Goal: Task Accomplishment & Management: Manage account settings

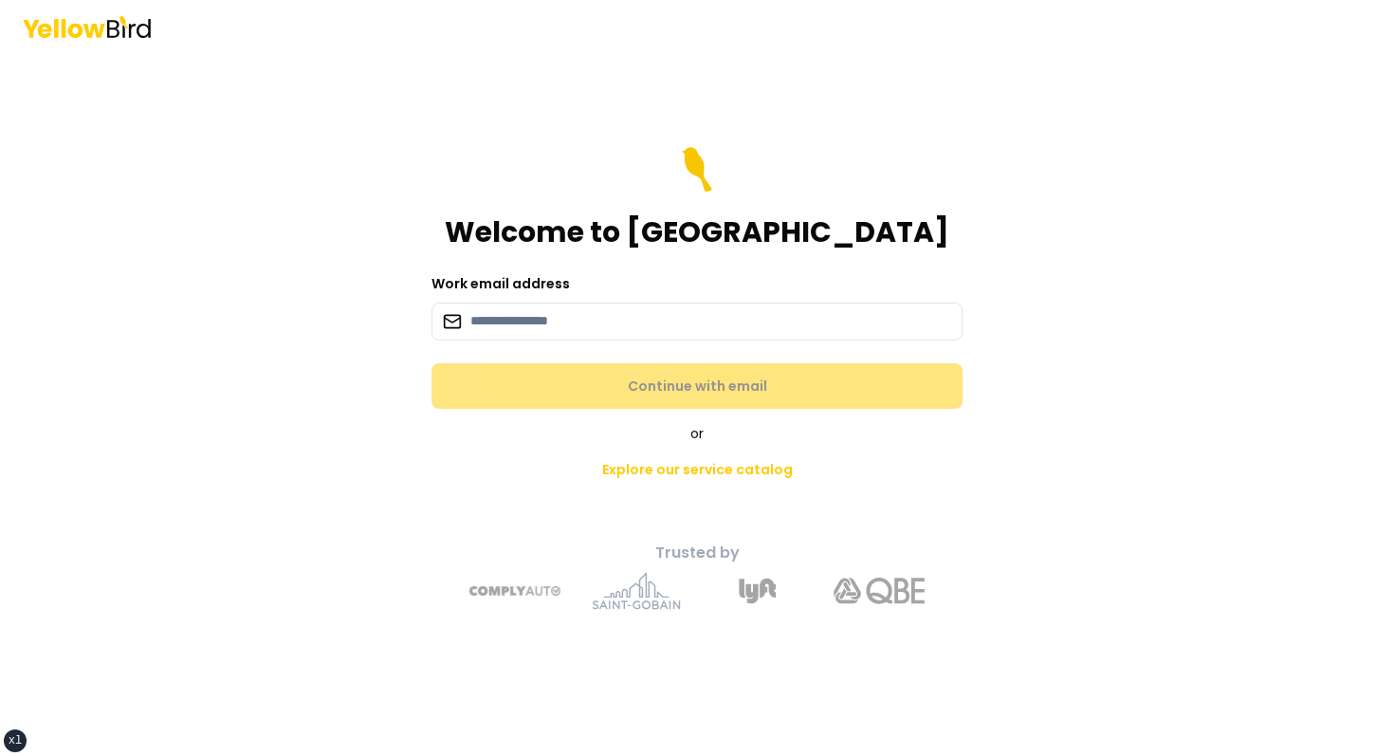
click at [579, 73] on main "Welcome to YellowBird Work email address Continue with email or Explore our ser…" at bounding box center [697, 404] width 728 height 703
click at [518, 133] on main "Welcome to YellowBird Work email address Continue with email or Explore our ser…" at bounding box center [697, 404] width 728 height 703
click at [654, 215] on h1 "Welcome to [GEOGRAPHIC_DATA]" at bounding box center [697, 232] width 504 height 34
click at [489, 341] on form "Welcome to YellowBird Work email address Continue with email" at bounding box center [696, 278] width 531 height 262
click at [497, 337] on input at bounding box center [696, 322] width 531 height 38
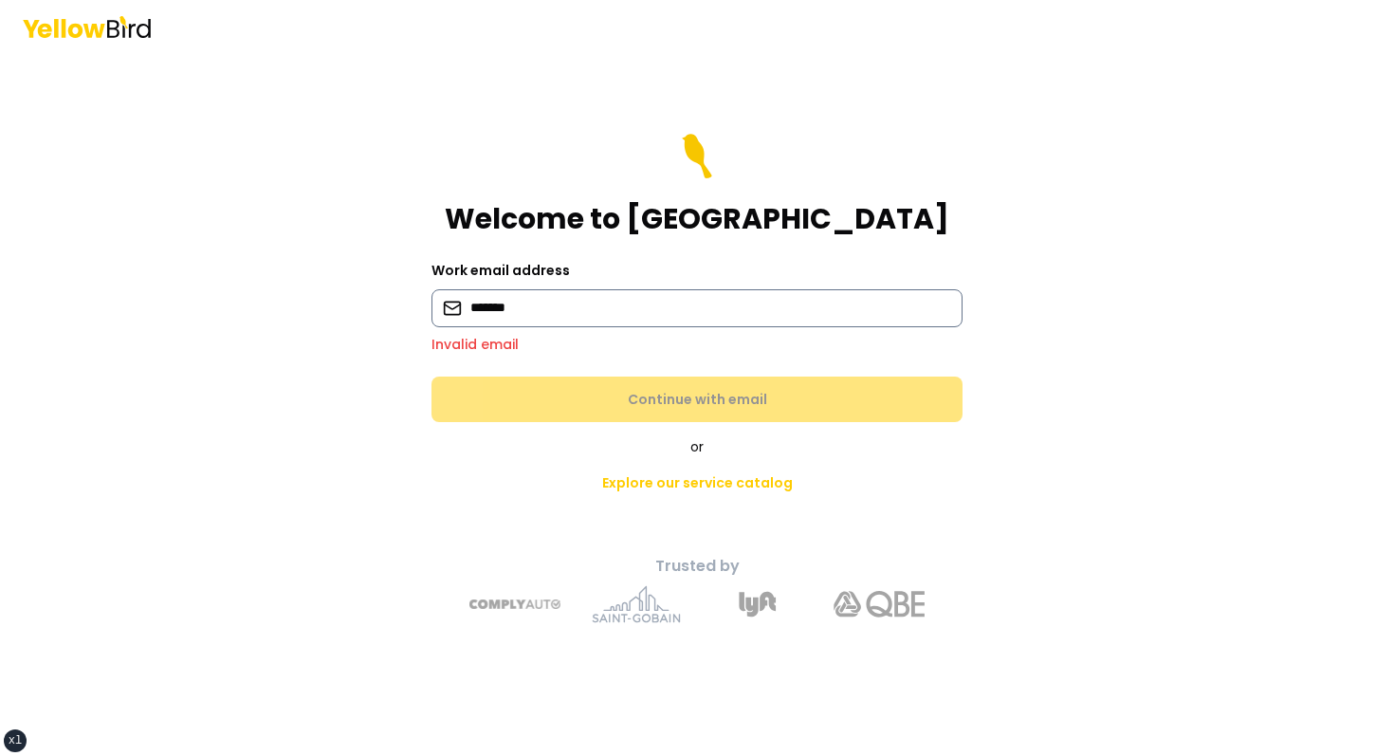
type input "**********"
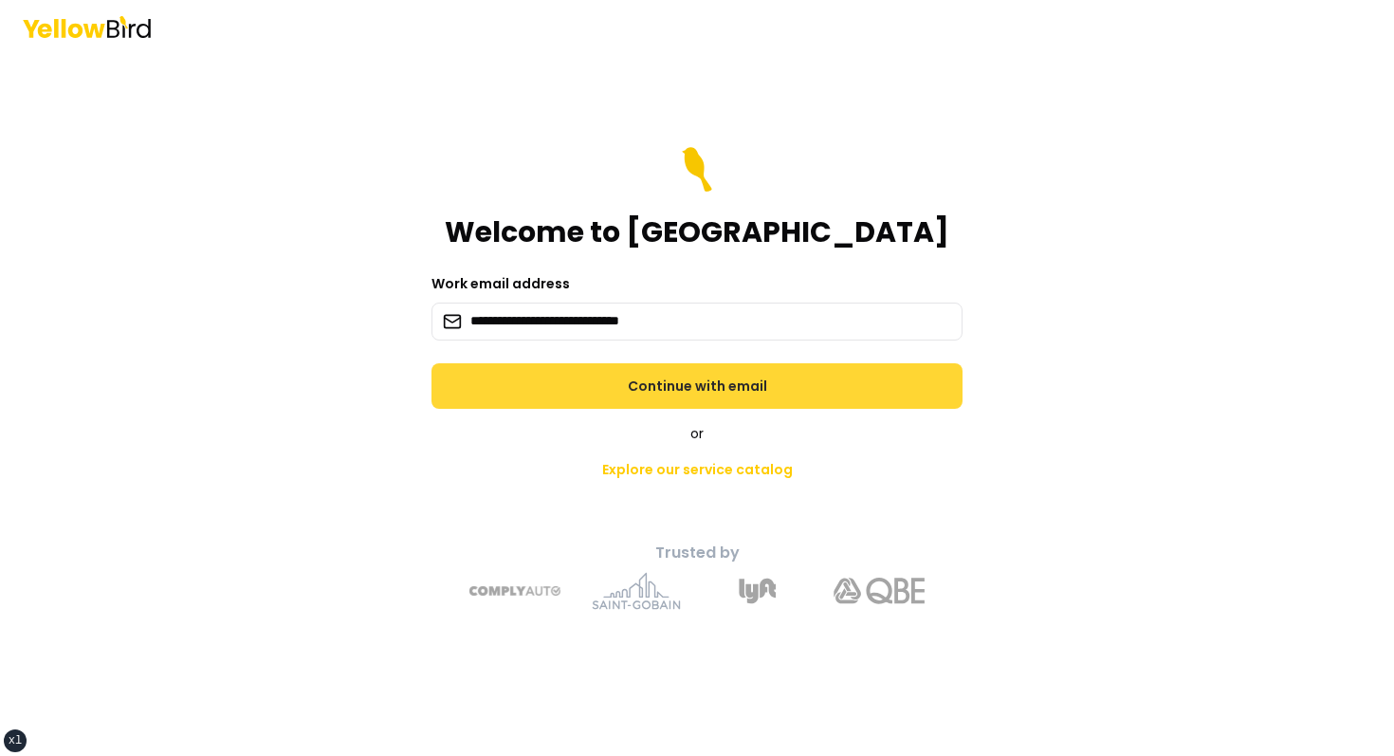
click at [518, 383] on button "Continue with email" at bounding box center [696, 386] width 531 height 46
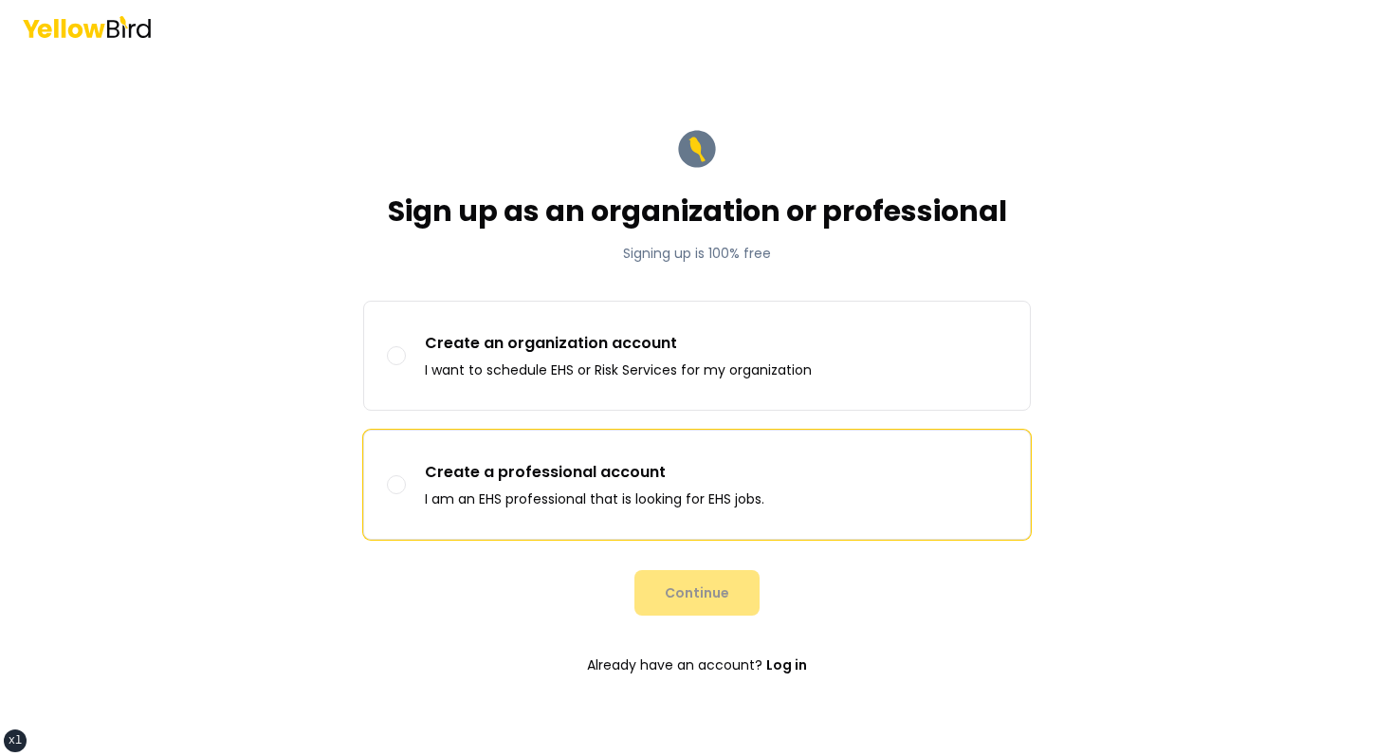
click at [531, 473] on p "Create a professional account" at bounding box center [594, 472] width 339 height 23
click at [406, 475] on button "Create a professional account I am an EHS professional that is looking for EHS …" at bounding box center [396, 484] width 19 height 19
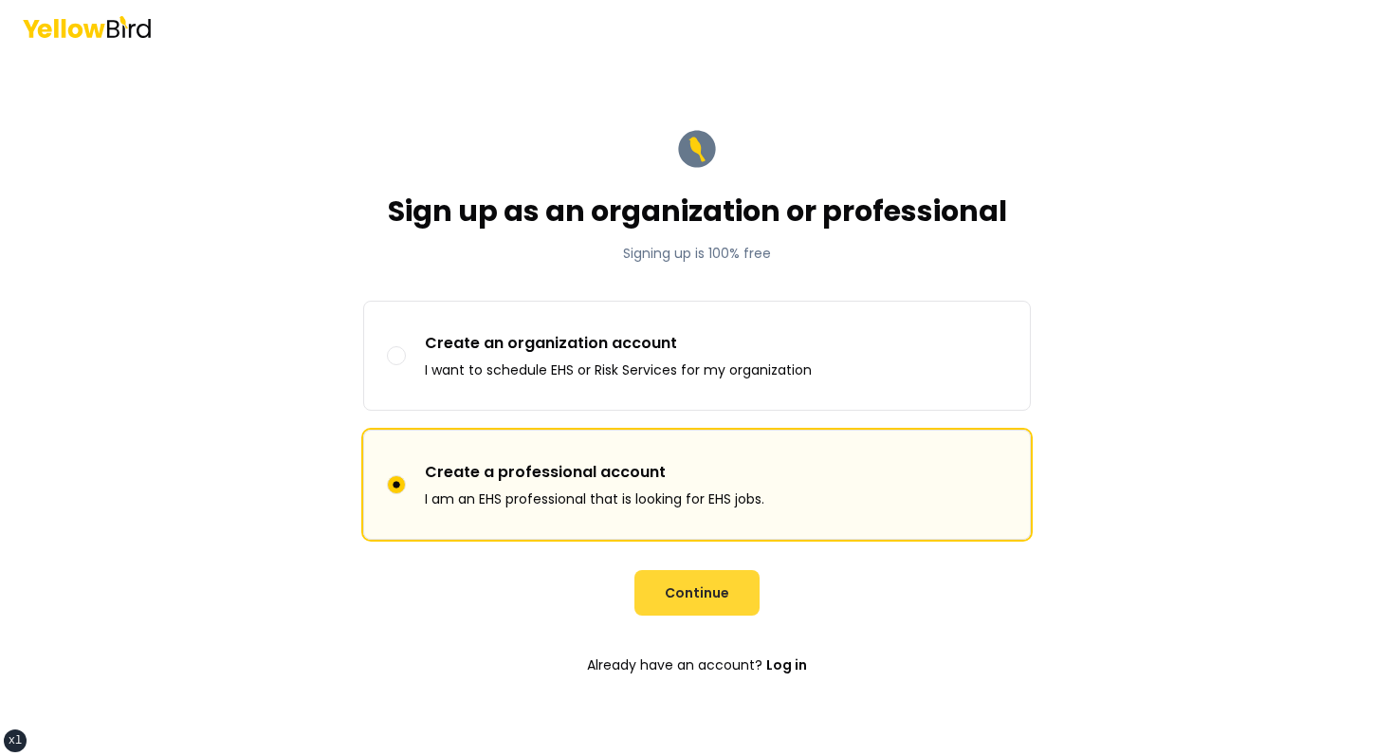
click at [694, 590] on button "Continue" at bounding box center [696, 593] width 125 height 46
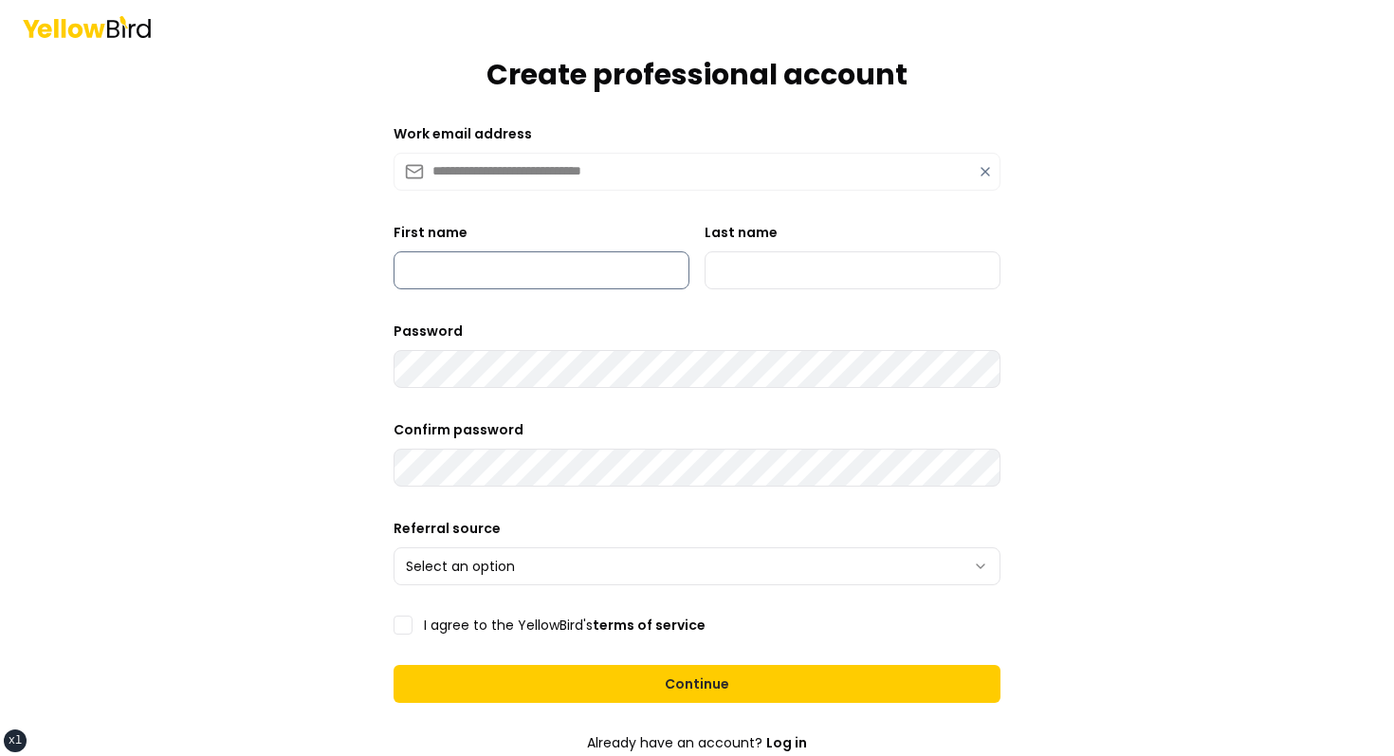
click at [548, 277] on input "First name" at bounding box center [542, 270] width 296 height 38
type input "*****"
click at [786, 257] on input "Last name" at bounding box center [853, 270] width 296 height 38
click at [786, 292] on form "**********" at bounding box center [696, 431] width 637 height 914
click at [784, 290] on form "**********" at bounding box center [696, 431] width 637 height 914
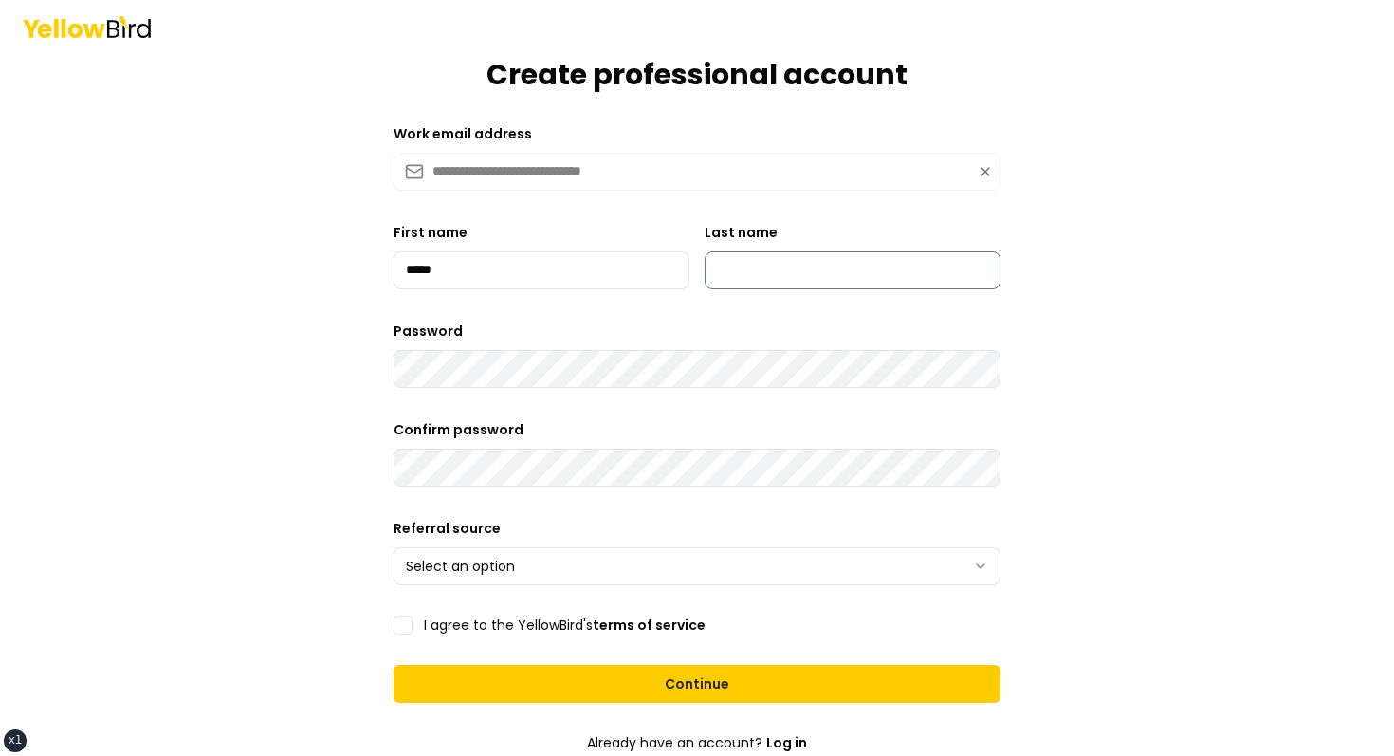
click at [769, 282] on input "Last name" at bounding box center [853, 270] width 296 height 38
click at [788, 282] on input "Last name" at bounding box center [853, 270] width 296 height 38
type input "******"
click at [526, 390] on form "**********" at bounding box center [696, 431] width 637 height 914
click at [491, 590] on form "**********" at bounding box center [696, 431] width 637 height 914
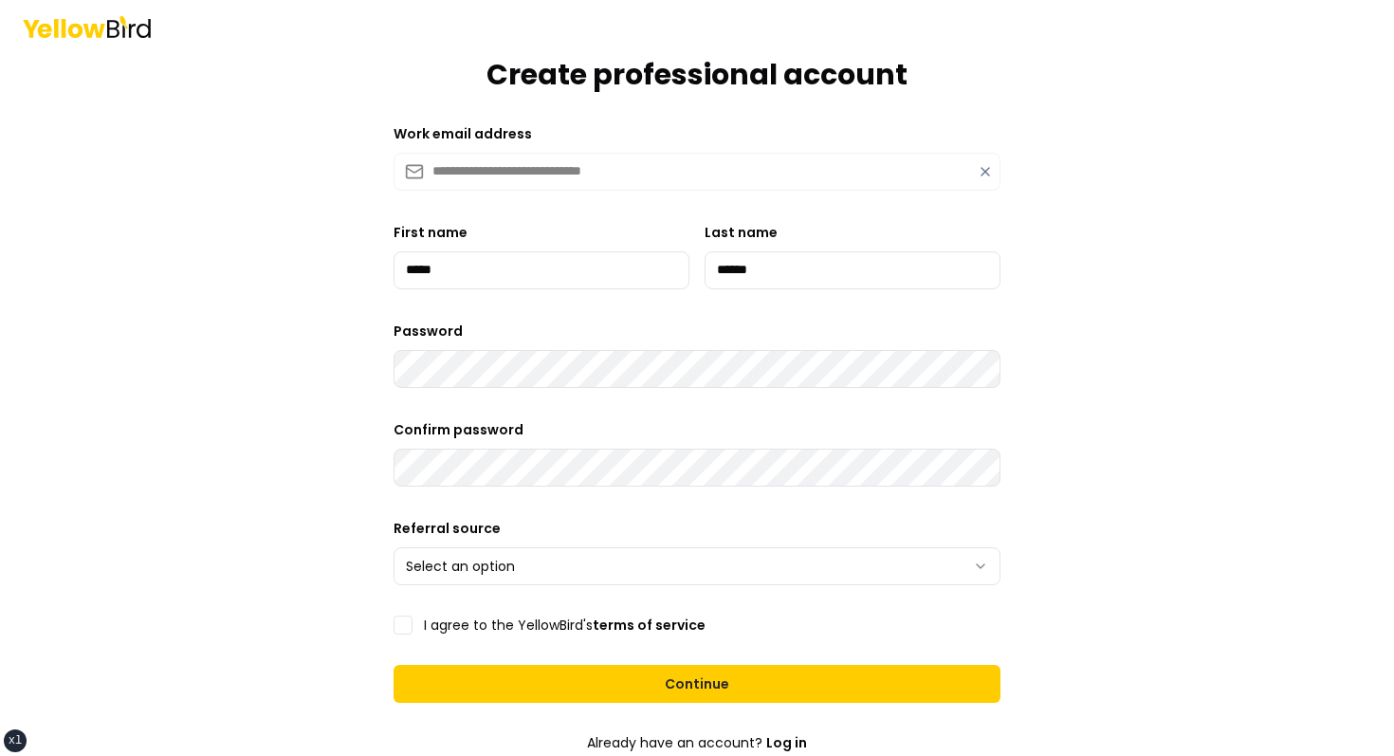
click at [508, 580] on html "**********" at bounding box center [697, 378] width 1394 height 756
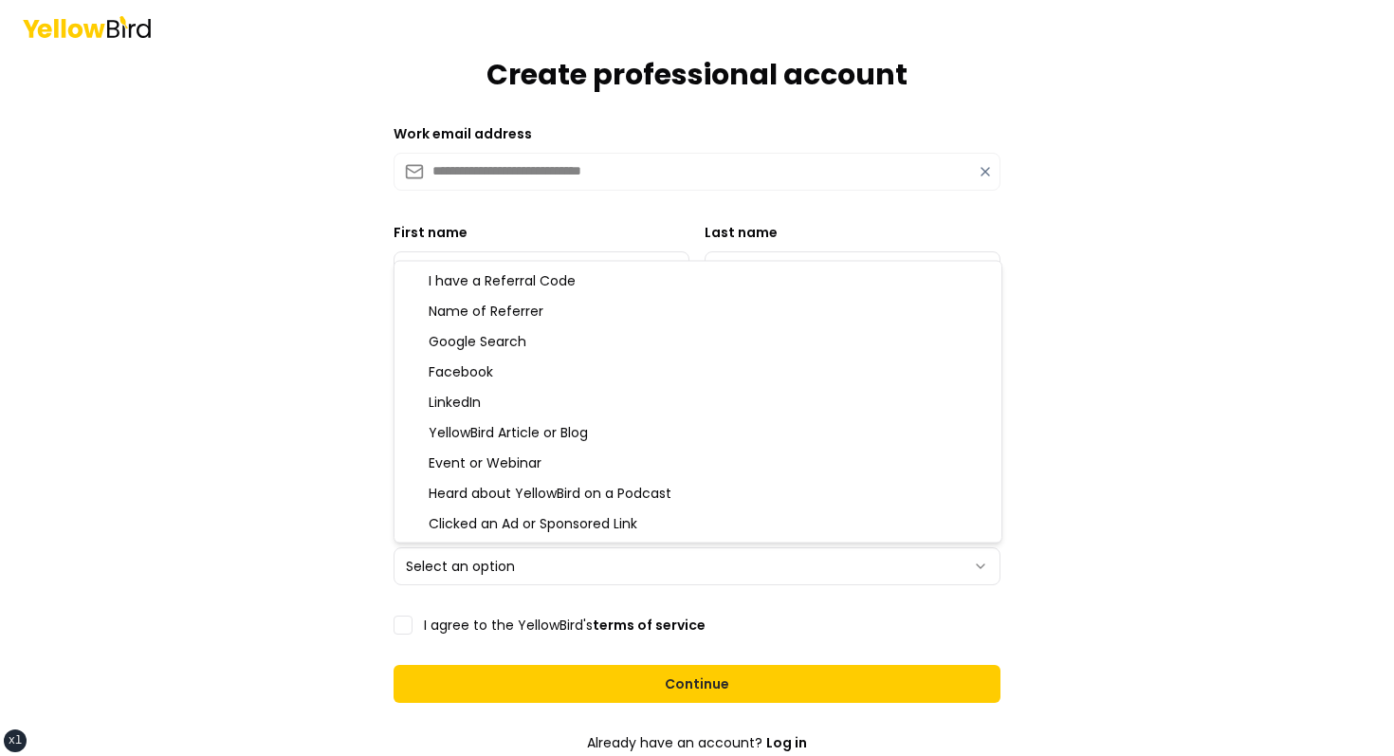
select select "**********"
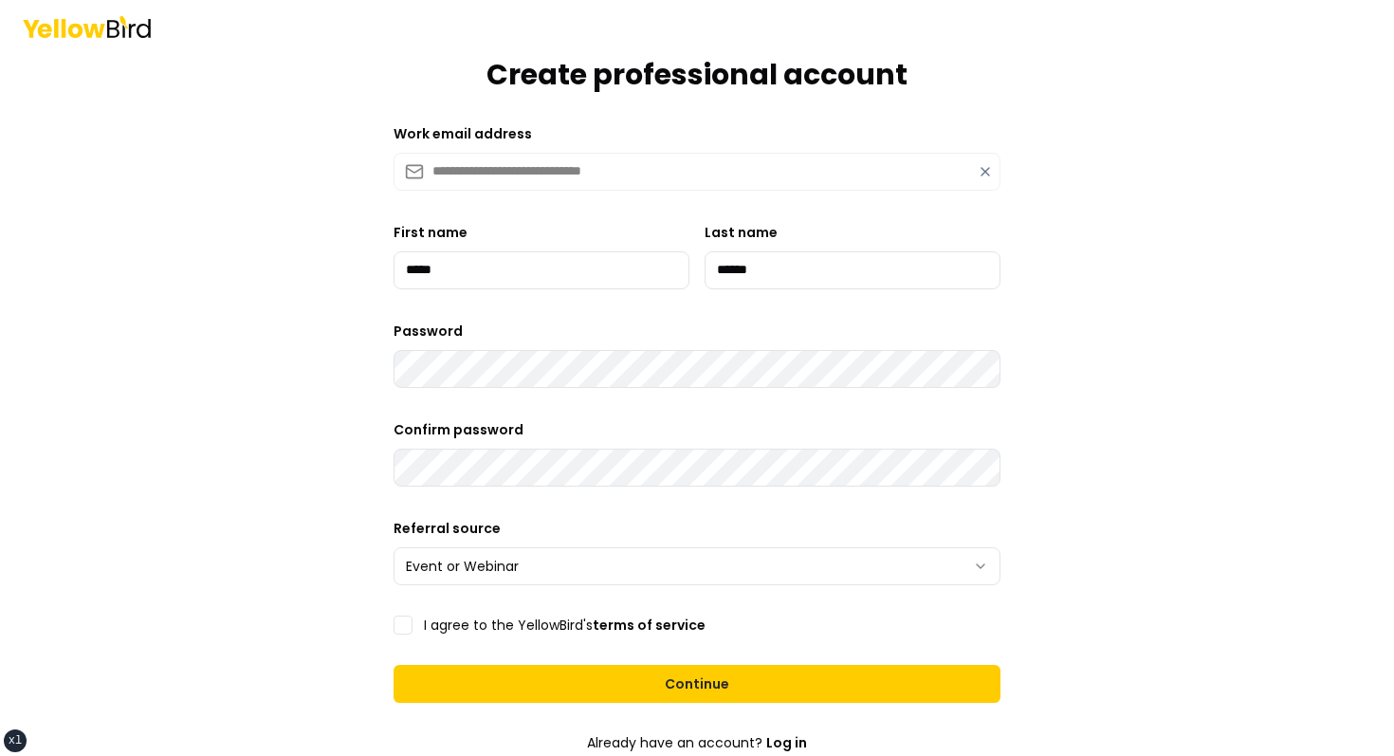
click at [474, 620] on label "I agree to the YellowBird's terms of service" at bounding box center [565, 624] width 282 height 13
click at [413, 620] on button "I agree to the YellowBird's terms of service" at bounding box center [403, 624] width 19 height 19
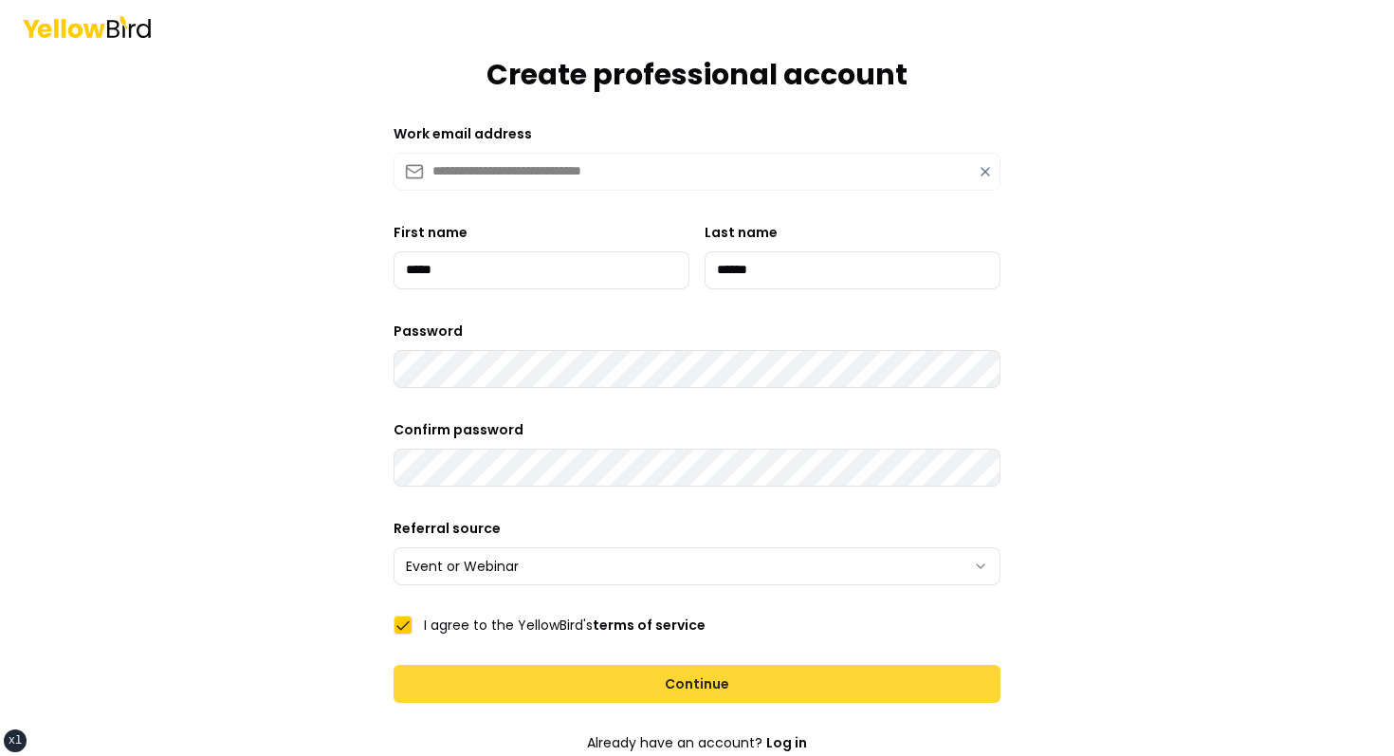
click at [595, 672] on button "Continue" at bounding box center [697, 684] width 607 height 38
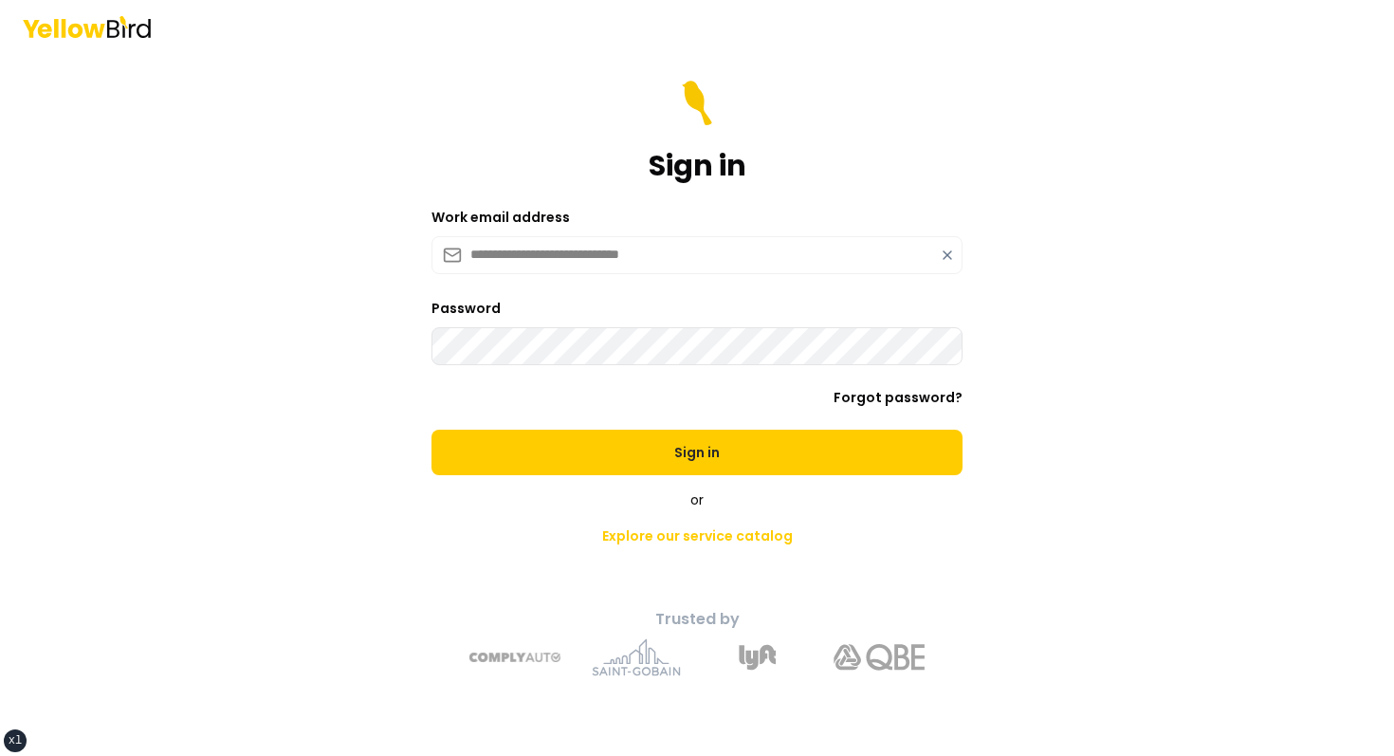
click at [431, 430] on button "Sign in" at bounding box center [696, 453] width 531 height 46
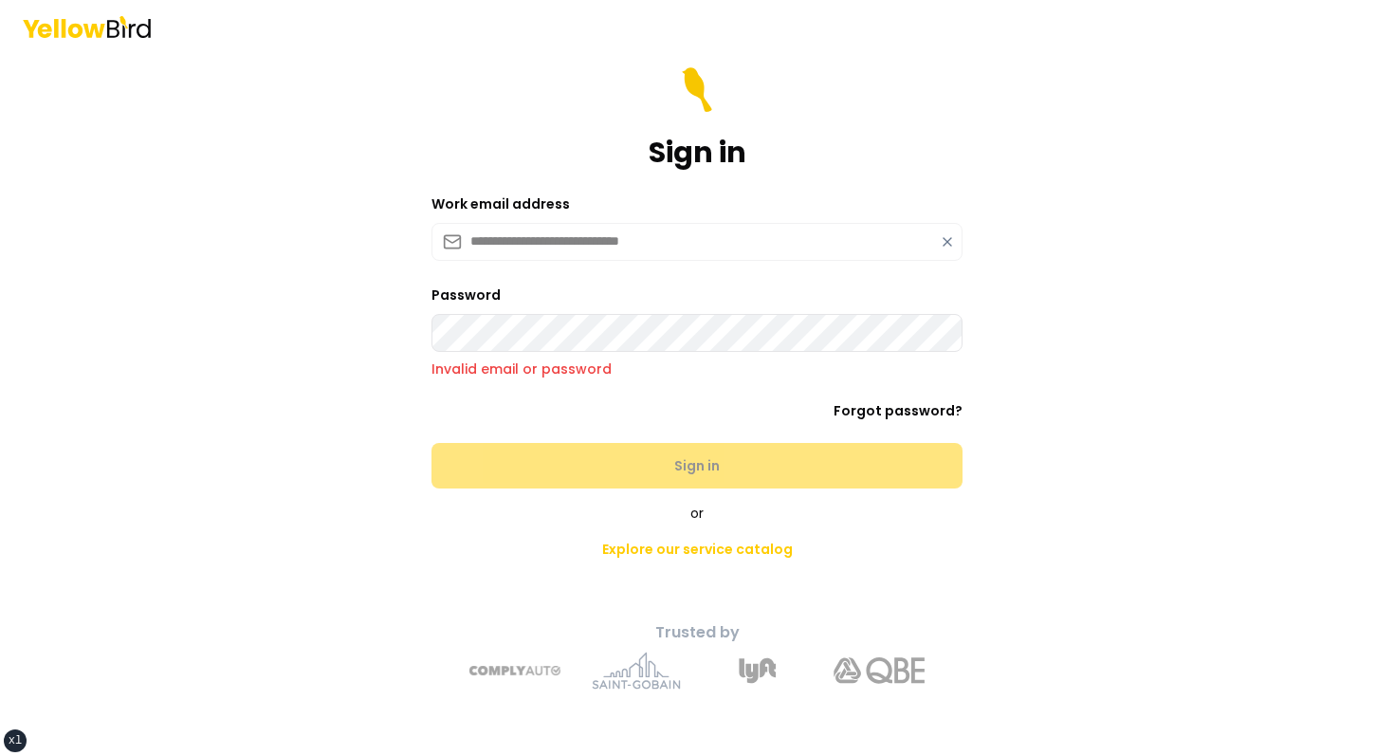
click at [952, 236] on icon at bounding box center [947, 241] width 15 height 15
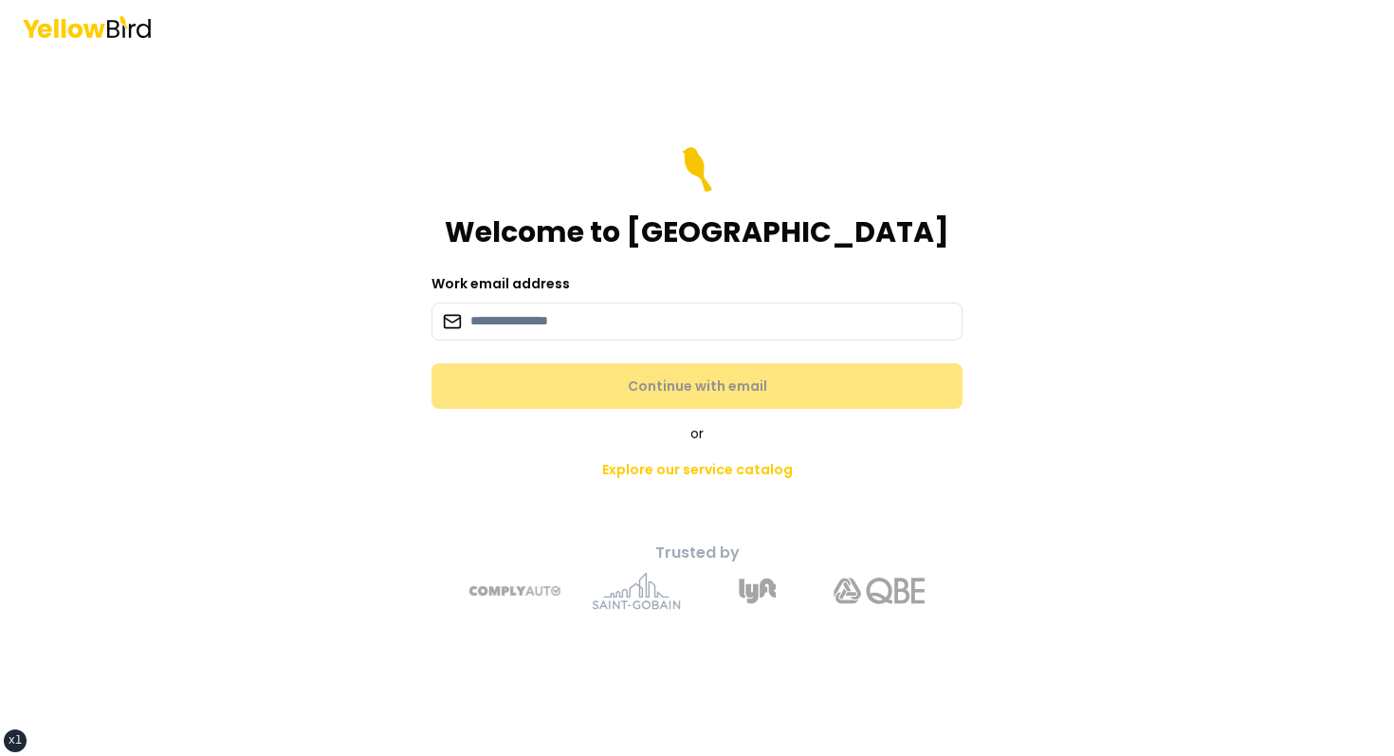
click at [649, 341] on form "Welcome to YellowBird Work email address Continue with email" at bounding box center [696, 278] width 531 height 262
click at [646, 324] on input at bounding box center [696, 322] width 531 height 38
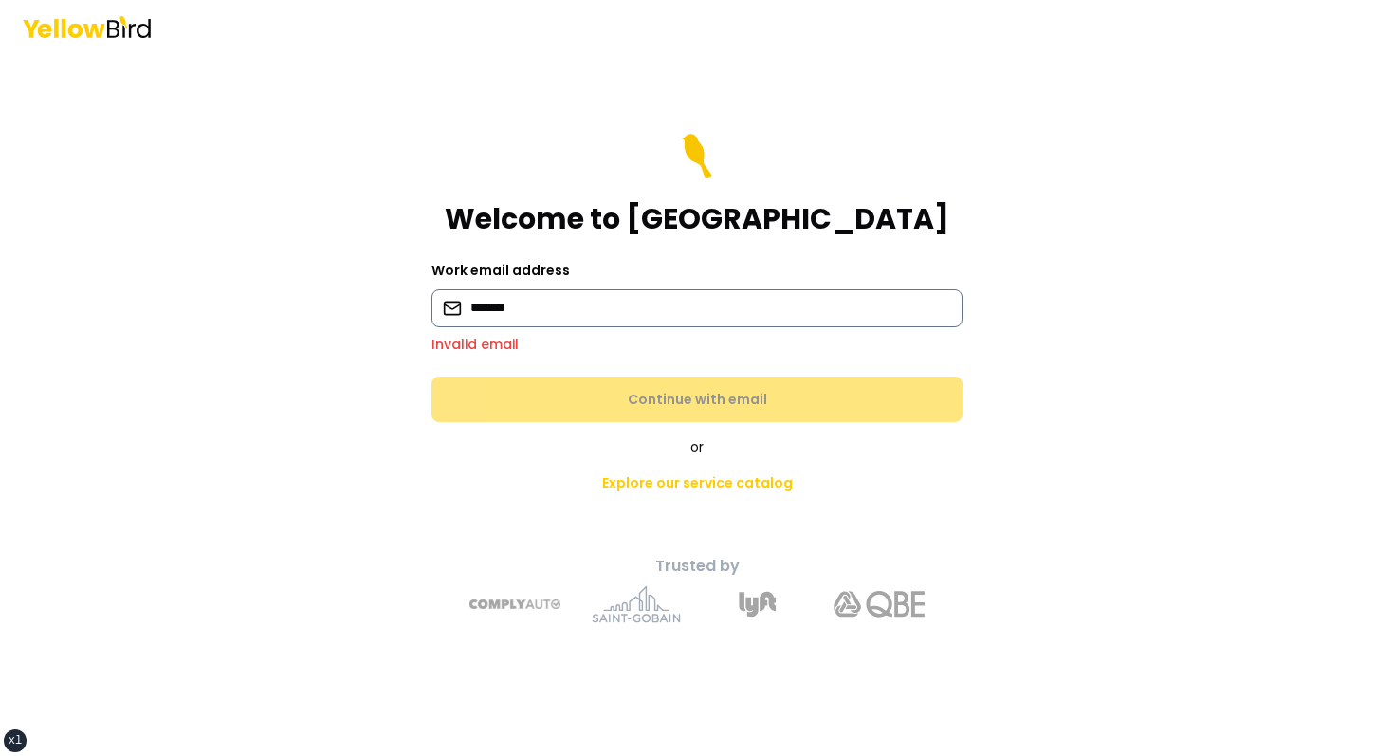
type input "**********"
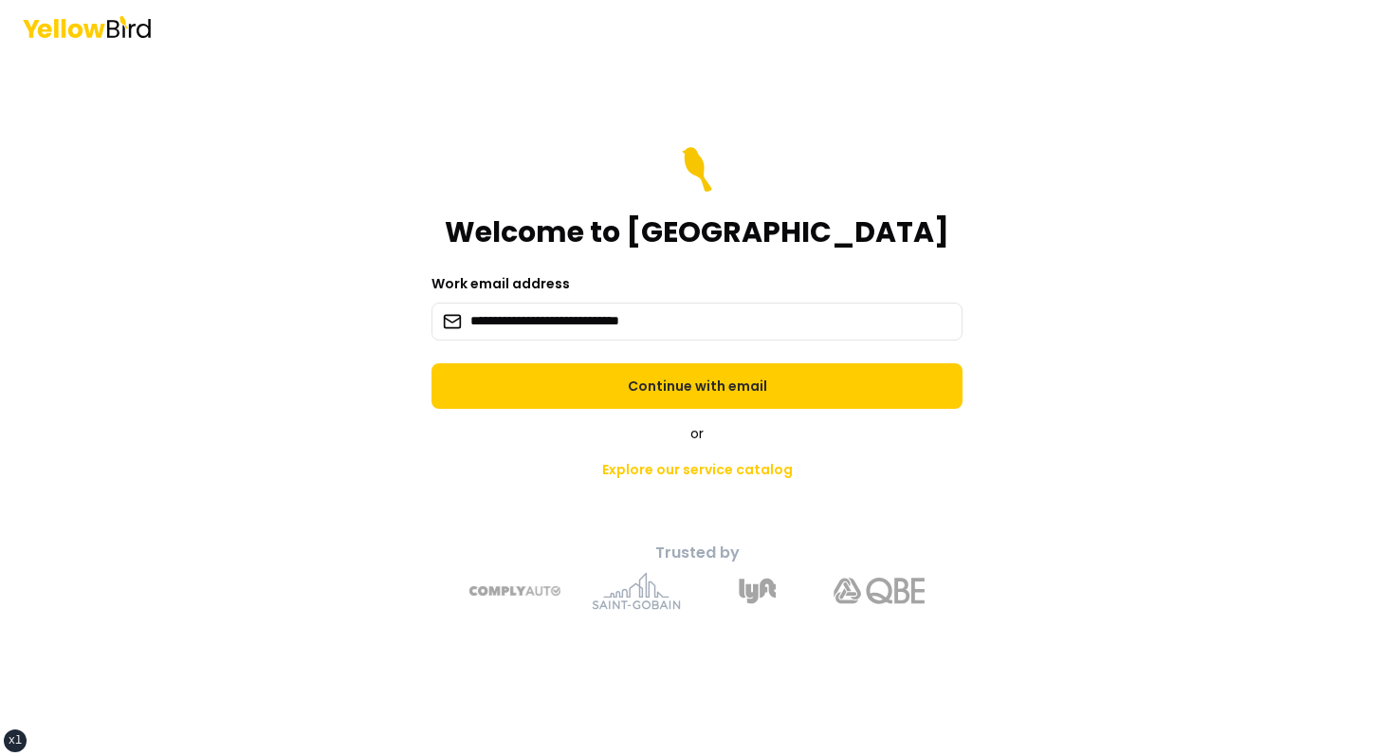
click at [581, 412] on div "**********" at bounding box center [697, 405] width 698 height 440
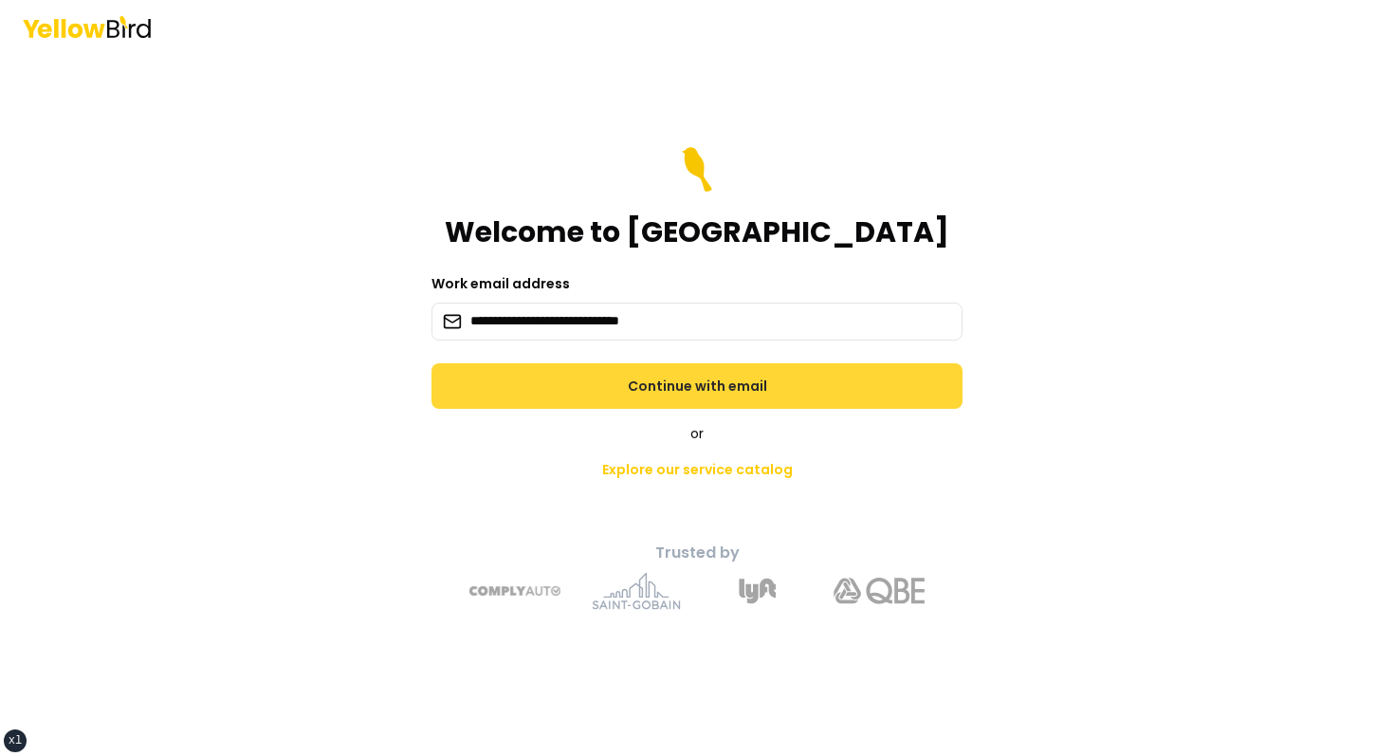
click at [590, 402] on button "Continue with email" at bounding box center [696, 386] width 531 height 46
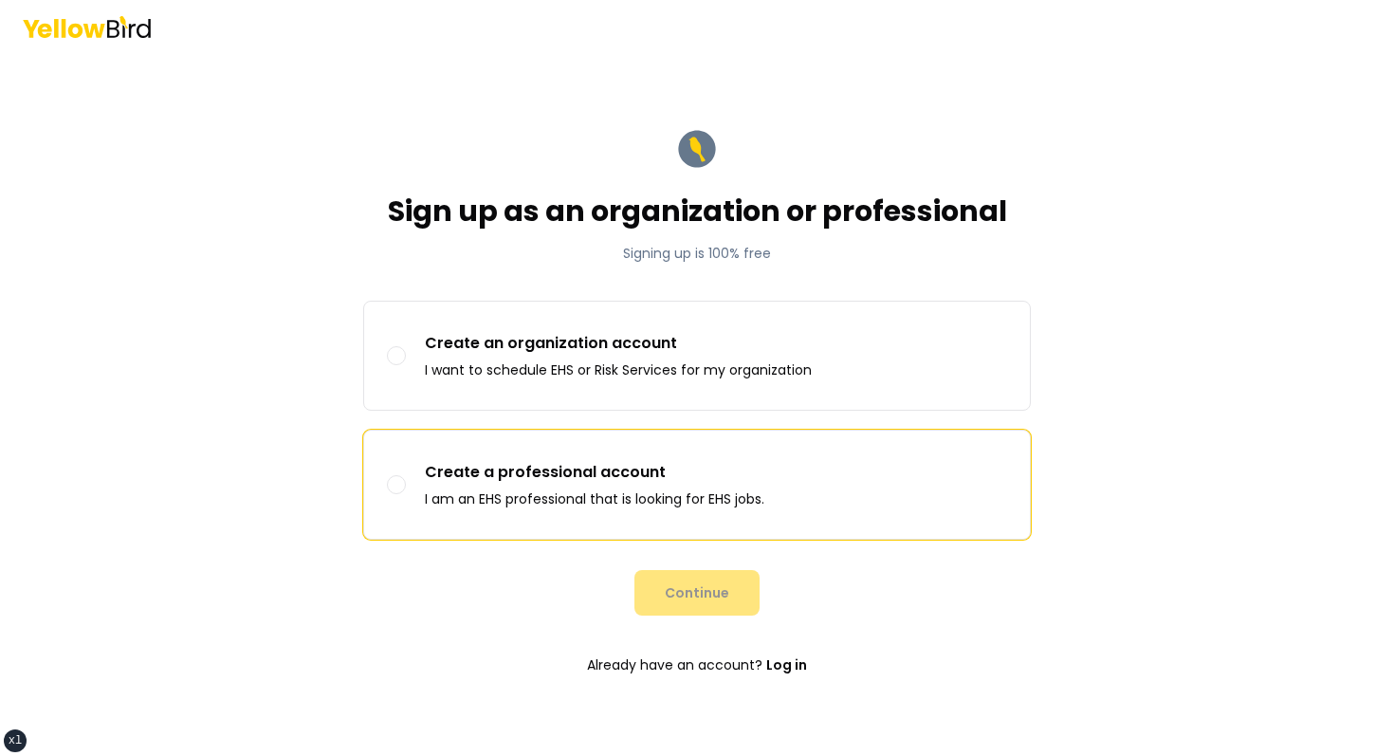
click at [556, 497] on p "I am an EHS professional that is looking for EHS jobs." at bounding box center [594, 498] width 339 height 19
click at [406, 494] on button "Create a professional account I am an EHS professional that is looking for EHS …" at bounding box center [396, 484] width 19 height 19
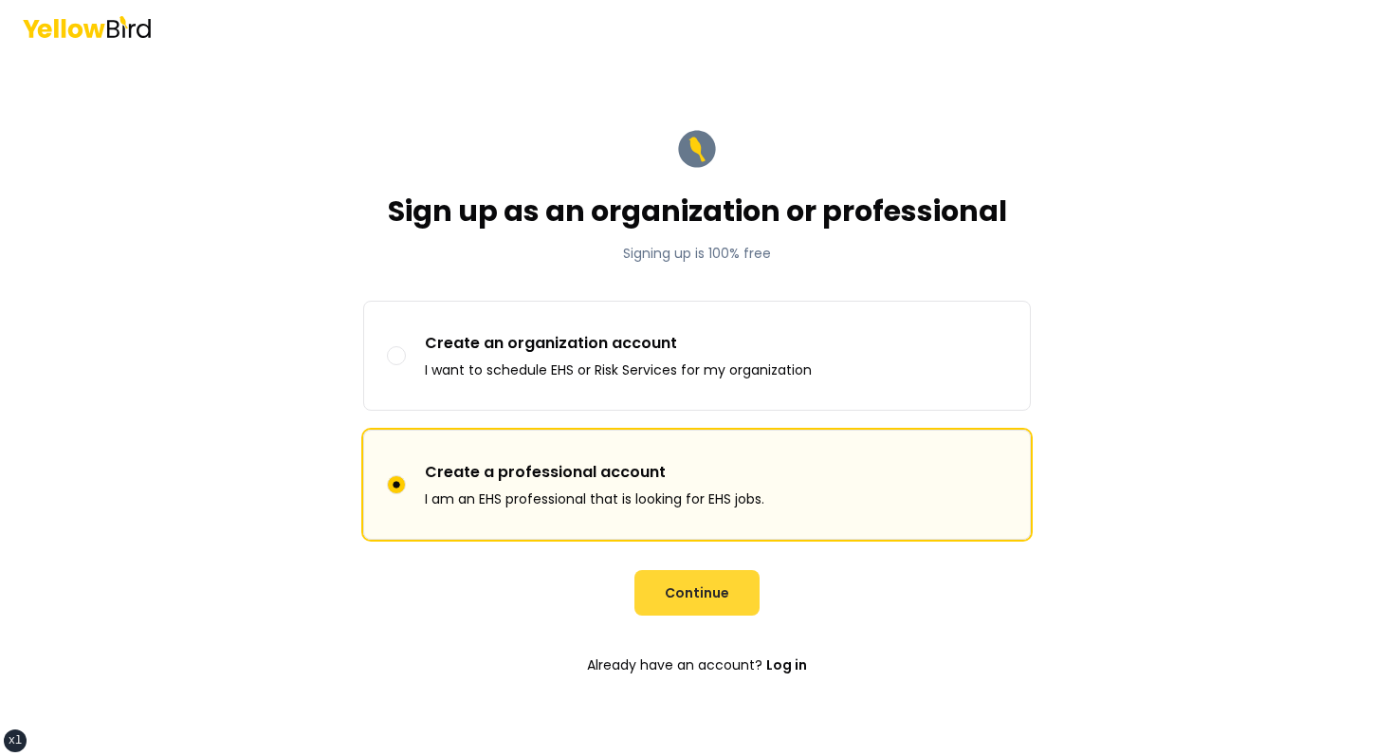
click at [731, 614] on button "Continue" at bounding box center [696, 593] width 125 height 46
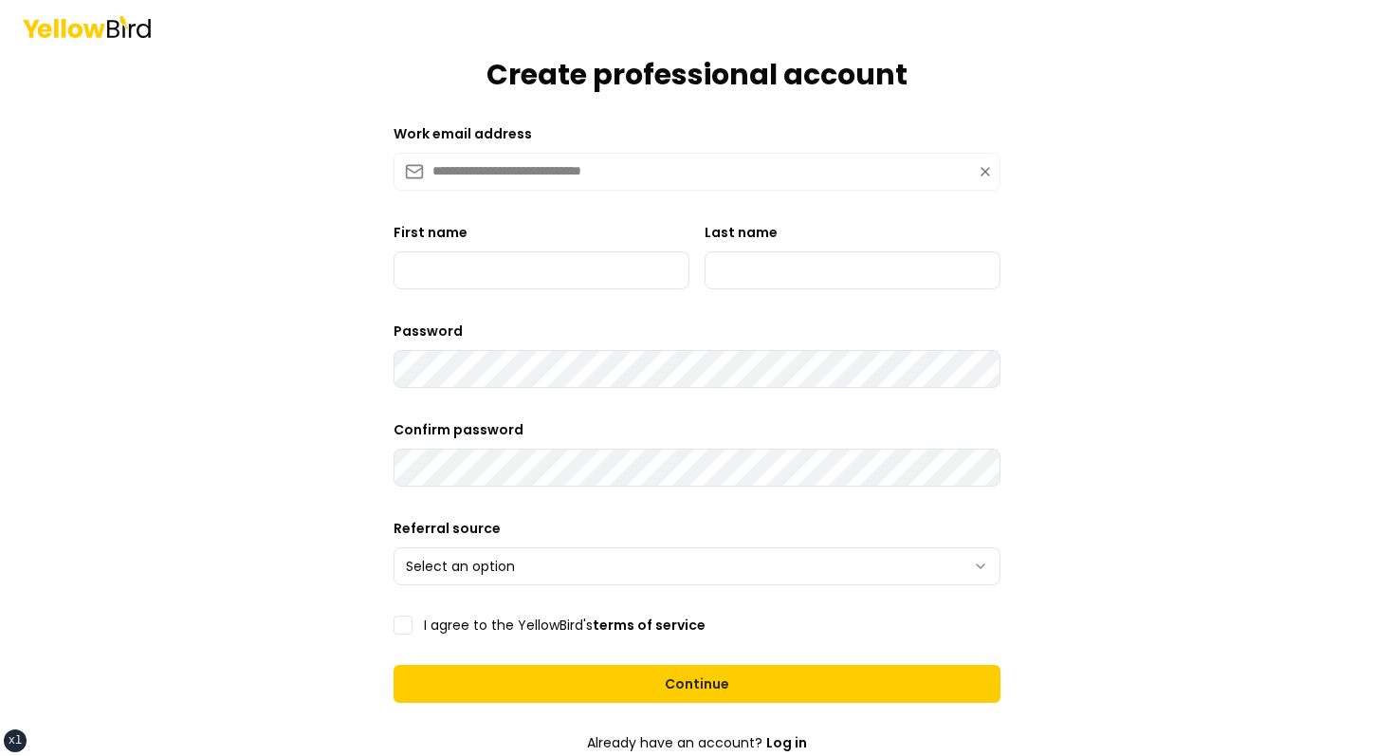
click at [538, 318] on form "**********" at bounding box center [696, 431] width 637 height 914
click at [538, 279] on input "First name" at bounding box center [542, 270] width 296 height 38
type input "*****"
click at [751, 283] on input "Last name" at bounding box center [853, 270] width 296 height 38
type input "******"
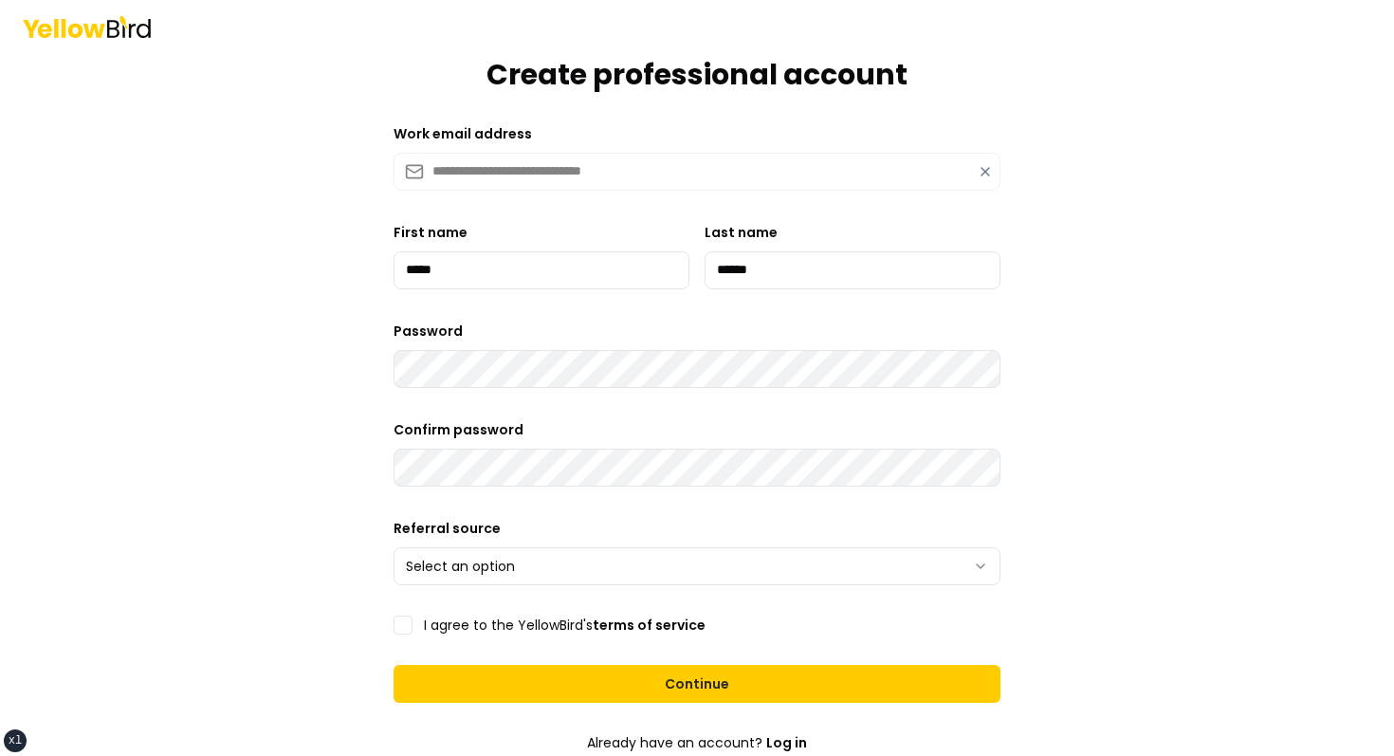
click at [586, 541] on div "**********" at bounding box center [697, 551] width 607 height 68
click at [573, 556] on html "**********" at bounding box center [697, 378] width 1394 height 756
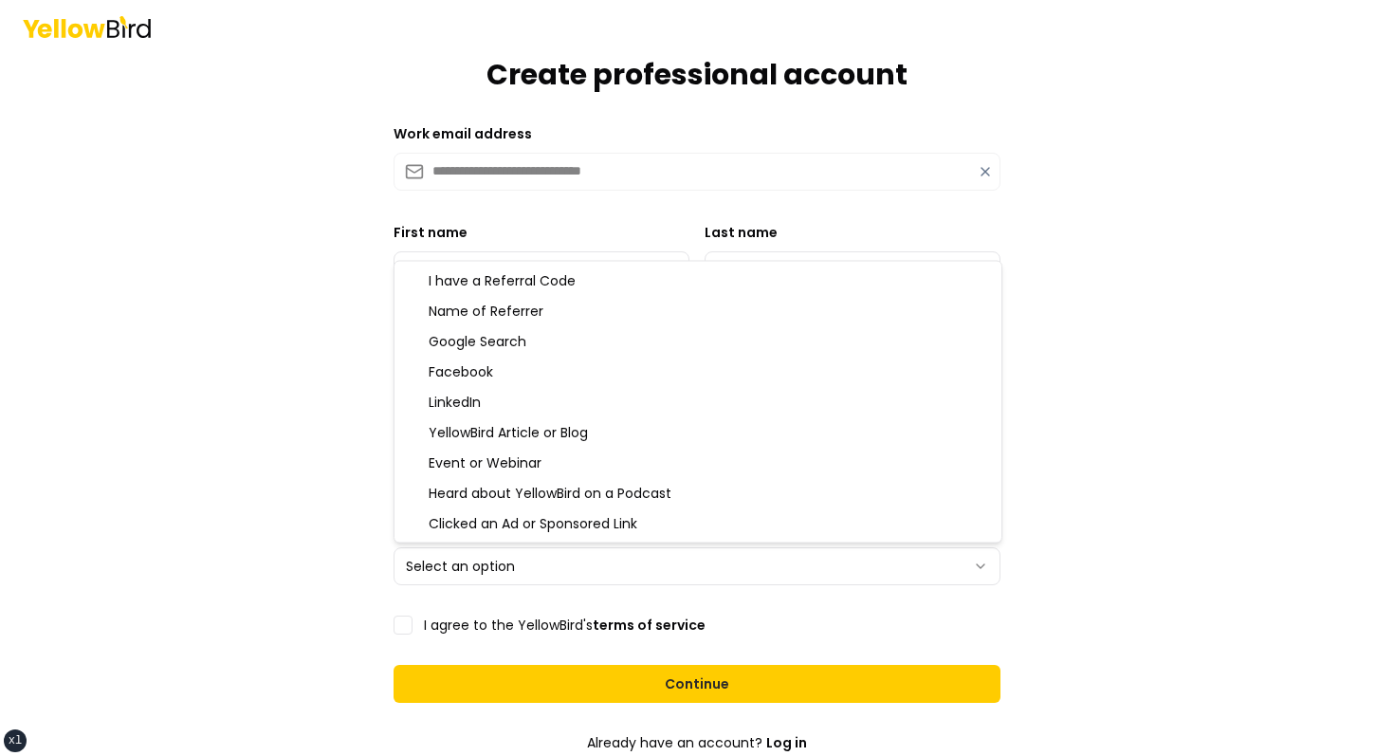
select select "**********"
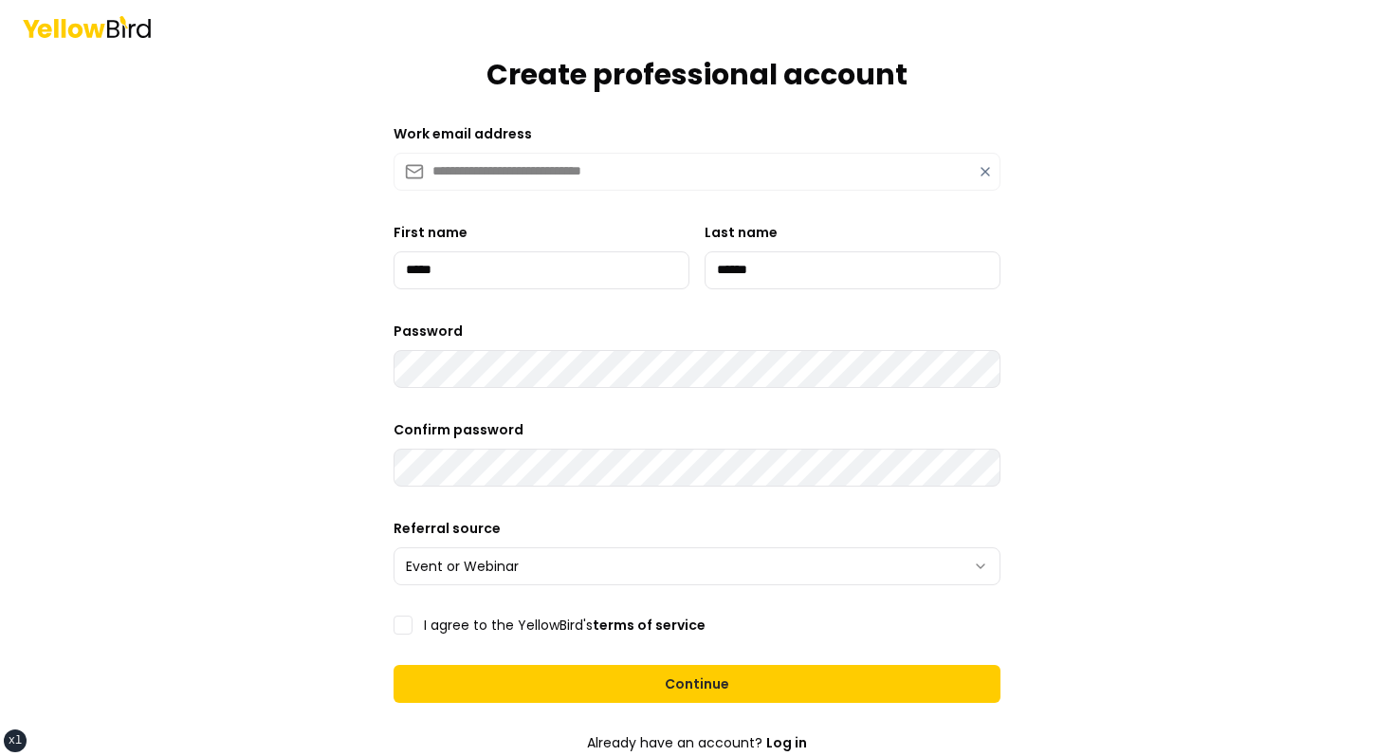
click at [478, 624] on label "I agree to the YellowBird's terms of service" at bounding box center [565, 624] width 282 height 13
click at [413, 624] on button "I agree to the YellowBird's terms of service" at bounding box center [403, 624] width 19 height 19
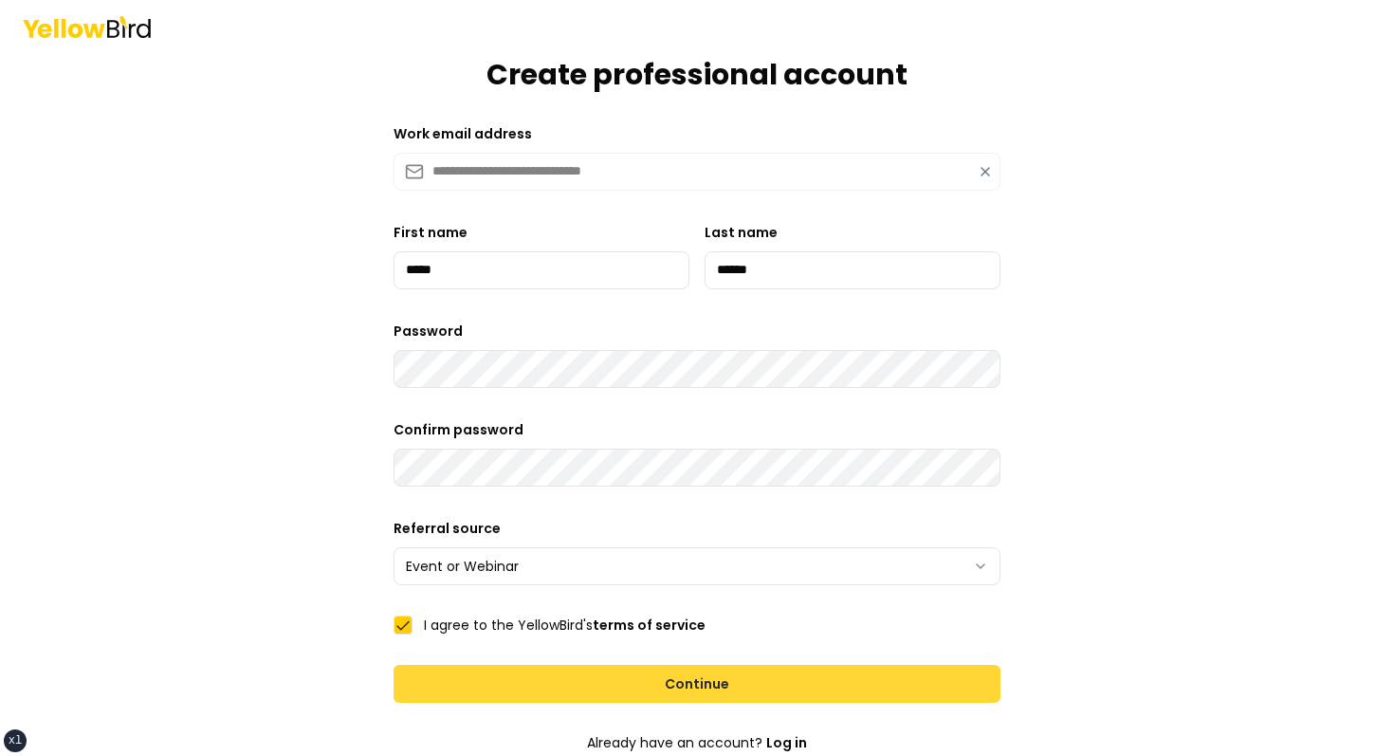
click at [547, 668] on button "Continue" at bounding box center [697, 684] width 607 height 38
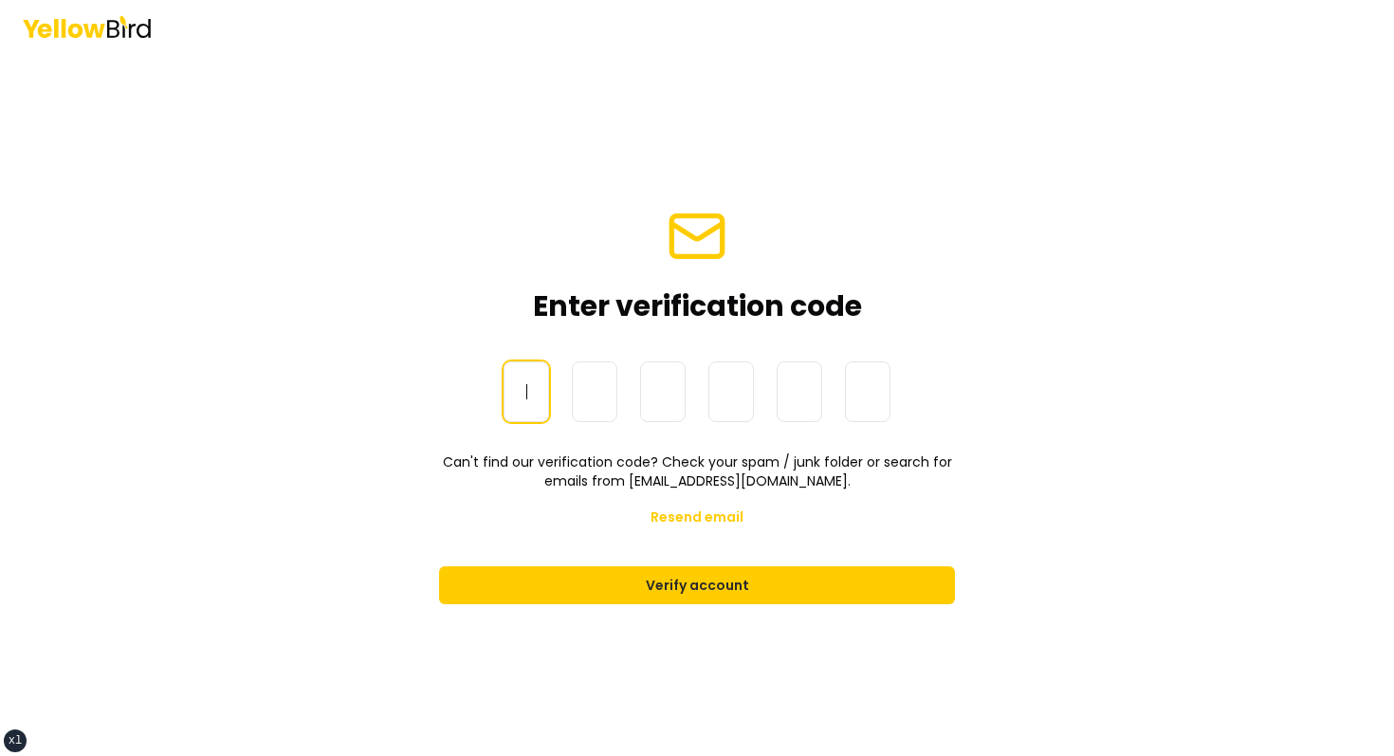
paste input "******"
type input "******"
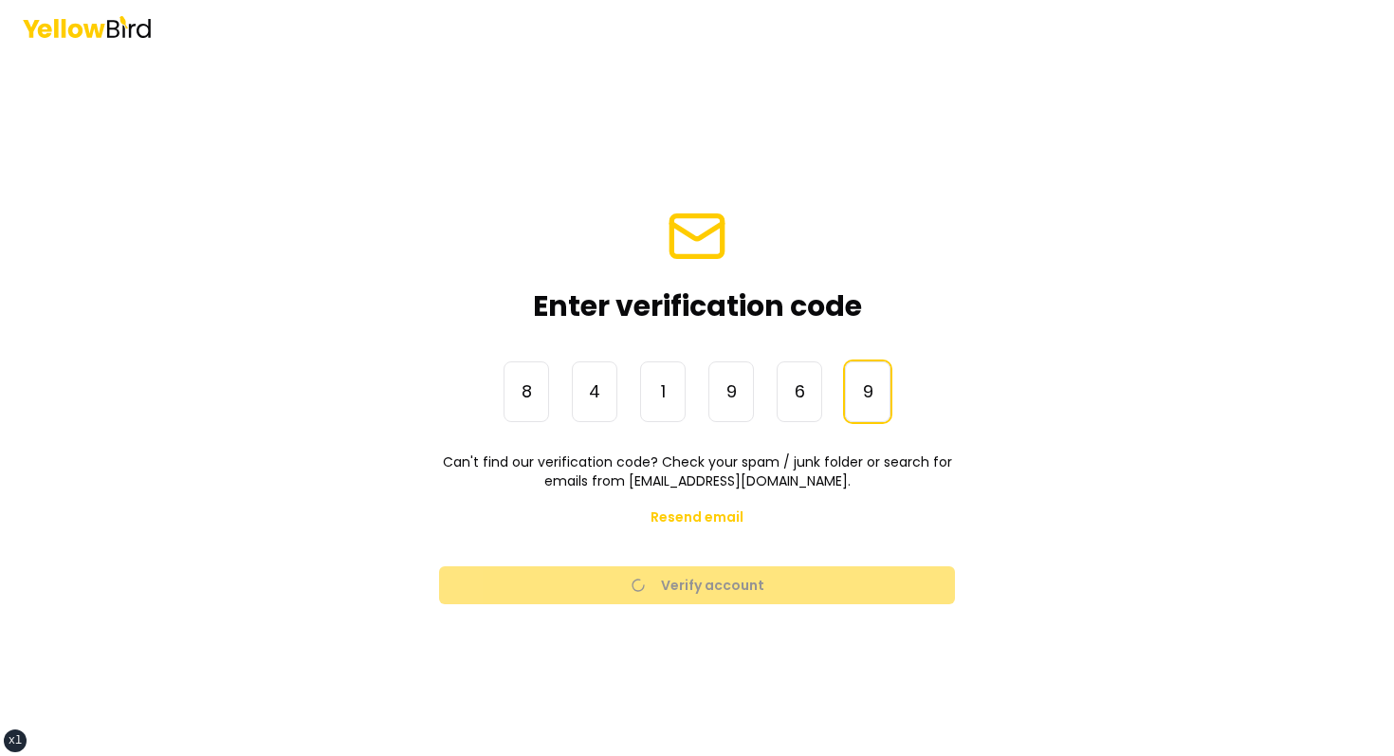
click at [998, 376] on main "Enter verification code One-Time Password 8 4 1 9 6 9 ****** Can't find our ver…" at bounding box center [697, 404] width 728 height 703
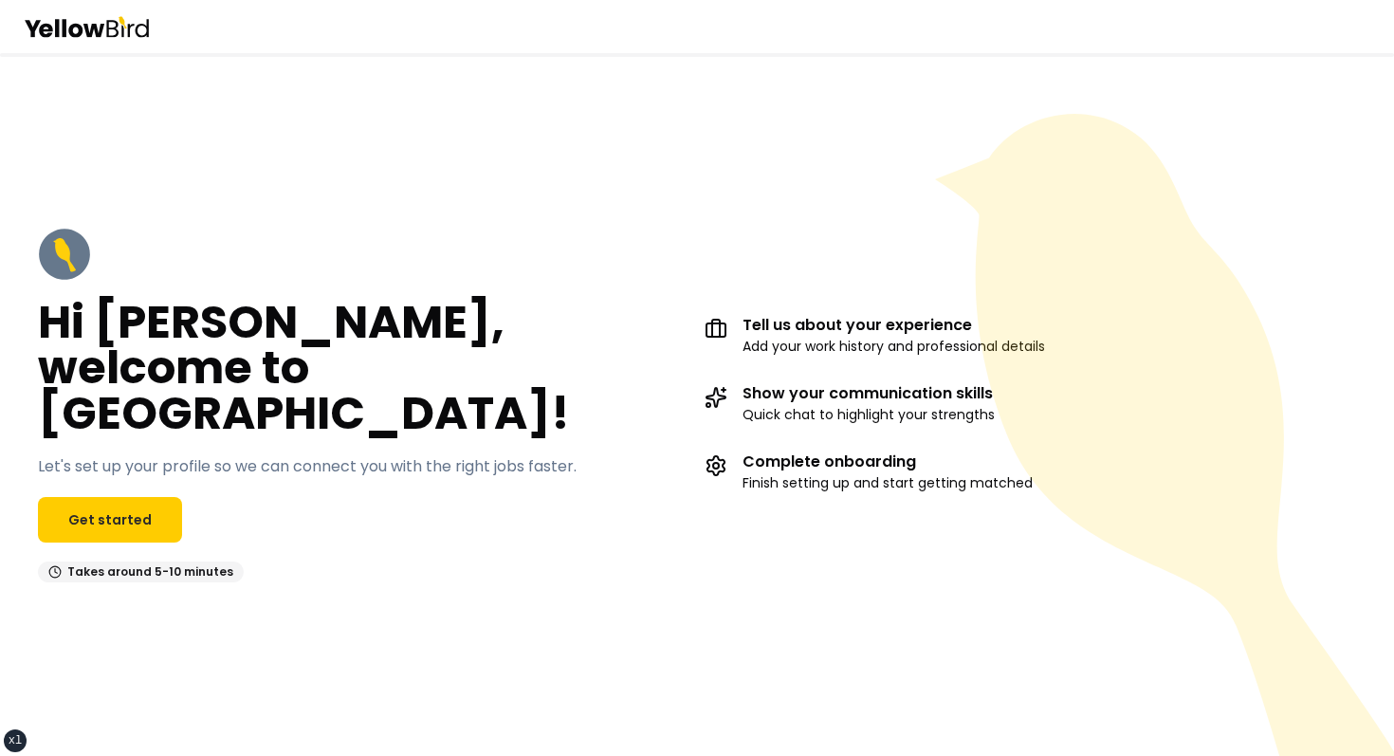
click at [625, 344] on h2 "Hi David, welcome to YellowBird!" at bounding box center [363, 368] width 651 height 137
click at [634, 311] on div "Hi David, welcome to YellowBird! Let's set up your profile so we can connect yo…" at bounding box center [363, 405] width 651 height 355
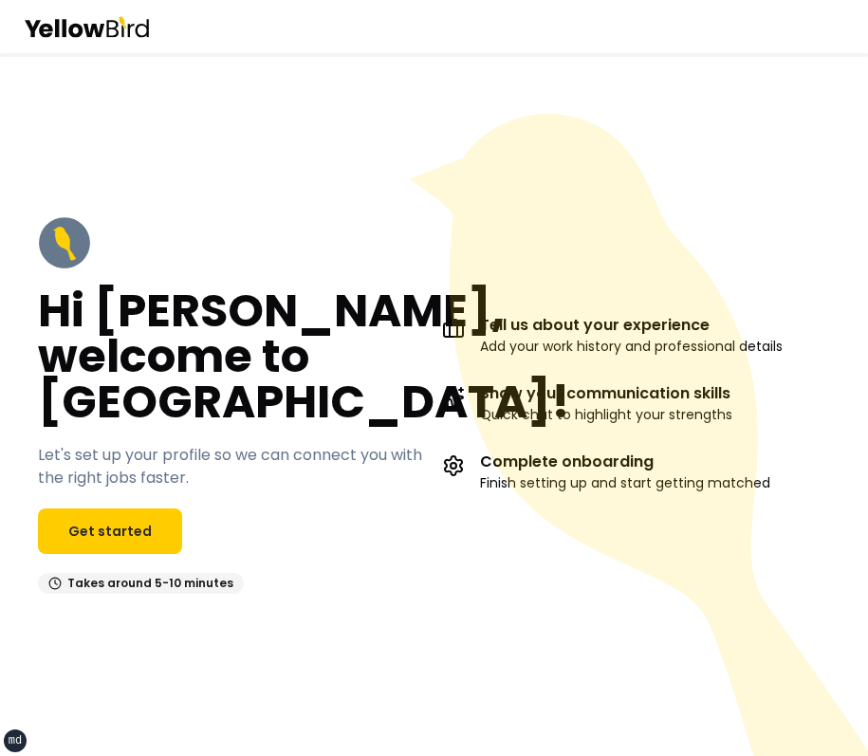
click at [611, 184] on icon at bounding box center [643, 462] width 468 height 697
click at [85, 536] on link "Get started" at bounding box center [110, 531] width 144 height 46
click at [531, 156] on icon at bounding box center [643, 462] width 468 height 697
click at [134, 523] on link "Get started" at bounding box center [110, 531] width 144 height 46
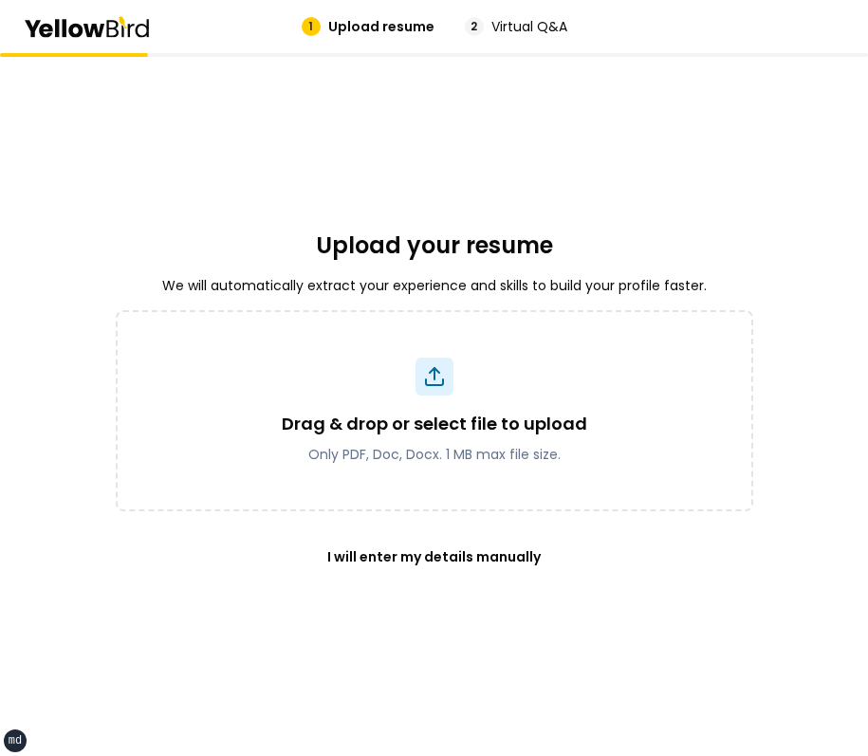
click at [365, 225] on div "Upload your resume We will automatically extract your experience and skills to …" at bounding box center [434, 404] width 637 height 703
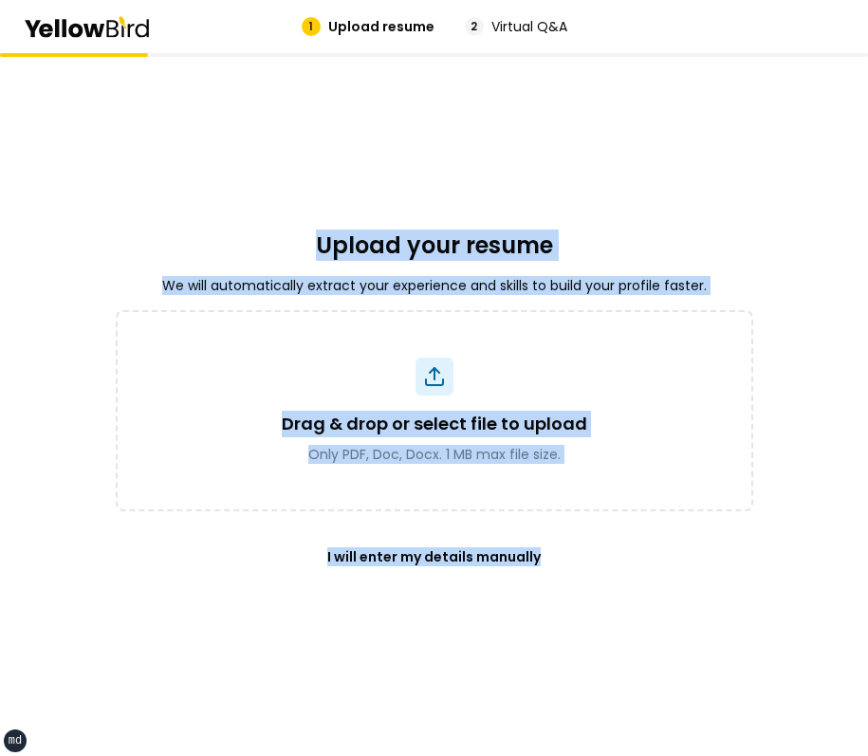
drag, startPoint x: 289, startPoint y: 221, endPoint x: 679, endPoint y: 612, distance: 551.9
click at [675, 606] on div "Upload your resume We will automatically extract your experience and skills to …" at bounding box center [434, 404] width 637 height 703
click at [679, 612] on div "Upload your resume We will automatically extract your experience and skills to …" at bounding box center [434, 404] width 637 height 703
drag, startPoint x: 679, startPoint y: 612, endPoint x: 353, endPoint y: 220, distance: 509.7
click at [354, 220] on div "Upload your resume We will automatically extract your experience and skills to …" at bounding box center [434, 404] width 637 height 703
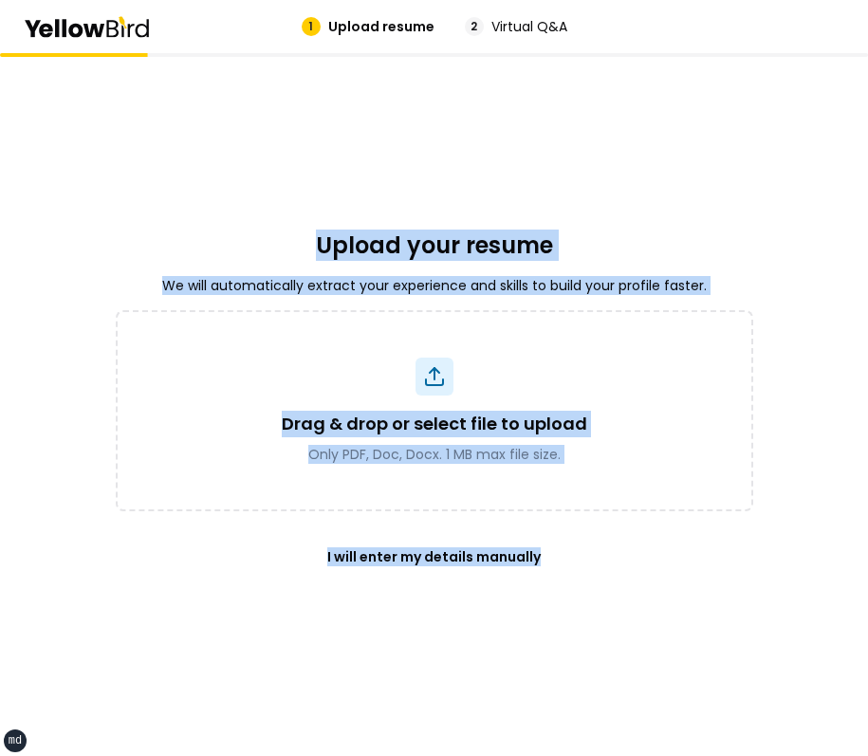
click at [353, 220] on div "Upload your resume We will automatically extract your experience and skills to …" at bounding box center [434, 404] width 637 height 703
drag, startPoint x: 353, startPoint y: 220, endPoint x: 658, endPoint y: 639, distance: 518.6
click at [655, 633] on div "Upload your resume We will automatically extract your experience and skills to …" at bounding box center [434, 404] width 637 height 703
click at [658, 639] on div "Upload your resume We will automatically extract your experience and skills to …" at bounding box center [434, 404] width 637 height 703
drag, startPoint x: 658, startPoint y: 639, endPoint x: 352, endPoint y: 250, distance: 495.0
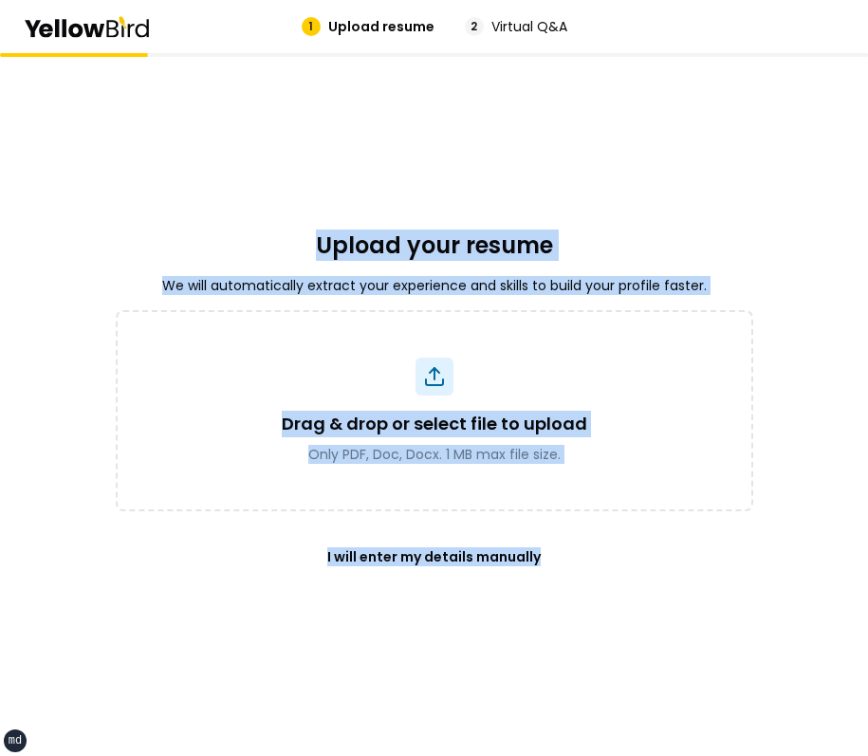
click at [355, 253] on div "Upload your resume We will automatically extract your experience and skills to …" at bounding box center [434, 404] width 637 height 703
click at [352, 250] on h2 "Upload your resume" at bounding box center [434, 245] width 237 height 30
drag, startPoint x: 352, startPoint y: 250, endPoint x: 642, endPoint y: 622, distance: 471.6
click at [642, 616] on div "Upload your resume We will automatically extract your experience and skills to …" at bounding box center [434, 404] width 637 height 703
click at [642, 622] on div "Upload your resume We will automatically extract your experience and skills to …" at bounding box center [434, 404] width 637 height 703
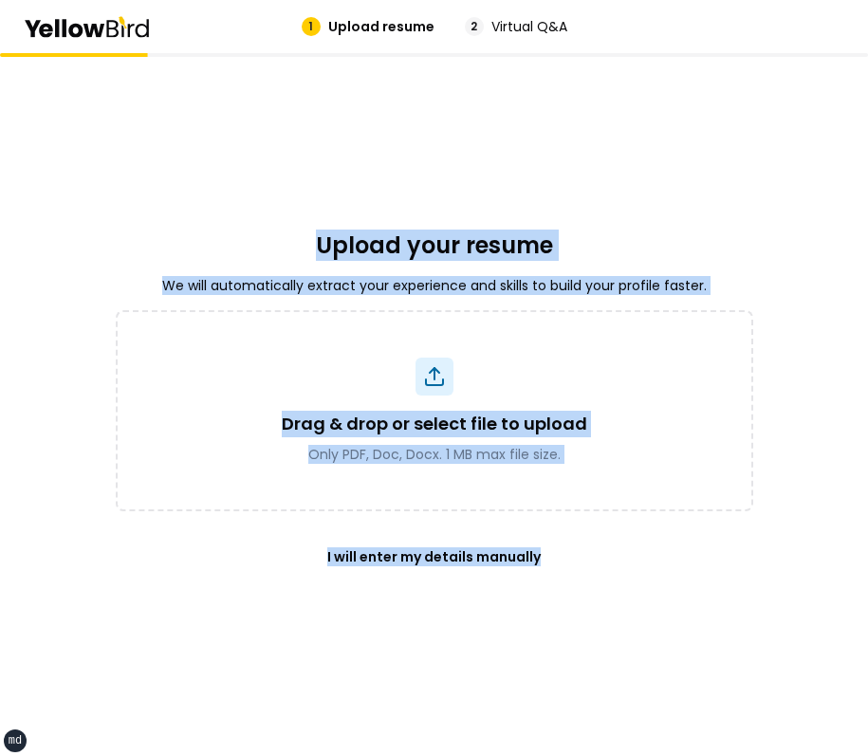
drag, startPoint x: 642, startPoint y: 622, endPoint x: 358, endPoint y: 206, distance: 503.7
click at [363, 212] on div "Upload your resume We will automatically extract your experience and skills to …" at bounding box center [434, 404] width 637 height 703
click at [358, 206] on div "Upload your resume We will automatically extract your experience and skills to …" at bounding box center [434, 404] width 637 height 703
drag, startPoint x: 358, startPoint y: 206, endPoint x: 625, endPoint y: 615, distance: 488.7
click at [618, 605] on div "Upload your resume We will automatically extract your experience and skills to …" at bounding box center [434, 404] width 637 height 703
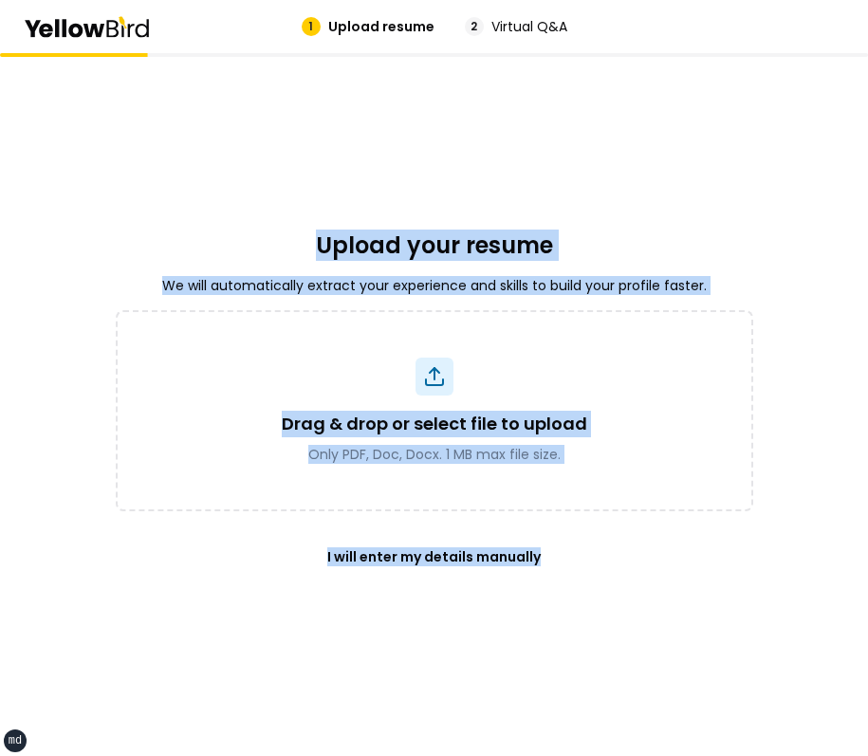
click at [625, 615] on div "Upload your resume We will automatically extract your experience and skills to …" at bounding box center [434, 404] width 637 height 703
drag, startPoint x: 625, startPoint y: 615, endPoint x: 368, endPoint y: 186, distance: 500.6
click at [372, 191] on div "Upload your resume We will automatically extract your experience and skills to …" at bounding box center [434, 404] width 637 height 703
click at [368, 186] on div "Upload your resume We will automatically extract your experience and skills to …" at bounding box center [434, 404] width 637 height 703
drag, startPoint x: 368, startPoint y: 186, endPoint x: 610, endPoint y: 605, distance: 483.9
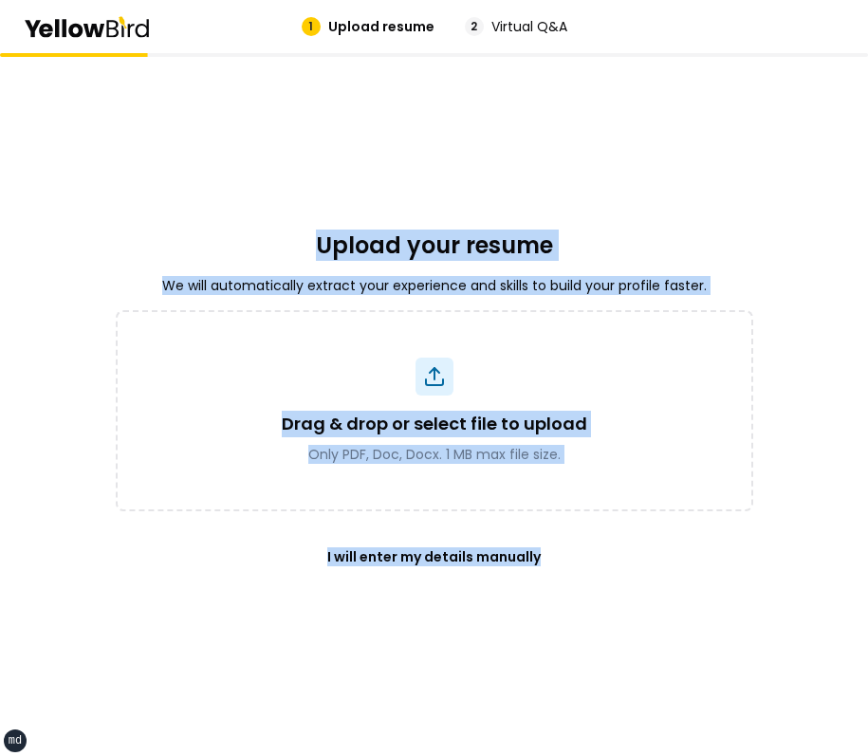
click at [605, 599] on div "Upload your resume We will automatically extract your experience and skills to …" at bounding box center [434, 404] width 637 height 703
click at [610, 605] on div "Upload your resume We will automatically extract your experience and skills to …" at bounding box center [434, 404] width 637 height 703
drag, startPoint x: 610, startPoint y: 605, endPoint x: 327, endPoint y: 207, distance: 488.3
click at [329, 209] on div "Upload your resume We will automatically extract your experience and skills to …" at bounding box center [434, 404] width 637 height 703
click at [327, 207] on div "Upload your resume We will automatically extract your experience and skills to …" at bounding box center [434, 404] width 637 height 703
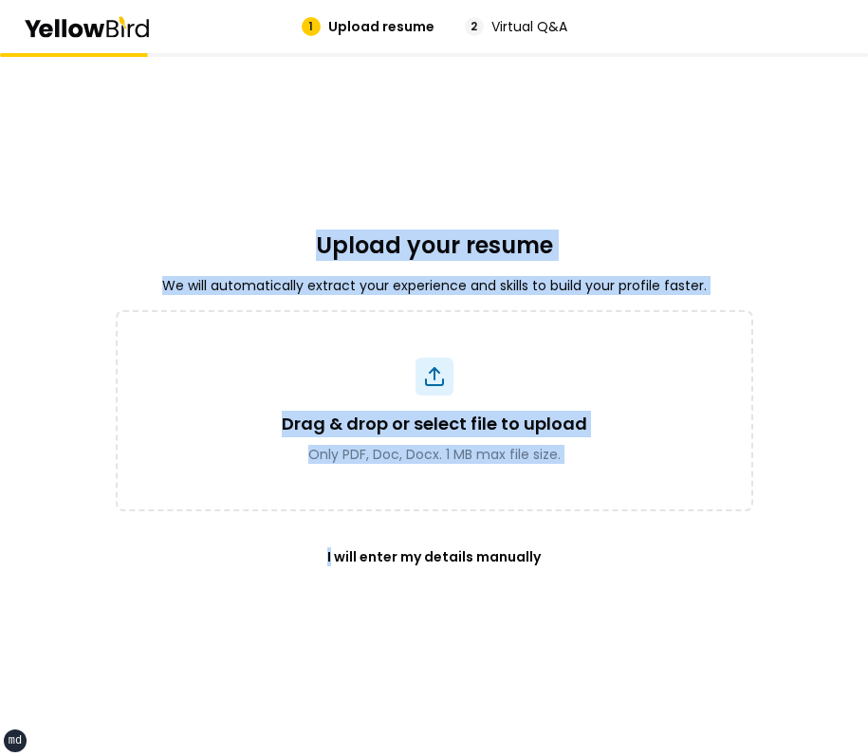
drag, startPoint x: 327, startPoint y: 207, endPoint x: 656, endPoint y: 641, distance: 544.9
click at [649, 632] on div "Upload your resume We will automatically extract your experience and skills to …" at bounding box center [434, 404] width 637 height 703
click at [656, 641] on div "Upload your resume We will automatically extract your experience and skills to …" at bounding box center [434, 404] width 637 height 703
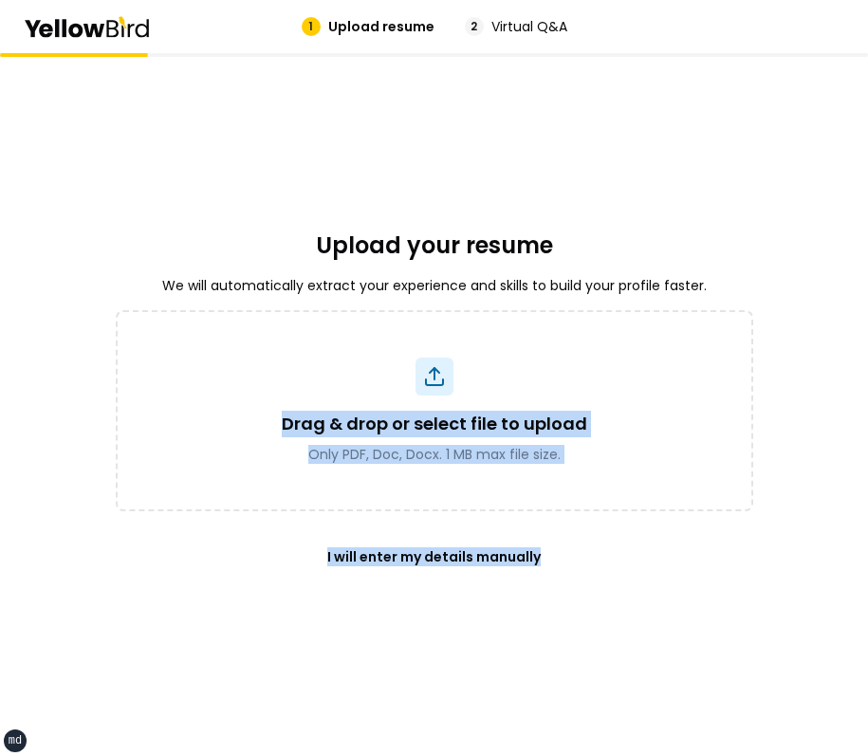
drag, startPoint x: 656, startPoint y: 641, endPoint x: 359, endPoint y: 237, distance: 501.3
click at [361, 239] on div "Upload your resume We will automatically extract your experience and skills to …" at bounding box center [434, 404] width 637 height 703
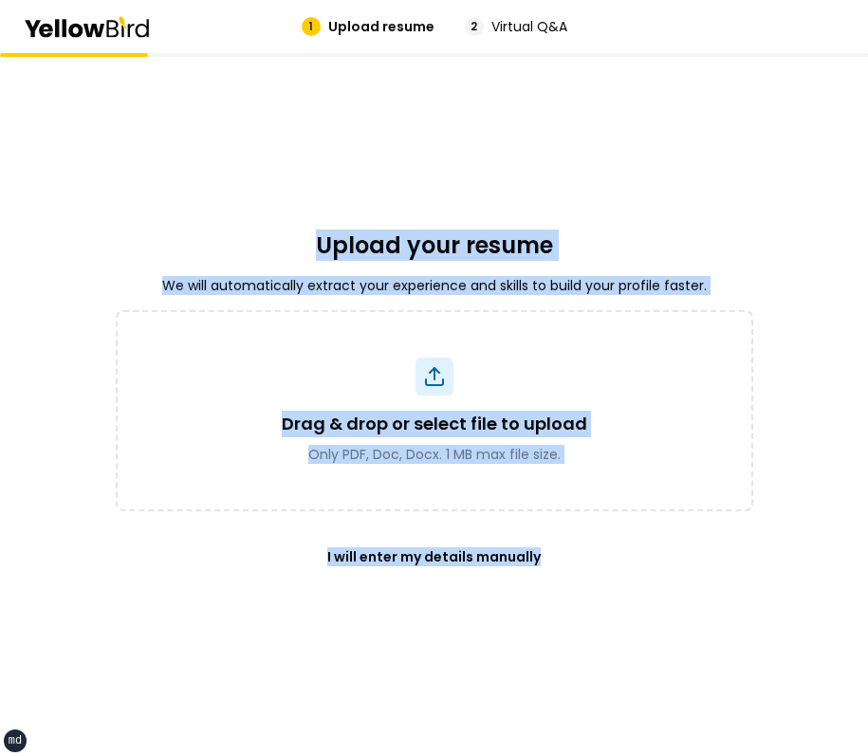
click at [359, 237] on h2 "Upload your resume" at bounding box center [434, 245] width 237 height 30
drag, startPoint x: 359, startPoint y: 237, endPoint x: 603, endPoint y: 600, distance: 437.4
click at [599, 594] on div "Upload your resume We will automatically extract your experience and skills to …" at bounding box center [434, 404] width 637 height 703
click at [603, 600] on div "Upload your resume We will automatically extract your experience and skills to …" at bounding box center [434, 404] width 637 height 703
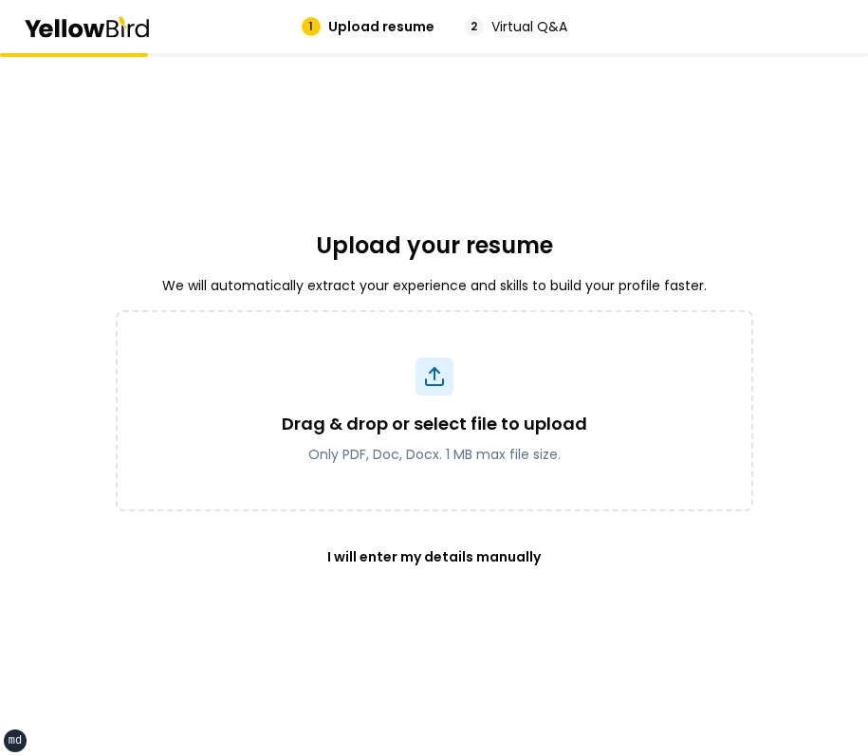
click at [130, 184] on div "Upload your resume We will automatically extract your experience and skills to …" at bounding box center [434, 404] width 637 height 703
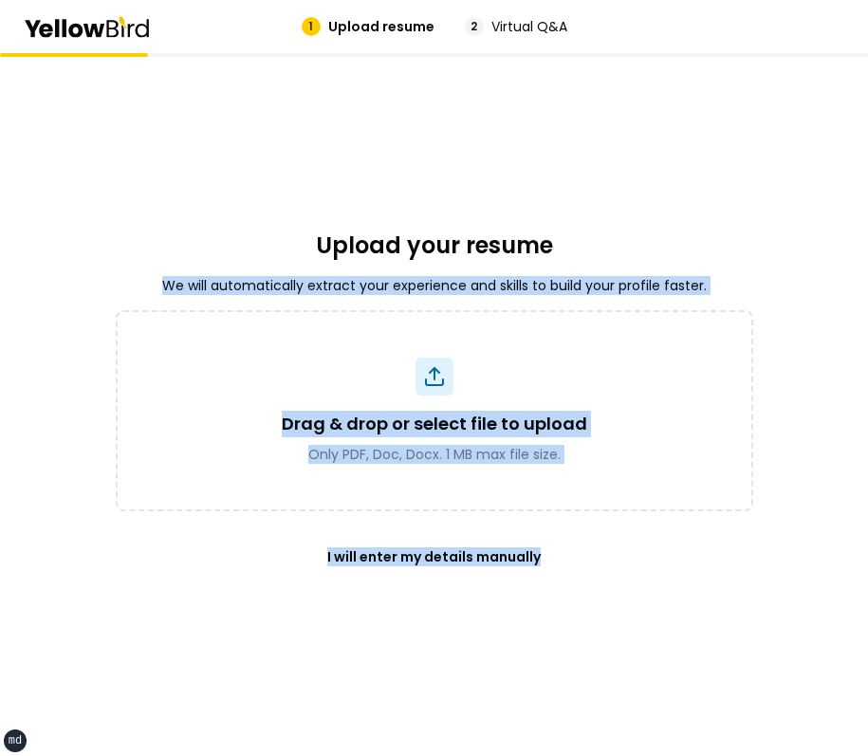
drag, startPoint x: 130, startPoint y: 184, endPoint x: 609, endPoint y: 599, distance: 633.9
click at [597, 590] on div "Upload your resume We will automatically extract your experience and skills to …" at bounding box center [434, 404] width 637 height 703
click at [609, 599] on div "Upload your resume We will automatically extract your experience and skills to …" at bounding box center [434, 404] width 637 height 703
drag, startPoint x: 609, startPoint y: 599, endPoint x: 316, endPoint y: 193, distance: 501.4
click at [316, 193] on div "Upload your resume We will automatically extract your experience and skills to …" at bounding box center [434, 404] width 637 height 703
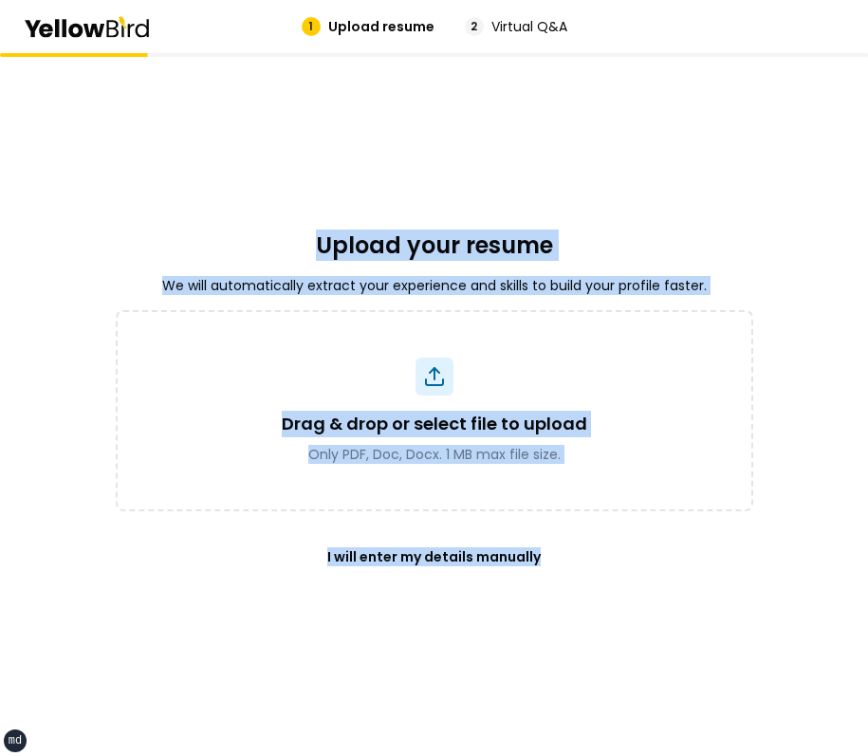
click at [316, 193] on div "Upload your resume We will automatically extract your experience and skills to …" at bounding box center [434, 404] width 637 height 703
drag, startPoint x: 316, startPoint y: 193, endPoint x: 601, endPoint y: 578, distance: 479.3
click at [598, 572] on div "Upload your resume We will automatically extract your experience and skills to …" at bounding box center [434, 404] width 637 height 703
click at [601, 578] on div "I will enter my details manually" at bounding box center [434, 557] width 637 height 46
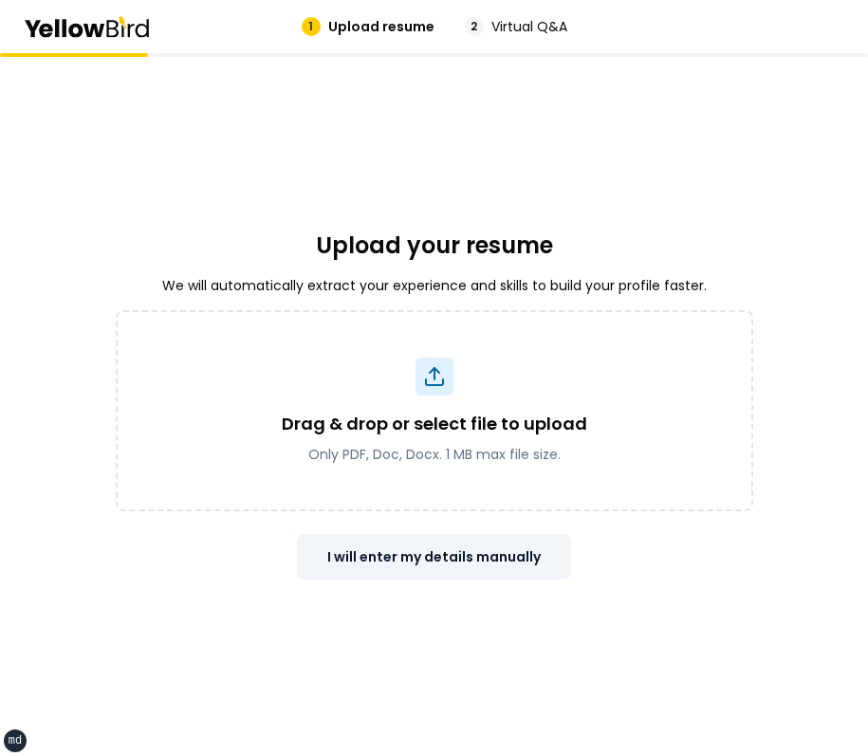
click at [391, 544] on button "I will enter my details manually" at bounding box center [434, 557] width 274 height 46
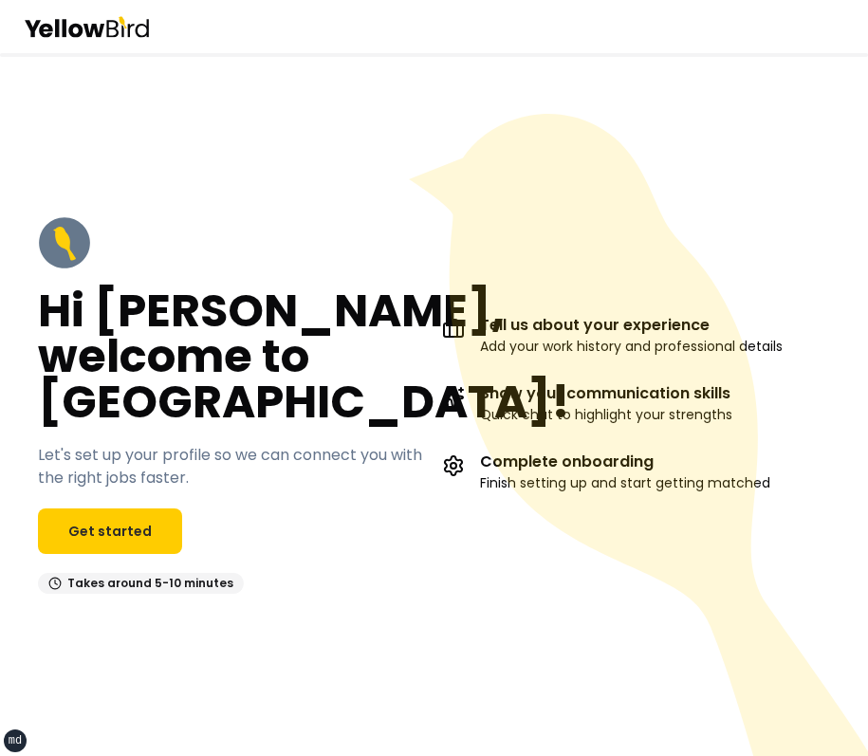
click at [564, 263] on icon at bounding box center [643, 462] width 468 height 697
click at [464, 112] on div "Hi [PERSON_NAME], welcome to [GEOGRAPHIC_DATA]! Let's set up your profile so we…" at bounding box center [434, 404] width 868 height 703
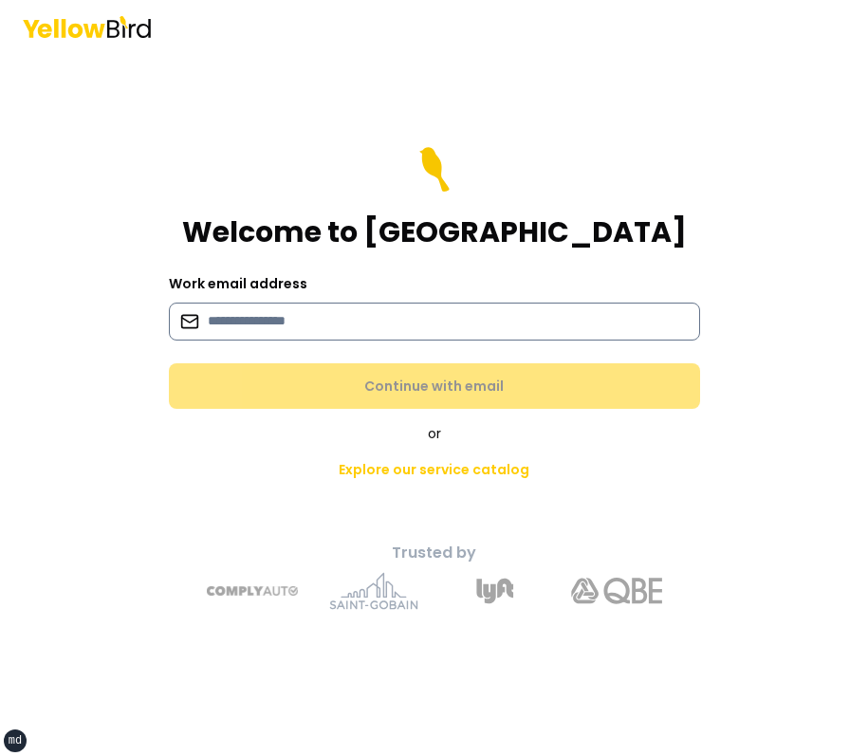
click at [553, 338] on input at bounding box center [434, 322] width 531 height 38
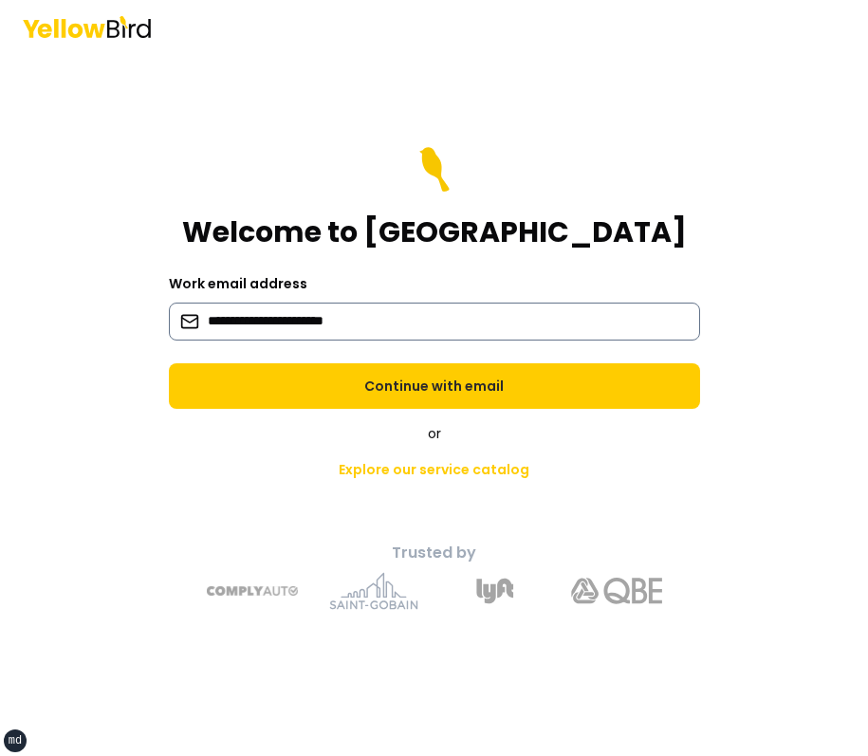
click at [483, 337] on input "**********" at bounding box center [434, 322] width 531 height 38
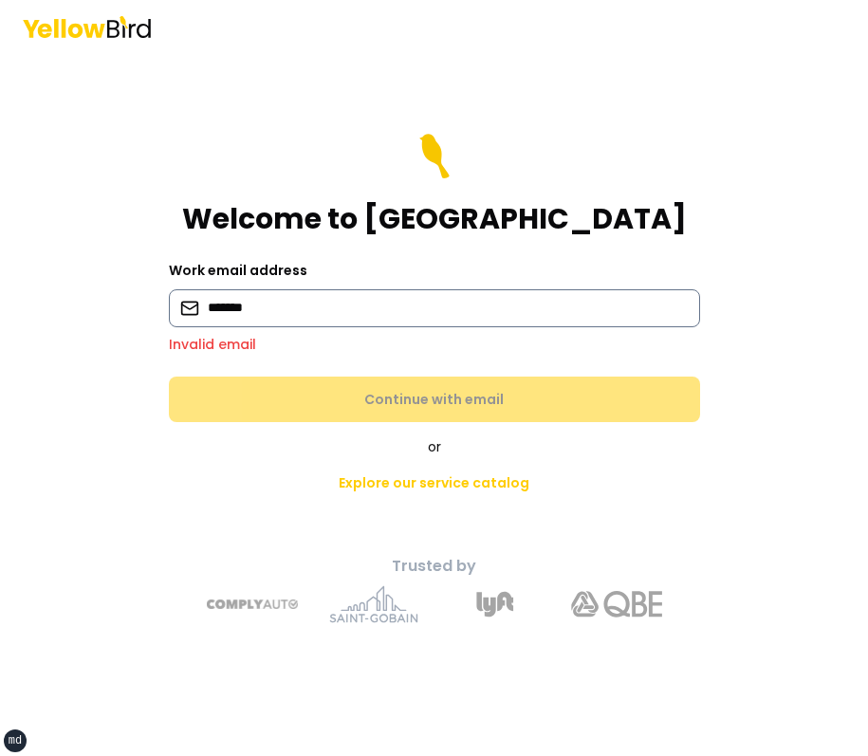
type input "**********"
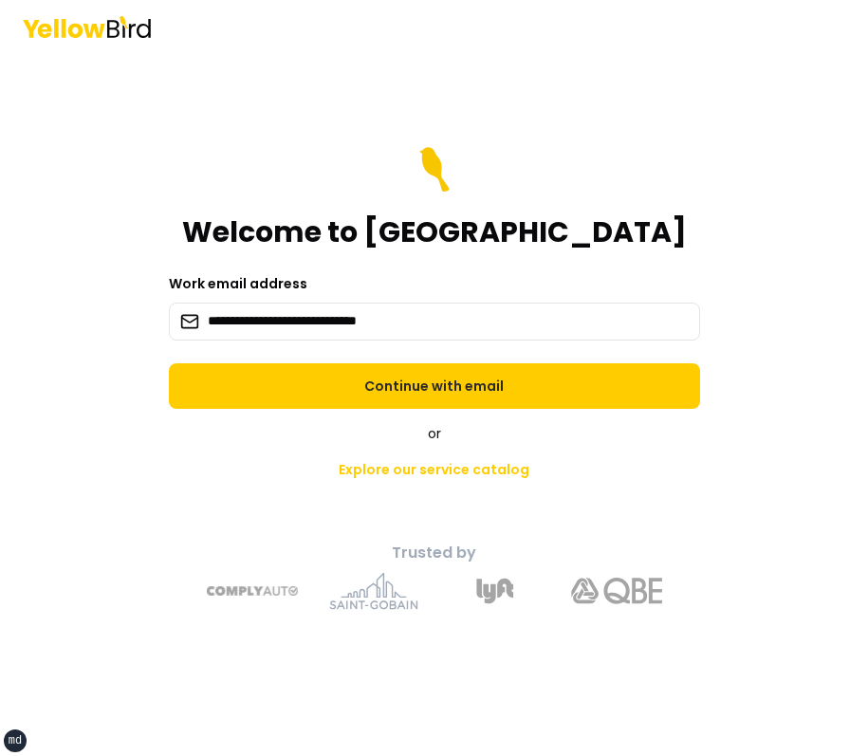
click at [366, 425] on div "or Explore our service catalog" at bounding box center [435, 456] width 668 height 64
click at [376, 408] on div "**********" at bounding box center [434, 405] width 698 height 440
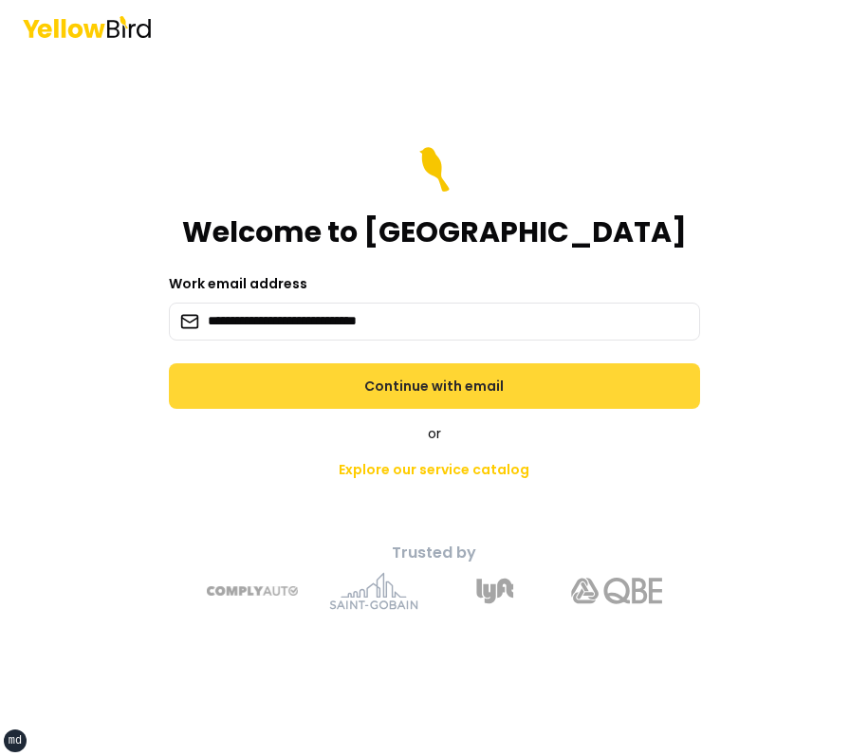
click at [382, 403] on button "Continue with email" at bounding box center [434, 386] width 531 height 46
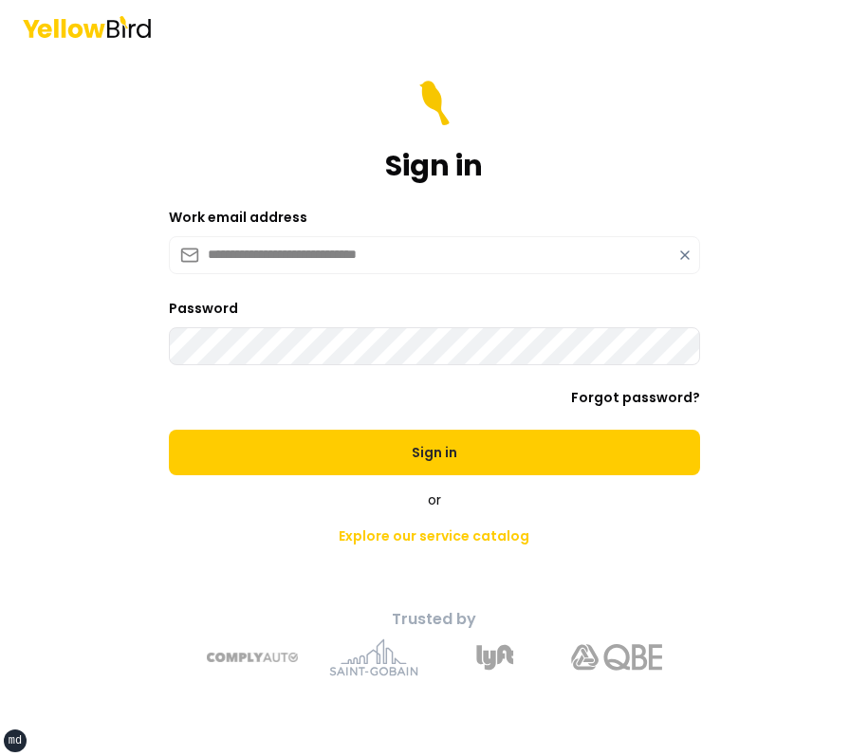
click at [633, 134] on div "Sign in" at bounding box center [434, 132] width 531 height 102
click at [582, 413] on form "**********" at bounding box center [434, 278] width 531 height 394
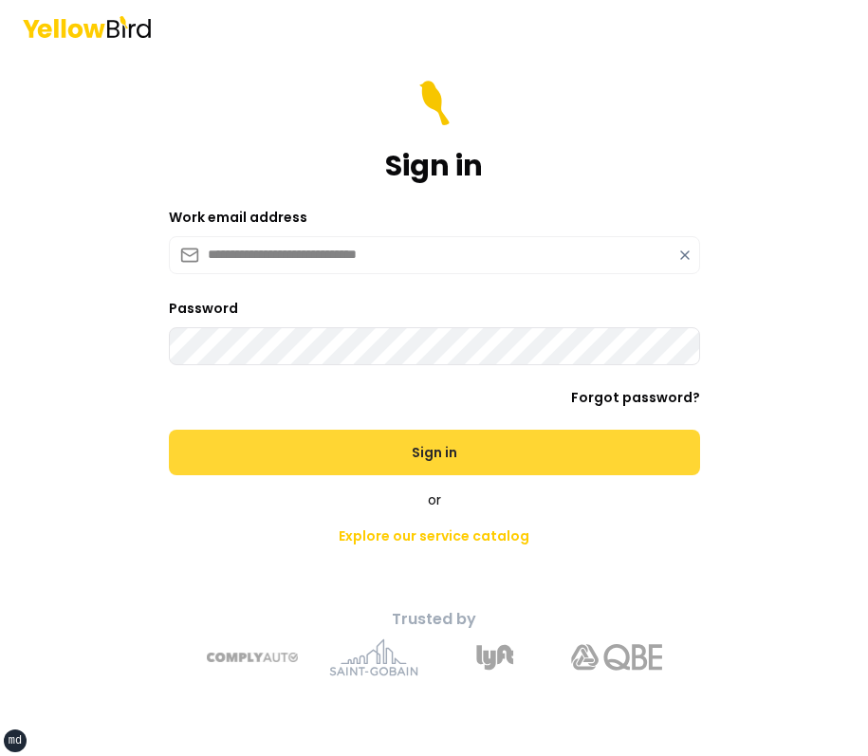
click at [575, 461] on button "Sign in" at bounding box center [434, 453] width 531 height 46
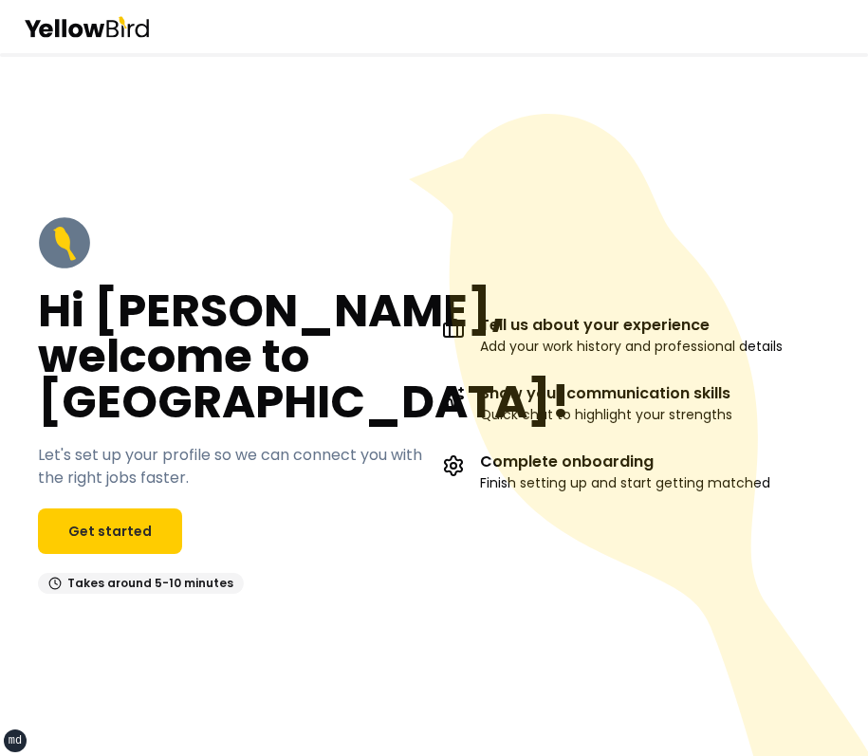
click at [610, 317] on icon at bounding box center [643, 462] width 468 height 697
click at [364, 54] on div at bounding box center [434, 55] width 868 height 4
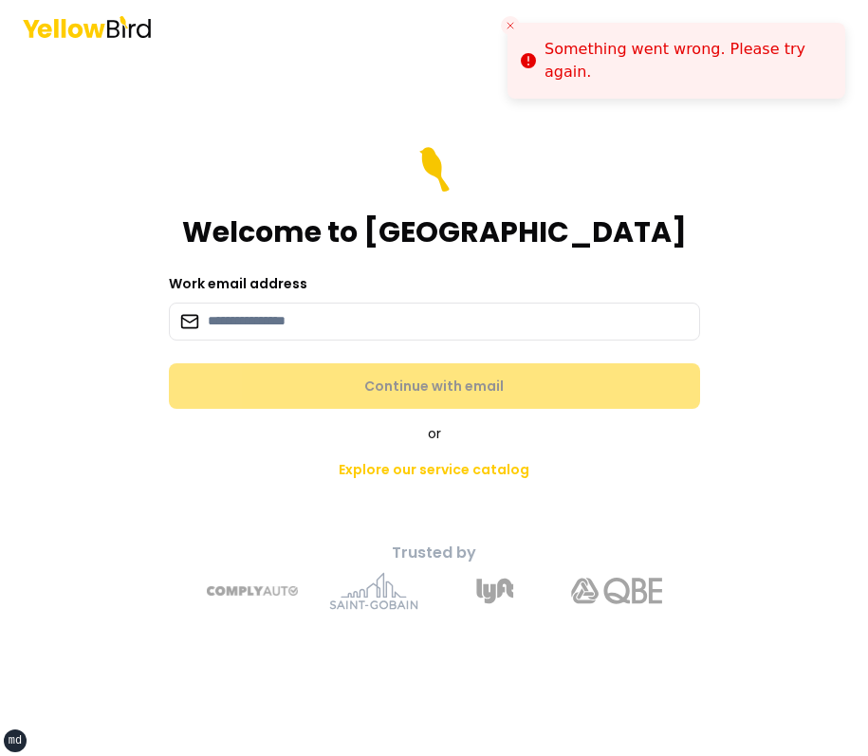
click at [512, 29] on icon "Close toast" at bounding box center [509, 25] width 11 height 11
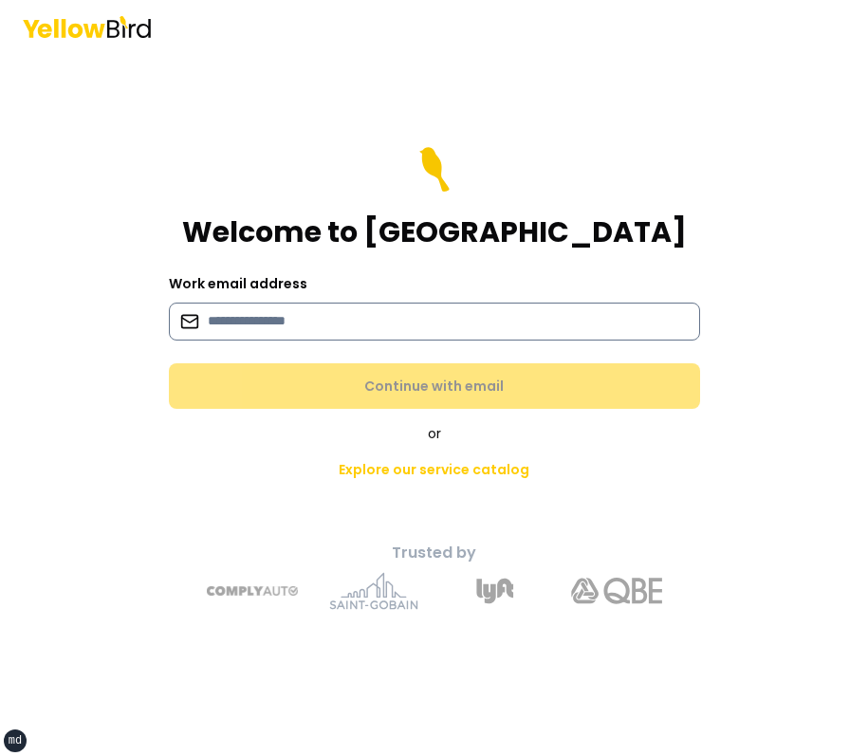
click at [440, 323] on input at bounding box center [434, 322] width 531 height 38
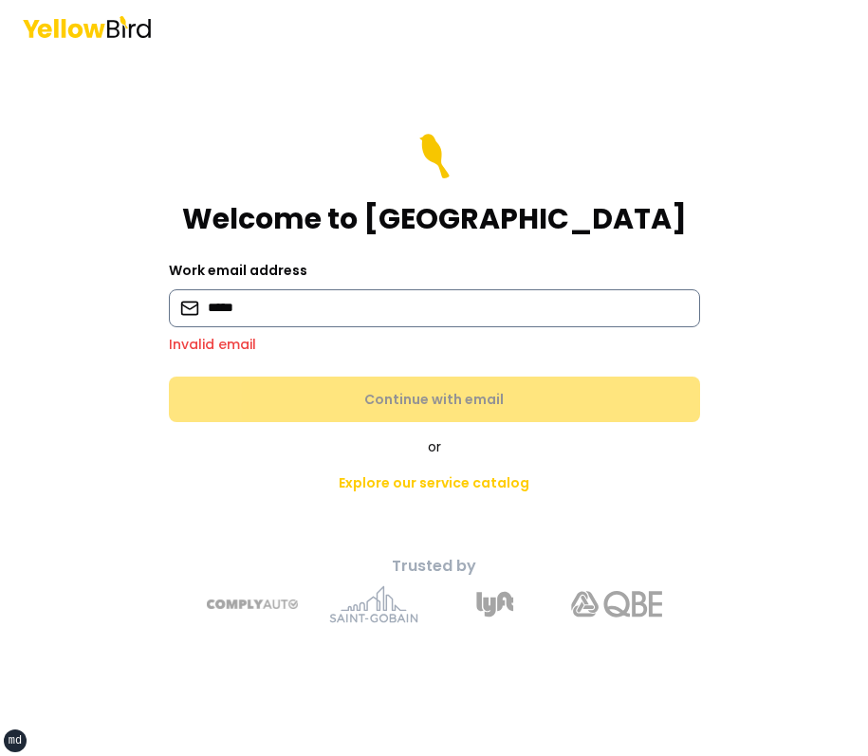
type input "**********"
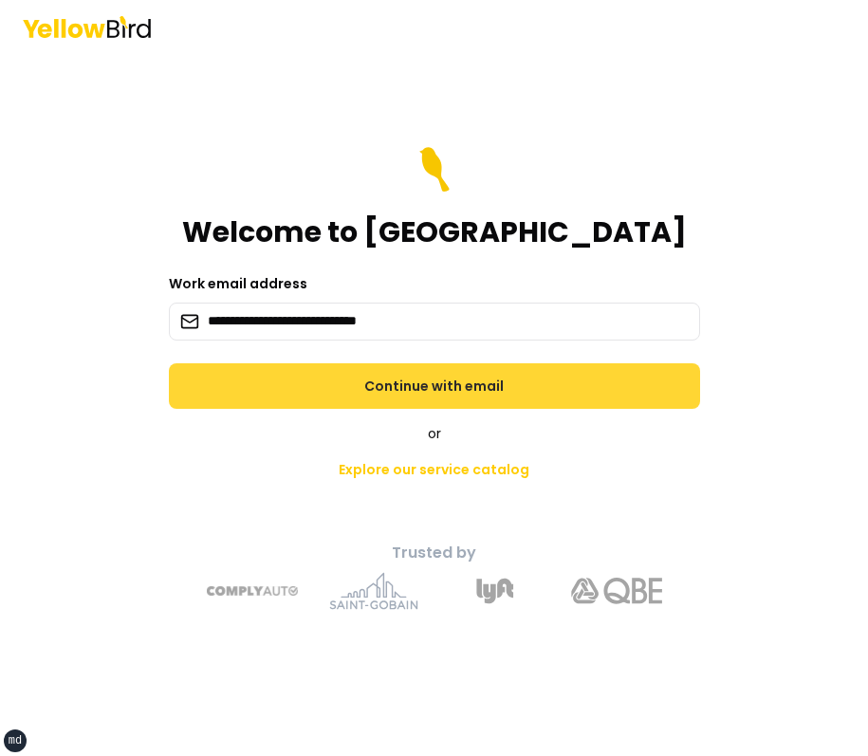
click at [573, 383] on button "Continue with email" at bounding box center [434, 386] width 531 height 46
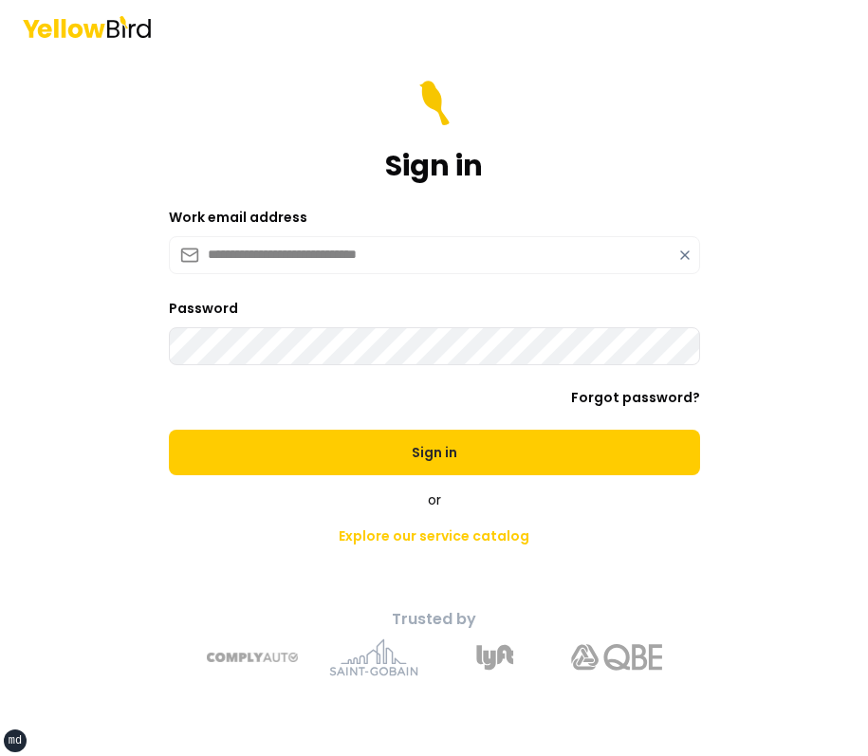
click at [169, 430] on button "Sign in" at bounding box center [434, 453] width 531 height 46
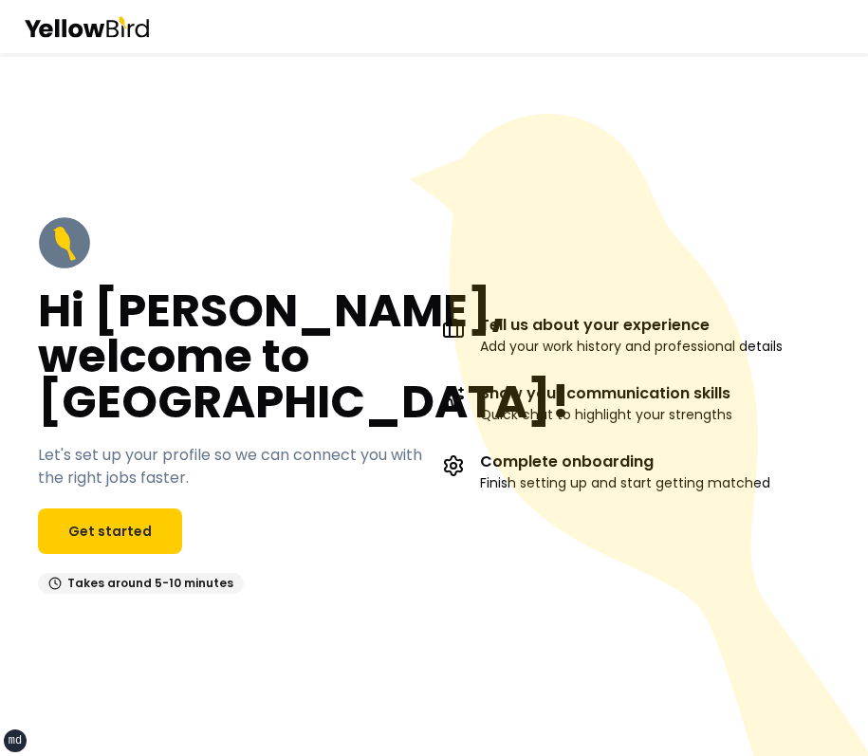
click at [659, 123] on icon at bounding box center [638, 435] width 459 height 642
click at [551, 207] on icon at bounding box center [643, 462] width 468 height 697
click at [114, 537] on link "Get started" at bounding box center [110, 531] width 144 height 46
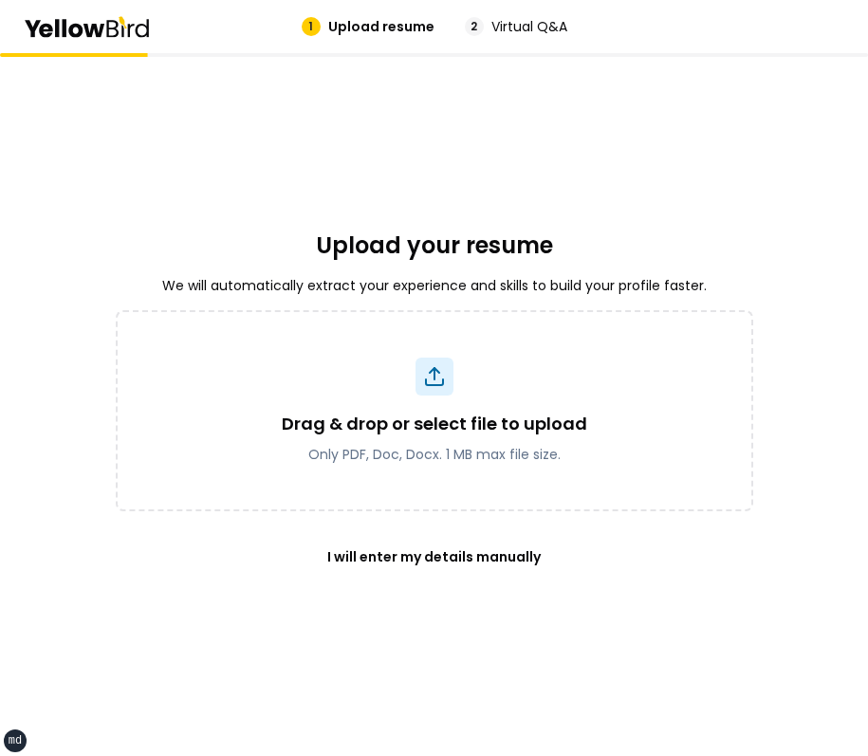
click at [501, 147] on div "Upload your resume We will automatically extract your experience and skills to …" at bounding box center [434, 404] width 637 height 703
click at [580, 250] on div "Upload your resume We will automatically extract your experience and skills to …" at bounding box center [434, 404] width 637 height 703
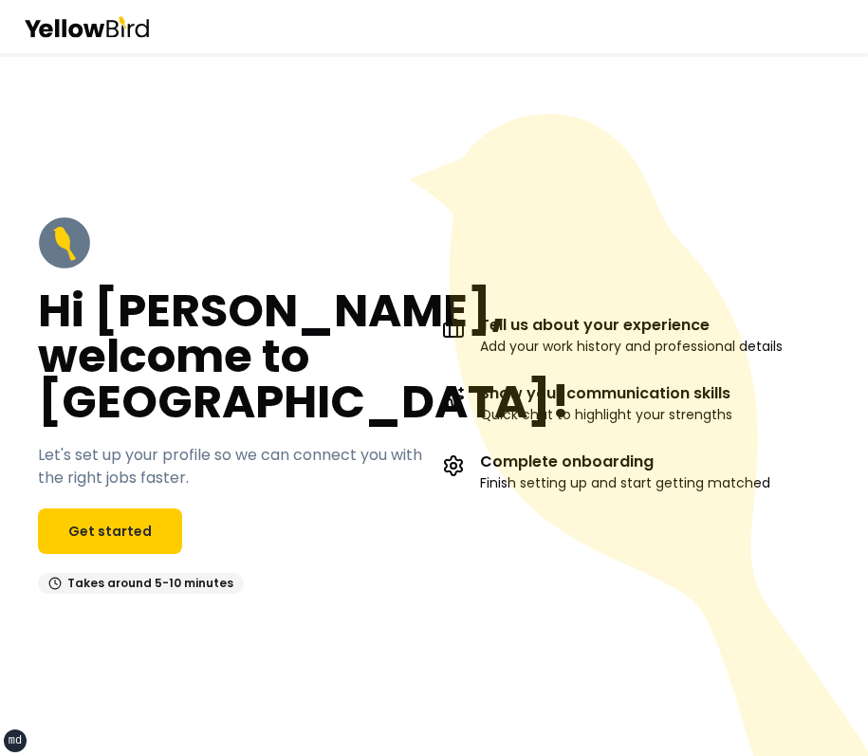
click at [420, 98] on div "Hi David, welcome to YellowBird! Let's set up your profile so we can connect yo…" at bounding box center [434, 404] width 868 height 703
click at [767, 43] on div at bounding box center [434, 26] width 868 height 53
click at [624, 182] on icon at bounding box center [643, 462] width 468 height 697
click at [580, 224] on icon at bounding box center [643, 462] width 468 height 697
click at [109, 531] on link "Get started" at bounding box center [110, 531] width 144 height 46
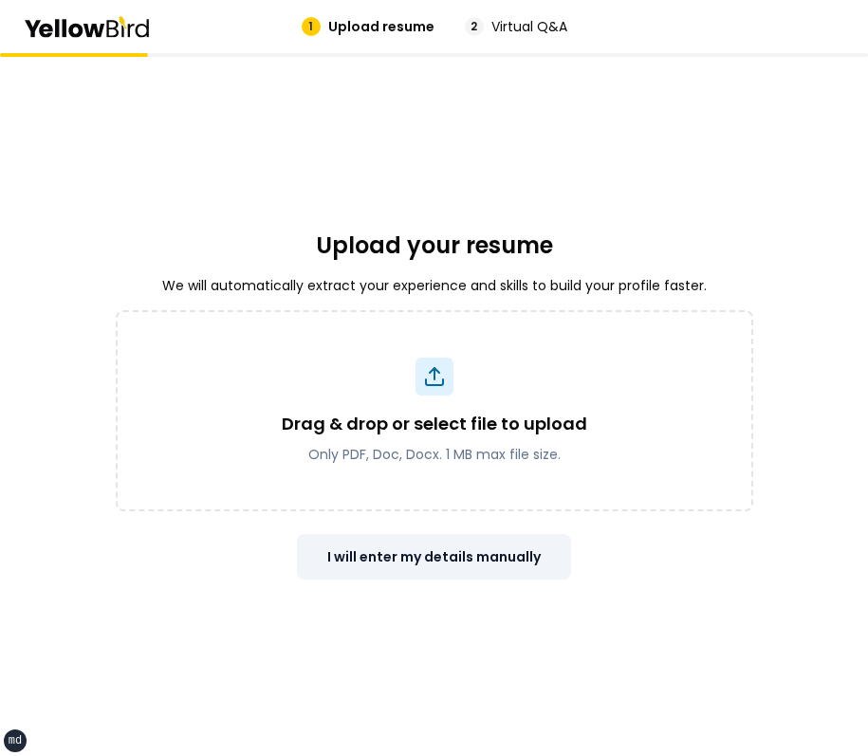
click at [401, 543] on button "I will enter my details manually" at bounding box center [434, 557] width 274 height 46
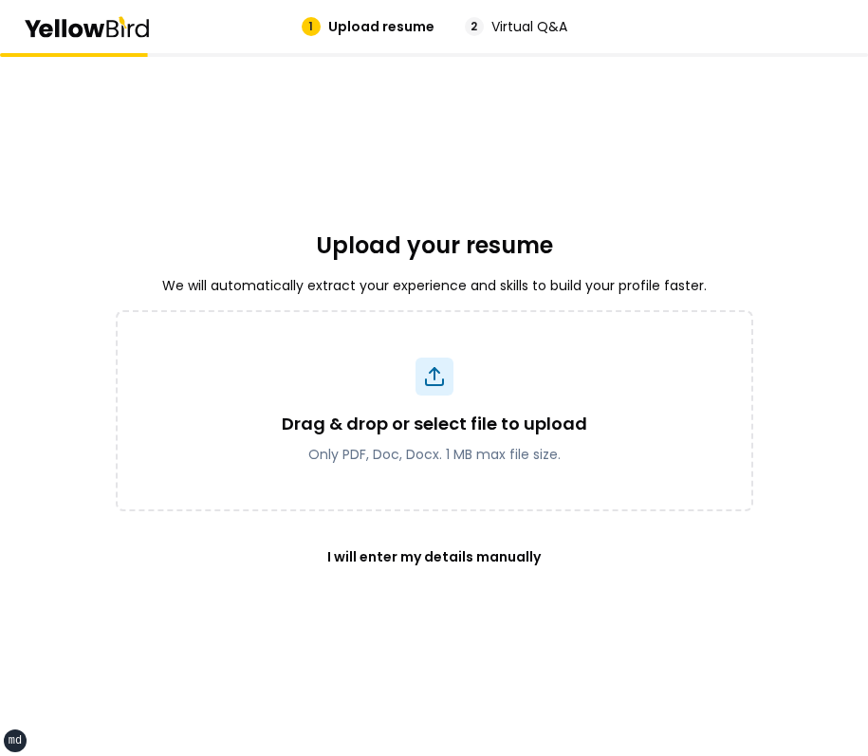
click at [602, 181] on div "Upload your resume We will automatically extract your experience and skills to …" at bounding box center [434, 404] width 637 height 703
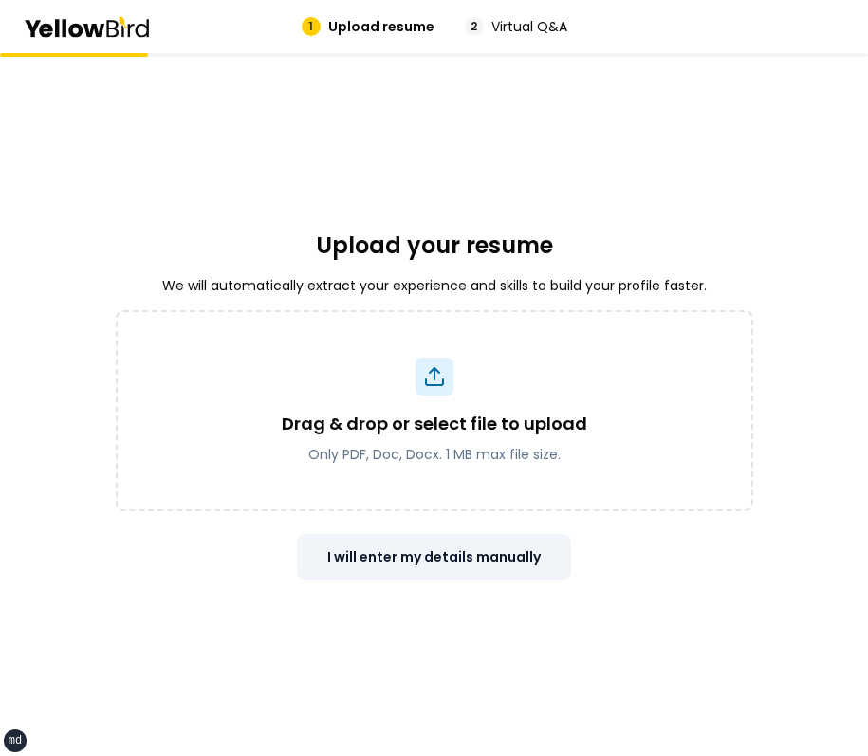
click at [423, 555] on button "I will enter my details manually" at bounding box center [434, 557] width 274 height 46
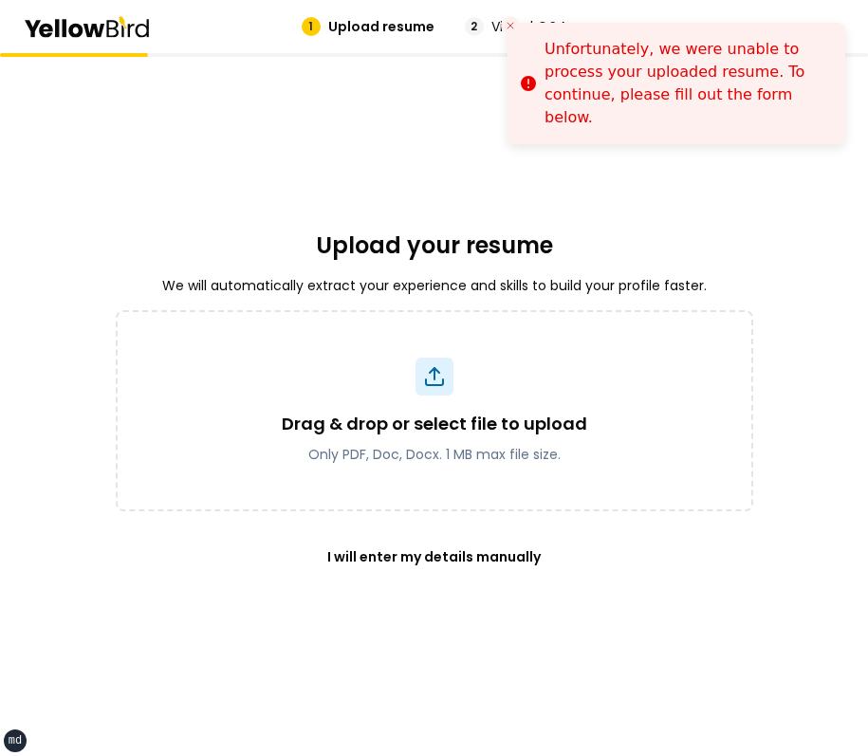
click at [612, 149] on div "Upload your resume We will automatically extract your experience and skills to …" at bounding box center [434, 404] width 637 height 703
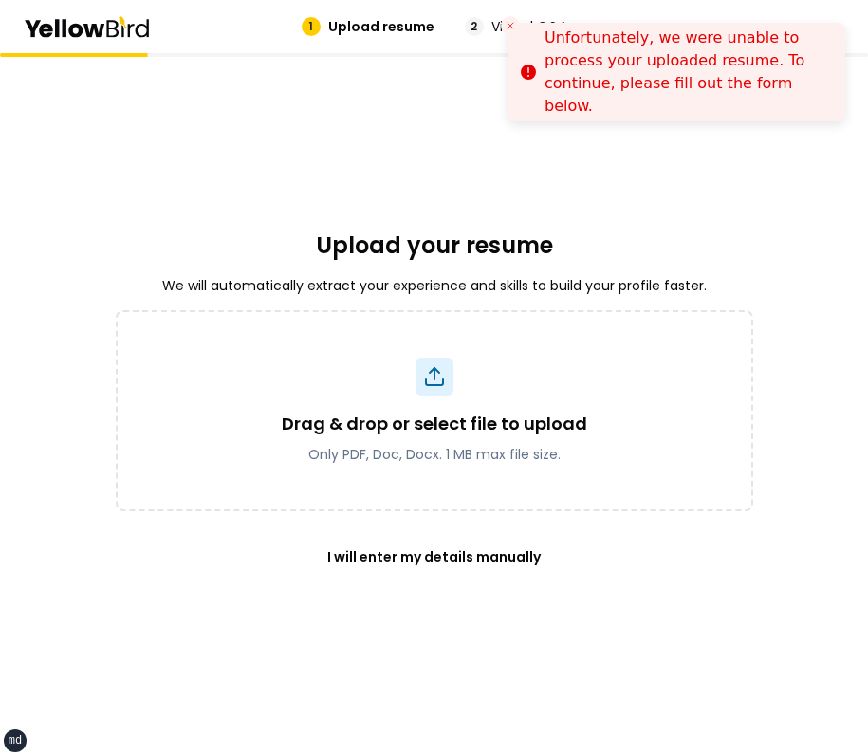
click at [504, 23] on icon "Close toast" at bounding box center [509, 25] width 11 height 11
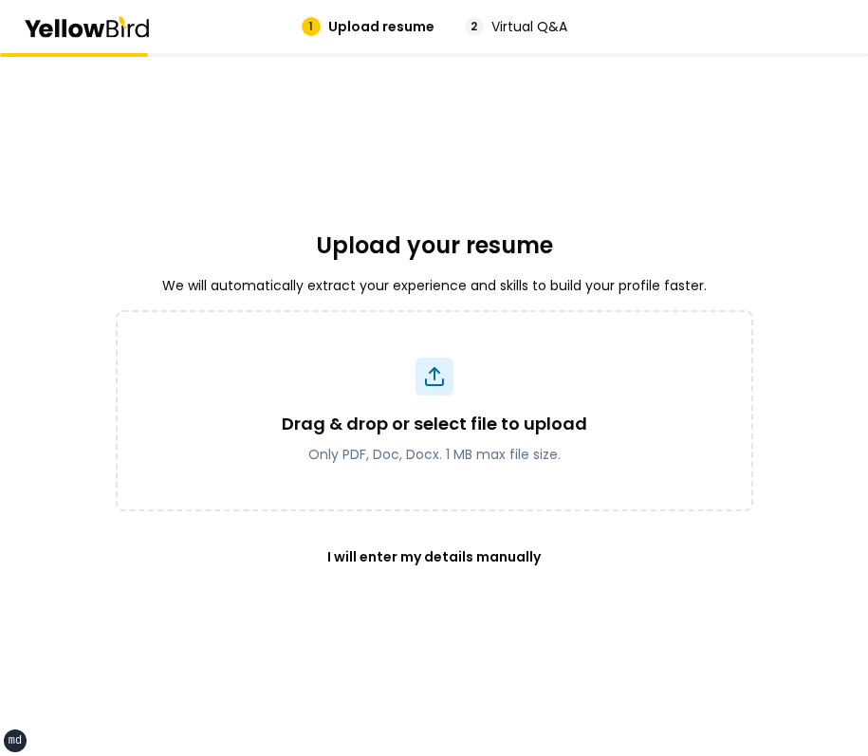
click at [742, 219] on div "Upload your resume We will automatically extract your experience and skills to …" at bounding box center [434, 404] width 637 height 703
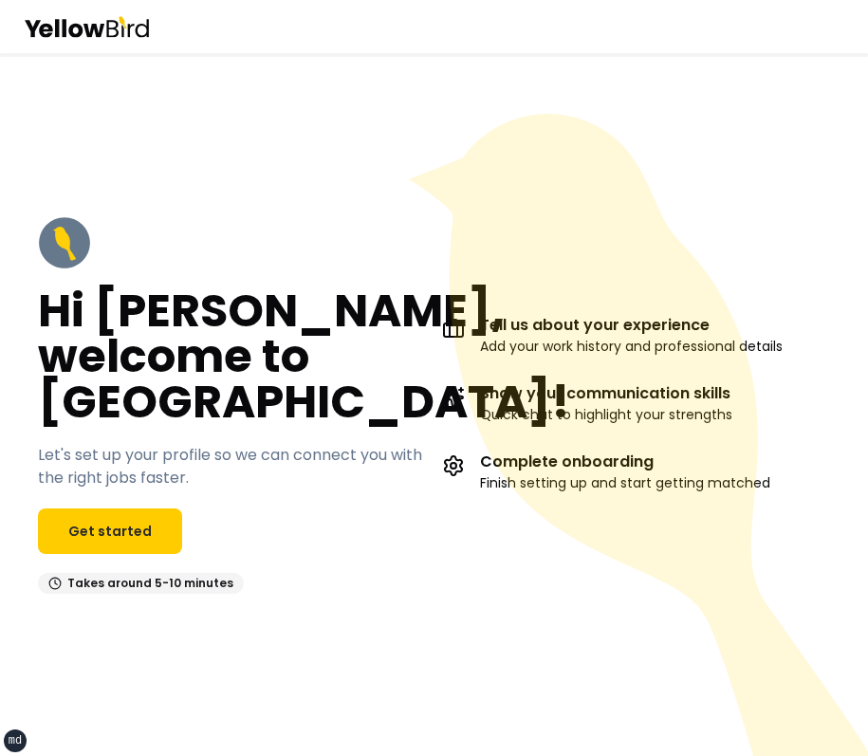
click at [763, 208] on icon at bounding box center [638, 435] width 459 height 642
click at [528, 114] on icon at bounding box center [638, 435] width 459 height 642
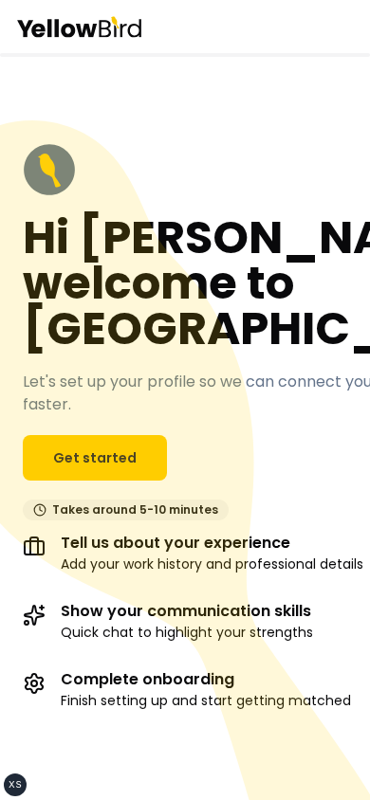
click at [50, 445] on icon at bounding box center [132, 489] width 496 height 738
click at [132, 440] on icon at bounding box center [132, 489] width 496 height 738
click at [98, 444] on icon at bounding box center [132, 489] width 496 height 738
click at [97, 445] on icon at bounding box center [132, 489] width 496 height 738
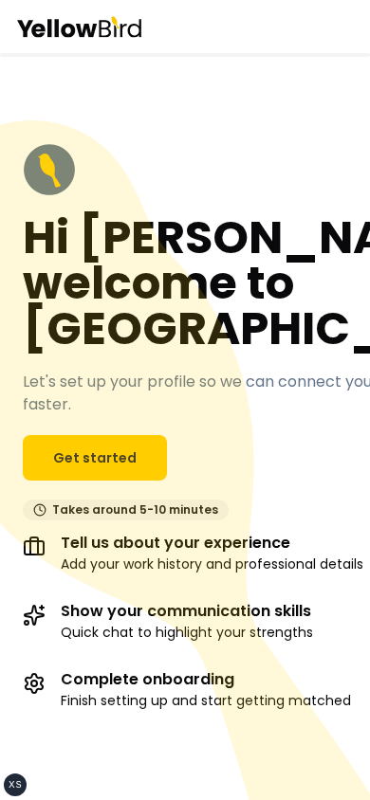
click at [194, 442] on icon at bounding box center [132, 489] width 496 height 738
click at [120, 442] on icon at bounding box center [132, 489] width 496 height 738
click at [119, 442] on icon at bounding box center [132, 489] width 496 height 738
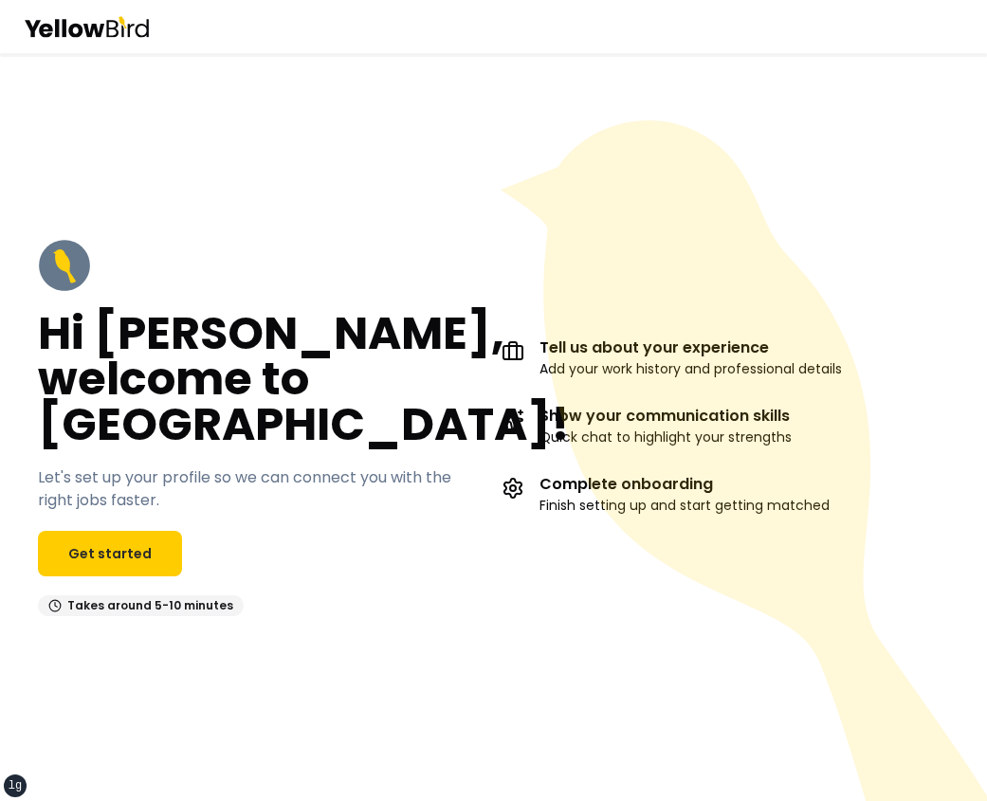
click at [475, 286] on div "Hi David, welcome to YellowBird! Let's set up your profile so we can connect yo…" at bounding box center [262, 427] width 449 height 377
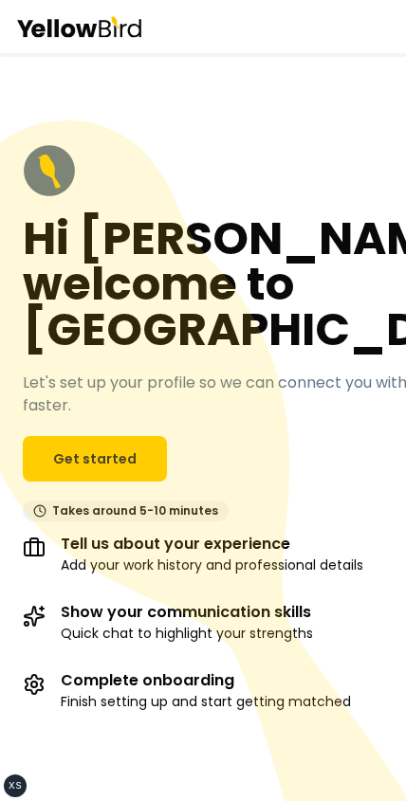
click at [180, 475] on icon at bounding box center [167, 489] width 497 height 739
click at [119, 460] on icon at bounding box center [167, 489] width 497 height 739
click link "Get started" at bounding box center [95, 459] width 144 height 46
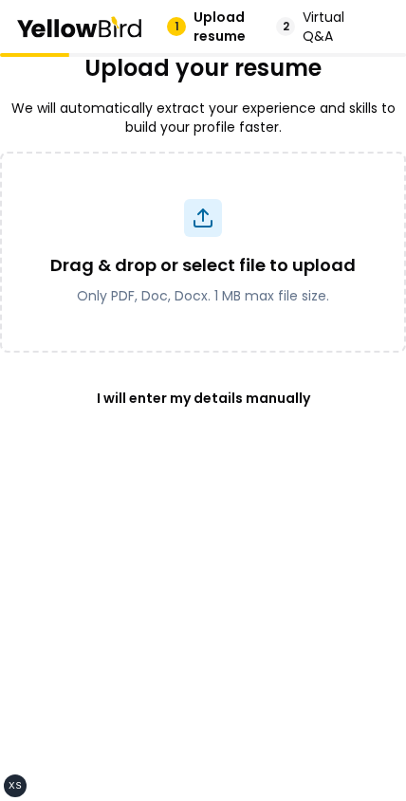
click at [229, 316] on div "Drag & drop or select file to upload Only PDF, Doc, Docx. 1 MB max file size." at bounding box center [203, 252] width 406 height 201
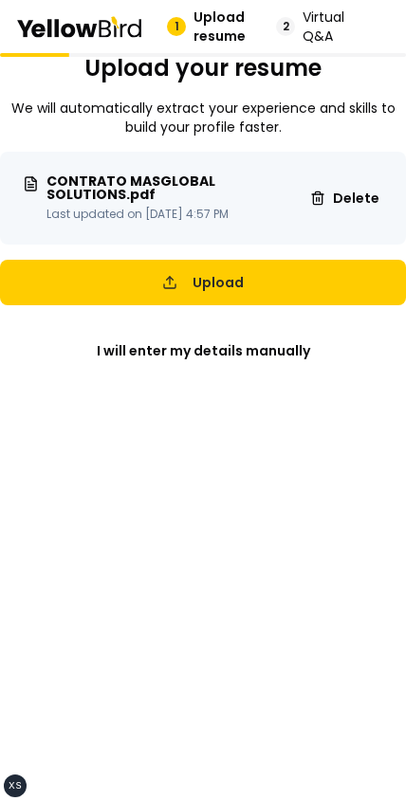
click at [221, 269] on button "Upload" at bounding box center [203, 283] width 406 height 46
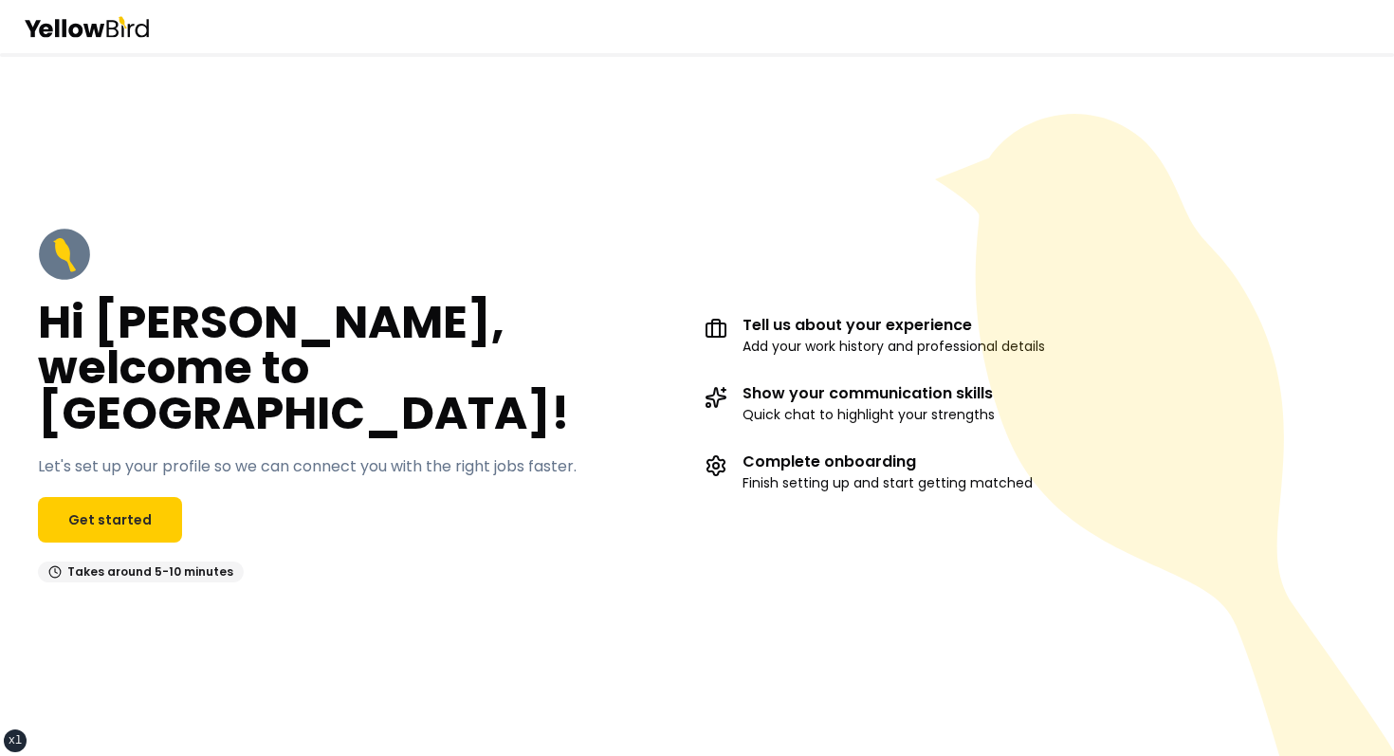
click at [587, 257] on div "Hi David, welcome to YellowBird! Let's set up your profile so we can connect yo…" at bounding box center [363, 405] width 651 height 355
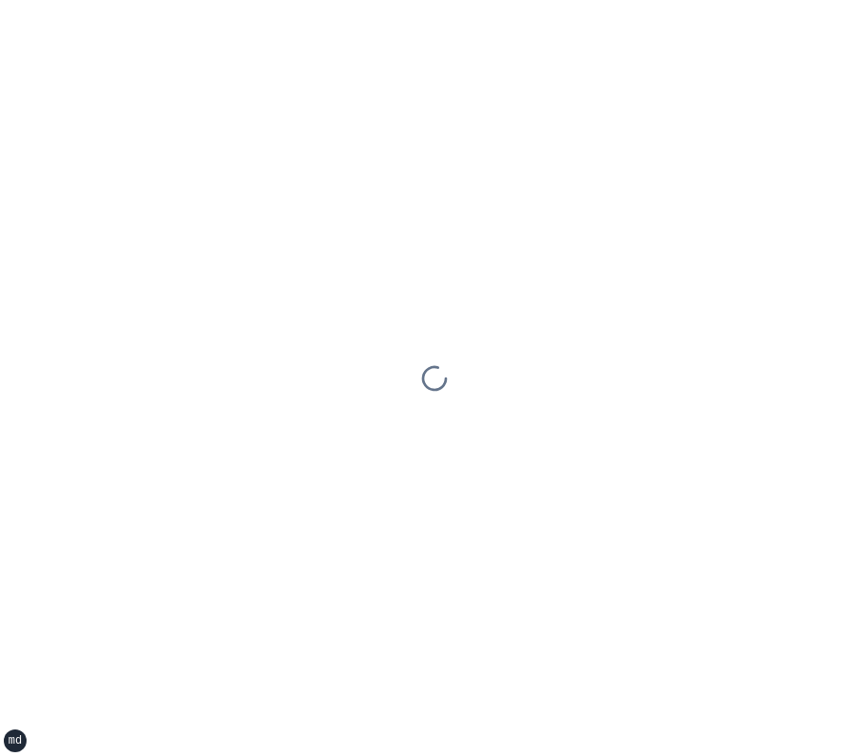
click at [303, 200] on div at bounding box center [434, 378] width 868 height 756
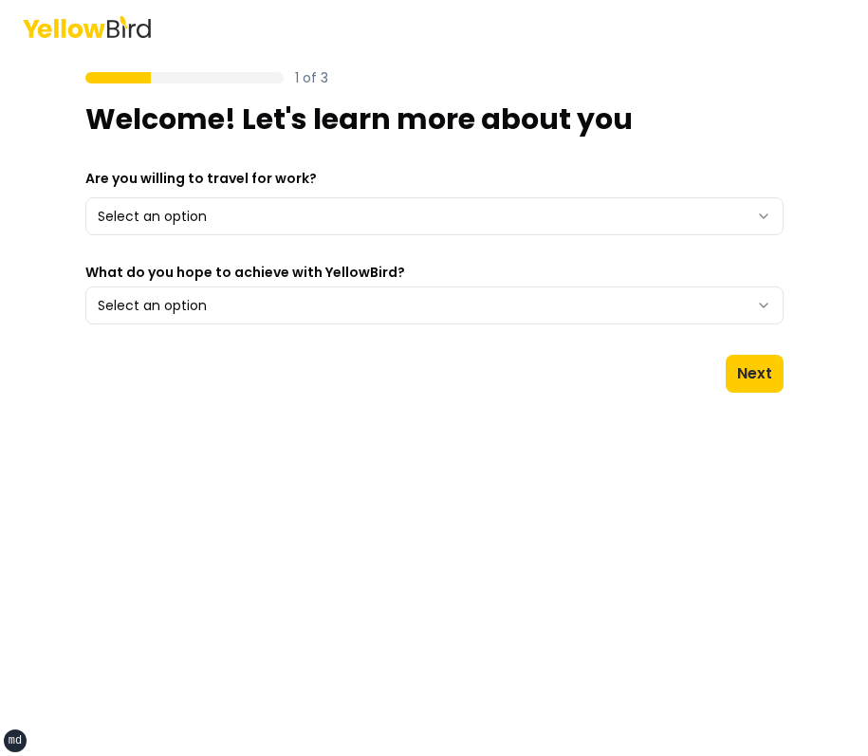
click at [618, 72] on div "1 of 3 Welcome! Let's learn more about you" at bounding box center [434, 102] width 698 height 68
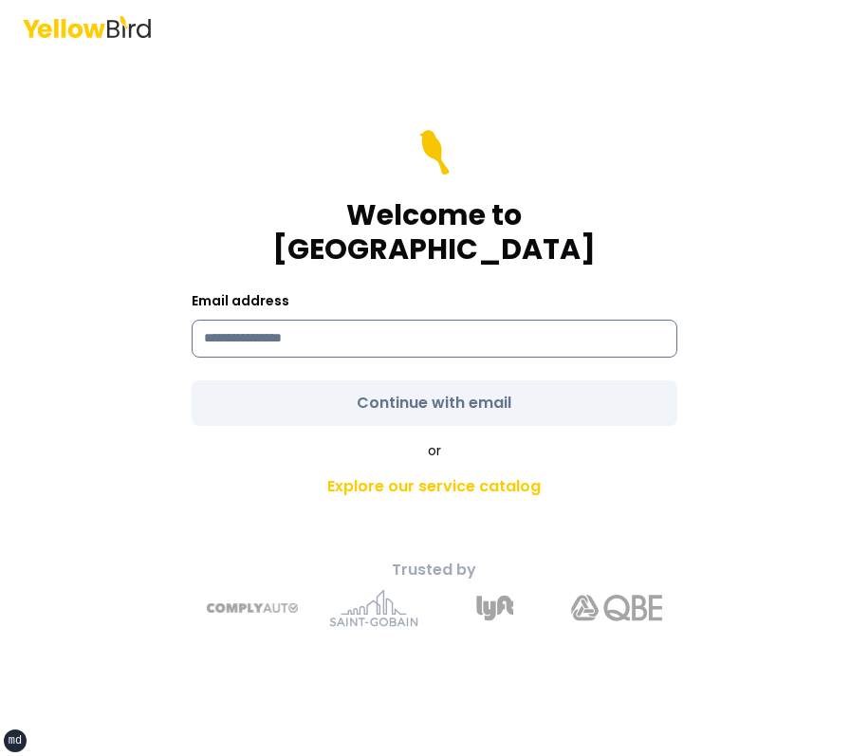
click at [306, 338] on input at bounding box center [435, 339] width 486 height 38
type input "**********"
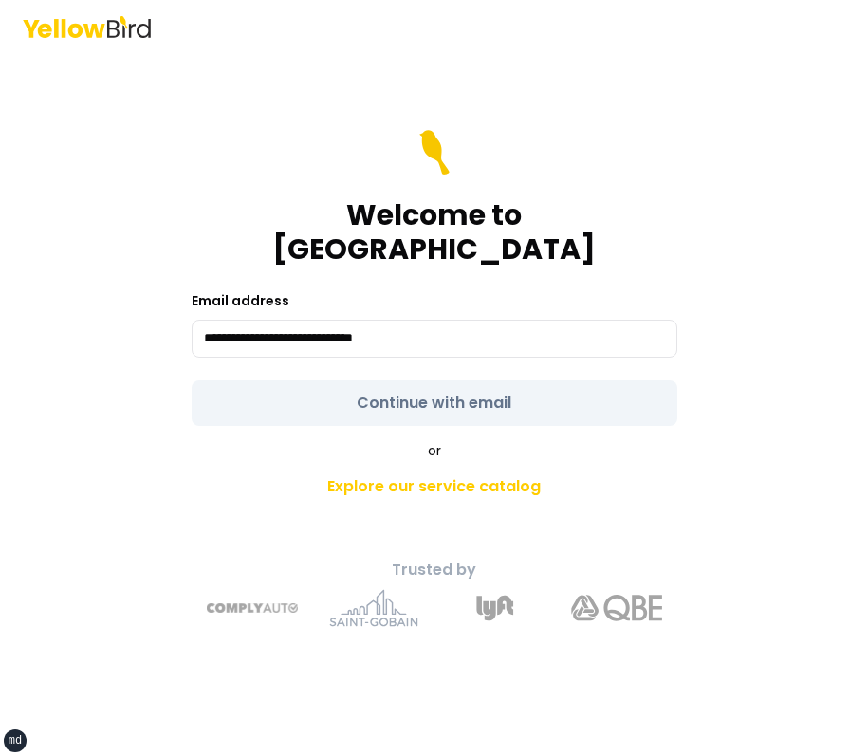
click at [358, 387] on form "**********" at bounding box center [435, 278] width 486 height 296
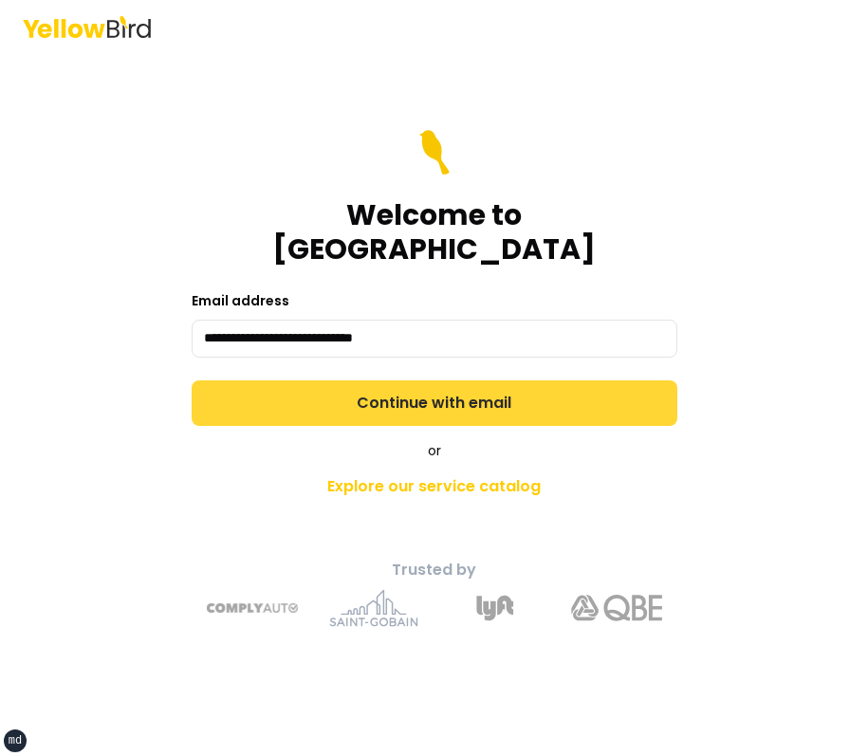
click at [364, 387] on button "Continue with email" at bounding box center [435, 403] width 486 height 46
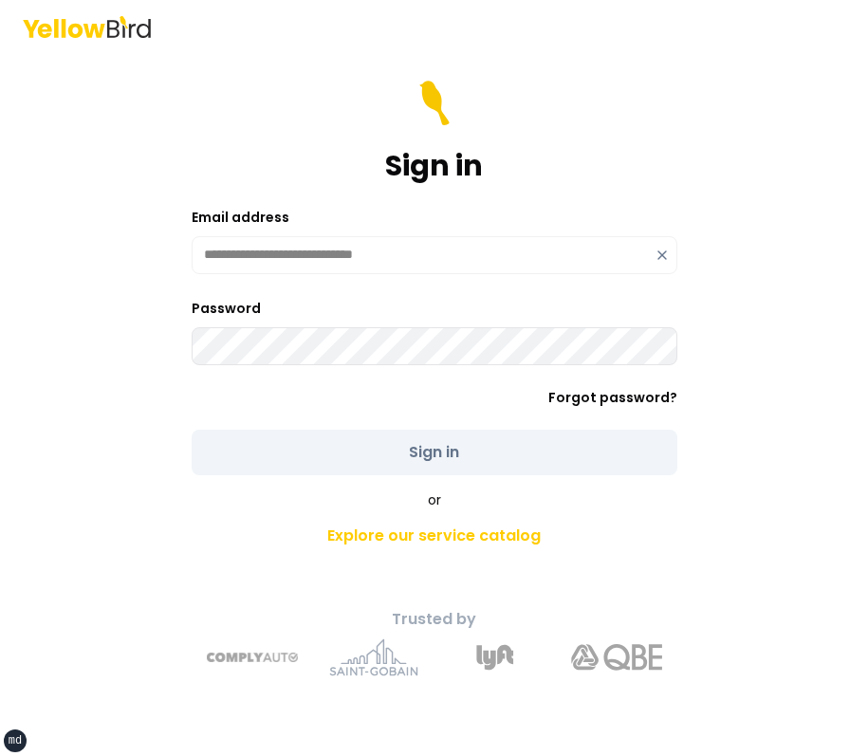
click at [663, 251] on icon at bounding box center [661, 255] width 15 height 15
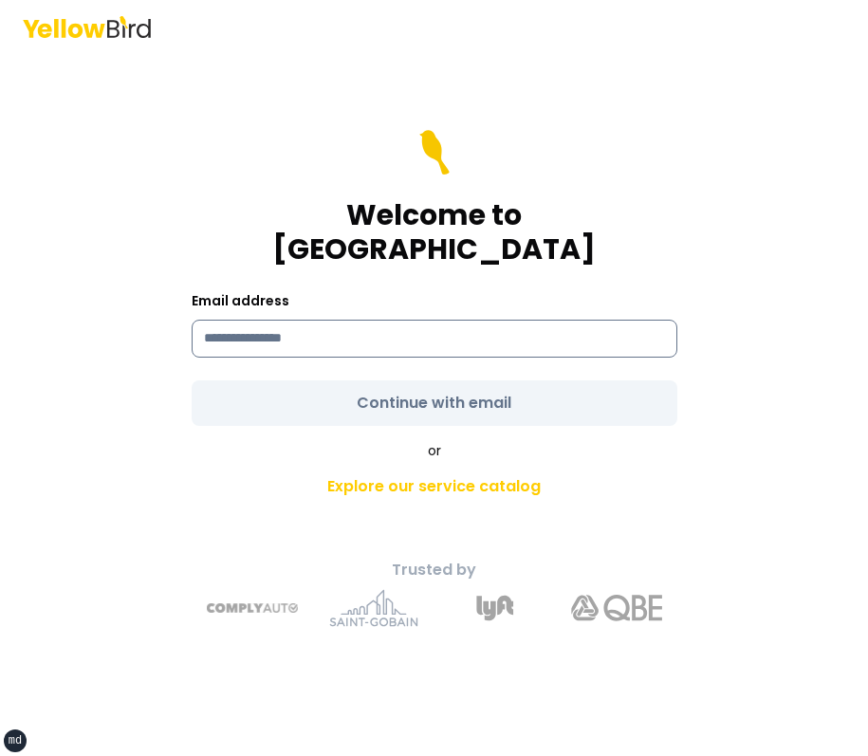
click at [349, 320] on input at bounding box center [435, 339] width 486 height 38
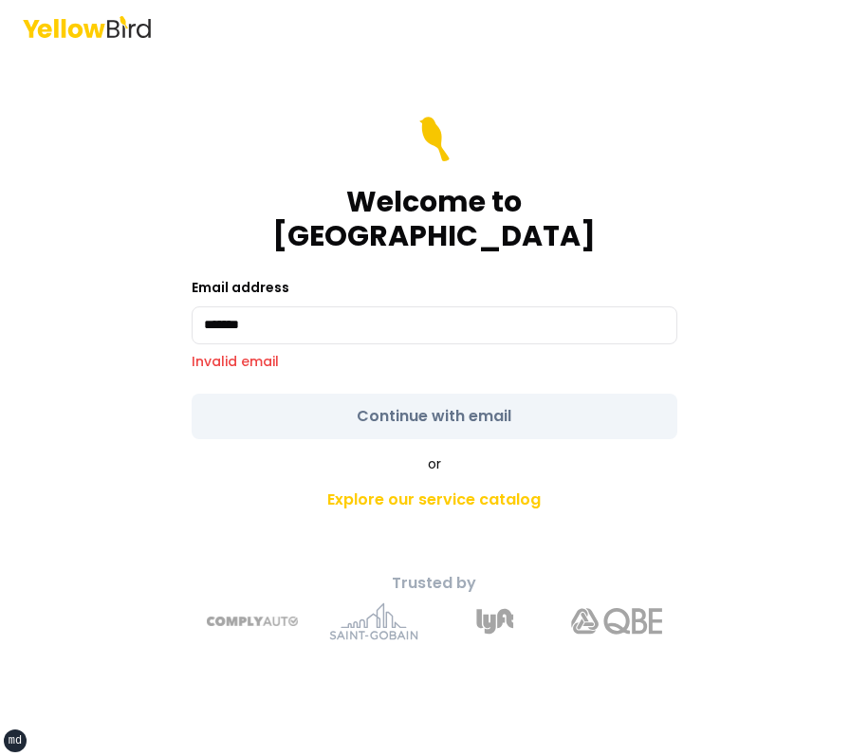
click at [205, 371] on form "Welcome to YellowBird Email address ******* Invalid email Continue with email" at bounding box center [435, 278] width 486 height 322
click at [367, 276] on div "Email address ******* Invalid email" at bounding box center [435, 323] width 486 height 95
click at [342, 306] on input "*******" at bounding box center [435, 325] width 486 height 38
type input "**********"
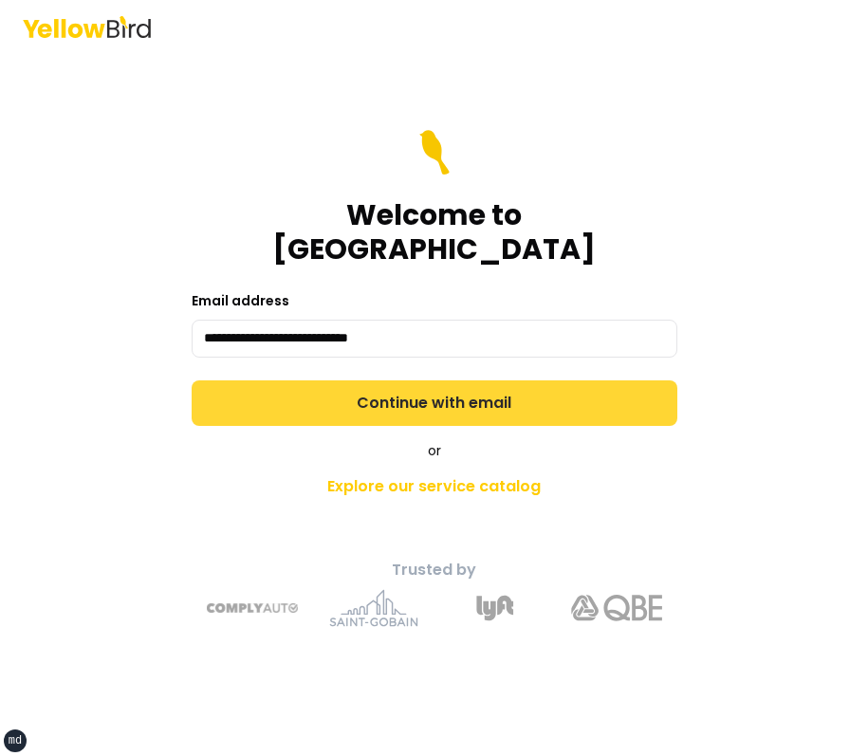
click at [349, 382] on button "Continue with email" at bounding box center [435, 403] width 486 height 46
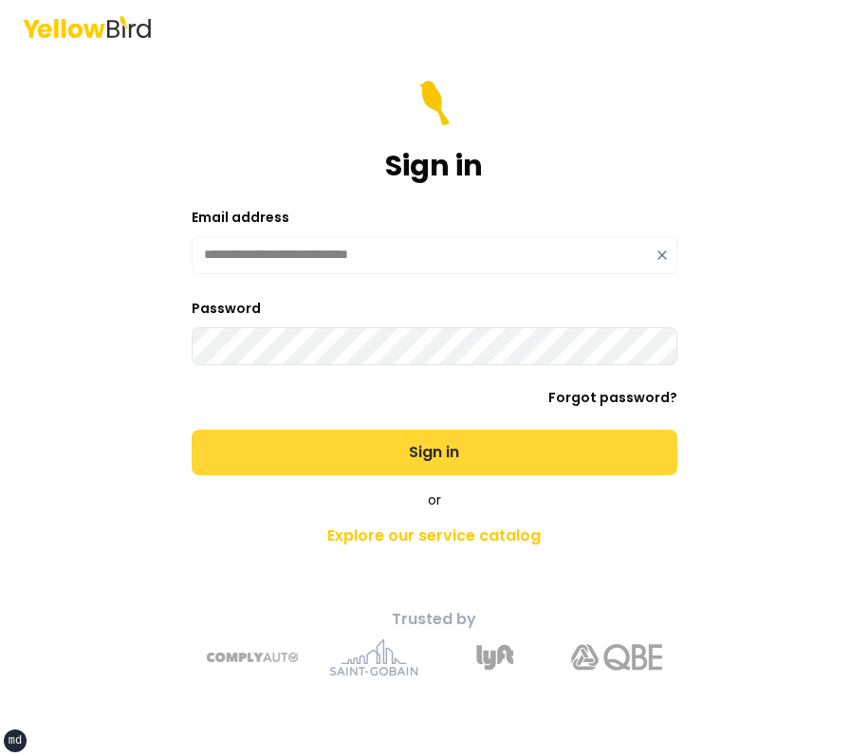
click at [192, 430] on button "Sign in" at bounding box center [435, 453] width 486 height 46
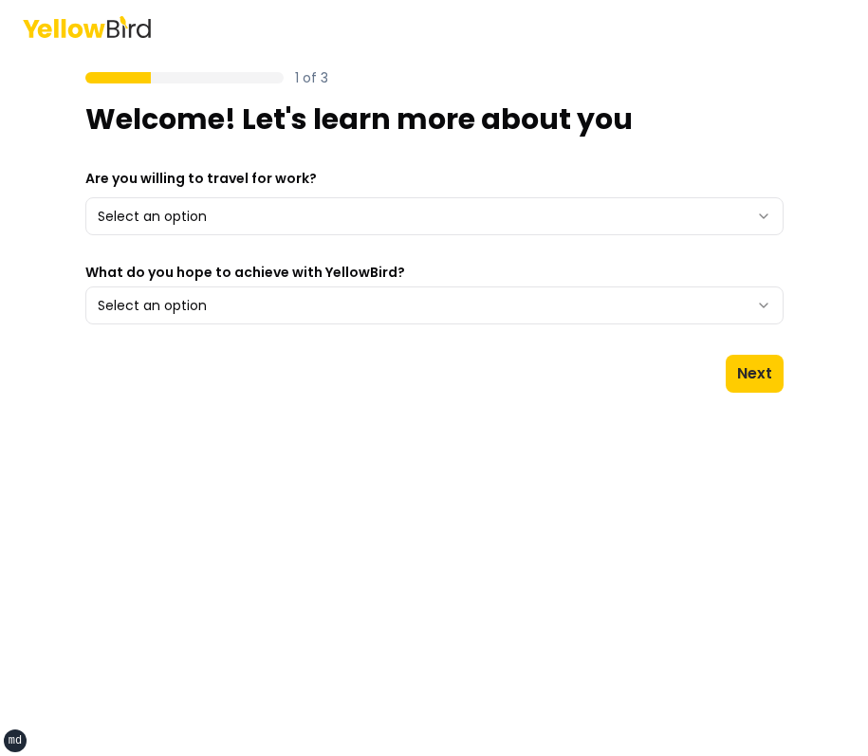
click at [684, 145] on form "1 of 3 Welcome! Let's learn more about you Are you willing to travel for work? …" at bounding box center [434, 230] width 698 height 324
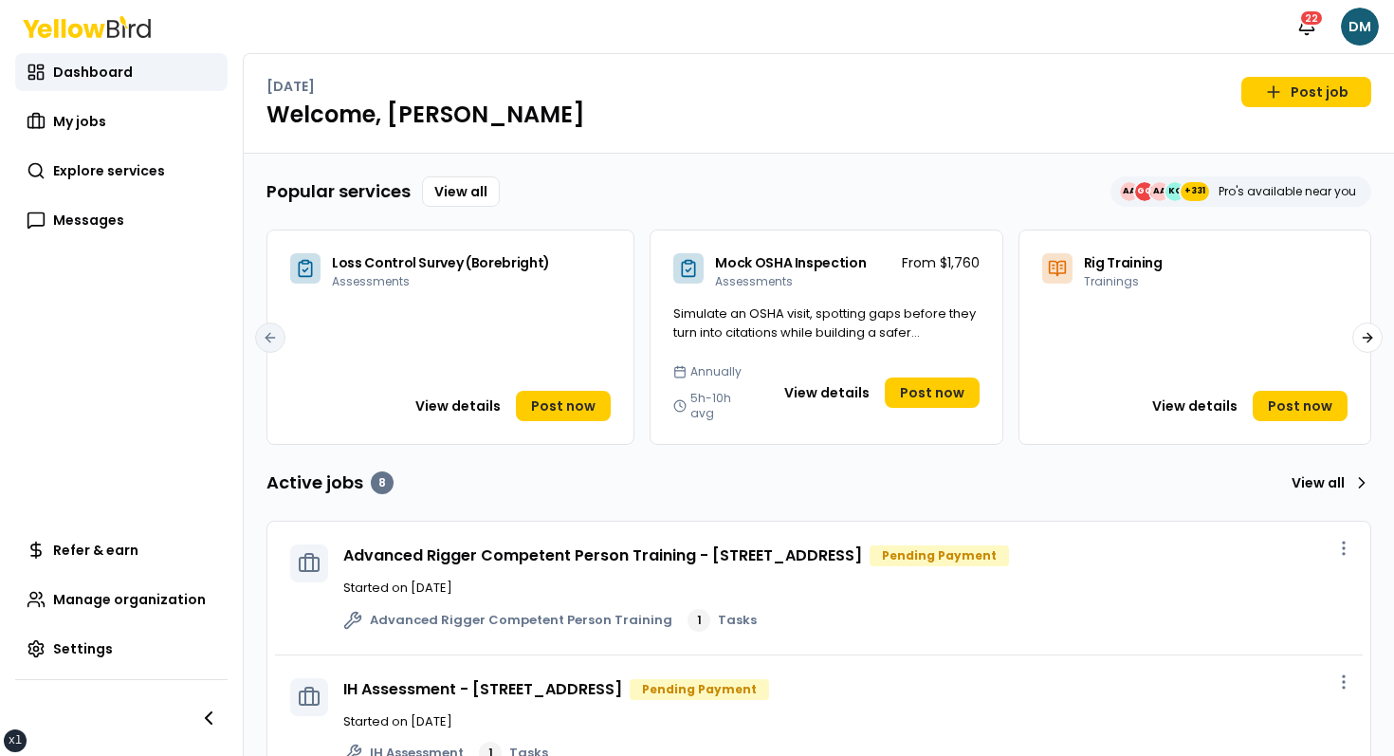
click at [823, 176] on div "Popular services View all AA GG AA KO +331 Pro's available near you" at bounding box center [818, 191] width 1105 height 30
click at [1279, 104] on link "Post job" at bounding box center [1306, 92] width 130 height 30
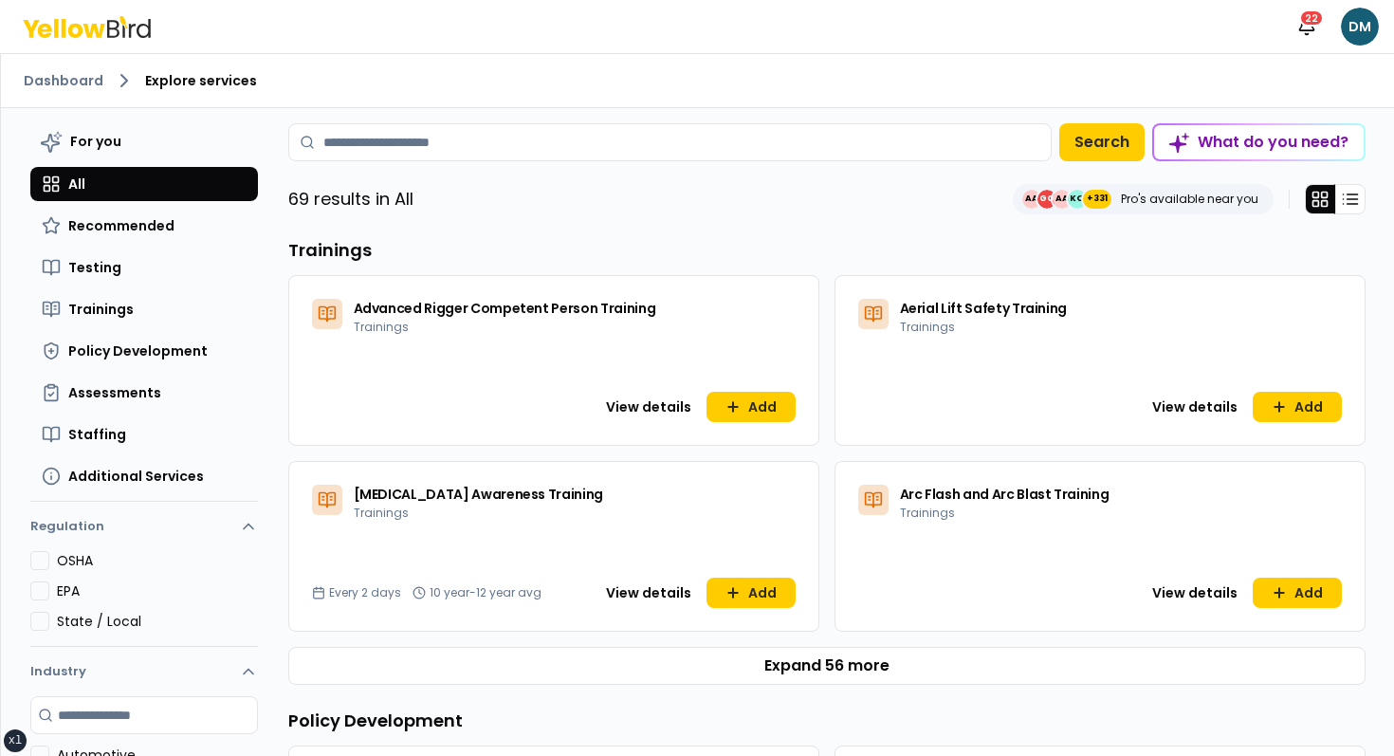
click at [81, 81] on link "Dashboard" at bounding box center [64, 80] width 80 height 19
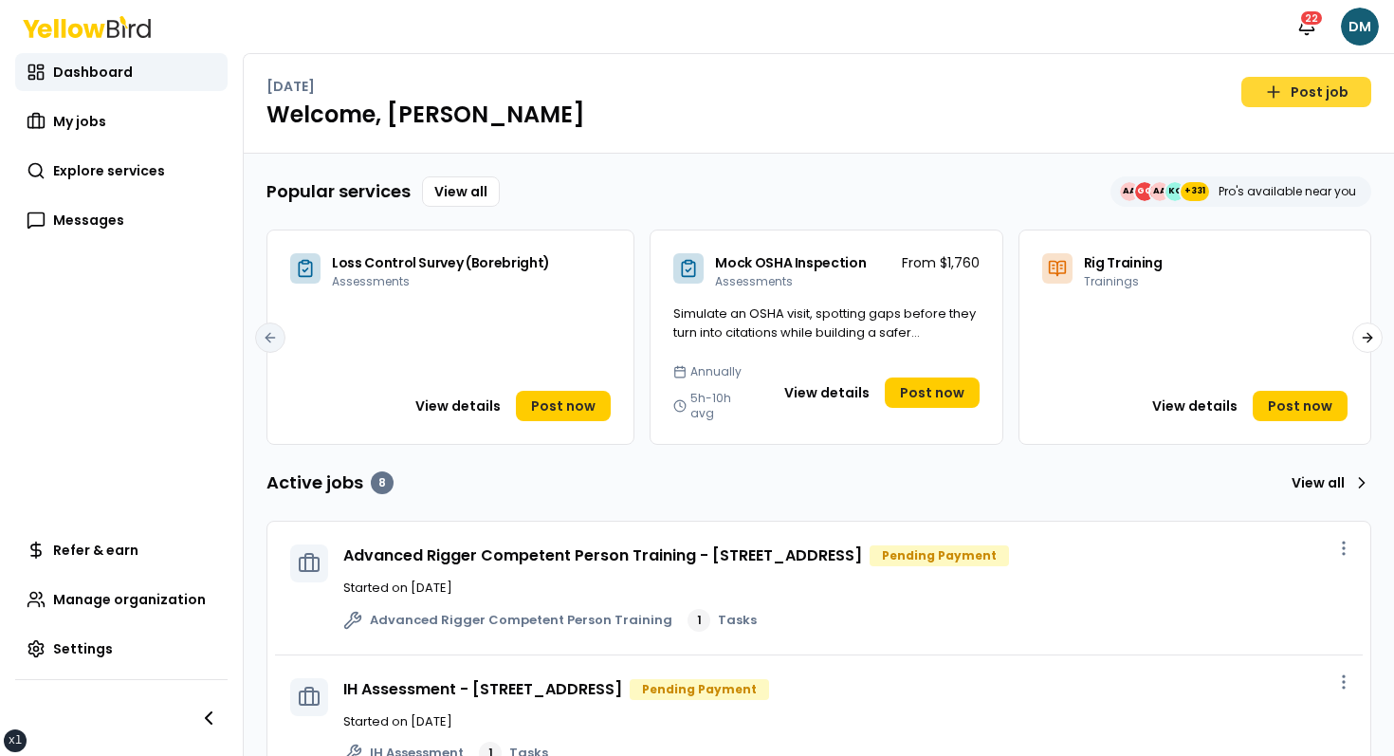
click at [1289, 78] on link "Post job" at bounding box center [1306, 92] width 130 height 30
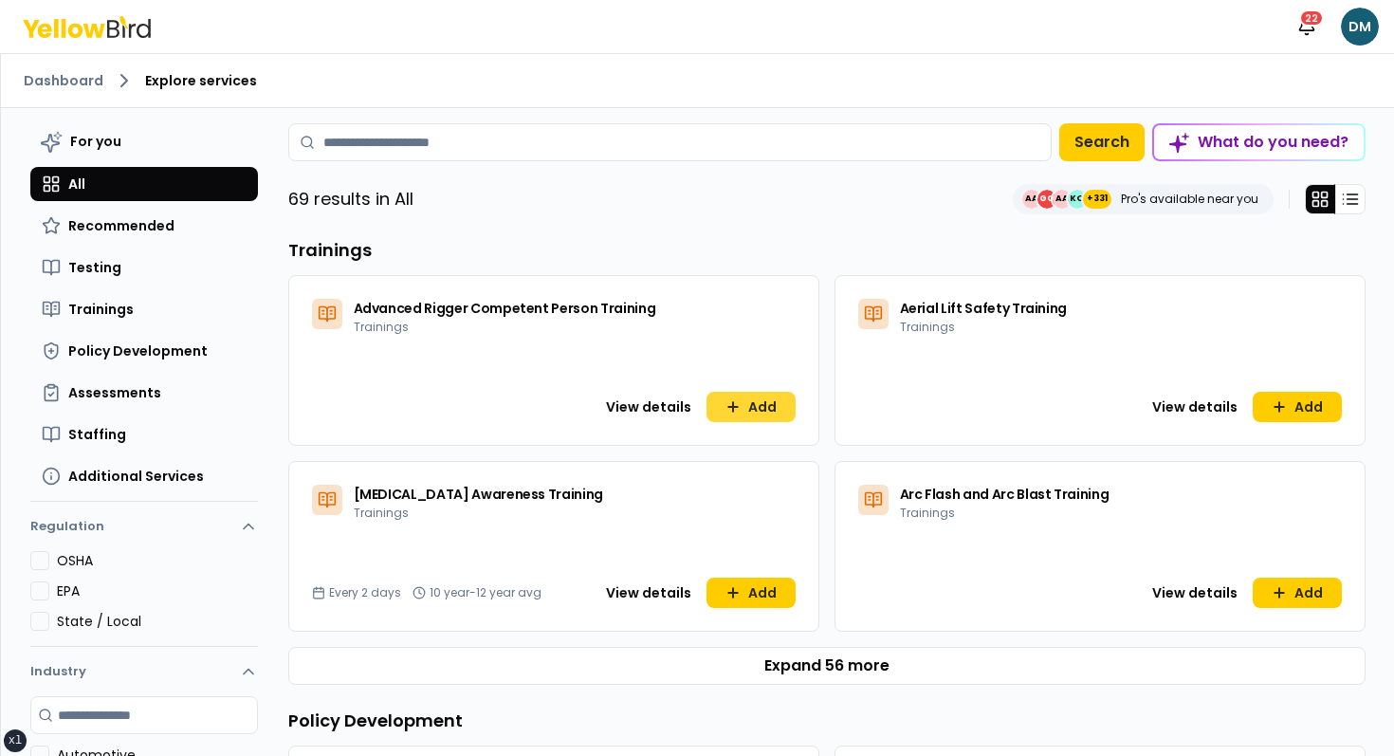
click at [738, 403] on icon at bounding box center [732, 406] width 15 height 15
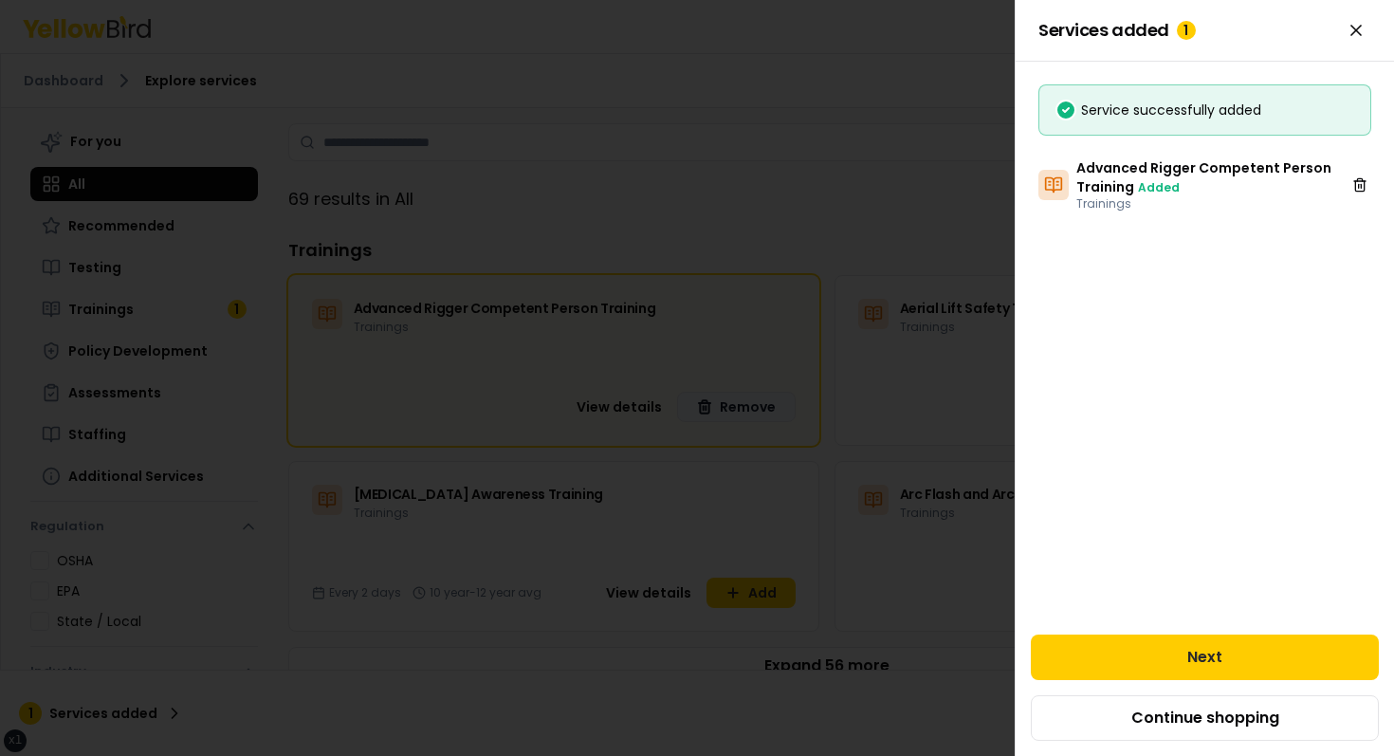
click at [786, 109] on div at bounding box center [697, 378] width 1394 height 756
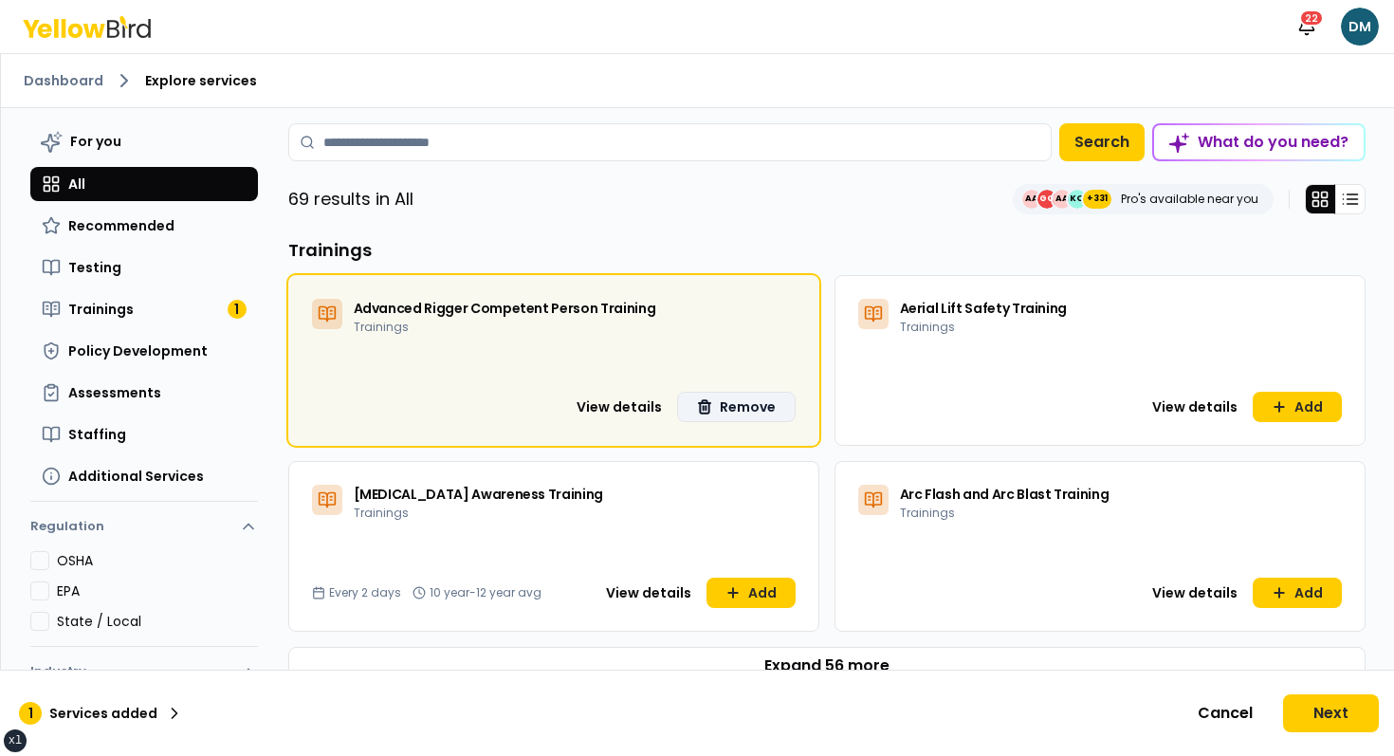
click at [79, 70] on ol "Dashboard Explore services" at bounding box center [698, 80] width 1348 height 23
click at [76, 72] on link "Dashboard" at bounding box center [64, 80] width 80 height 19
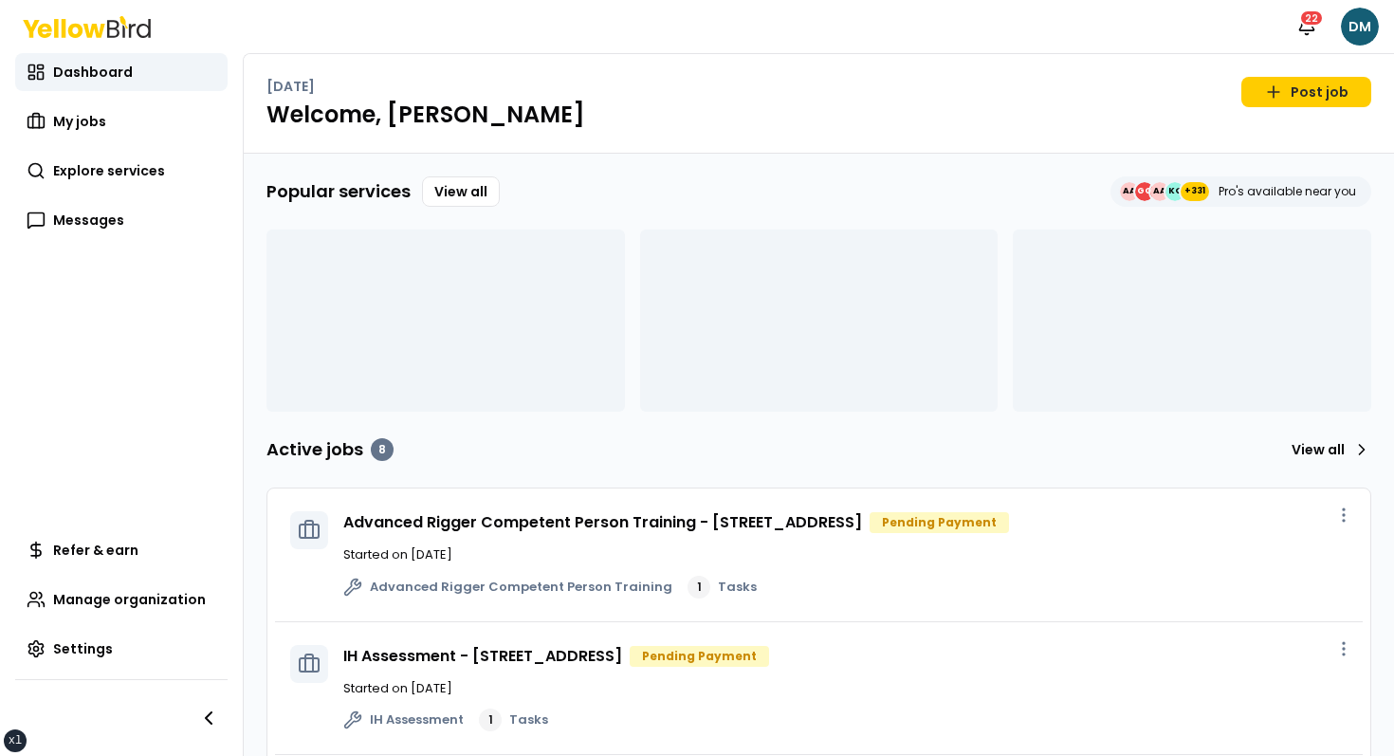
click at [654, 157] on div "Popular services View all AA GG AA KO +331 Pro's available near you Active jobs…" at bounding box center [819, 746] width 1150 height 1185
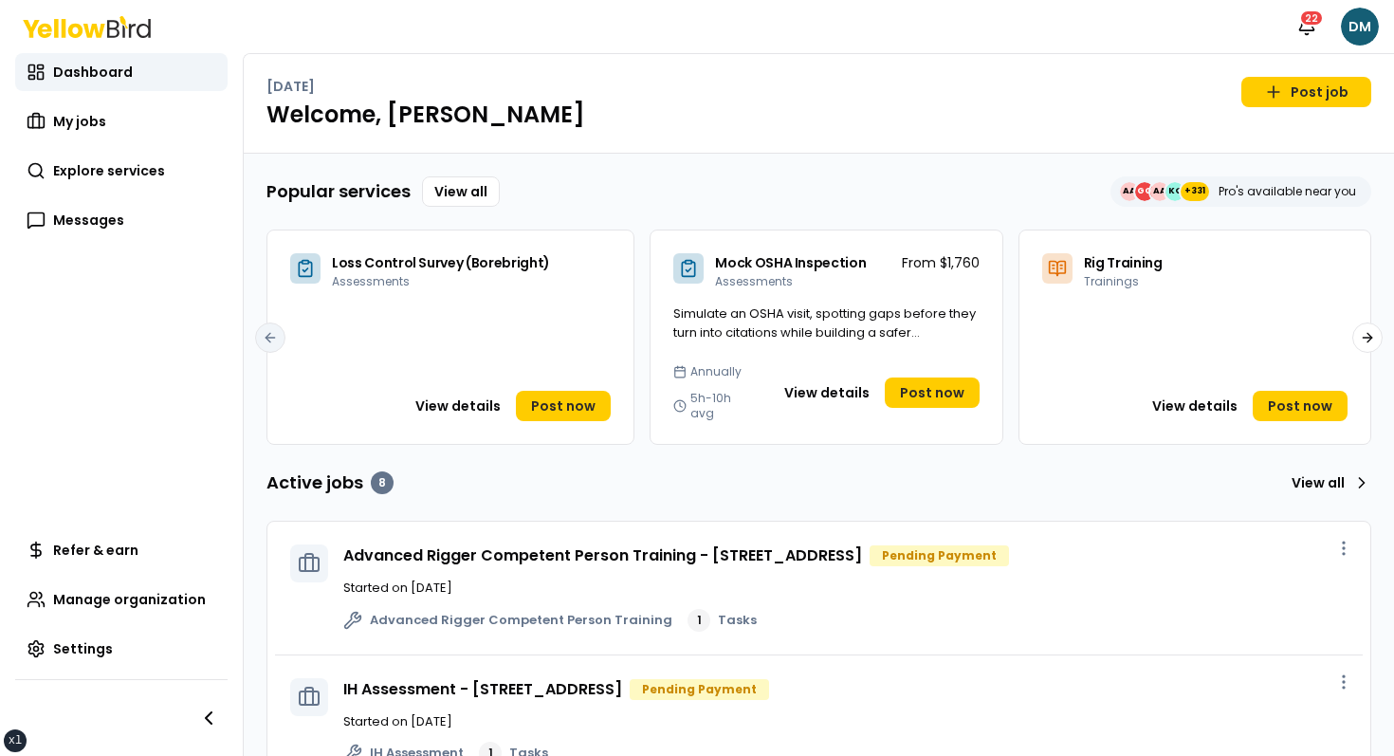
click at [1335, 119] on h1 "Welcome, David" at bounding box center [818, 115] width 1105 height 30
click at [1325, 88] on link "Post job" at bounding box center [1306, 92] width 130 height 30
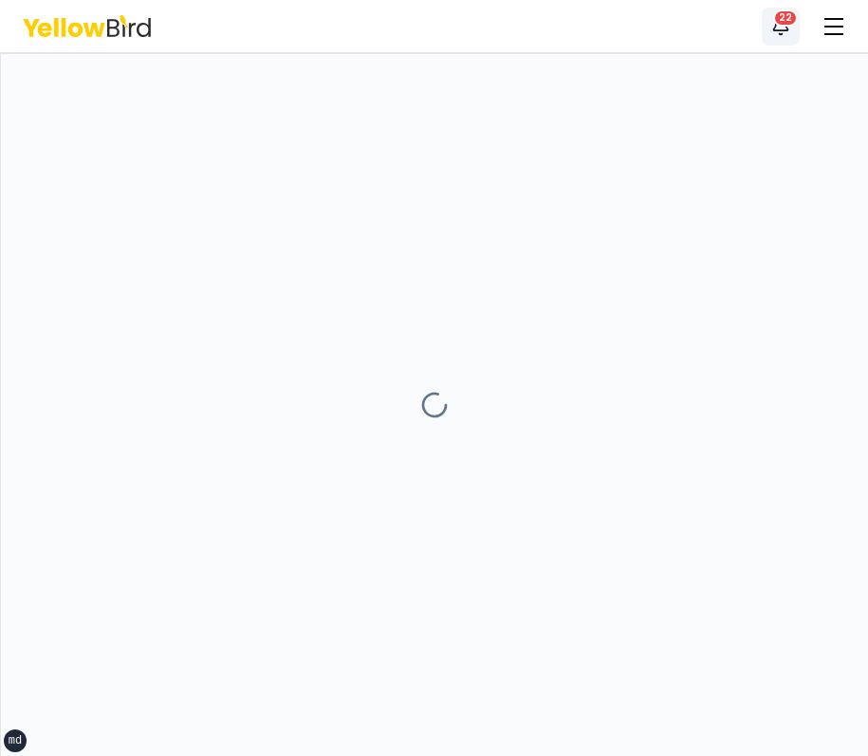
click at [778, 29] on icon "button" at bounding box center [781, 24] width 14 height 12
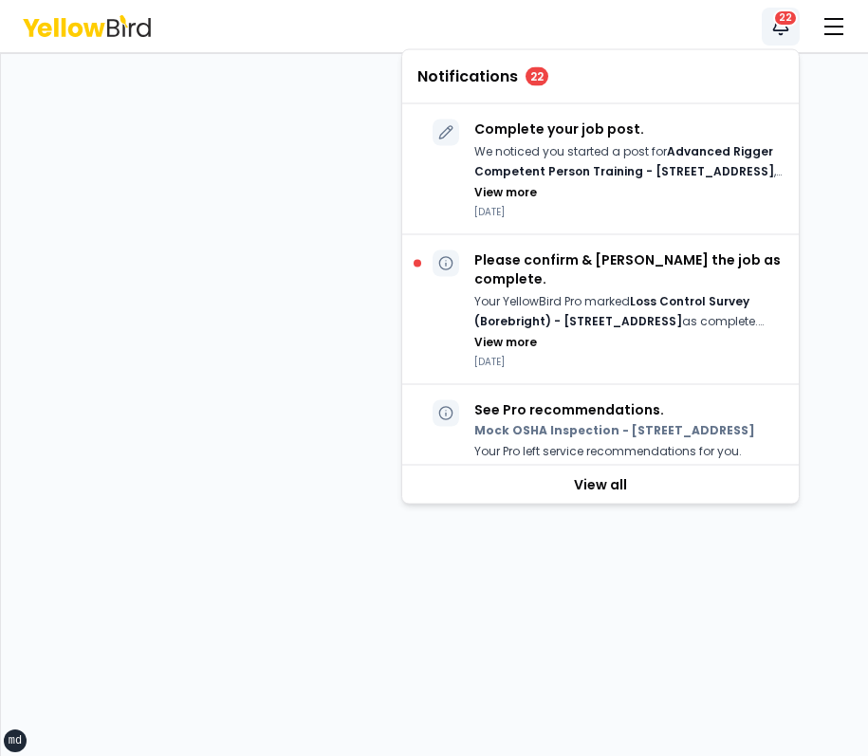
click at [778, 29] on icon "button" at bounding box center [781, 24] width 14 height 12
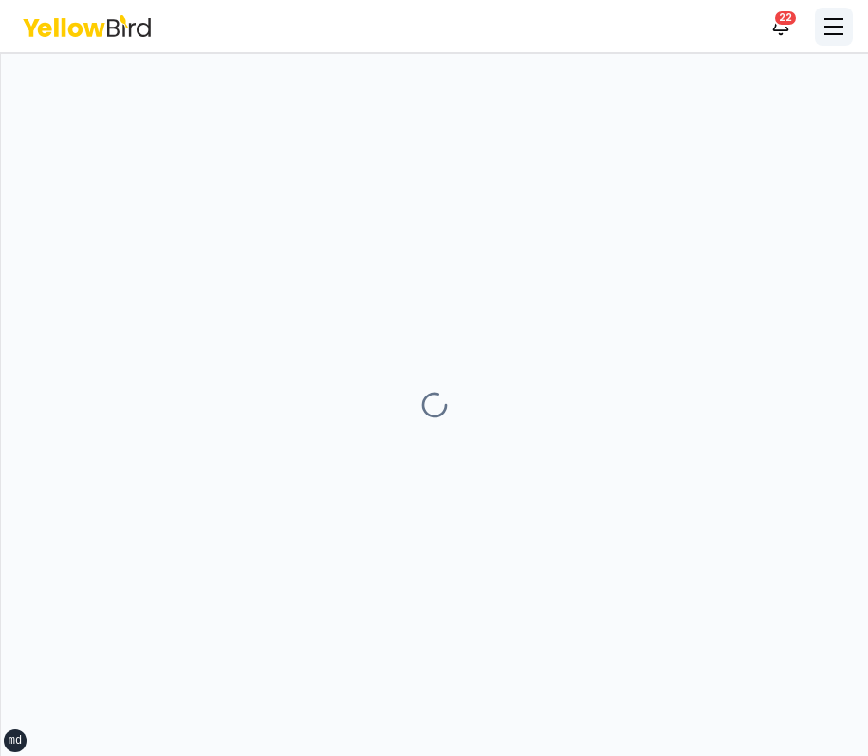
click at [826, 28] on button "button" at bounding box center [834, 27] width 38 height 38
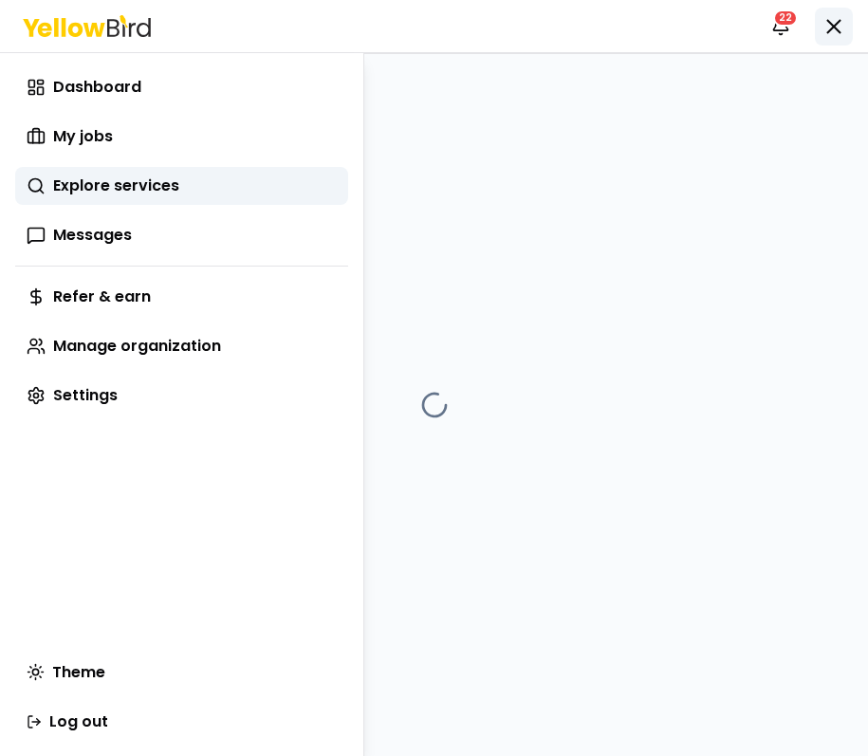
click at [826, 28] on html "xs sm md lg xl 2xl Notifications 22 DM Menu Navigate to your desired page Dashb…" at bounding box center [434, 378] width 868 height 756
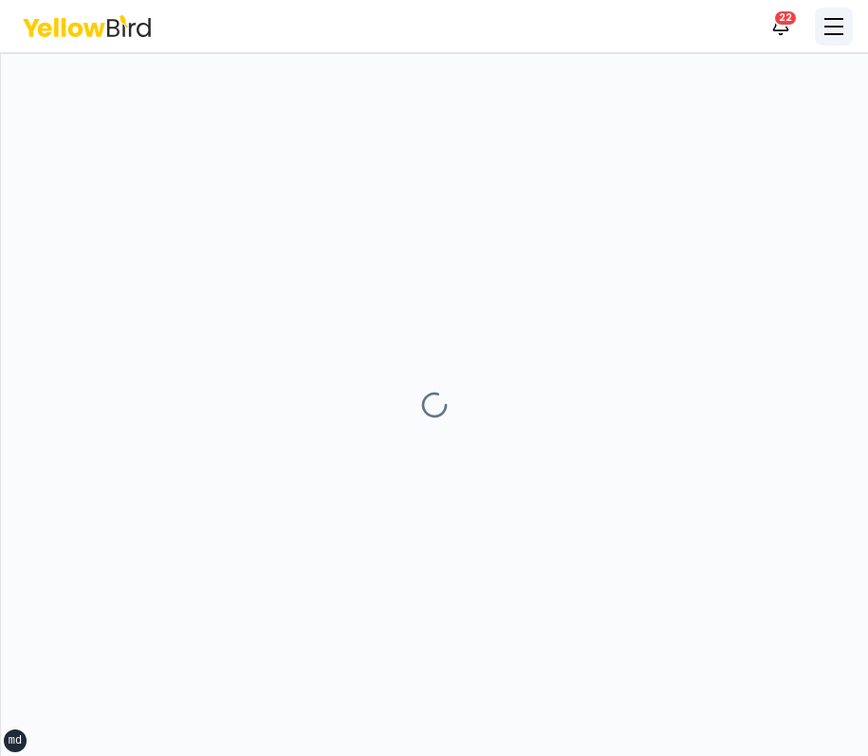
click at [826, 28] on button "button" at bounding box center [834, 27] width 38 height 38
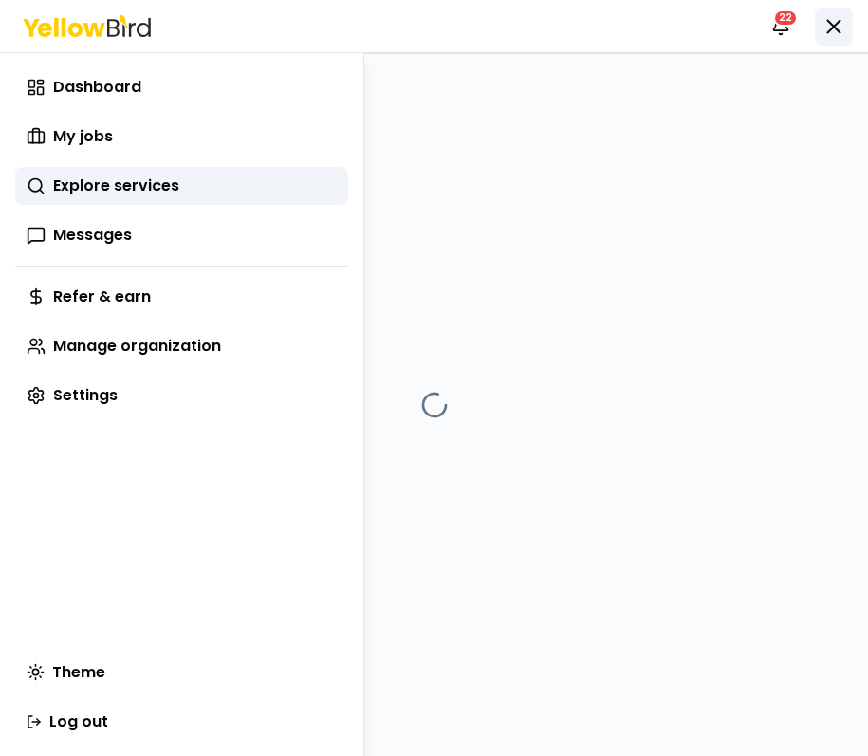
click at [826, 28] on html "xs sm md lg xl 2xl Notifications 22 DM Menu Navigate to your desired page Dashb…" at bounding box center [434, 378] width 868 height 756
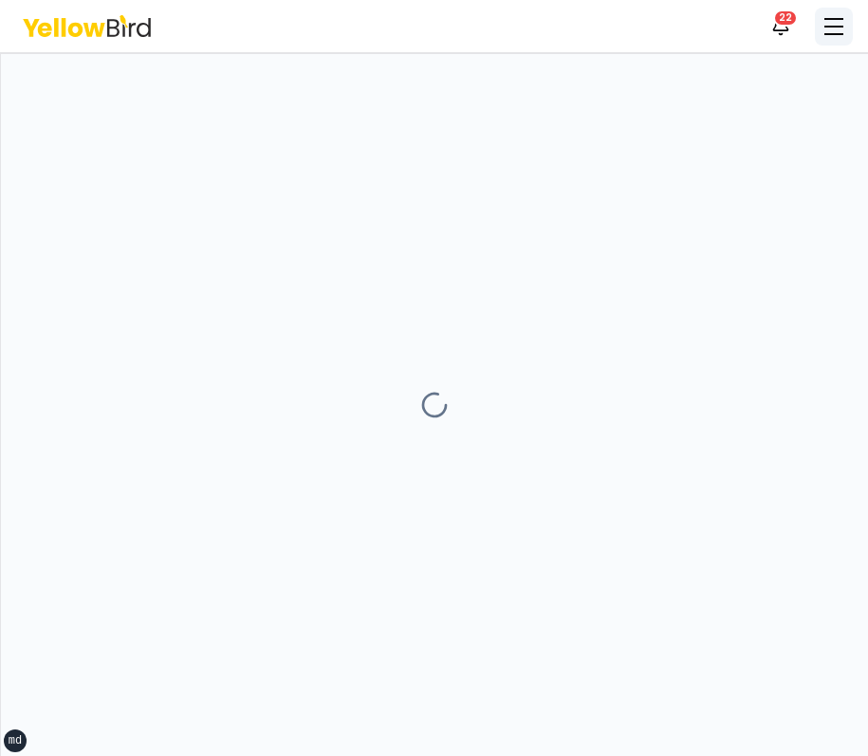
click at [826, 29] on button "button" at bounding box center [834, 27] width 38 height 38
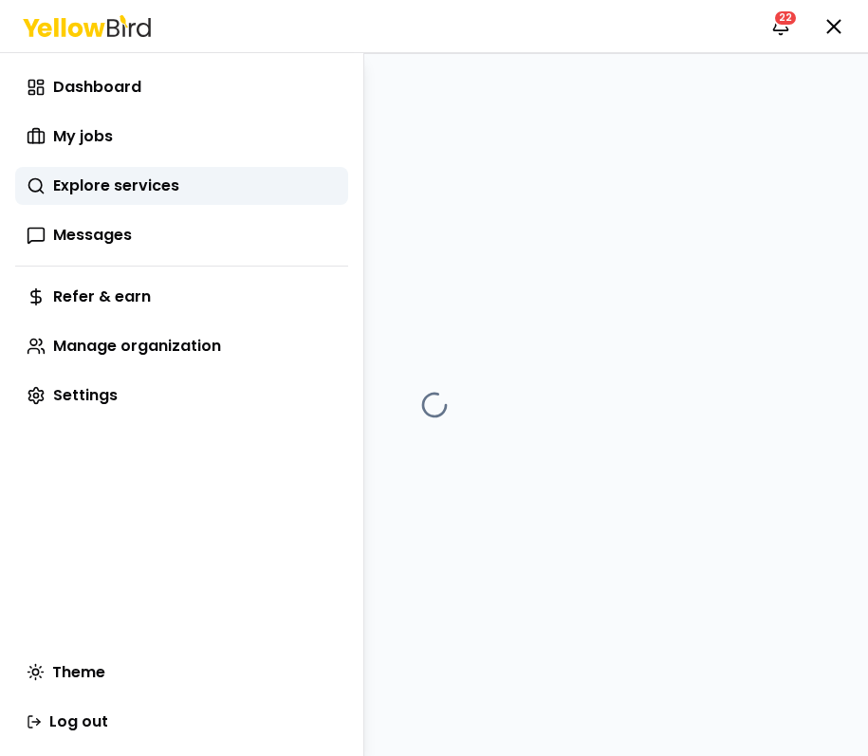
click at [724, 28] on html "xs sm md lg xl 2xl Notifications 22 DM Menu Navigate to your desired page Dashb…" at bounding box center [434, 378] width 868 height 756
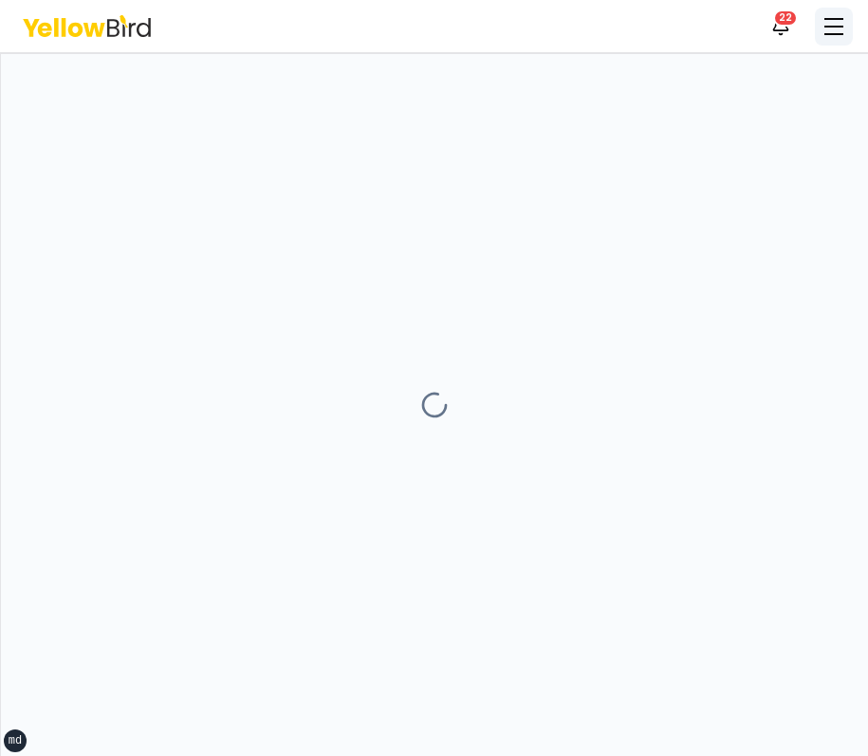
click at [828, 28] on button "button" at bounding box center [834, 27] width 38 height 38
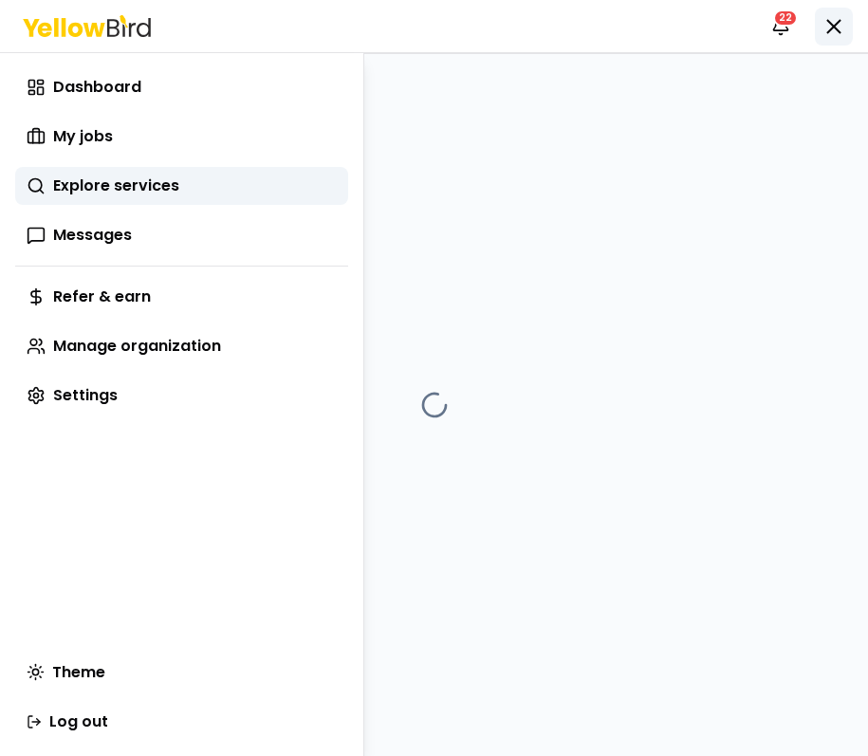
click at [828, 28] on html "xs sm md lg xl 2xl Notifications 22 DM Menu Navigate to your desired page Dashb…" at bounding box center [434, 378] width 868 height 756
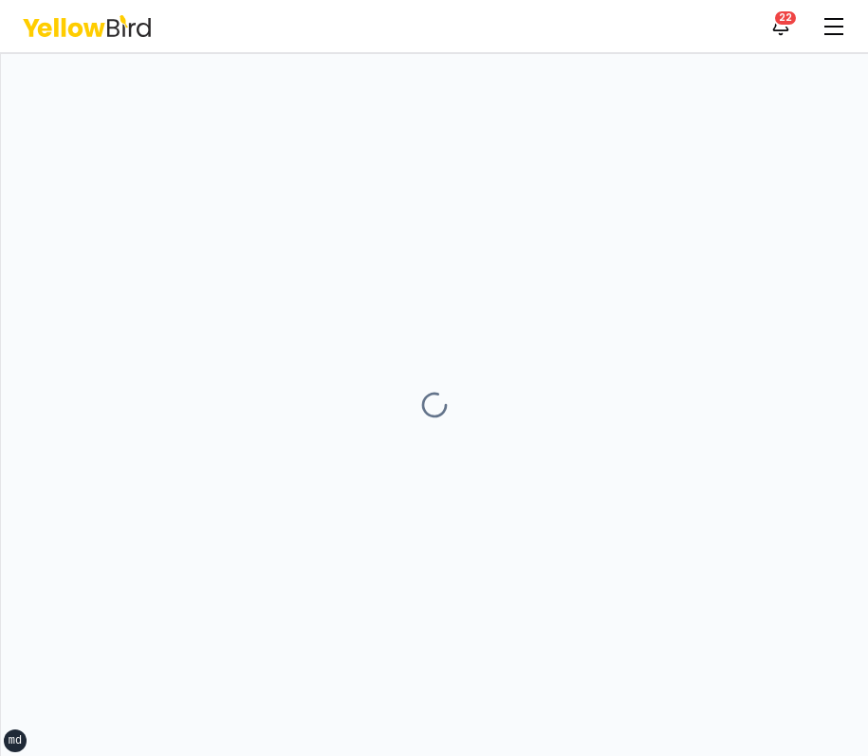
click at [710, 39] on div "Notifications 22 DM" at bounding box center [434, 26] width 868 height 52
click at [150, 34] on icon at bounding box center [87, 26] width 128 height 22
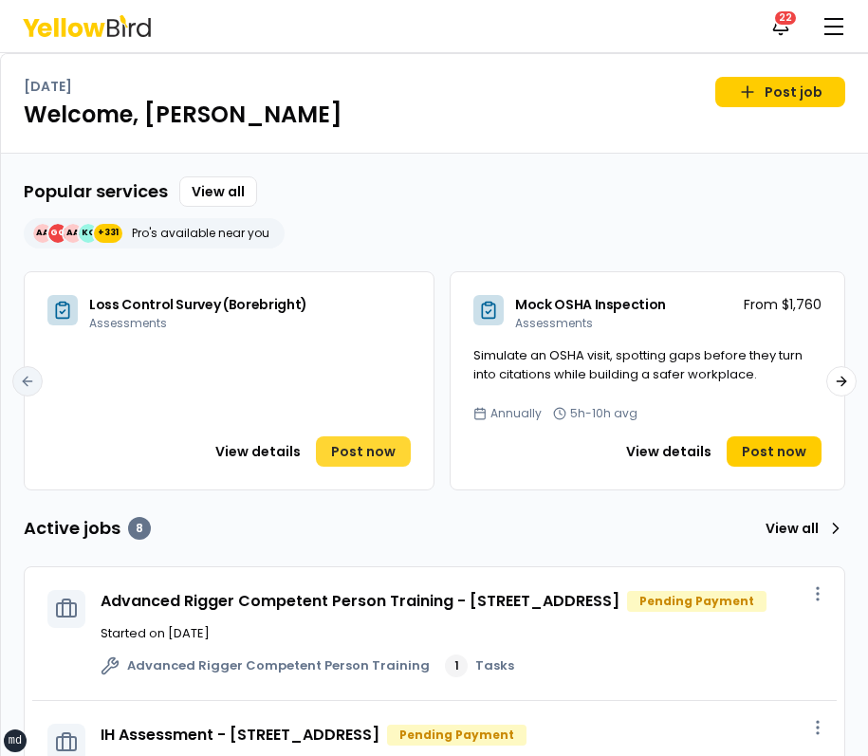
click at [386, 458] on span "Post now" at bounding box center [363, 451] width 64 height 19
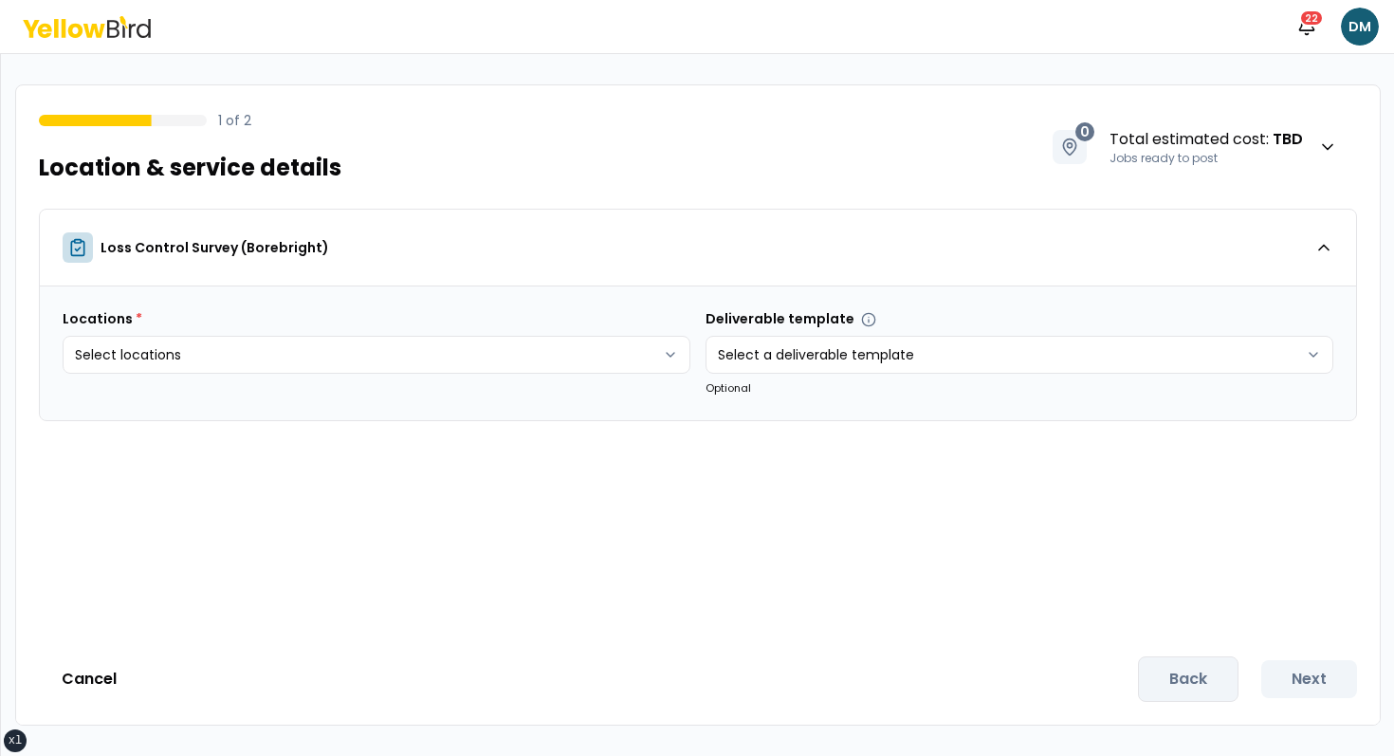
click at [107, 36] on icon at bounding box center [113, 29] width 12 height 18
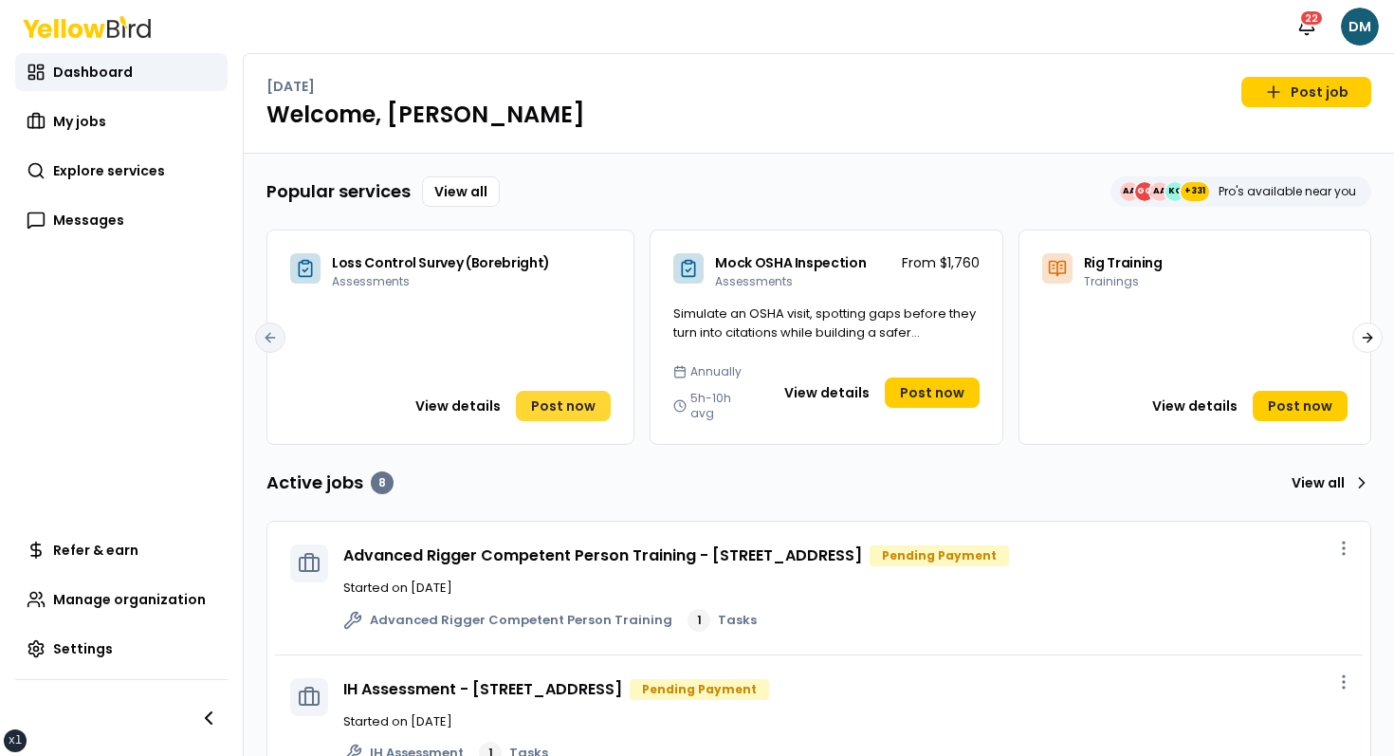
click at [553, 396] on span "Post now" at bounding box center [563, 405] width 64 height 19
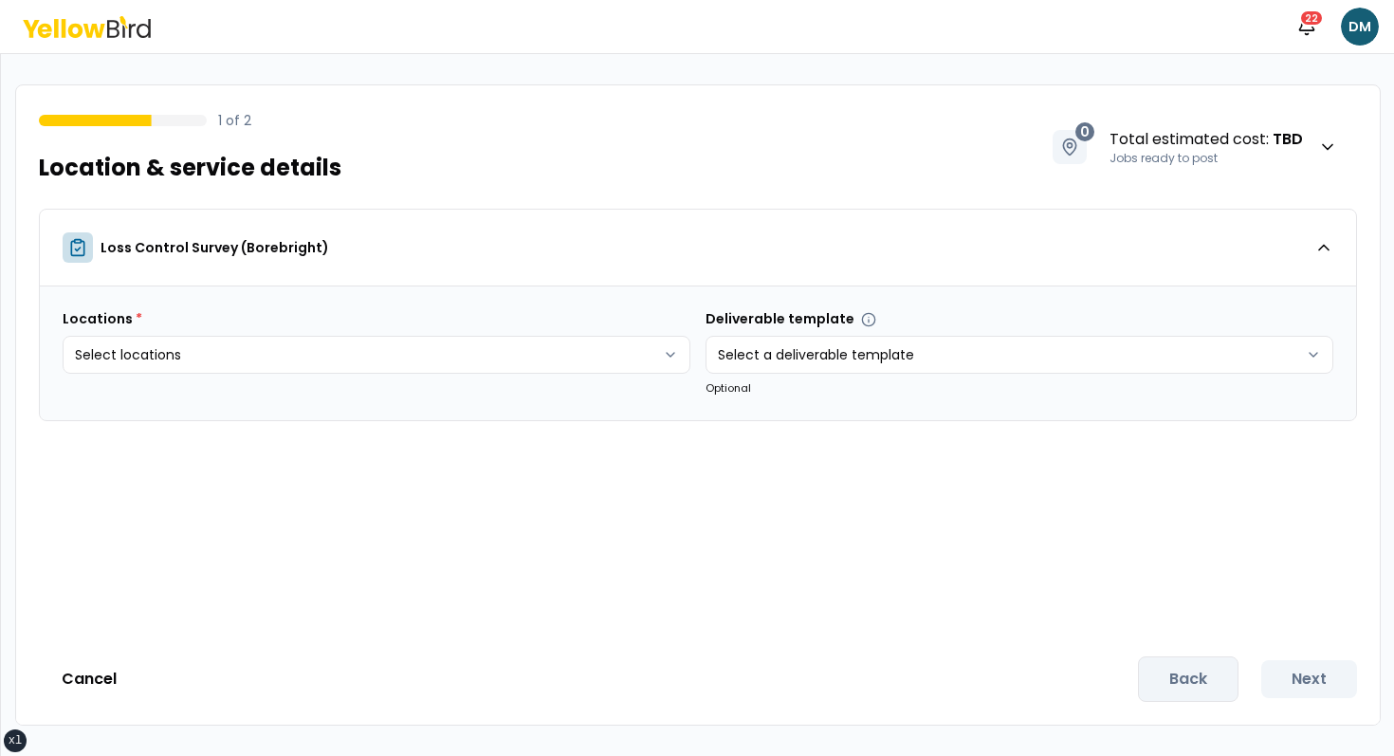
click at [124, 50] on div "Notifications 22 DM" at bounding box center [697, 26] width 1394 height 53
click at [112, 32] on icon at bounding box center [87, 27] width 128 height 22
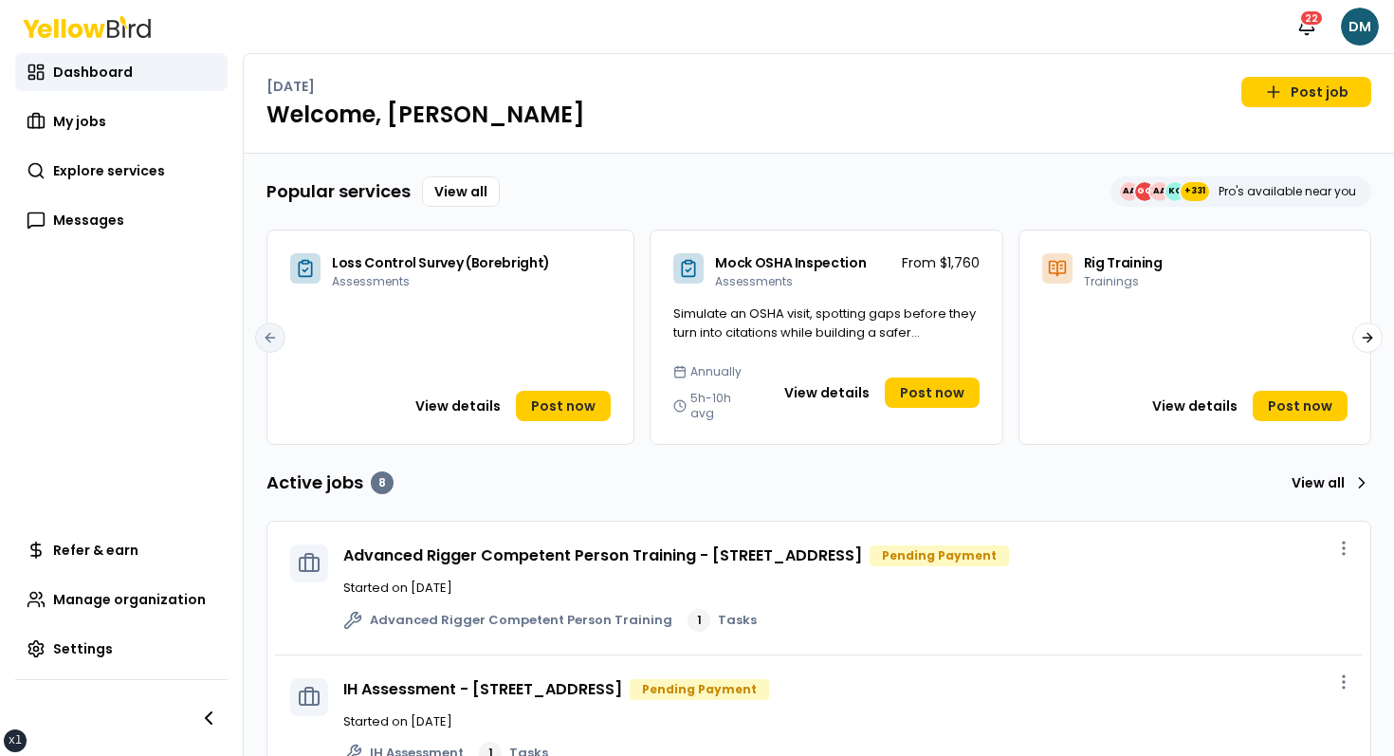
click at [1327, 110] on h1 "Welcome, David" at bounding box center [818, 115] width 1105 height 30
click at [1327, 95] on link "Post job" at bounding box center [1306, 92] width 130 height 30
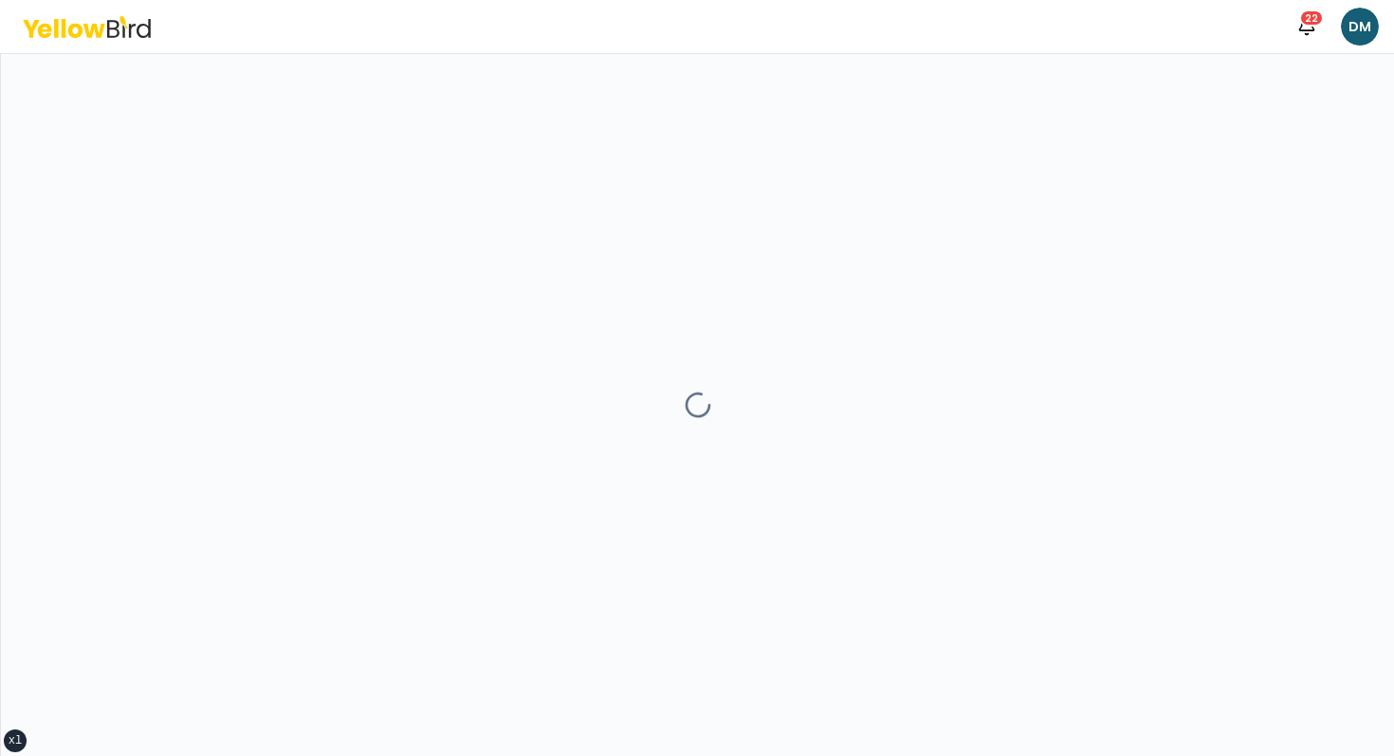
click at [593, 328] on div at bounding box center [697, 405] width 1393 height 702
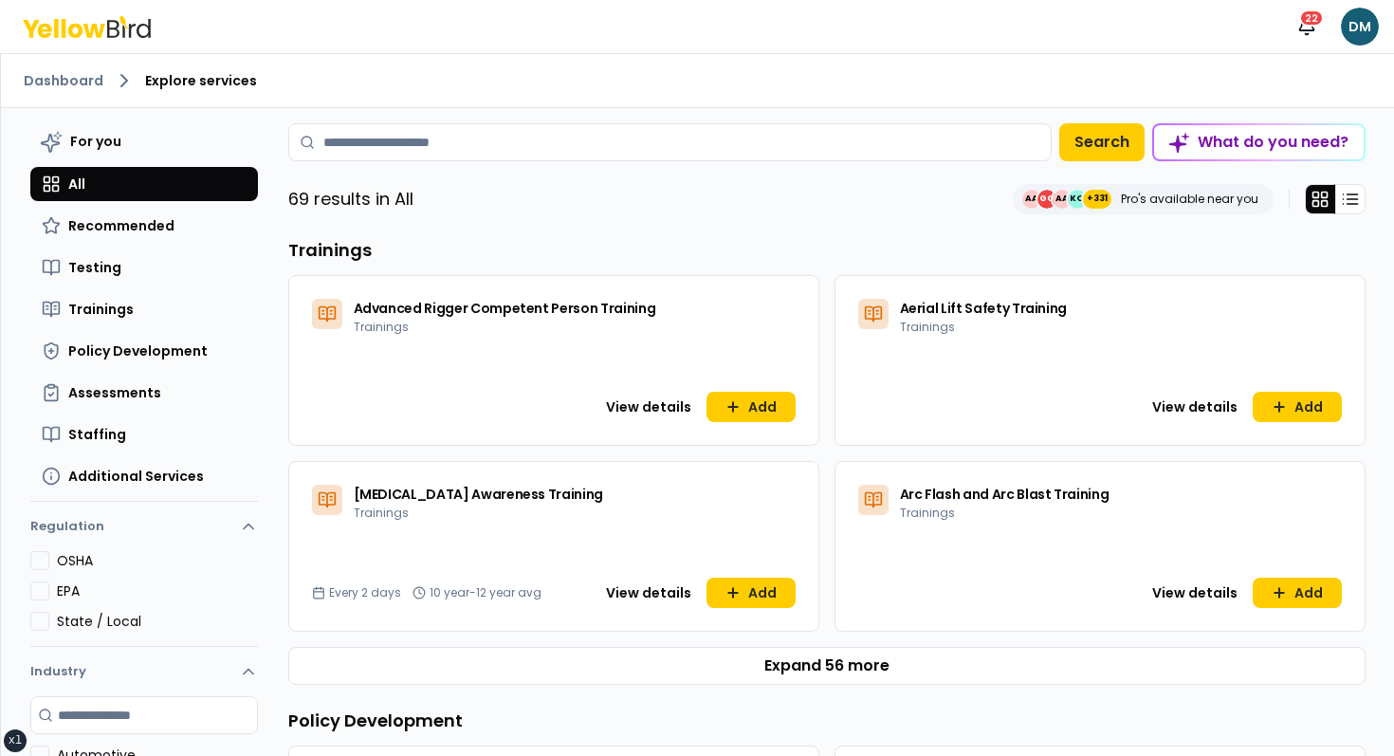
click at [724, 208] on div "69 results in All AA GG AA KO +331 Pro's available near you" at bounding box center [826, 199] width 1077 height 30
click at [118, 38] on div "Notifications 22 DM" at bounding box center [697, 26] width 1394 height 53
click at [118, 35] on icon at bounding box center [87, 27] width 128 height 22
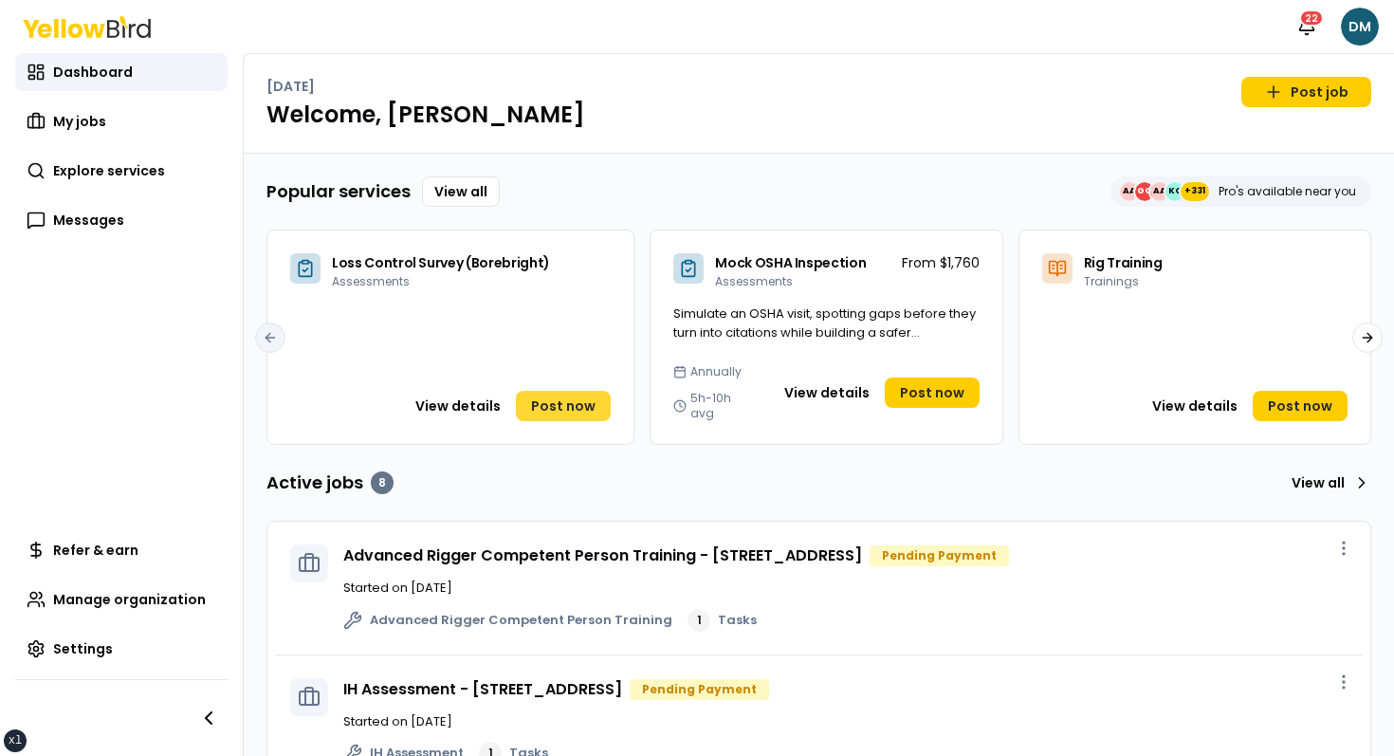
click at [576, 396] on span "Post now" at bounding box center [563, 405] width 64 height 19
click at [945, 394] on link "Post now" at bounding box center [932, 392] width 95 height 30
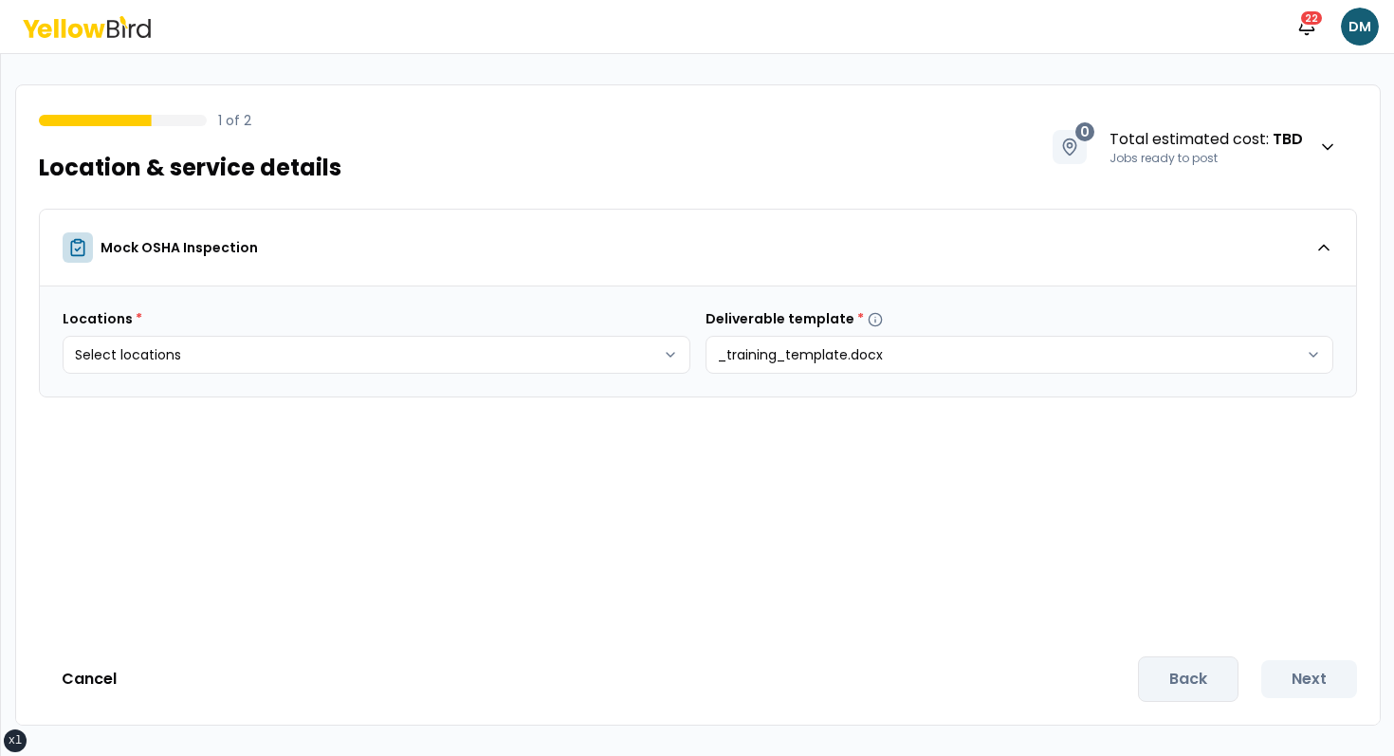
click at [90, 33] on icon at bounding box center [94, 30] width 22 height 14
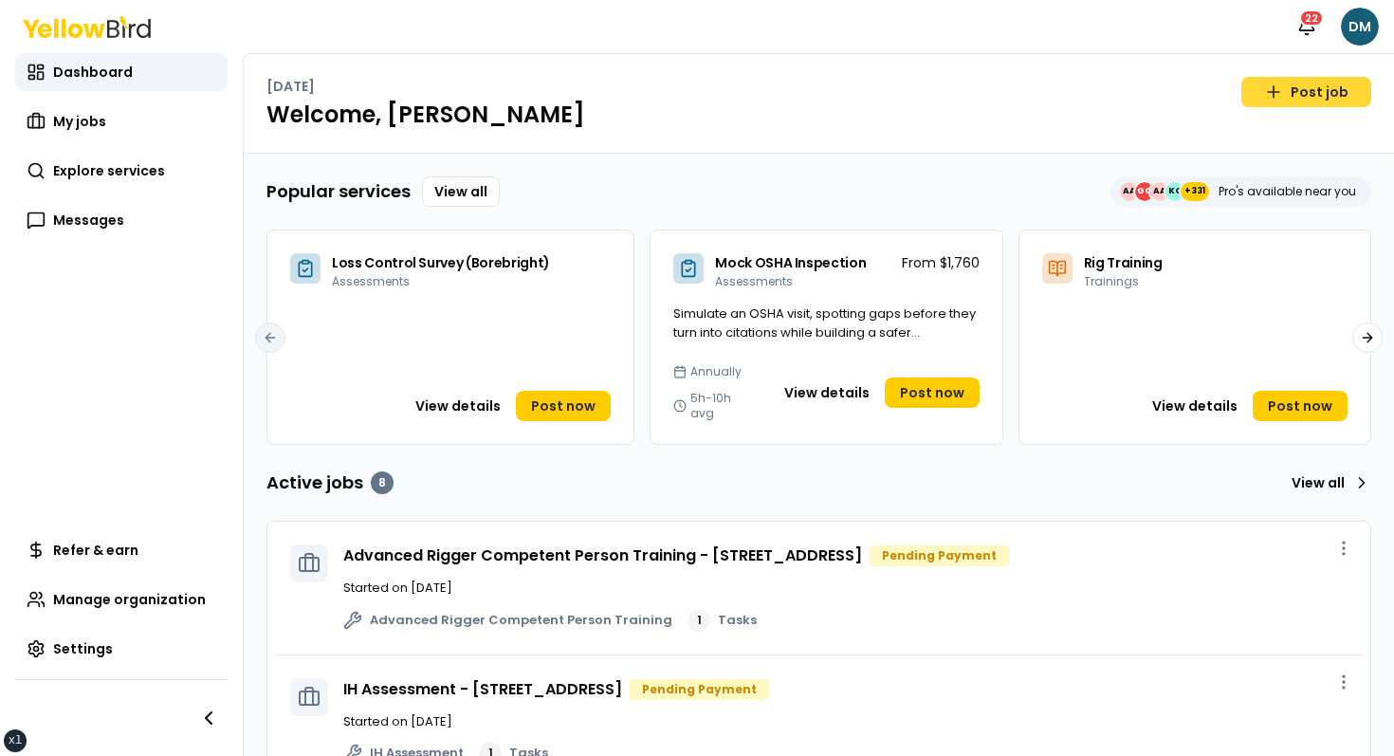
click at [1288, 89] on link "Post job" at bounding box center [1306, 92] width 130 height 30
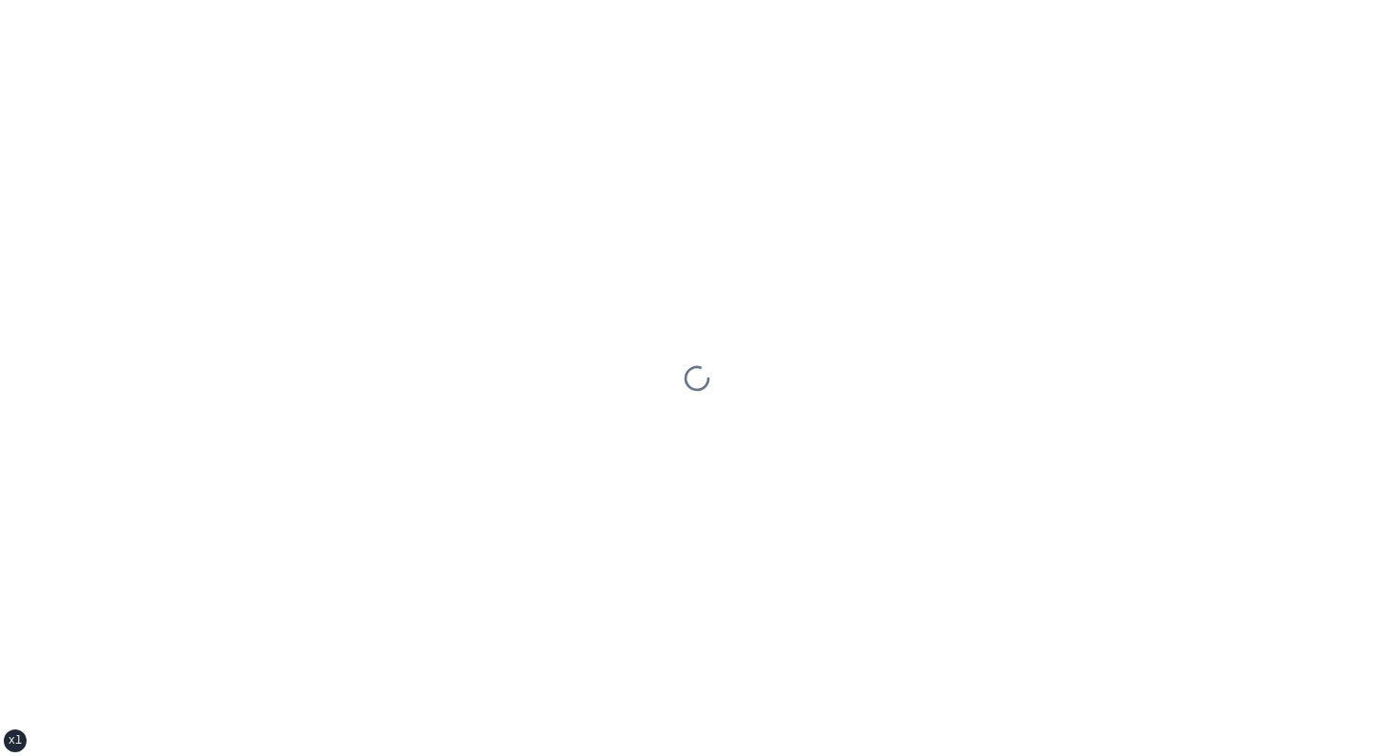
click at [758, 223] on div at bounding box center [697, 378] width 1394 height 756
click at [692, 229] on div at bounding box center [697, 378] width 1394 height 756
click at [205, 128] on div at bounding box center [697, 405] width 1393 height 702
click at [123, 28] on icon at bounding box center [123, 31] width 2 height 12
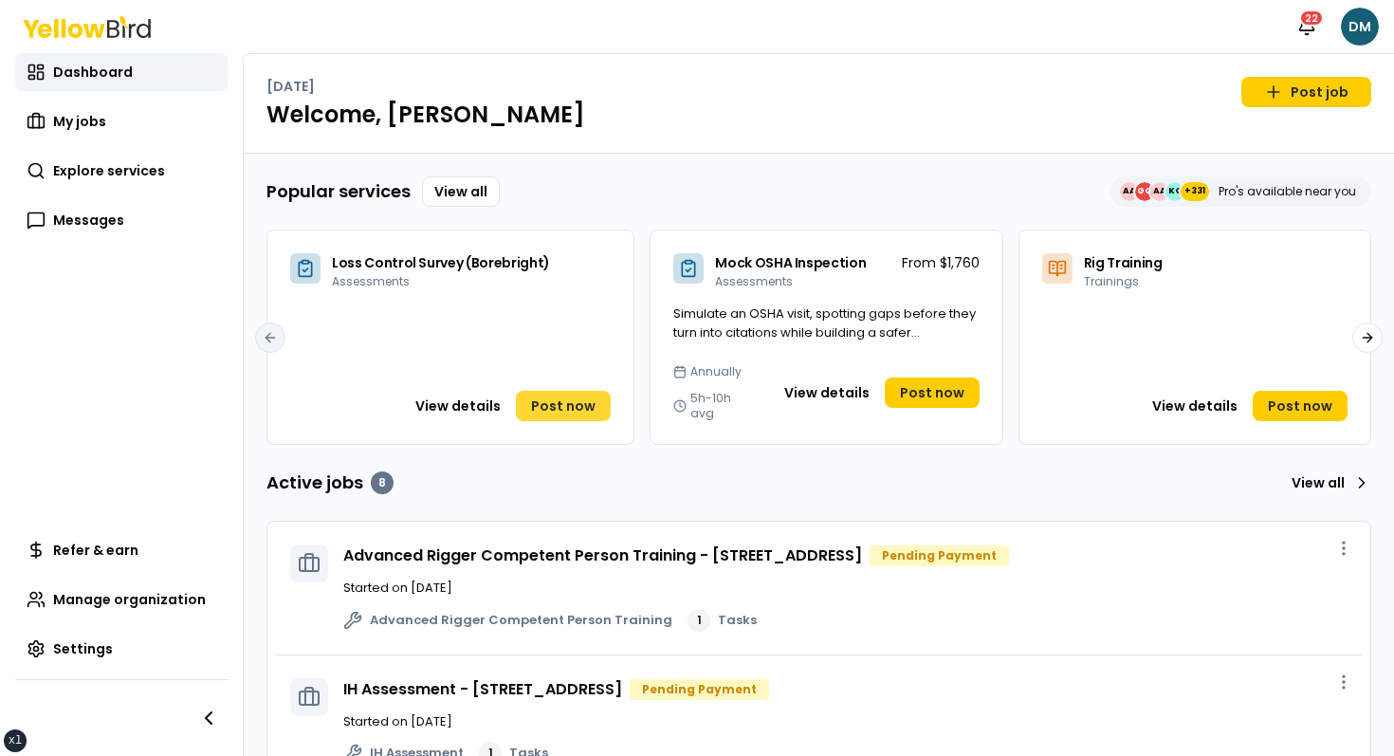
click at [577, 398] on span "Post now" at bounding box center [563, 405] width 64 height 19
click at [1354, 109] on h1 "Welcome, David" at bounding box center [818, 115] width 1105 height 30
click at [1331, 83] on link "Post job" at bounding box center [1306, 92] width 130 height 30
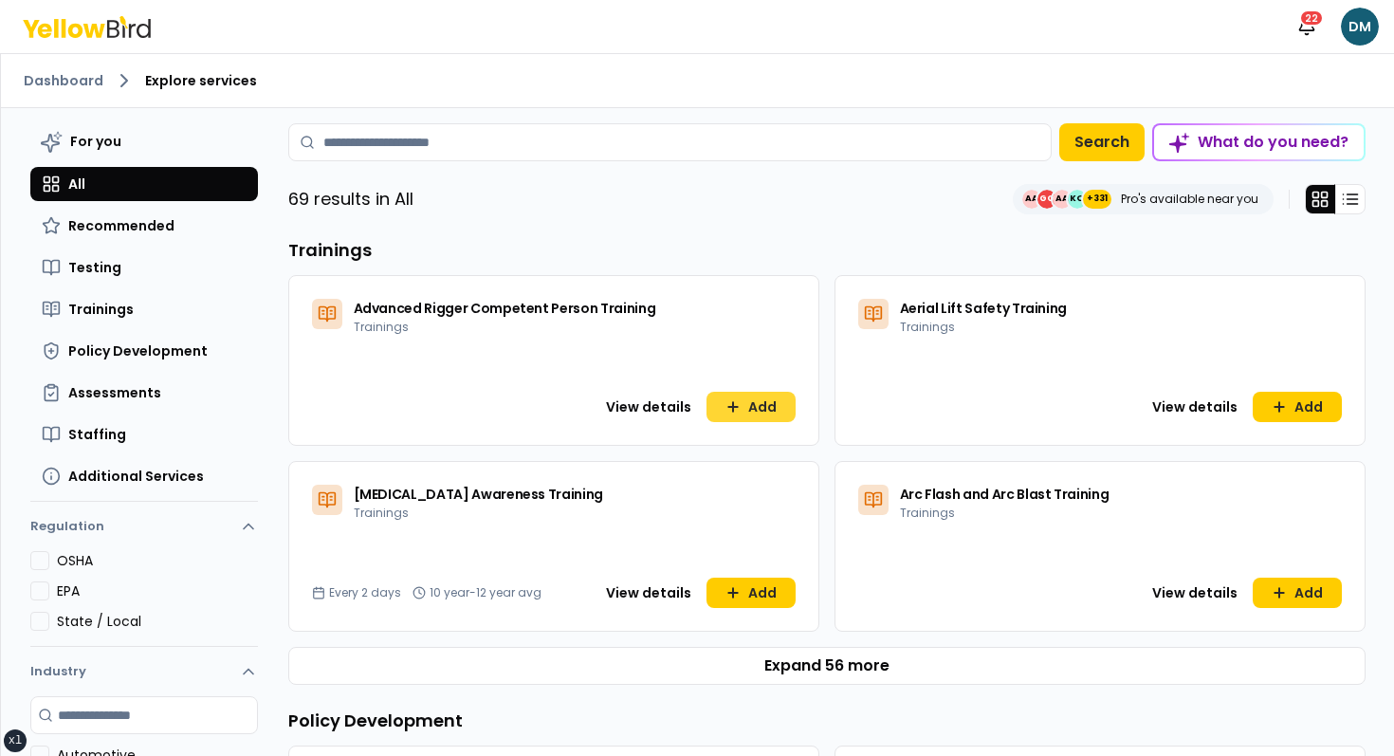
click at [729, 402] on icon at bounding box center [732, 406] width 15 height 15
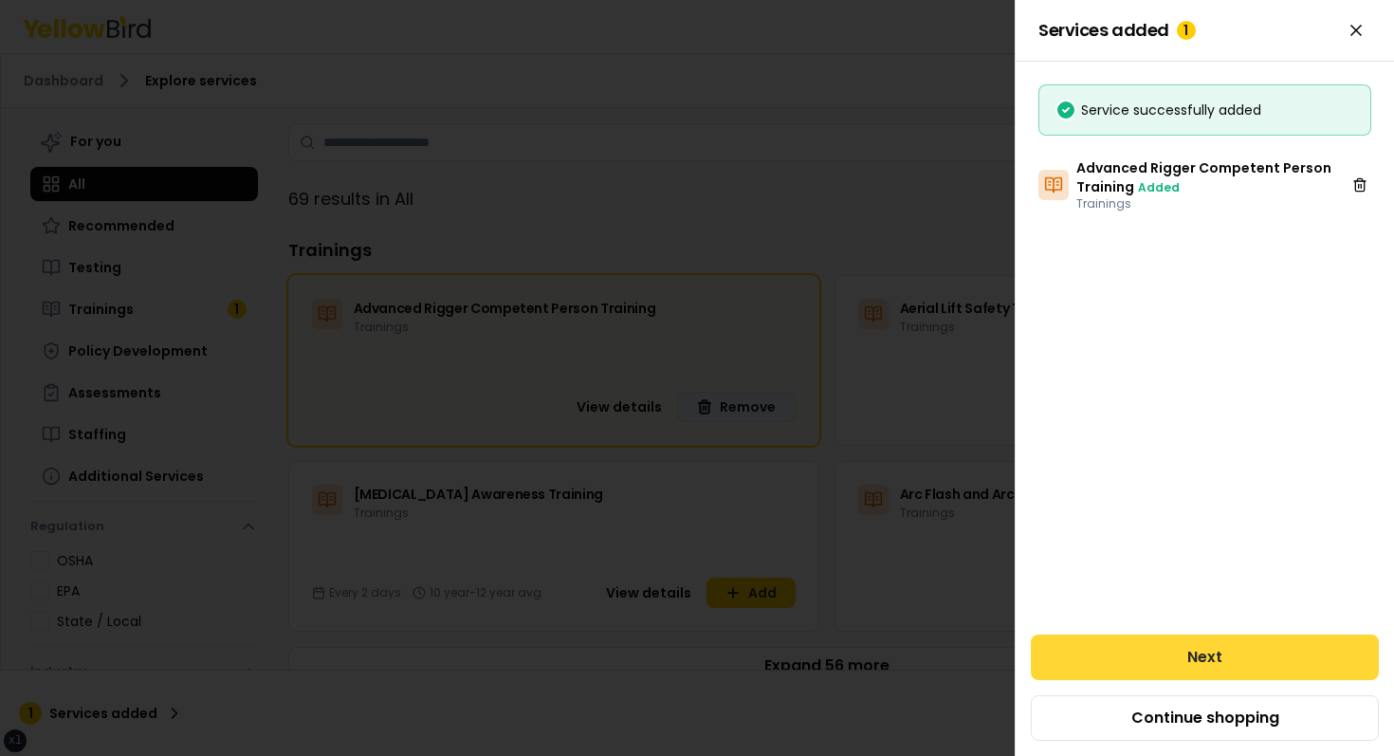
click at [1190, 658] on button "Next" at bounding box center [1205, 657] width 348 height 46
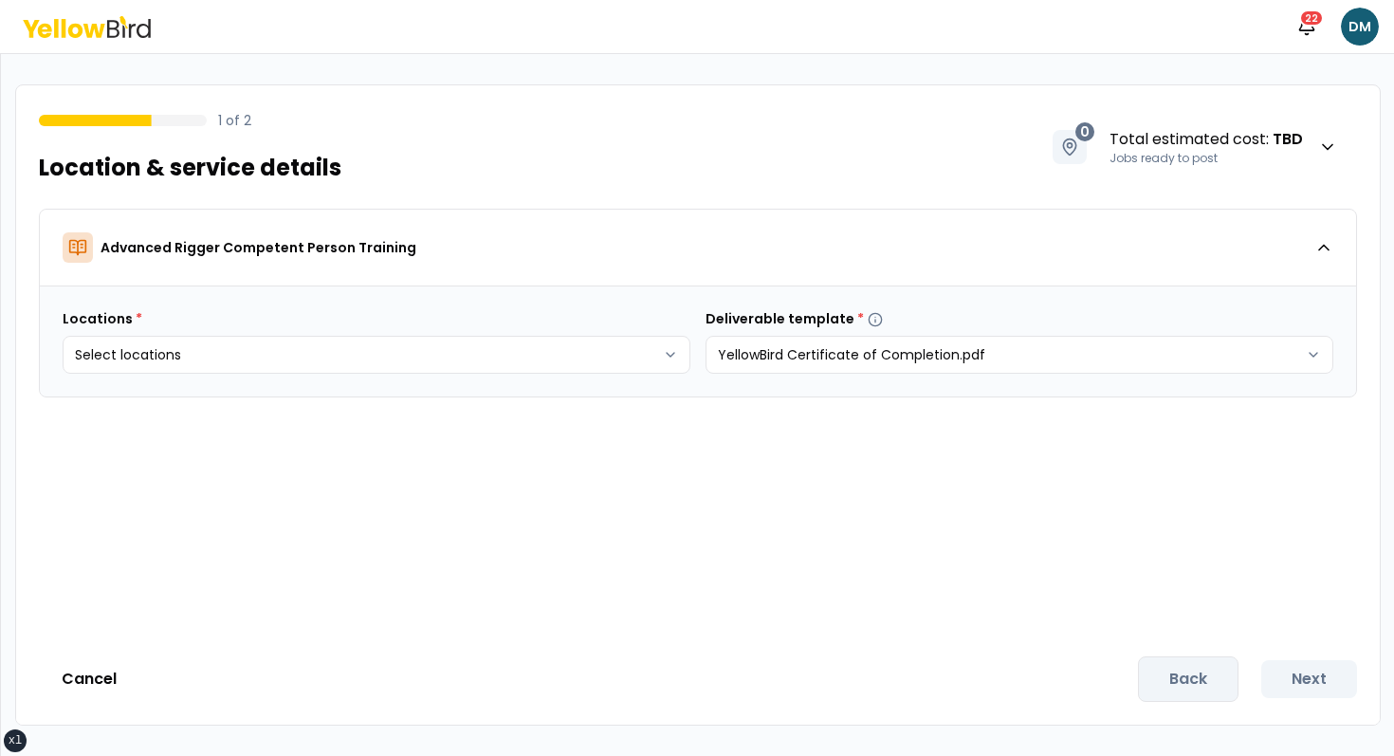
click at [588, 164] on div "1 of 2 Location & service details 0 Total estimated cost : TBD Jobs ready to po…" at bounding box center [698, 135] width 1364 height 101
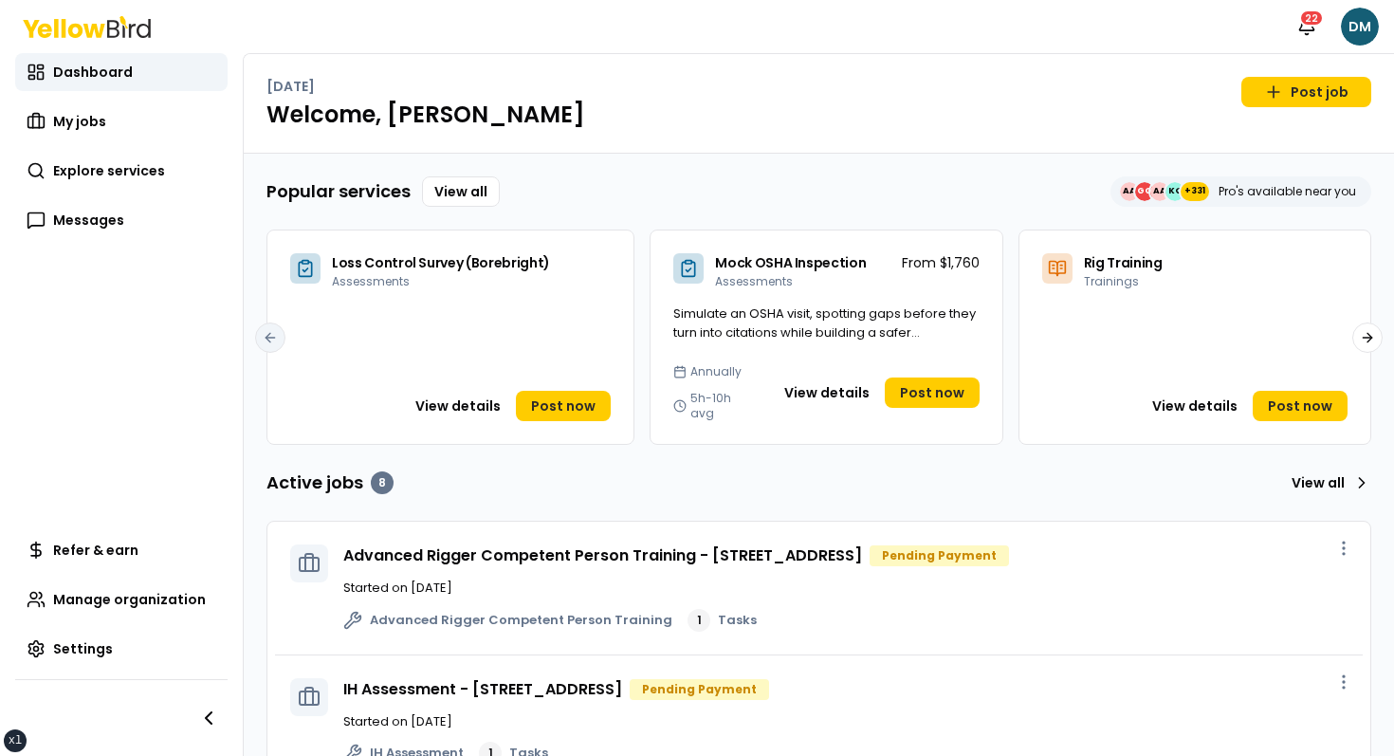
click at [853, 113] on h1 "Welcome, [PERSON_NAME]" at bounding box center [818, 115] width 1105 height 30
click at [76, 130] on span "My jobs" at bounding box center [79, 121] width 53 height 19
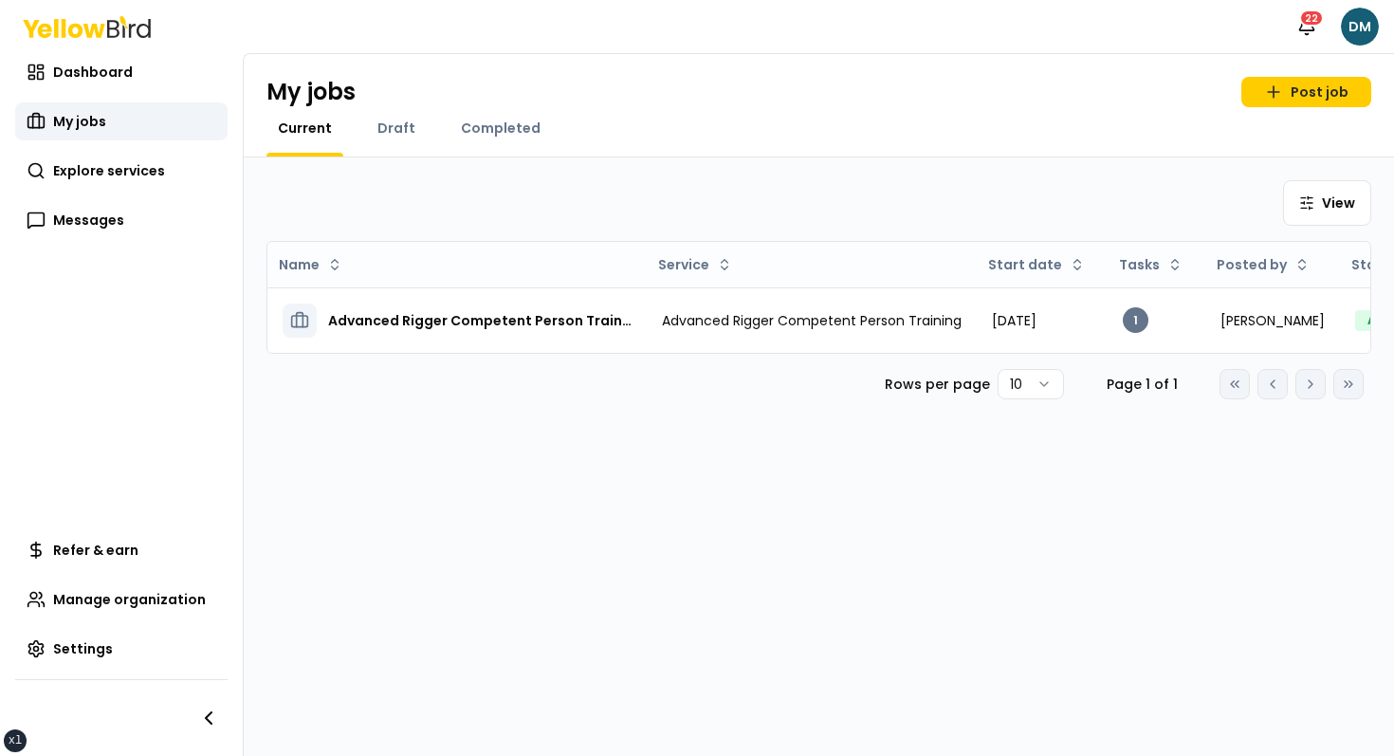
click at [401, 138] on div "Draft" at bounding box center [396, 138] width 61 height 38
click at [397, 134] on span "Draft" at bounding box center [396, 128] width 38 height 19
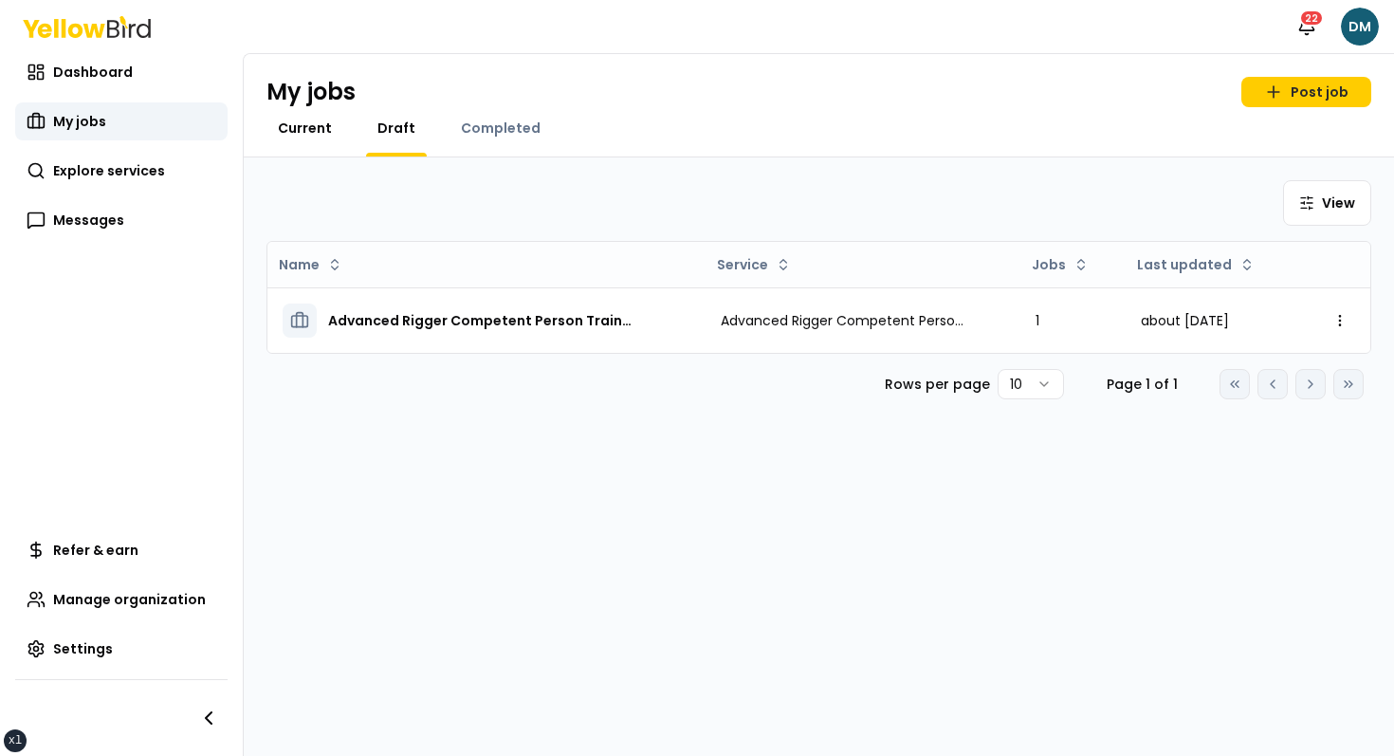
click at [301, 120] on span "Current" at bounding box center [305, 128] width 54 height 19
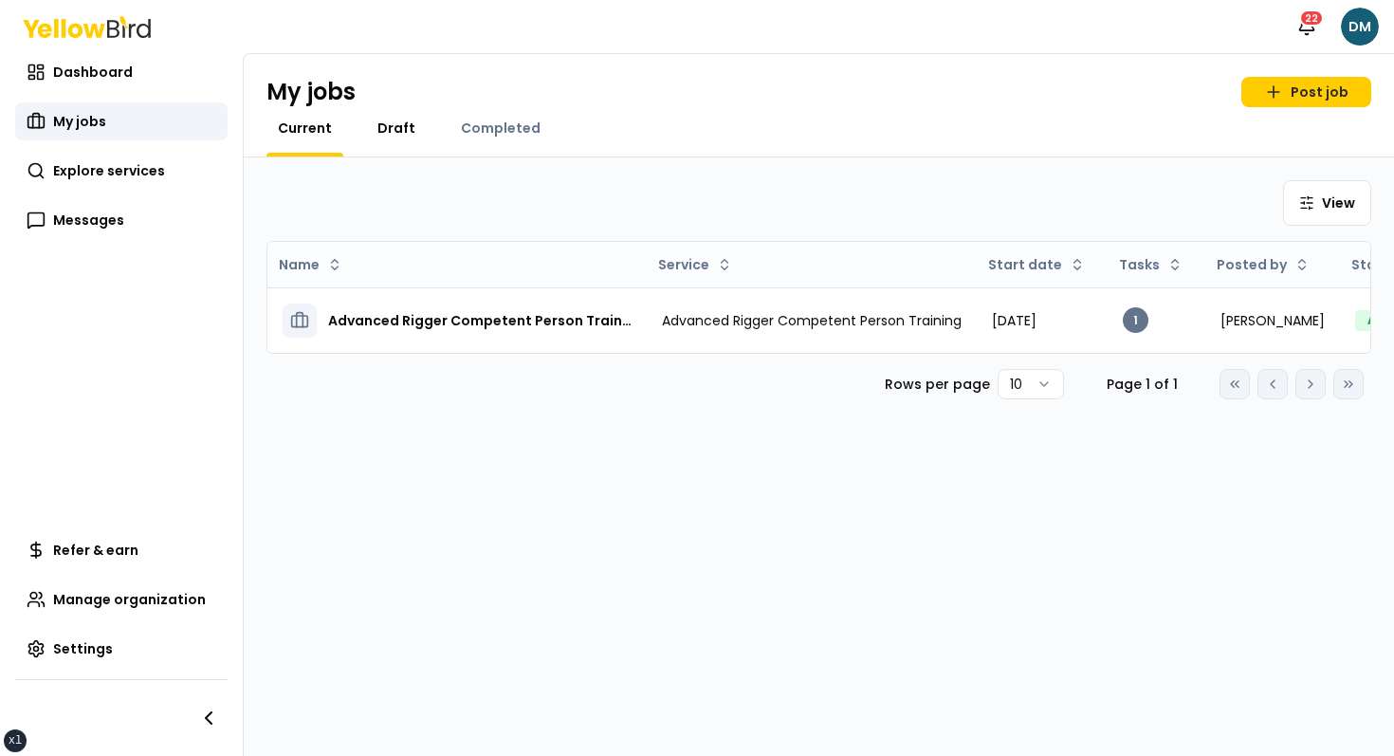
click at [402, 123] on span "Draft" at bounding box center [396, 128] width 38 height 19
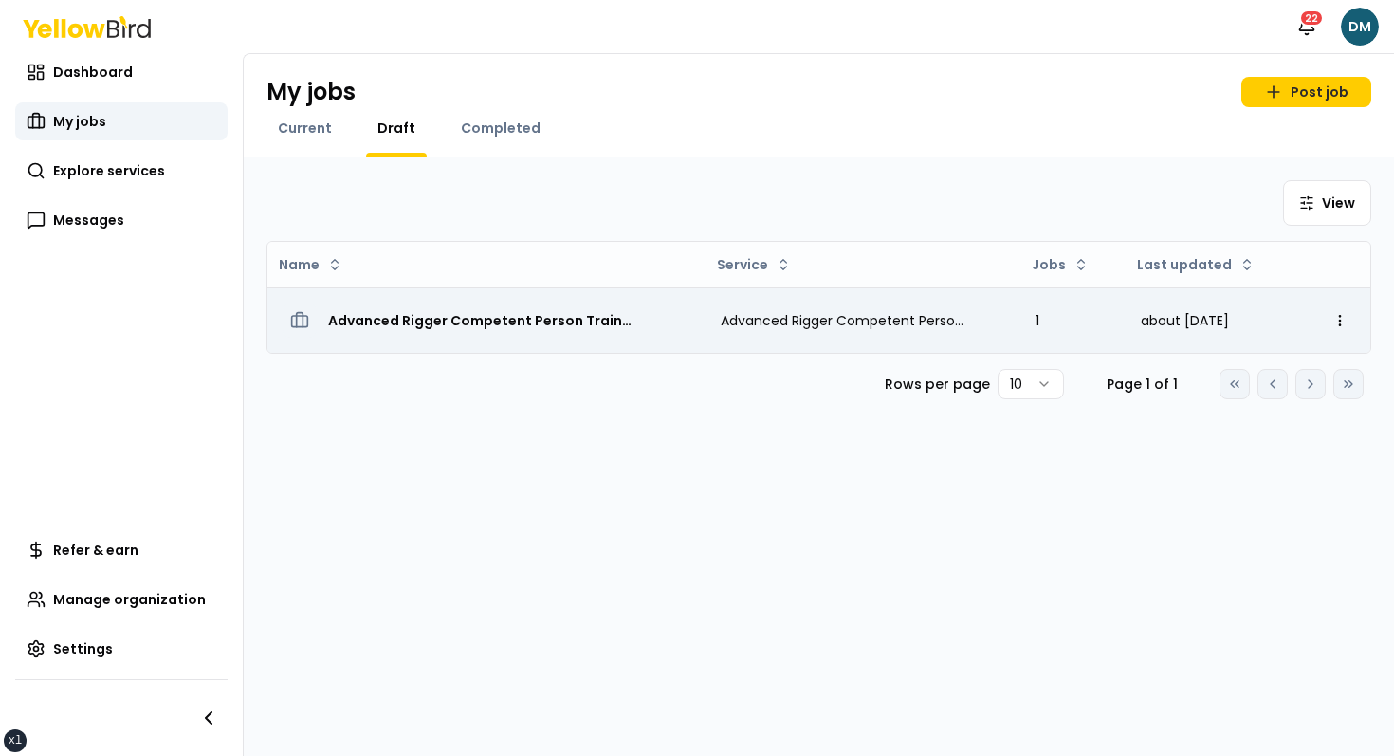
click at [478, 326] on span "Advanced Rigger Competent Person Training - [STREET_ADDRESS]" at bounding box center [479, 320] width 303 height 19
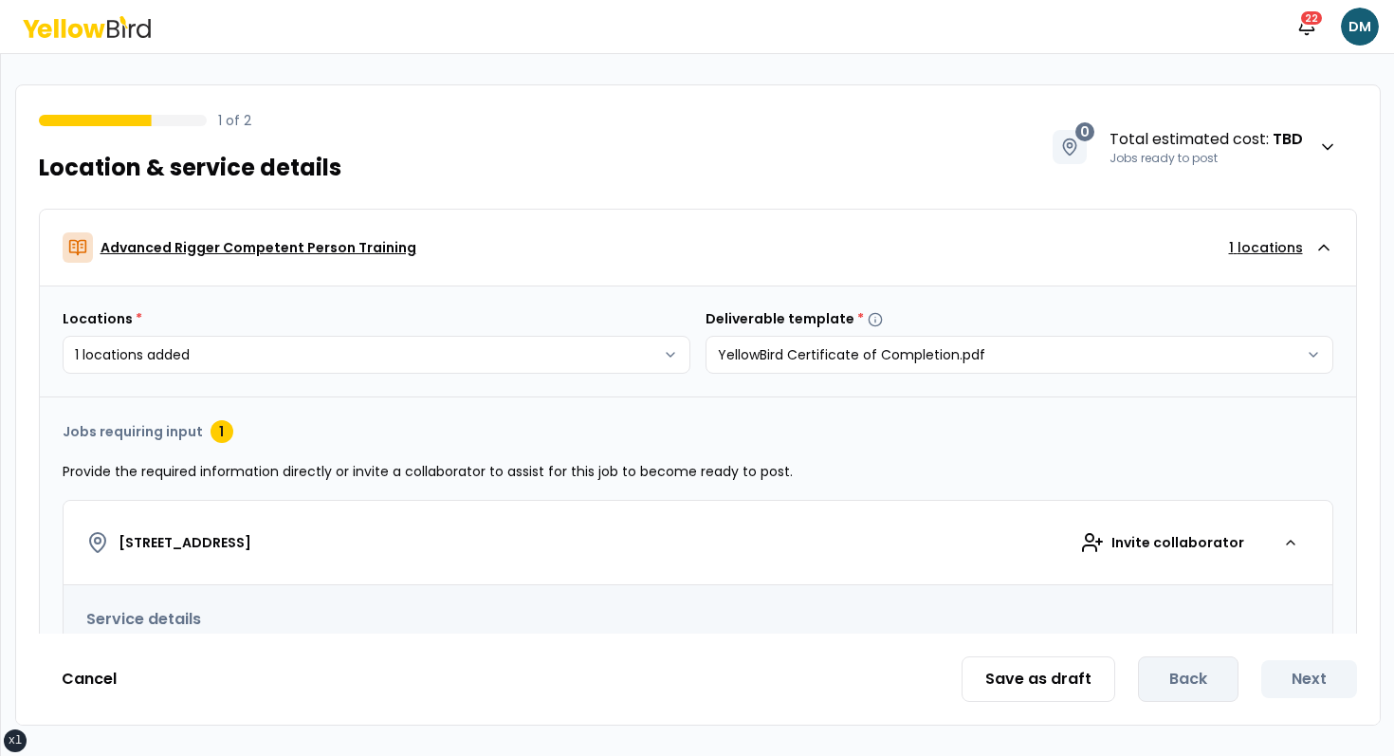
click at [552, 248] on div "Advanced Rigger Competent Person Training 1 locations" at bounding box center [689, 247] width 1252 height 30
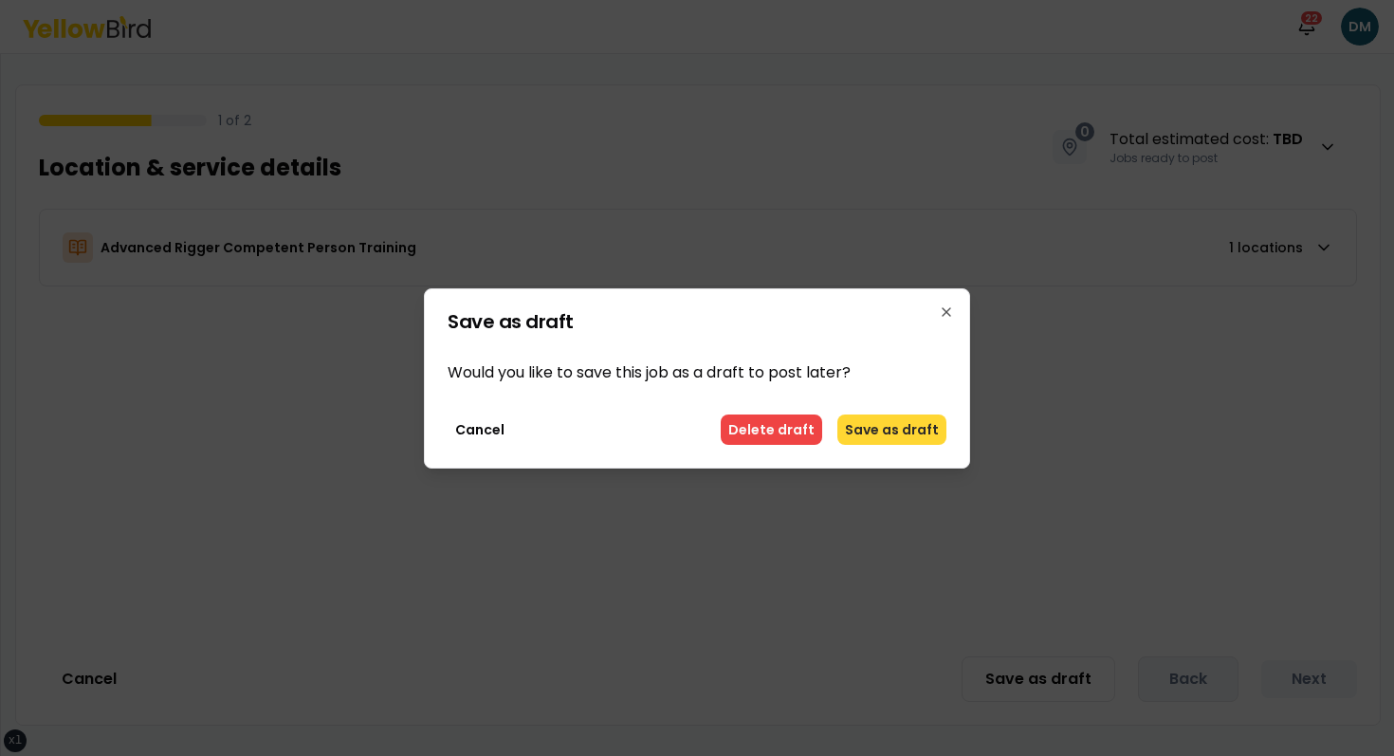
click at [863, 420] on button "Save as draft" at bounding box center [891, 429] width 109 height 30
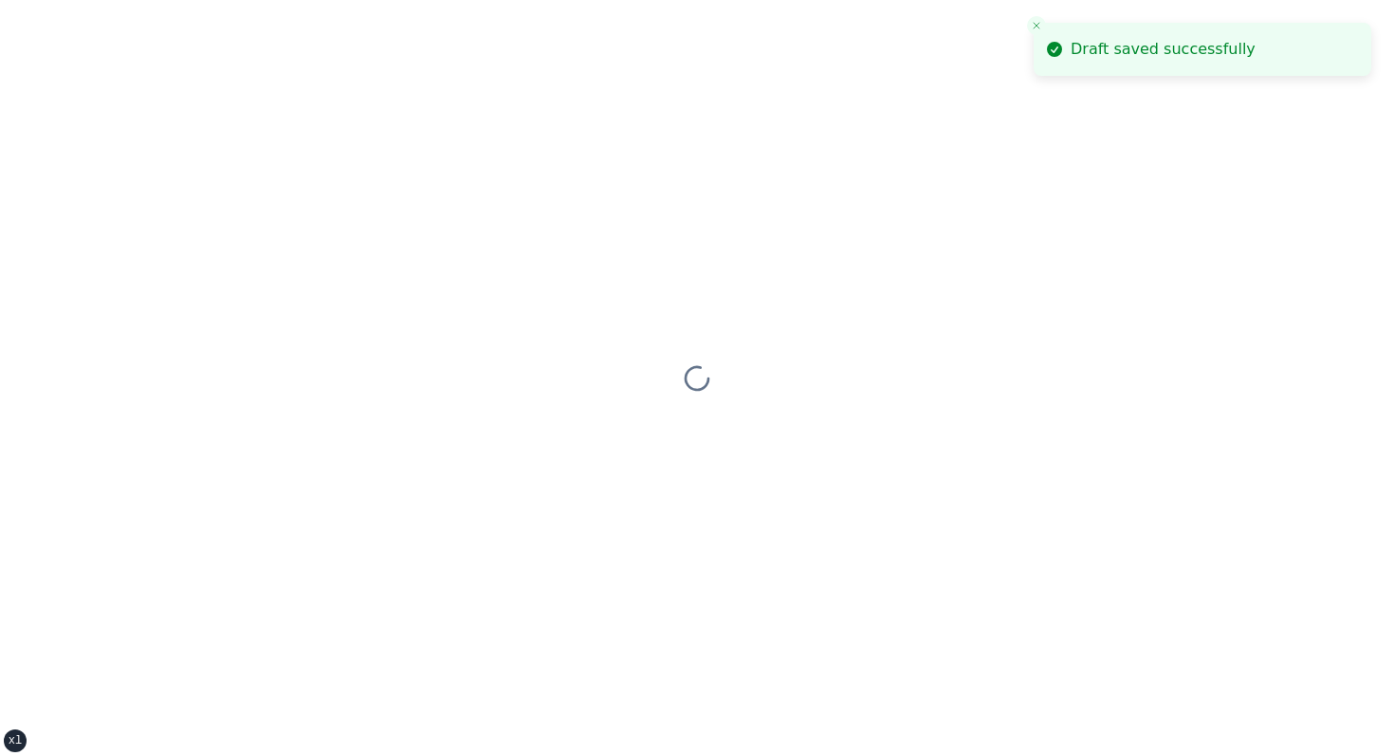
click at [1039, 23] on icon "Close toast" at bounding box center [1036, 25] width 11 height 11
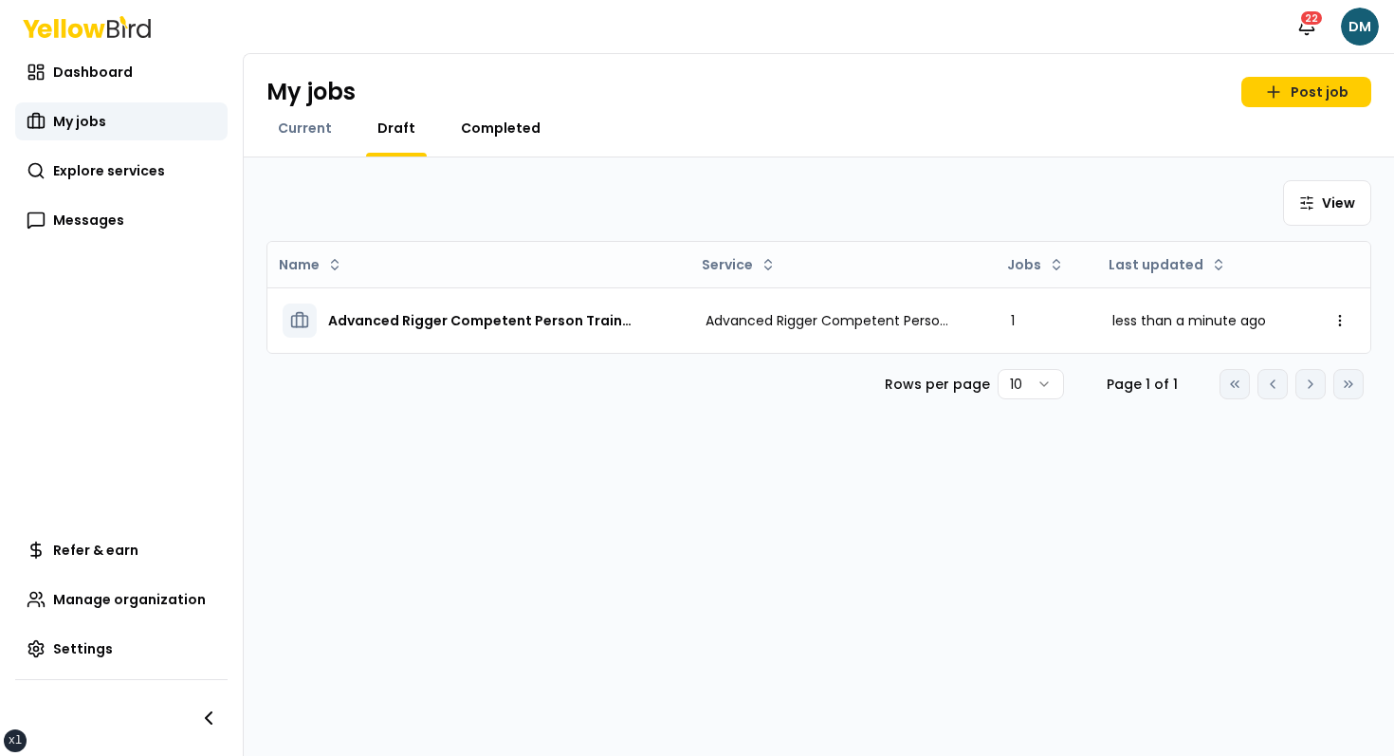
click at [461, 129] on span "Completed" at bounding box center [501, 128] width 80 height 19
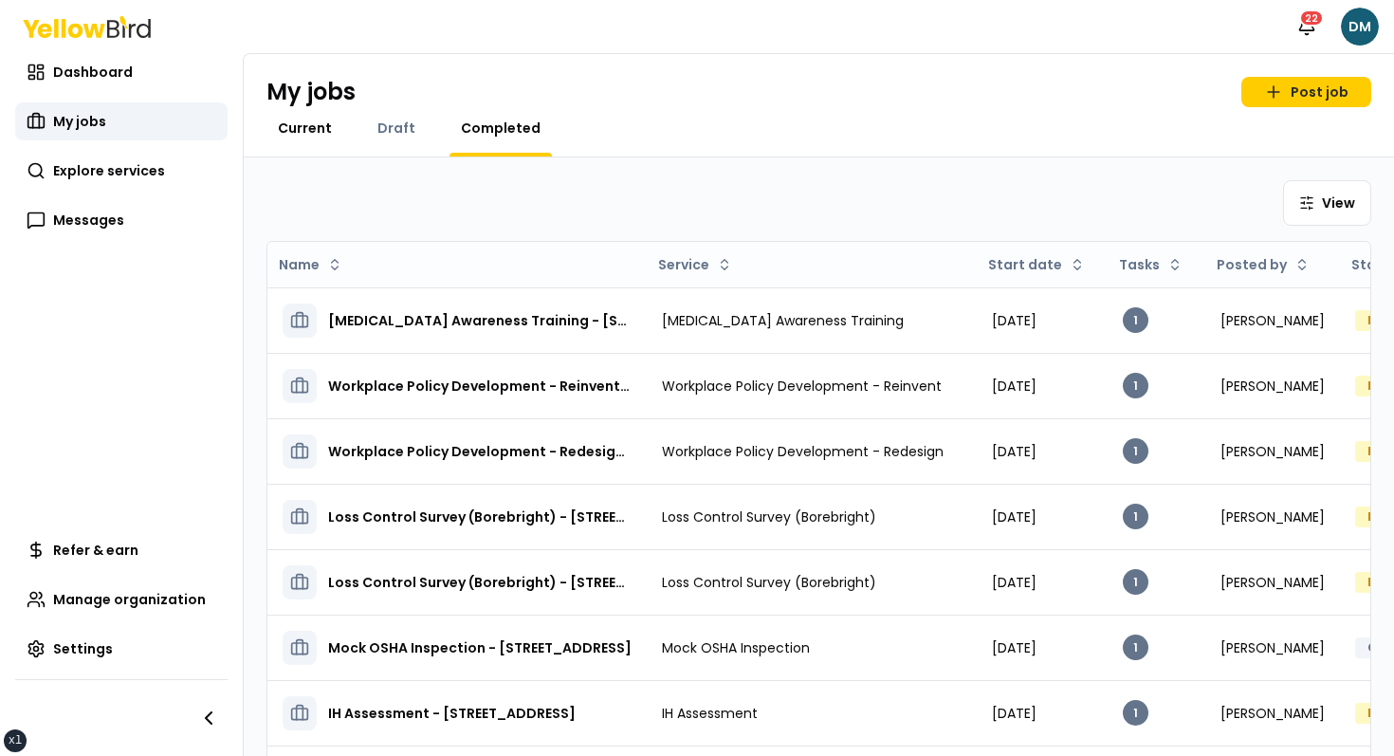
click at [309, 131] on span "Current" at bounding box center [305, 128] width 54 height 19
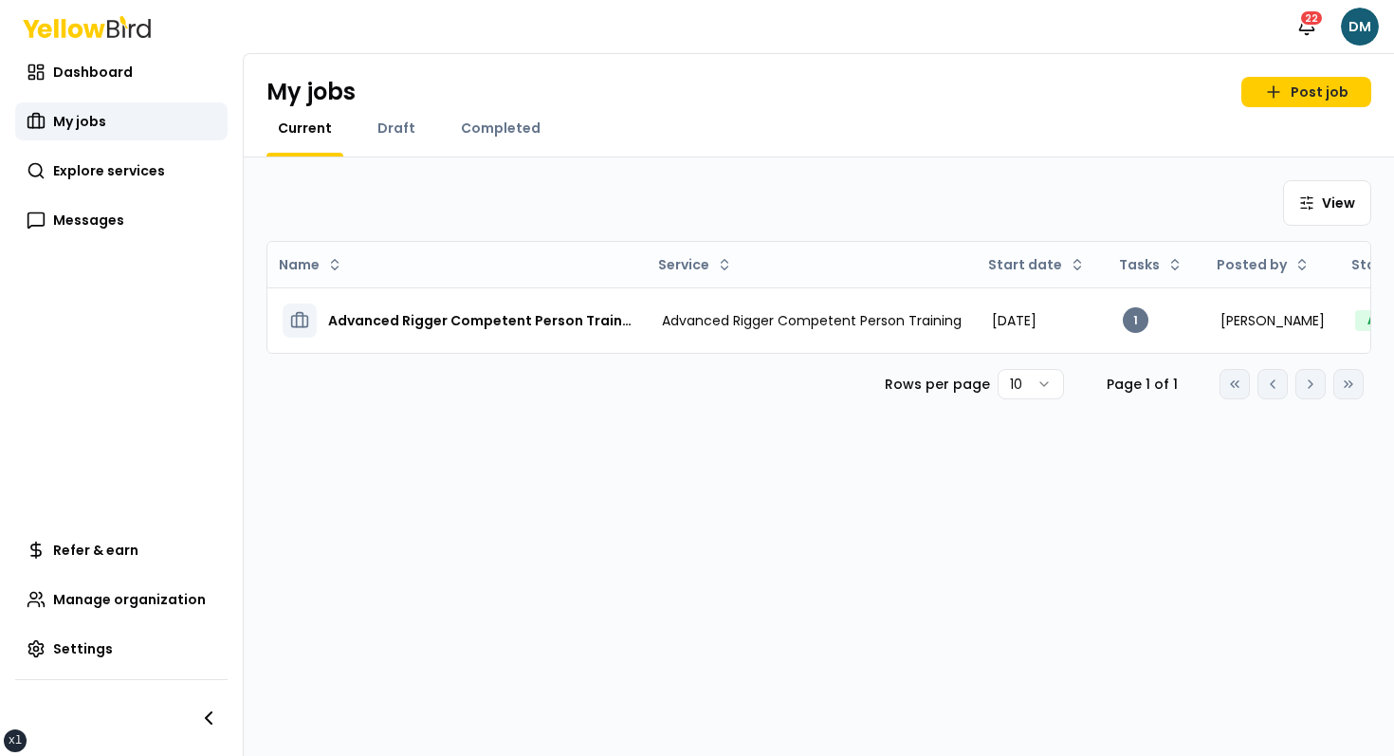
click at [141, 94] on div "Dashboard My jobs Explore services Messages" at bounding box center [121, 146] width 212 height 186
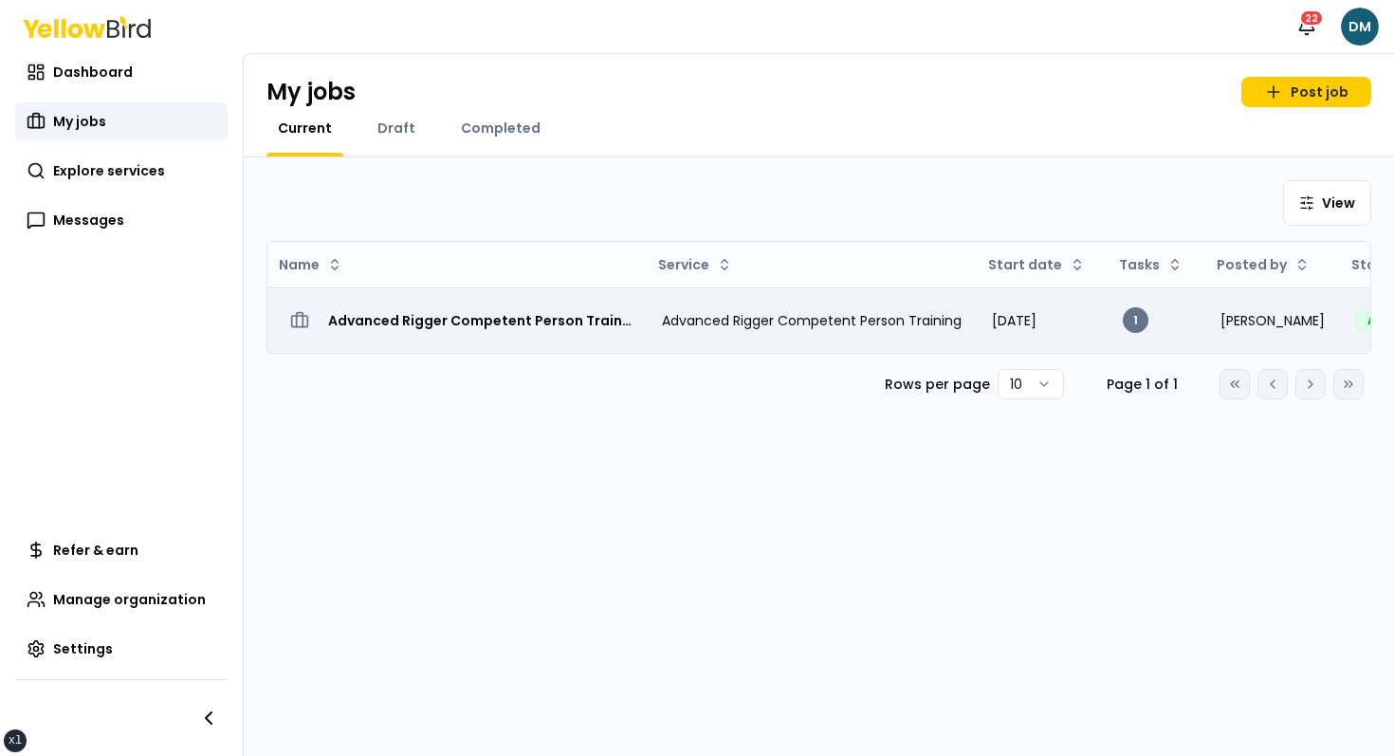
click at [418, 306] on div "Advanced Rigger Competent Person Training - [STREET_ADDRESS]" at bounding box center [457, 320] width 349 height 34
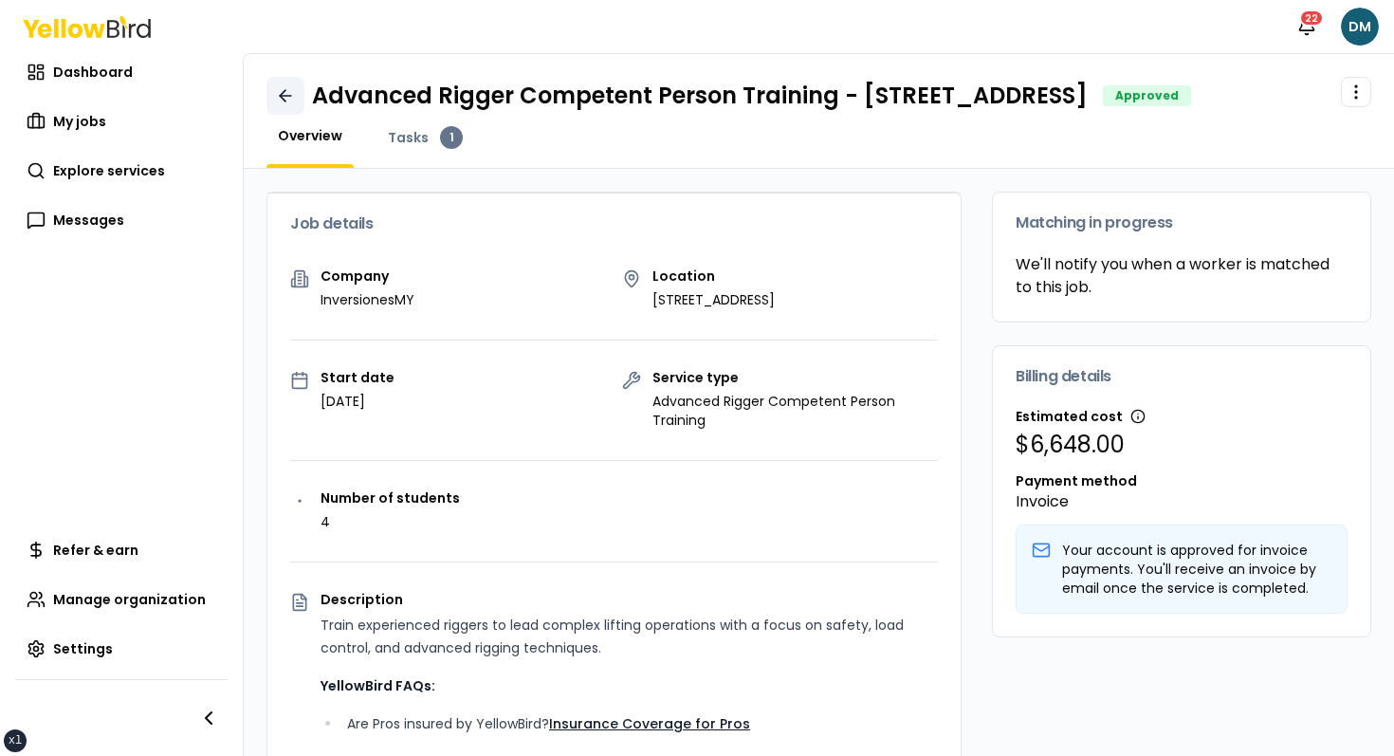
click at [280, 96] on icon at bounding box center [285, 96] width 11 height 0
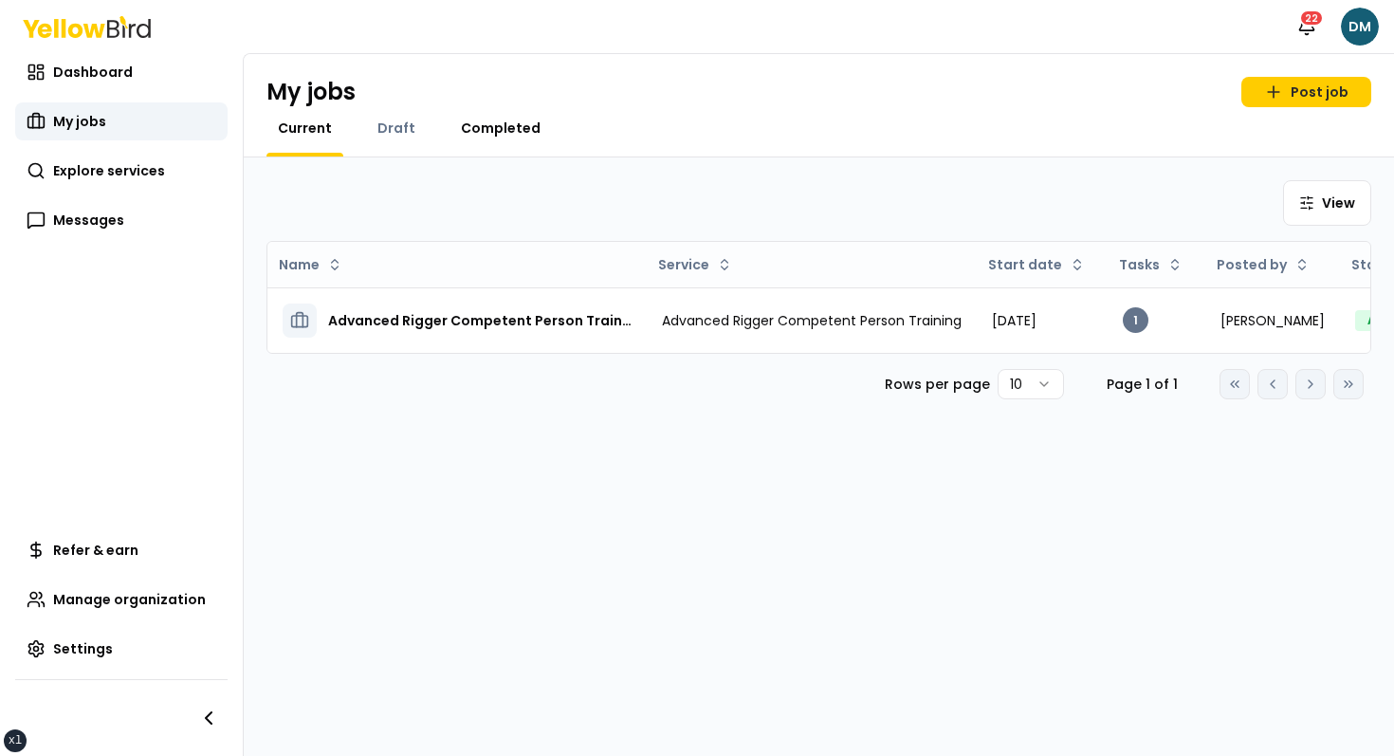
click at [466, 122] on span "Completed" at bounding box center [501, 128] width 80 height 19
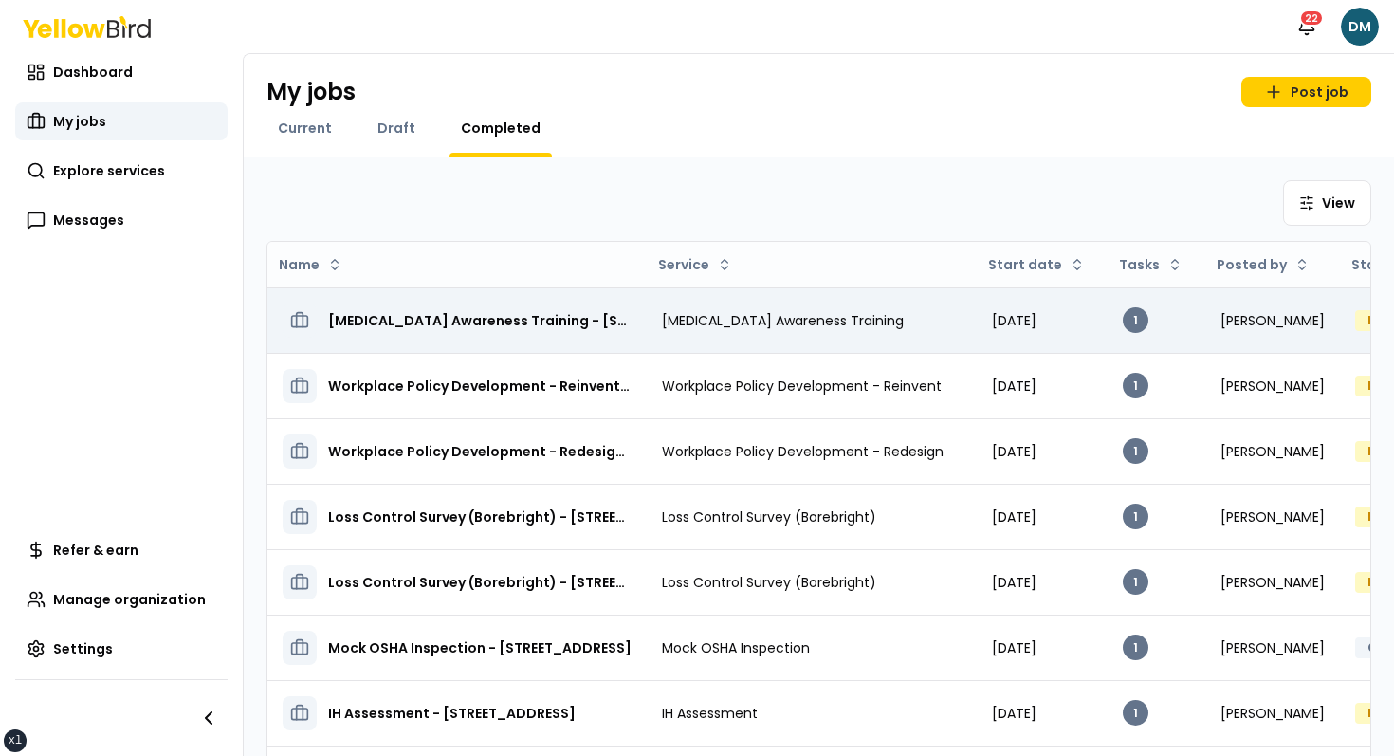
click at [466, 344] on td "[MEDICAL_DATA] Awareness Training - [STREET_ADDRESS]" at bounding box center [456, 319] width 379 height 65
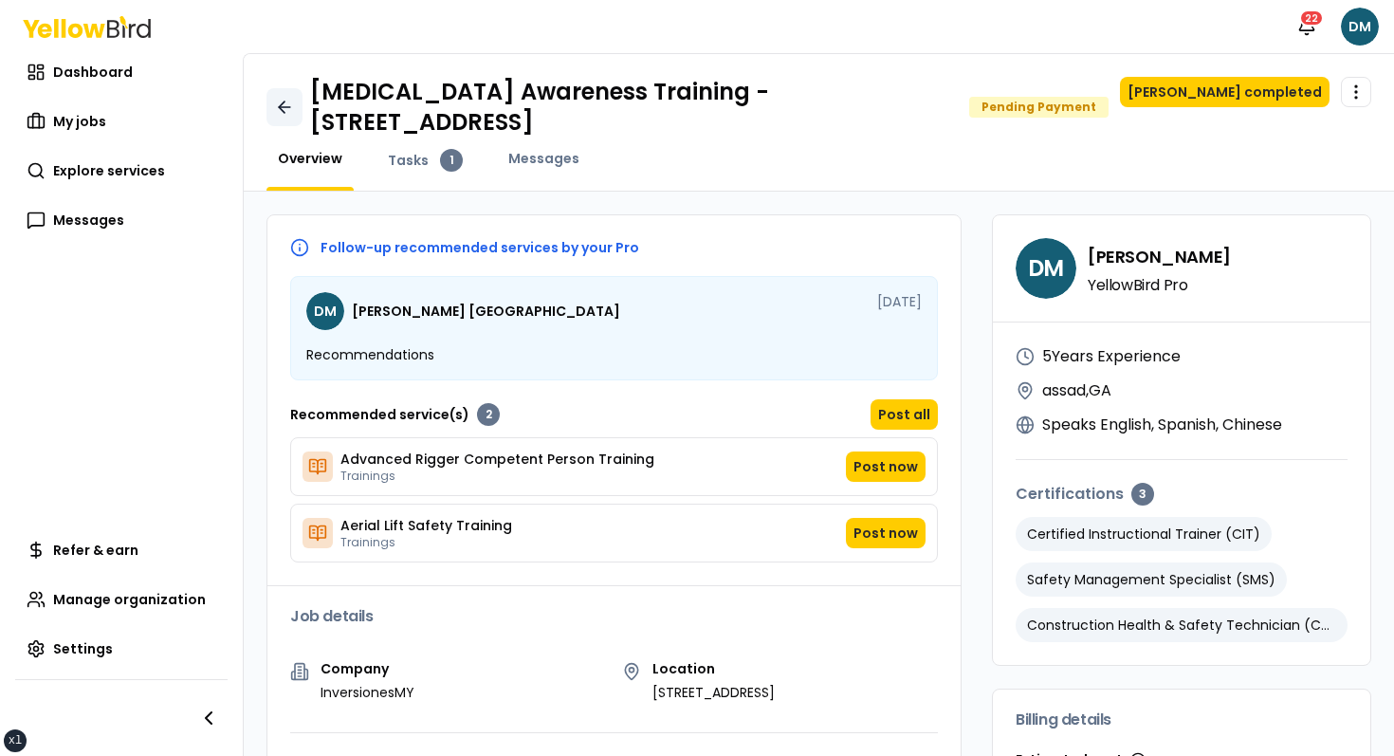
click at [290, 119] on link at bounding box center [284, 107] width 36 height 38
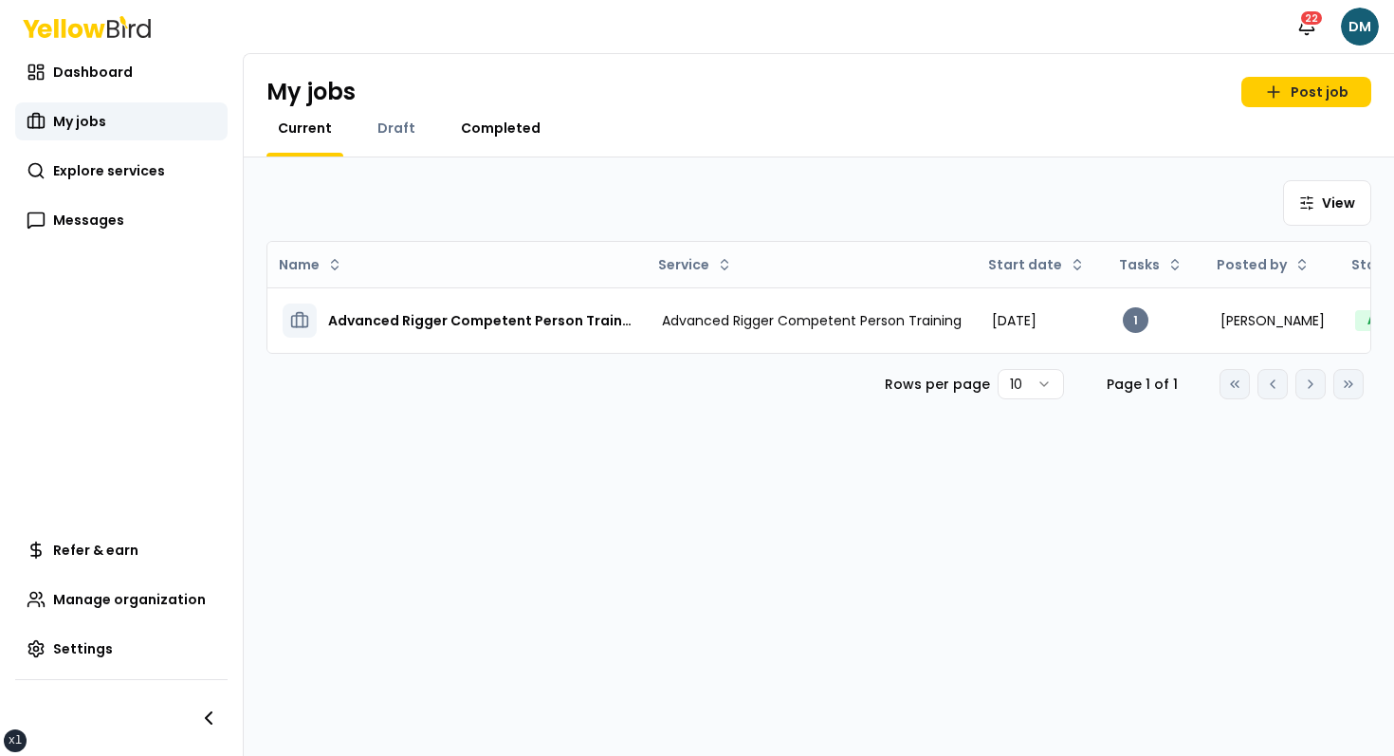
click at [476, 131] on span "Completed" at bounding box center [501, 128] width 80 height 19
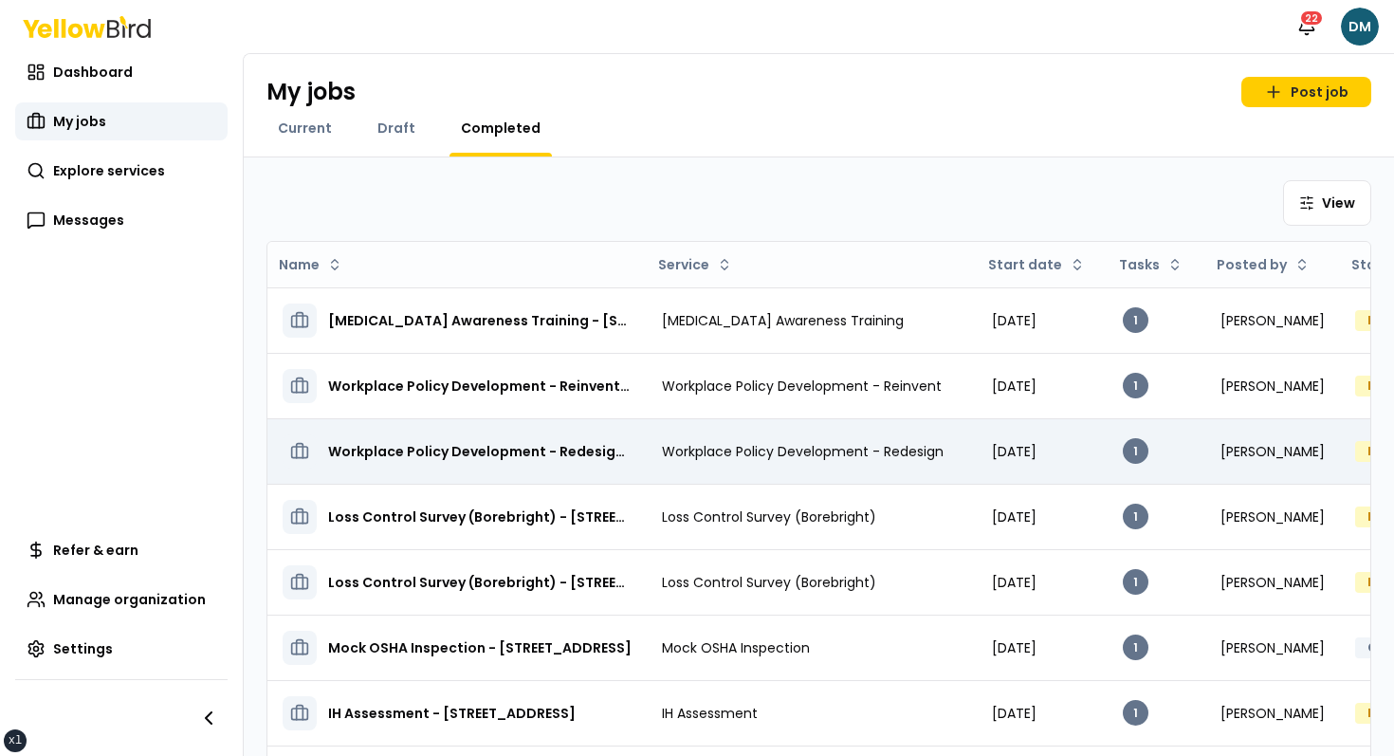
click at [482, 452] on h3 "Workplace Policy Development - Redesign - [STREET_ADDRESS]" at bounding box center [479, 451] width 303 height 19
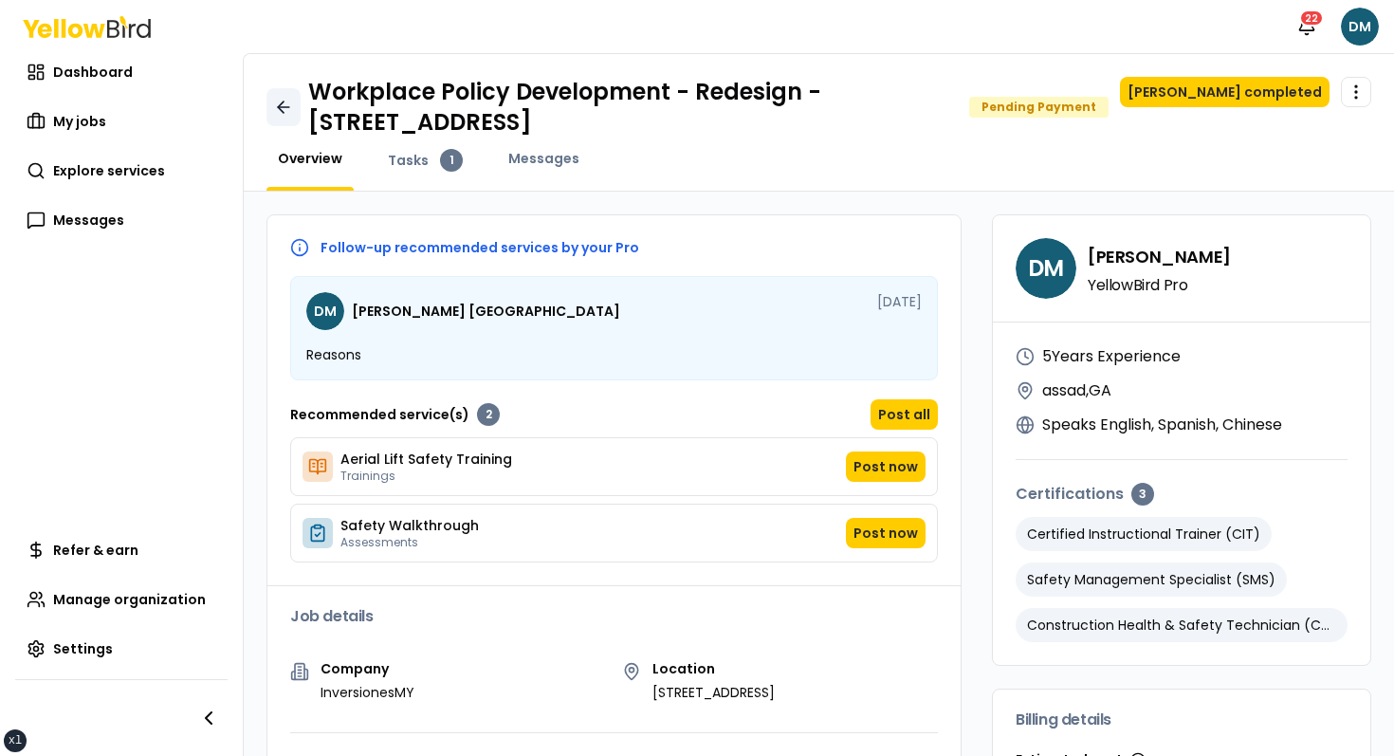
click at [274, 100] on icon at bounding box center [283, 107] width 19 height 19
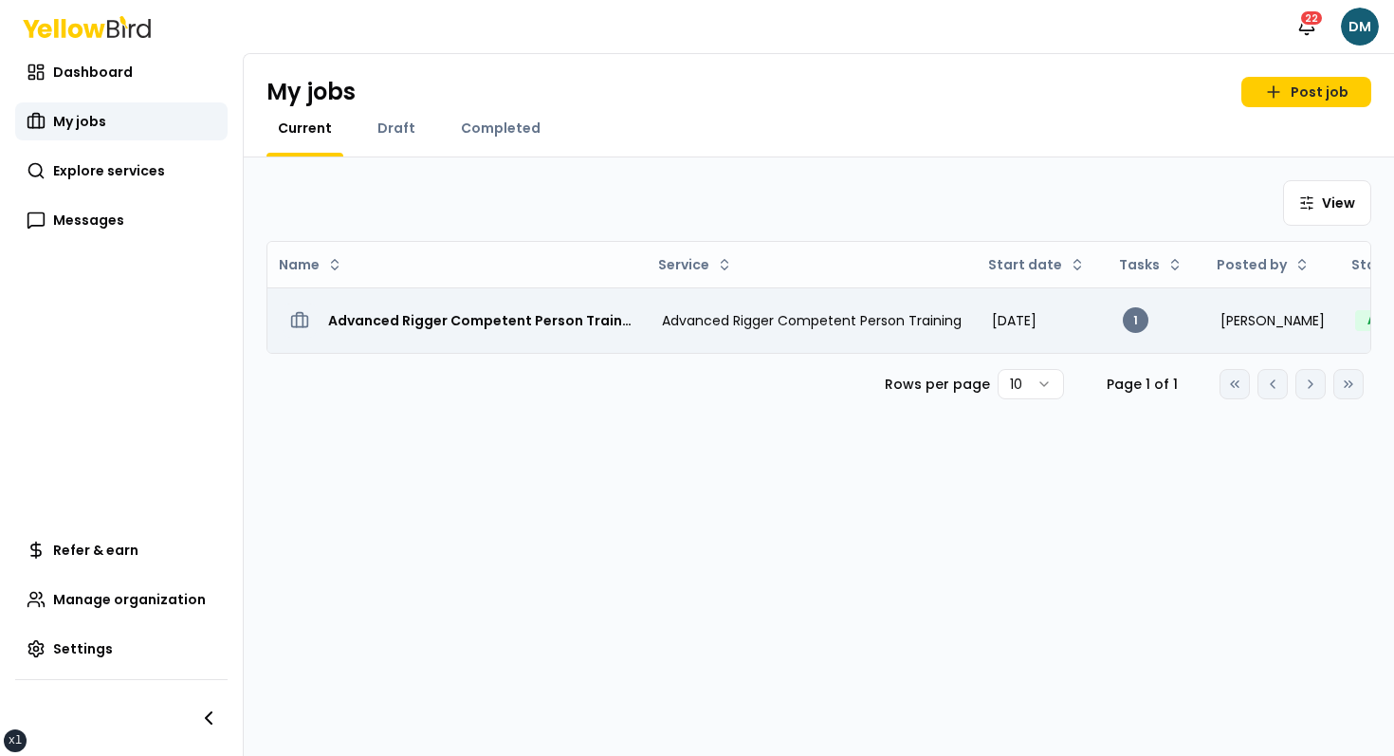
click at [612, 345] on td "Advanced Rigger Competent Person Training - [STREET_ADDRESS]" at bounding box center [456, 319] width 379 height 65
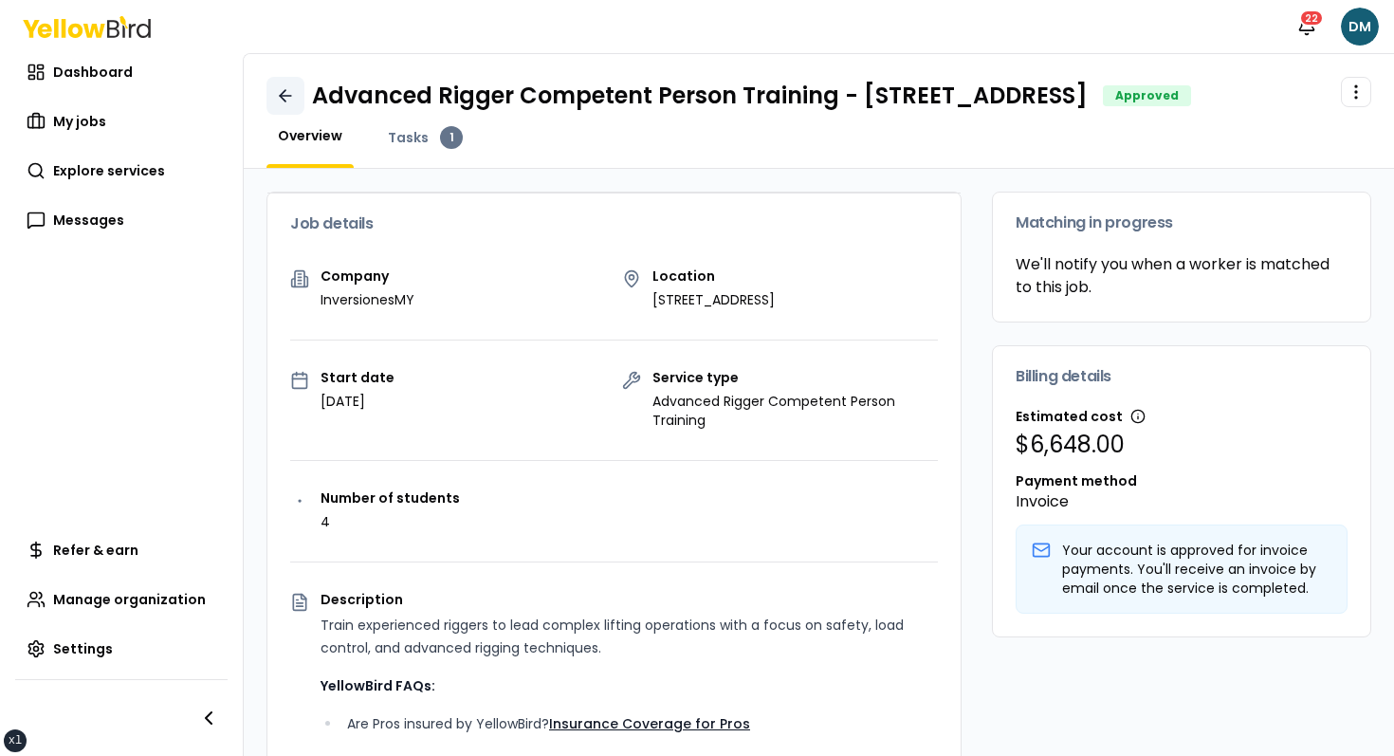
click at [293, 115] on link at bounding box center [285, 96] width 38 height 38
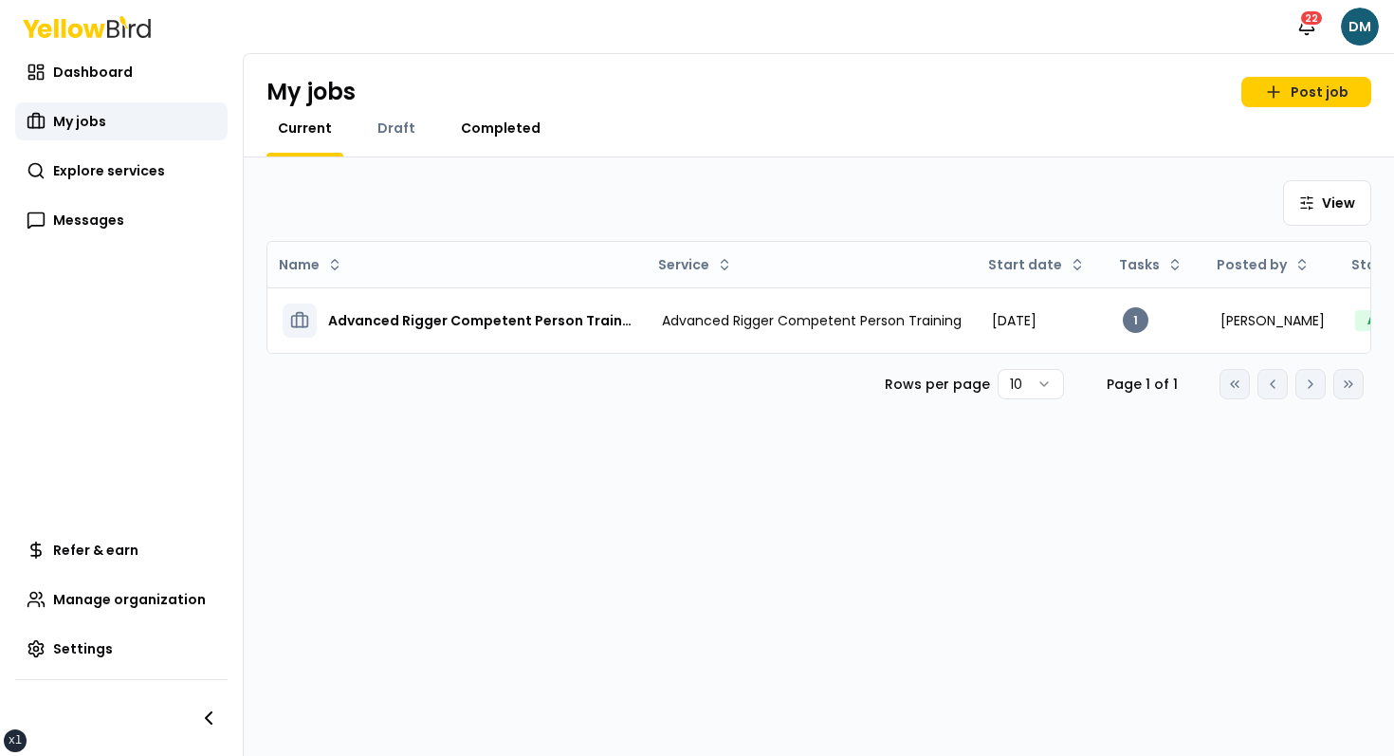
click at [497, 130] on span "Completed" at bounding box center [501, 128] width 80 height 19
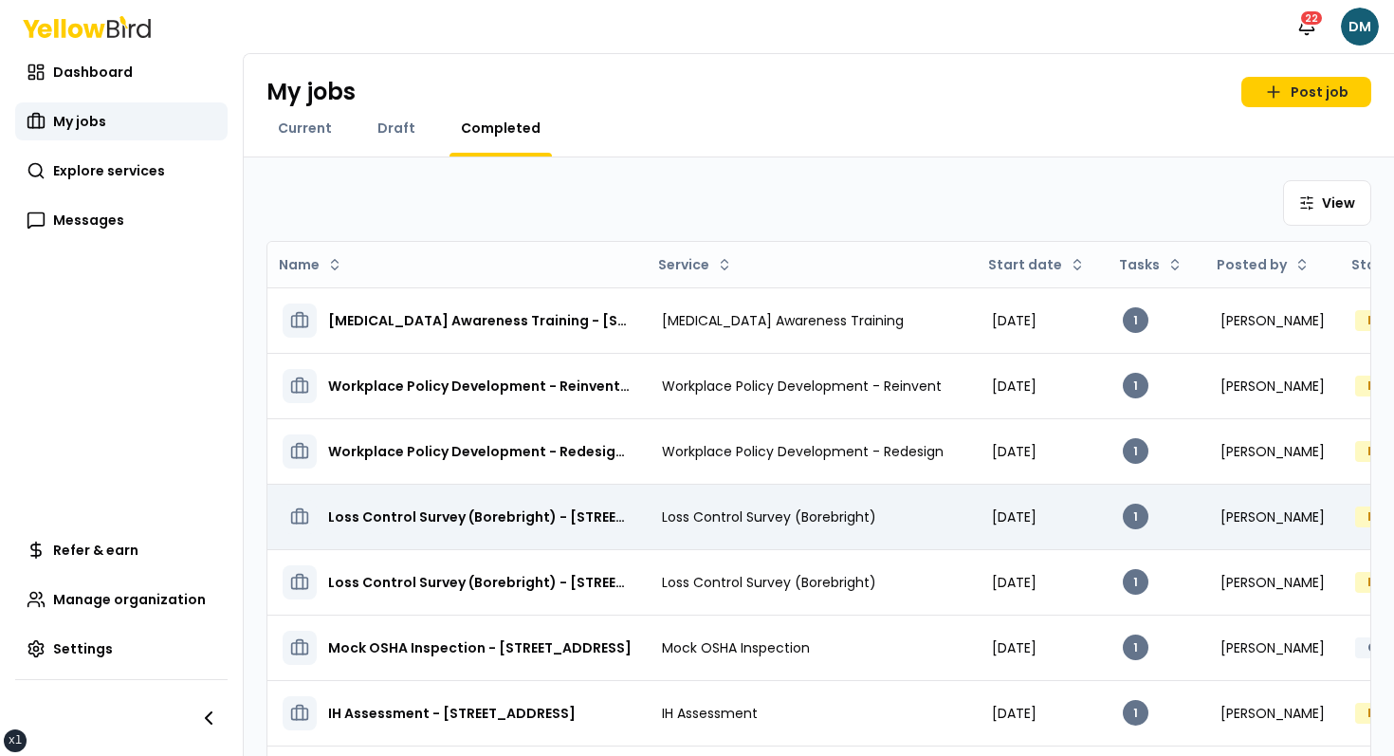
click at [692, 499] on td "Loss Control Survey (Borebright)" at bounding box center [812, 516] width 330 height 65
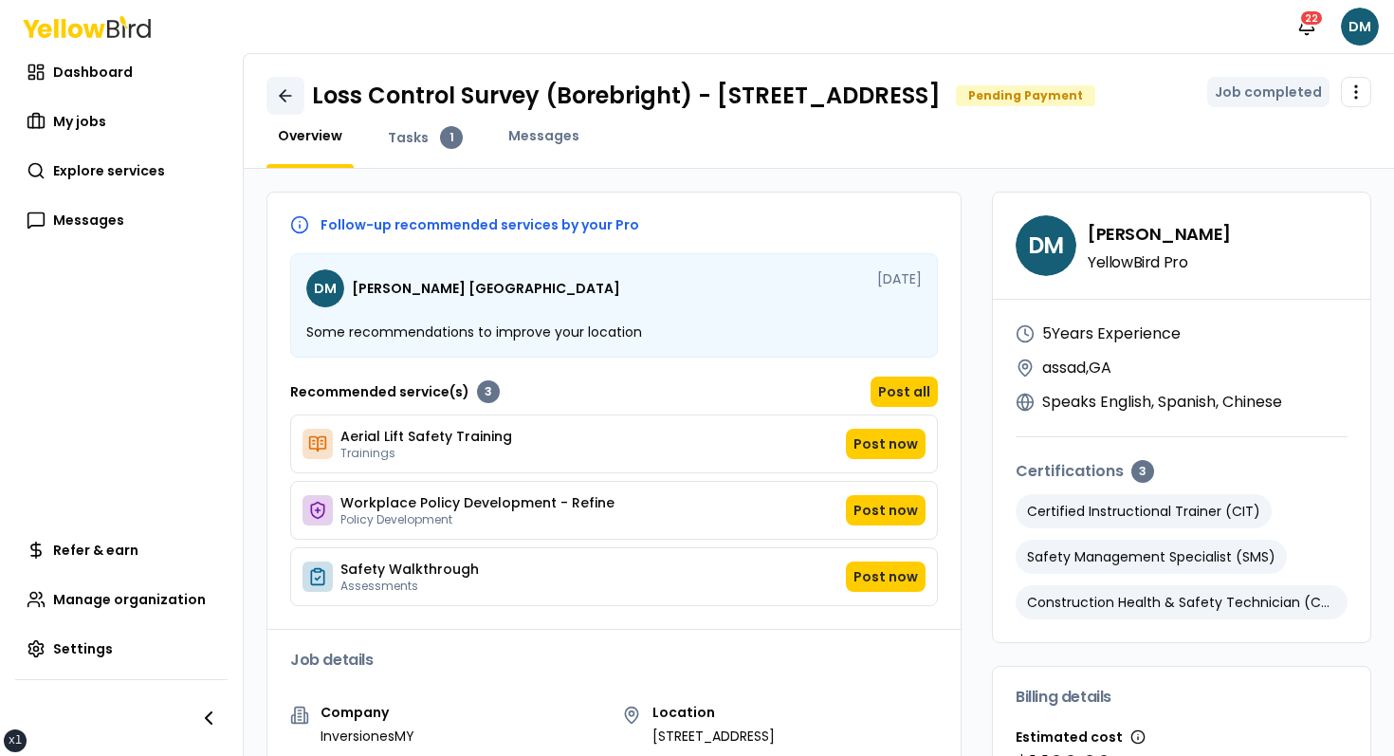
click at [294, 115] on link at bounding box center [285, 96] width 38 height 38
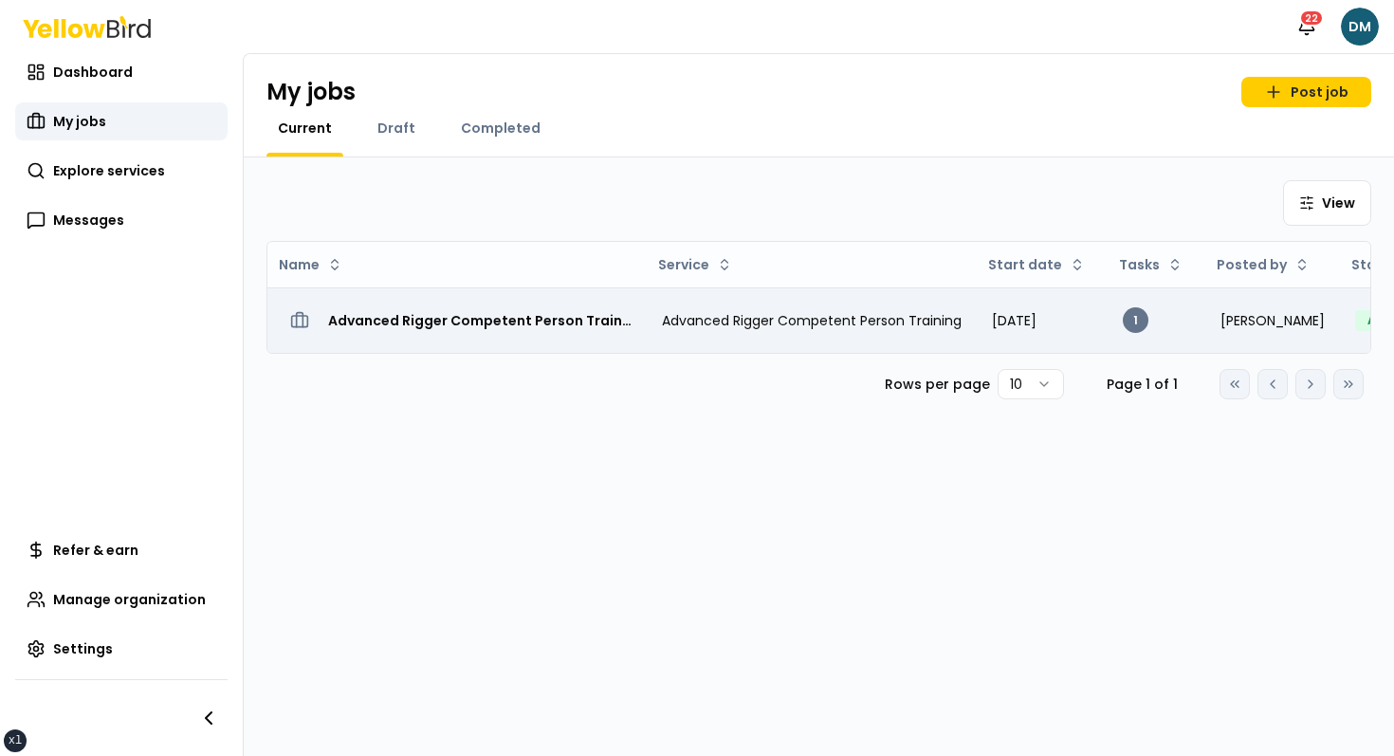
click at [476, 312] on h3 "Advanced Rigger Competent Person Training - [STREET_ADDRESS]" at bounding box center [479, 320] width 303 height 19
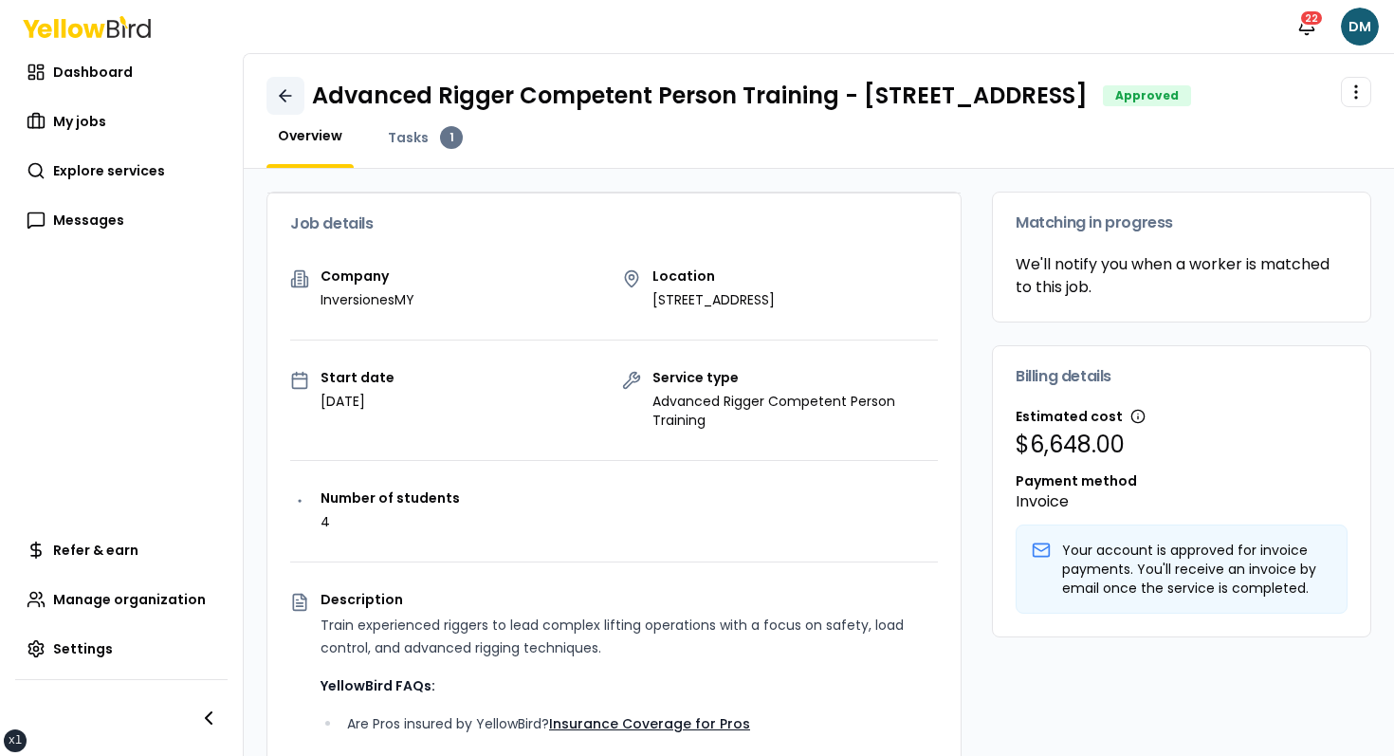
click at [284, 100] on icon at bounding box center [285, 95] width 19 height 19
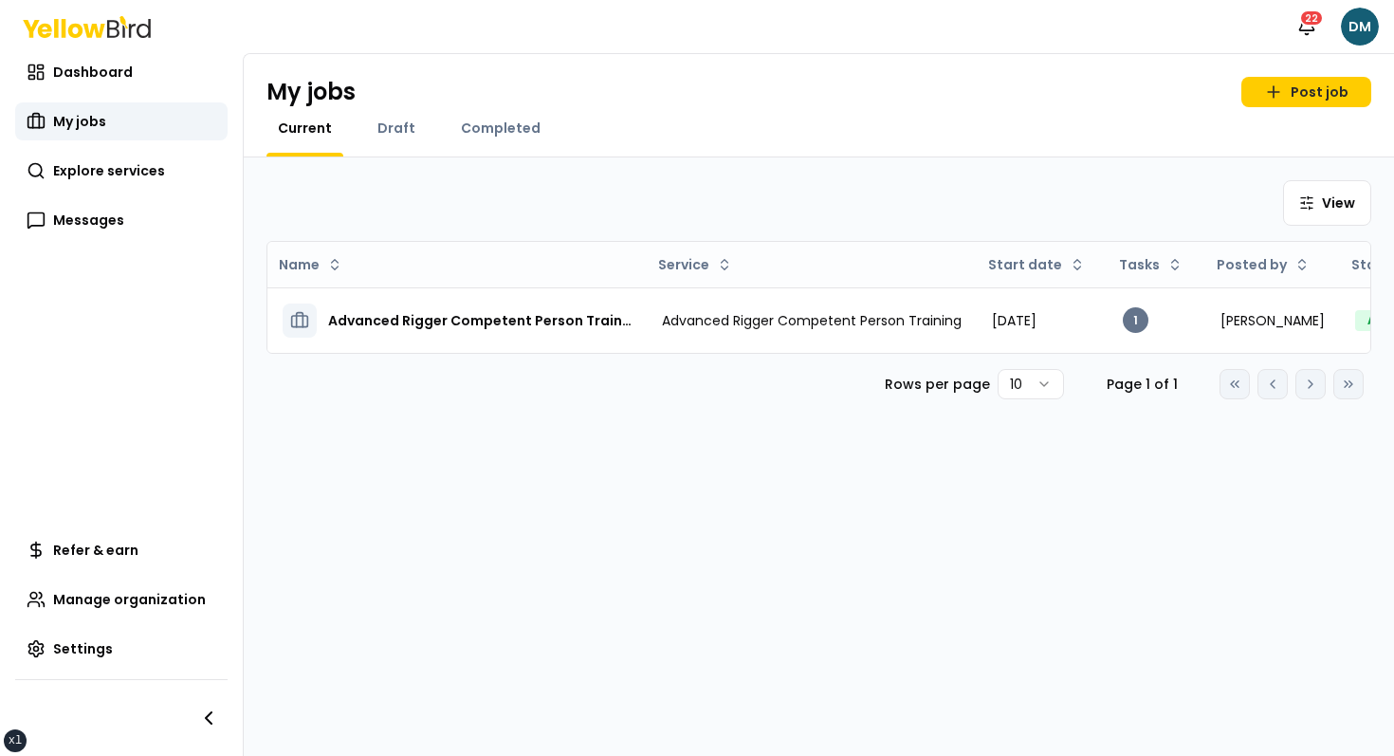
click at [491, 141] on div "Completed" at bounding box center [500, 138] width 102 height 38
click at [491, 126] on span "Completed" at bounding box center [501, 128] width 80 height 19
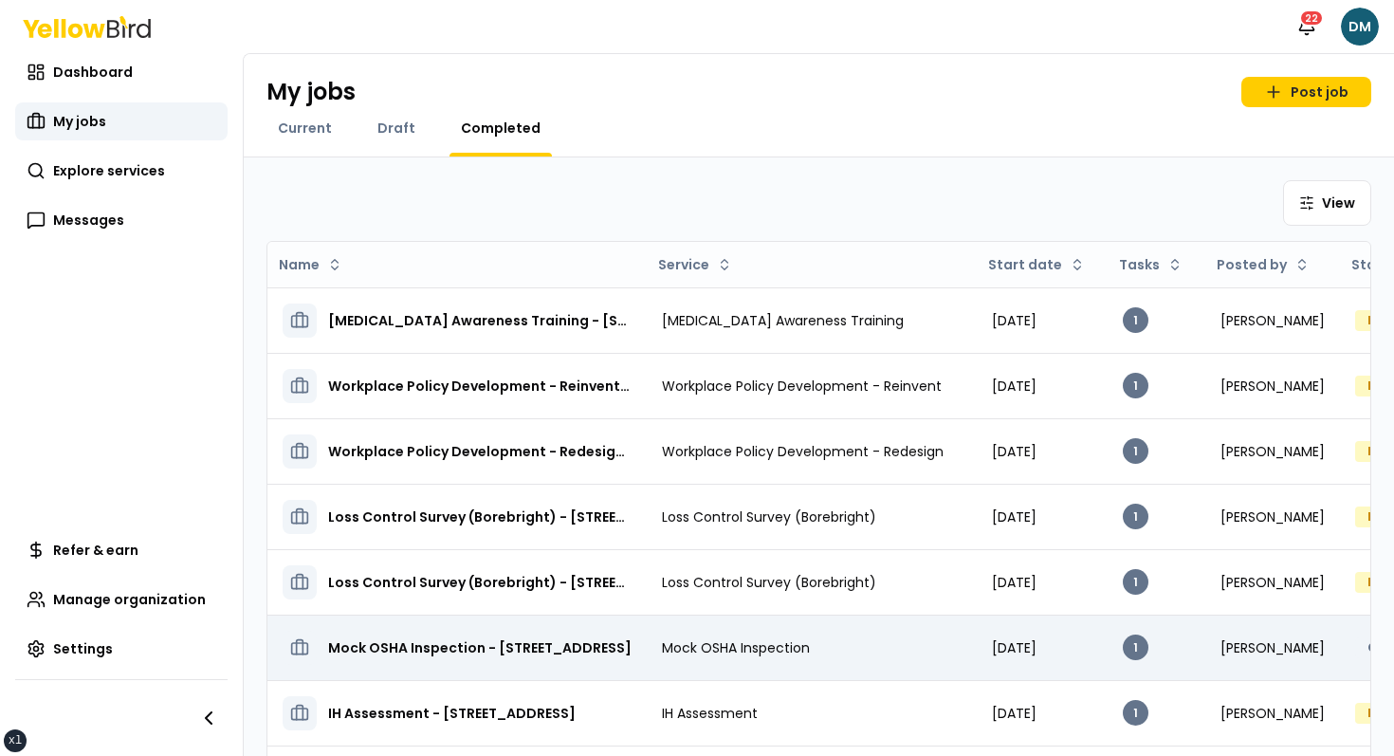
click at [557, 676] on td "Mock OSHA Inspection - 2500 Broadway W, Lubbock, TX 79409" at bounding box center [456, 646] width 379 height 65
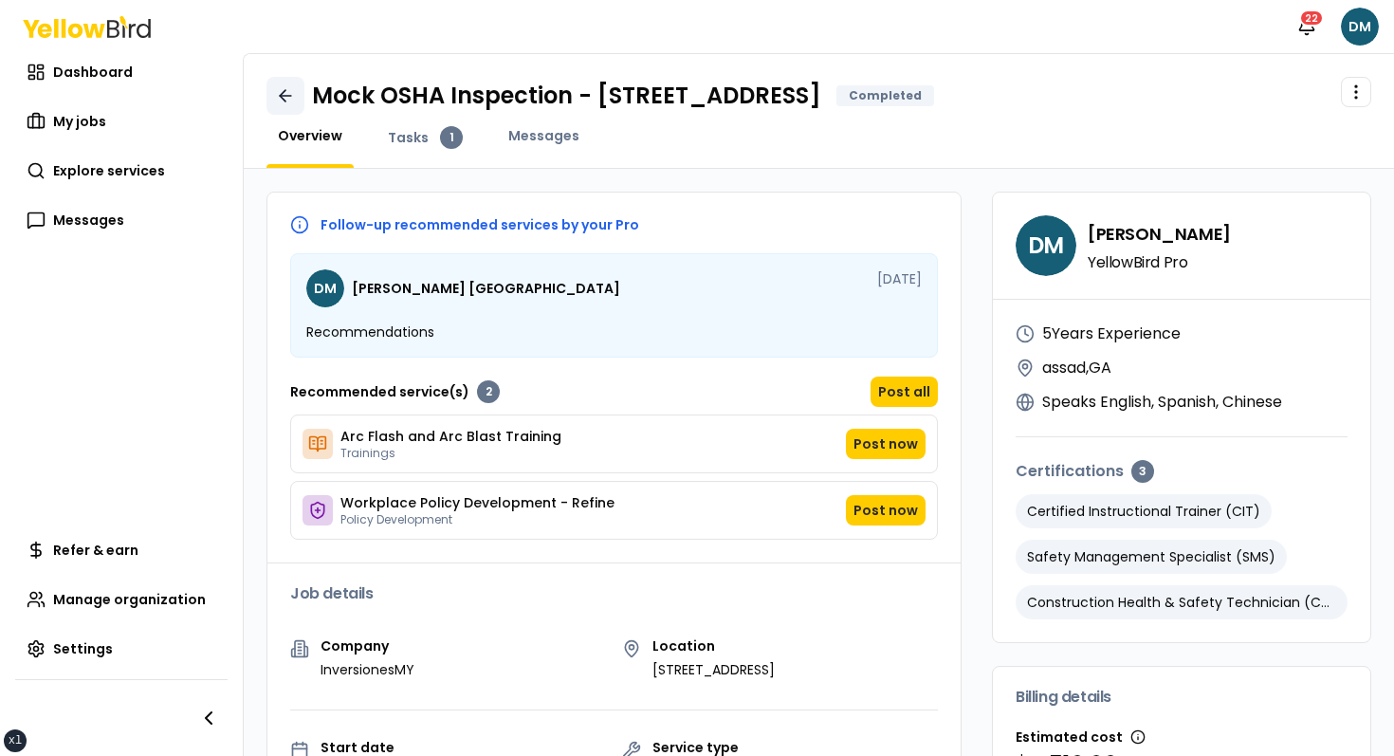
click at [295, 112] on link at bounding box center [285, 96] width 38 height 38
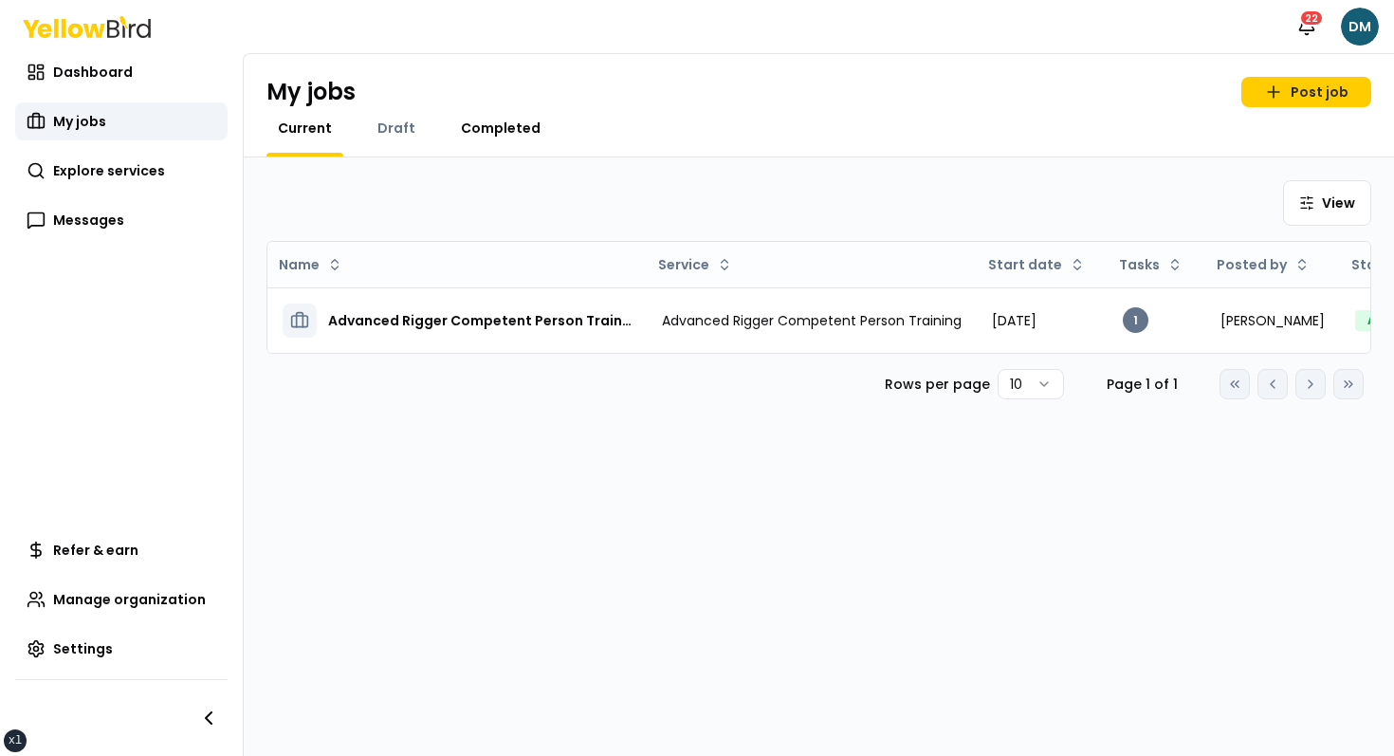
click at [517, 120] on span "Completed" at bounding box center [501, 128] width 80 height 19
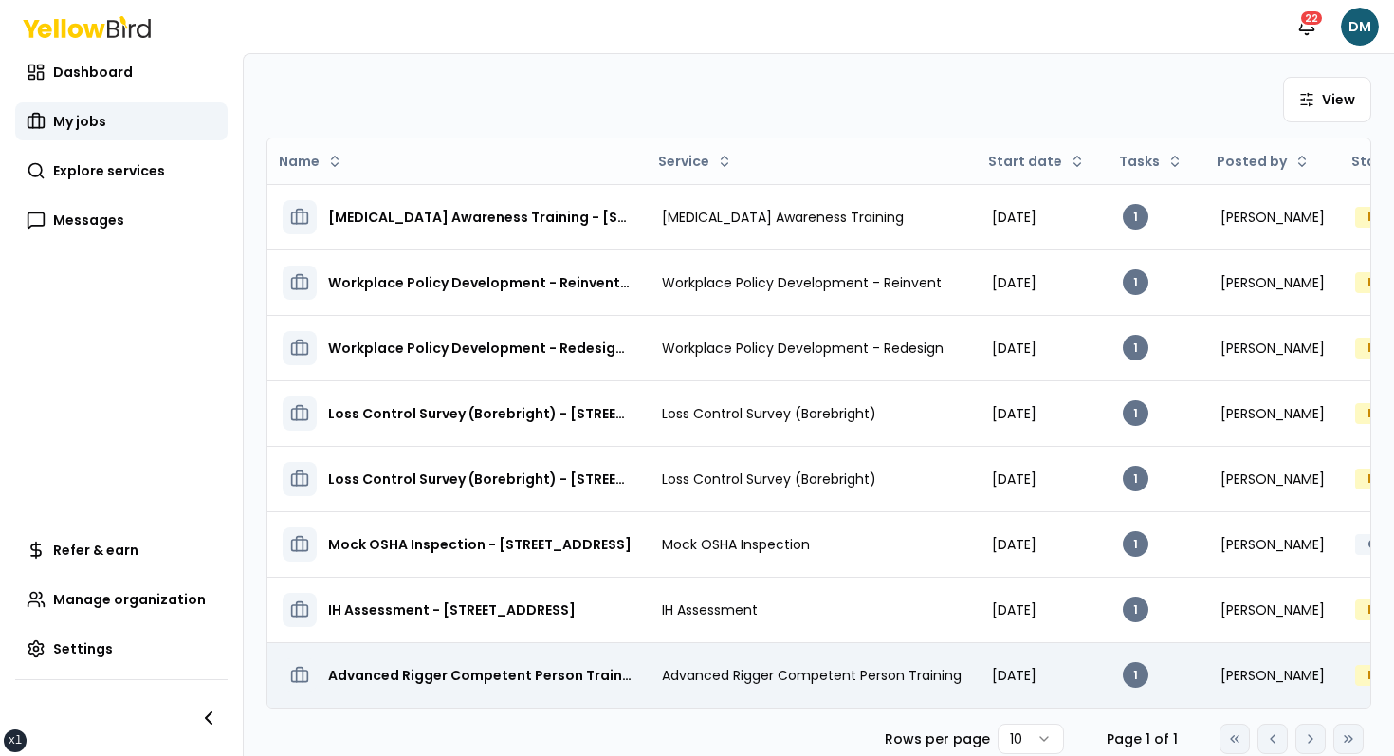
click at [497, 661] on div "Advanced Rigger Competent Person Training - [STREET_ADDRESS]" at bounding box center [457, 675] width 349 height 34
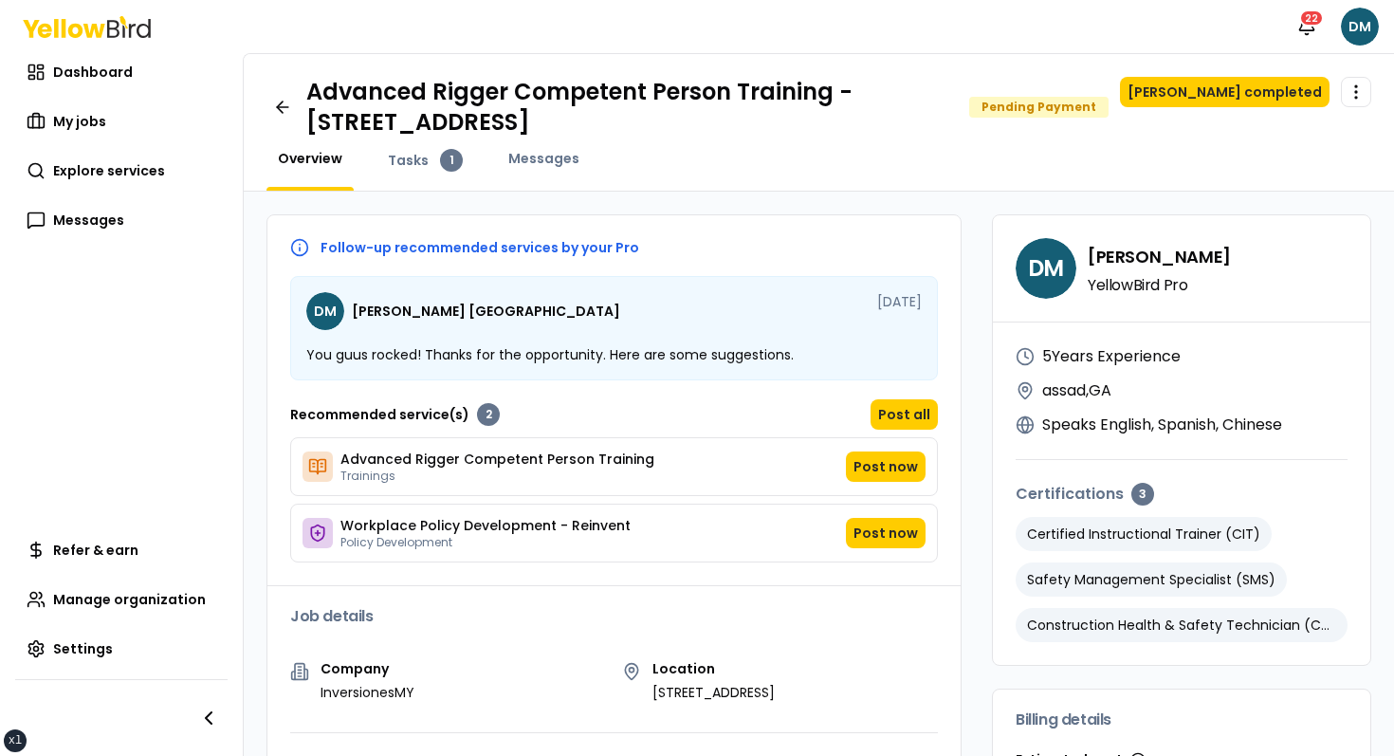
click at [261, 112] on div "Advanced Rigger Competent Person Training - 2500 Broadway W, Lubbock, TX 79409 …" at bounding box center [819, 123] width 1150 height 138
click at [273, 112] on icon at bounding box center [282, 107] width 19 height 19
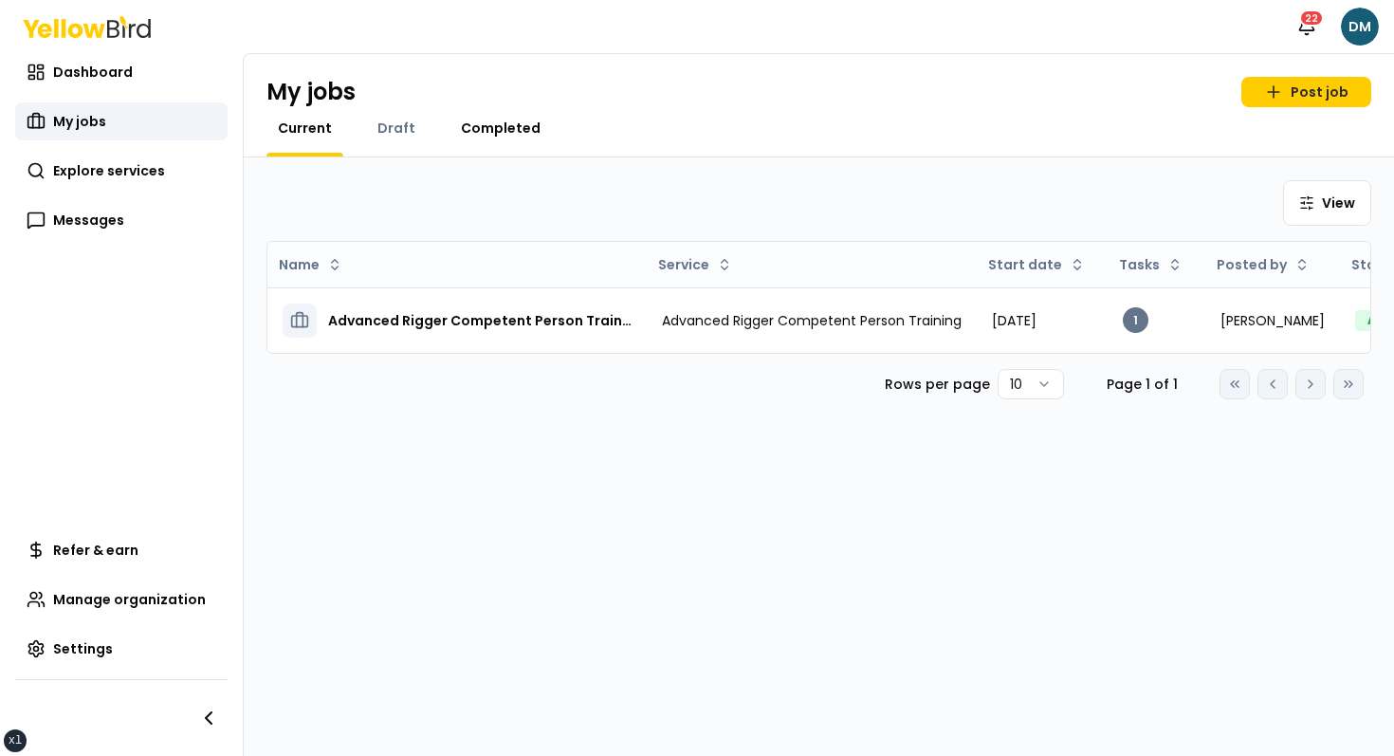
click at [497, 119] on span "Completed" at bounding box center [501, 128] width 80 height 19
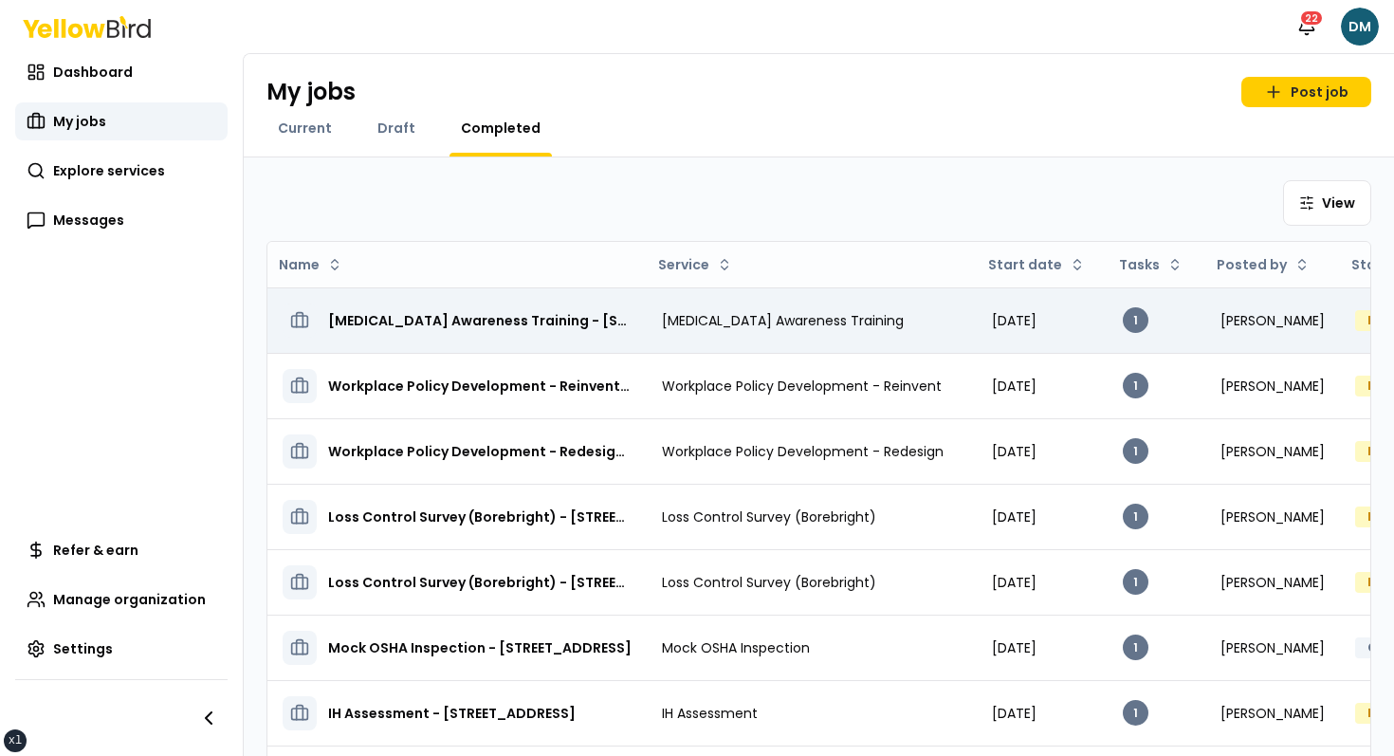
click at [595, 314] on h3 "Ammonia Awareness Training - 2500 Broadway W, Lubbock, TX 79409" at bounding box center [479, 320] width 303 height 19
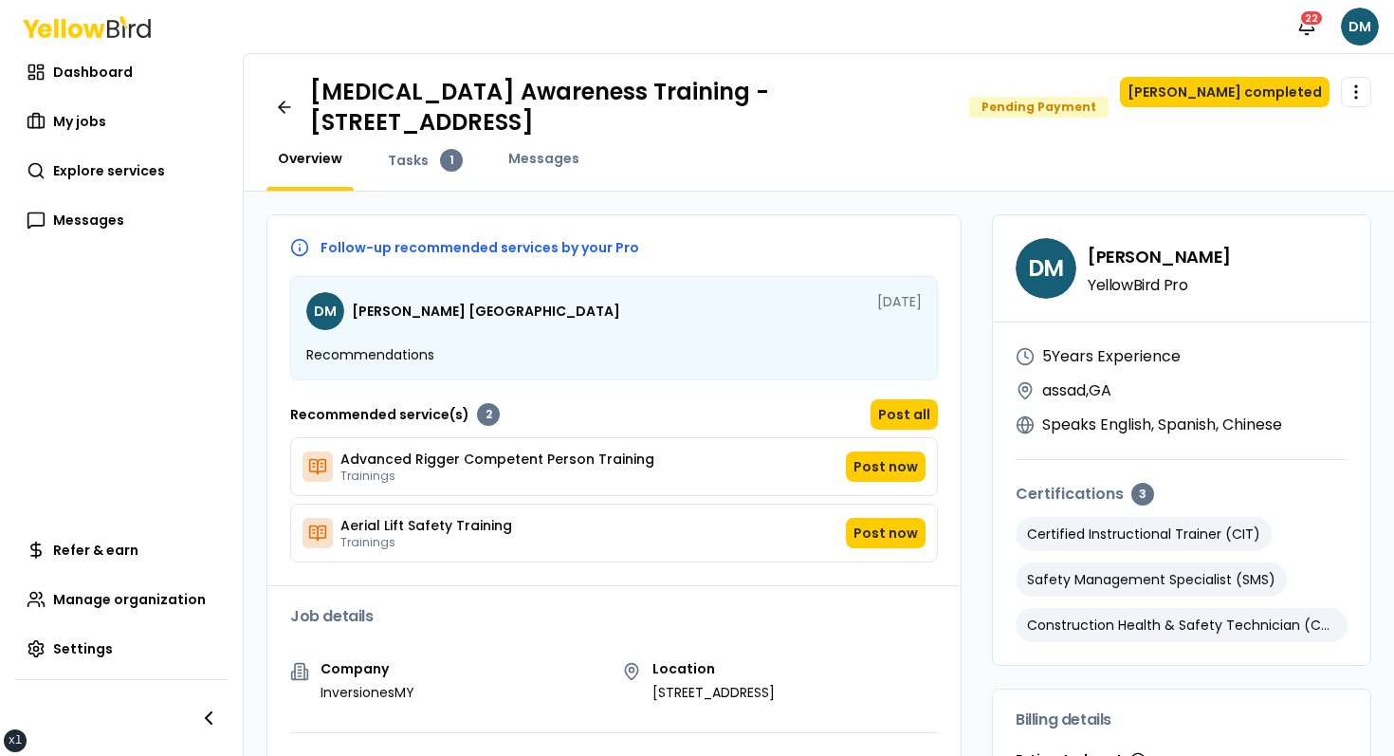
click at [299, 85] on div "Ammonia Awareness Training - 2500 Broadway W, Lubbock, TX 79409 Pending Payment" at bounding box center [687, 107] width 842 height 61
click at [279, 89] on link at bounding box center [284, 107] width 36 height 38
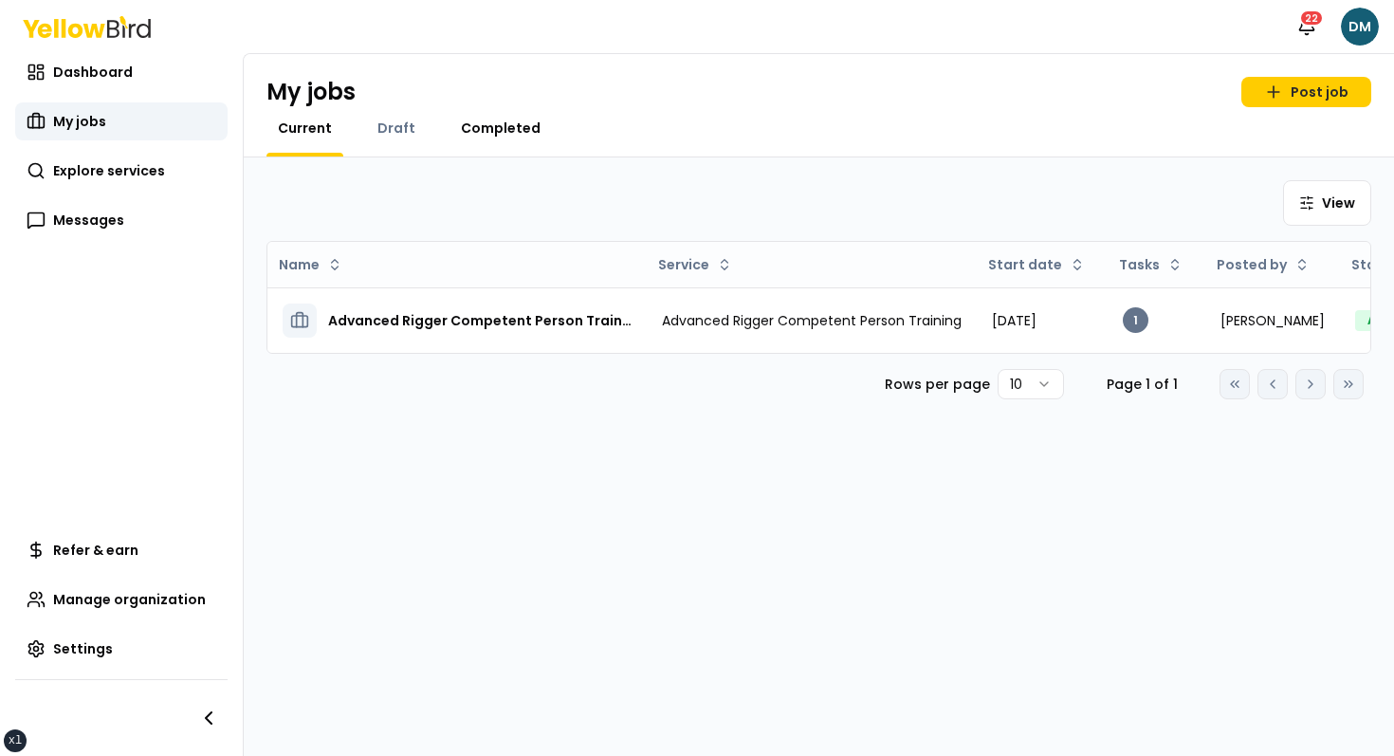
click at [512, 123] on span "Completed" at bounding box center [501, 128] width 80 height 19
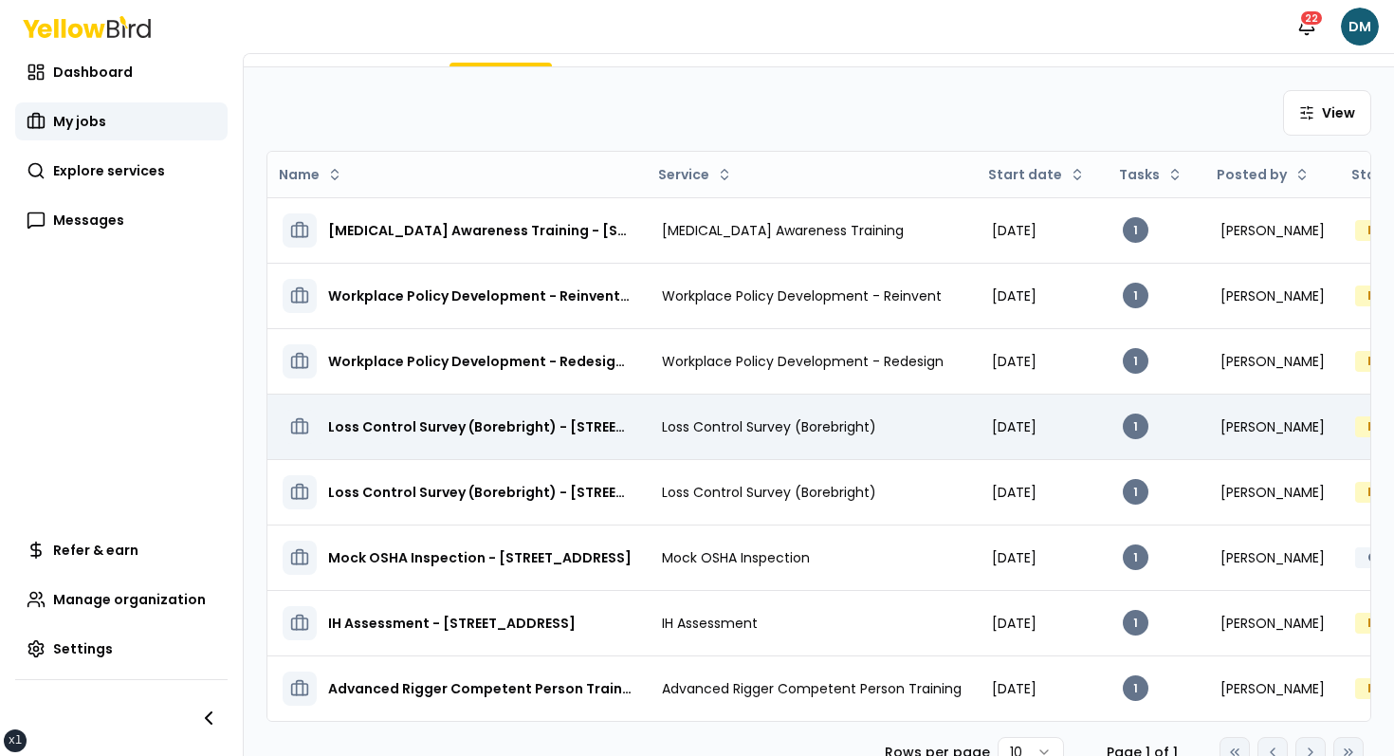
click at [502, 429] on h3 "Loss Control Survey (Borebright) - [STREET_ADDRESS]" at bounding box center [479, 426] width 303 height 19
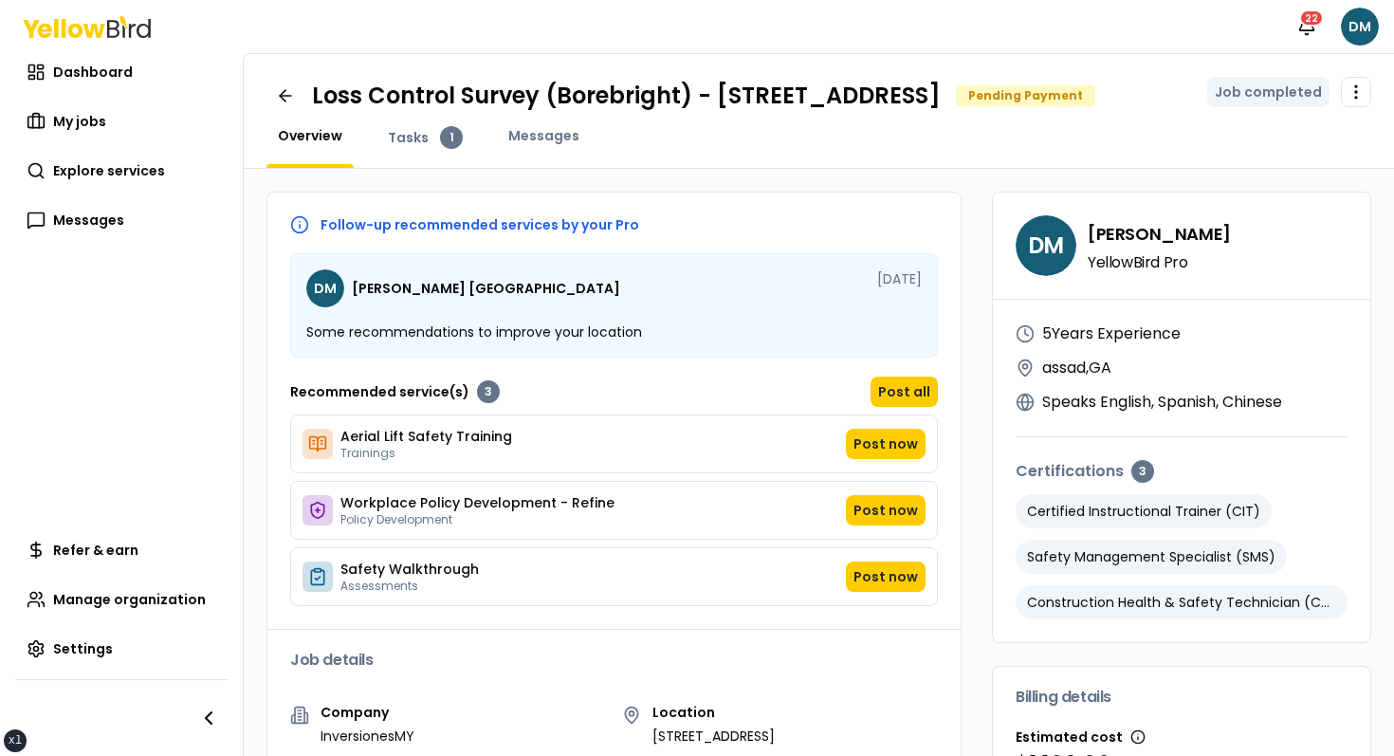
click at [744, 262] on div "Follow-up recommended services by your Pro DM David Madrid Aug 13, 2025 Some re…" at bounding box center [613, 421] width 693 height 413
click at [888, 407] on button "Post all" at bounding box center [904, 391] width 67 height 30
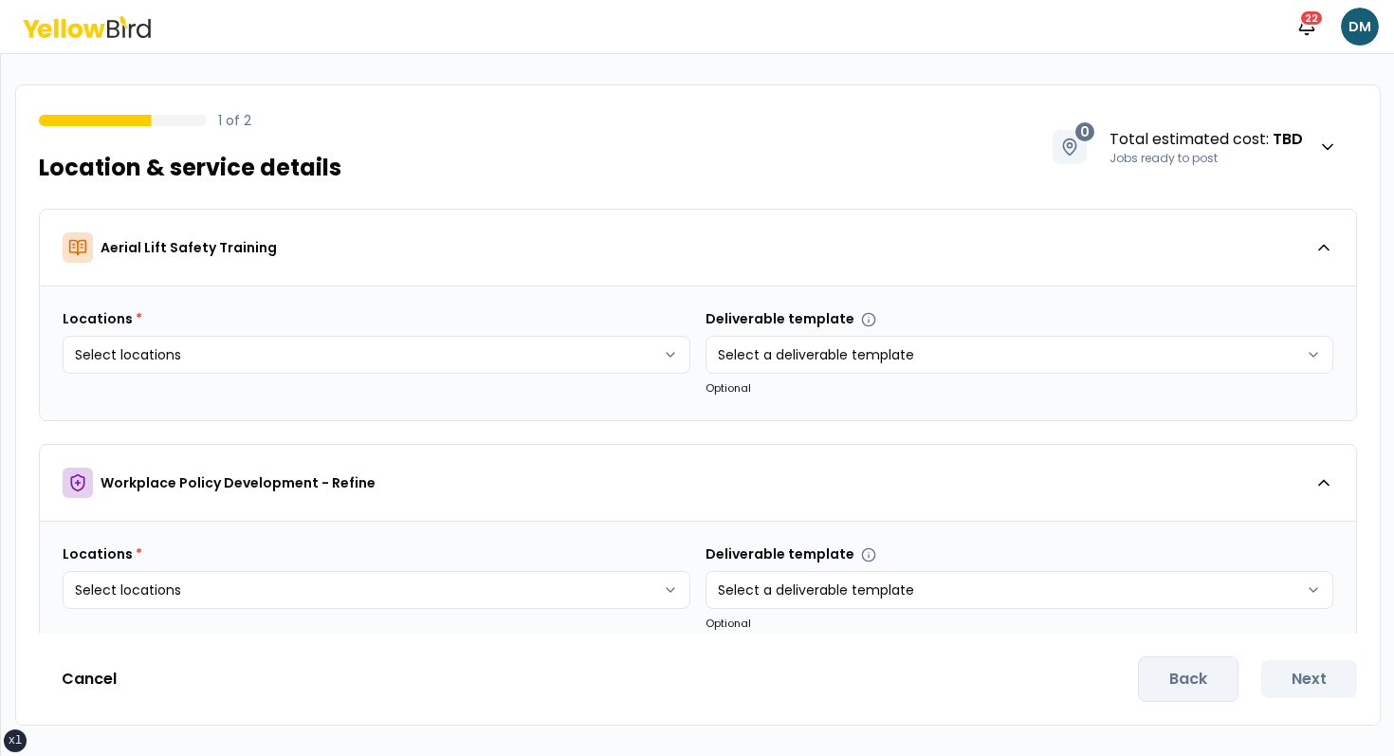
click at [100, 34] on icon at bounding box center [94, 30] width 22 height 14
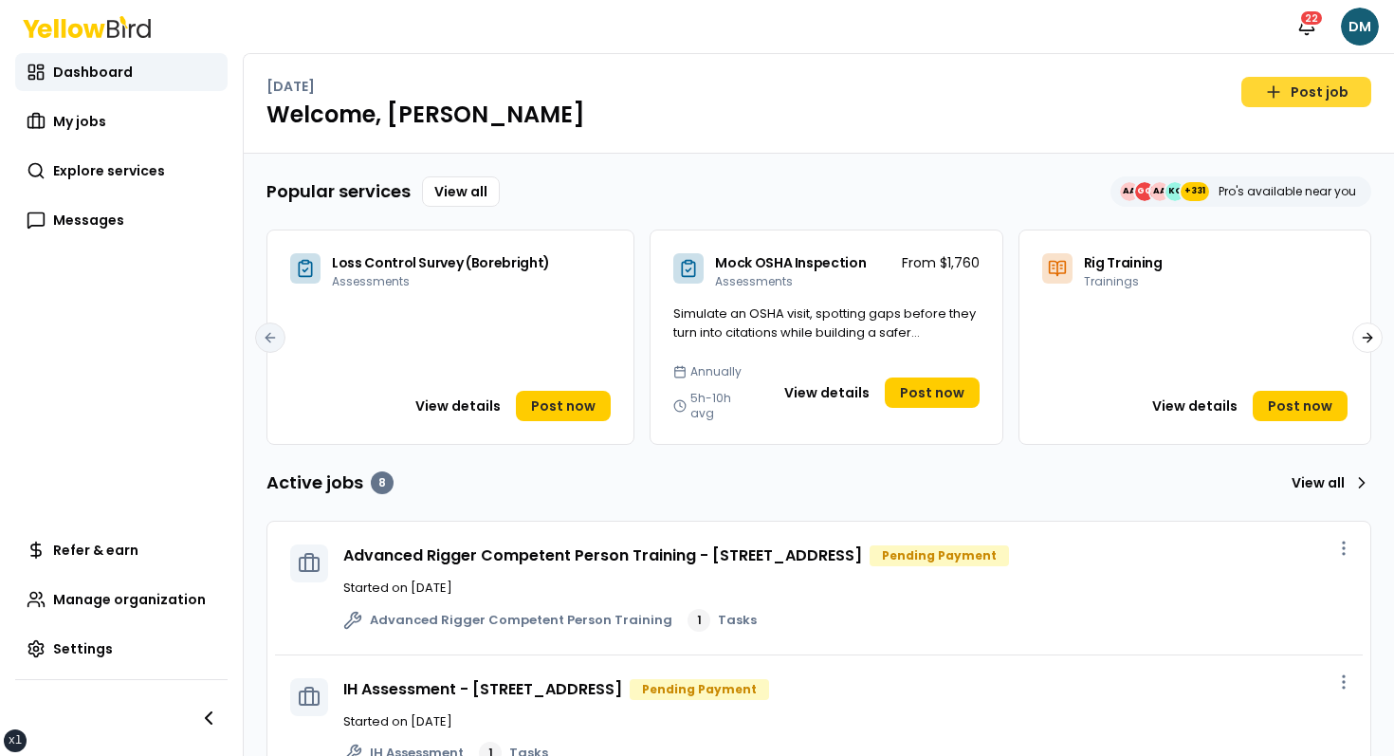
click at [1302, 90] on link "Post job" at bounding box center [1306, 92] width 130 height 30
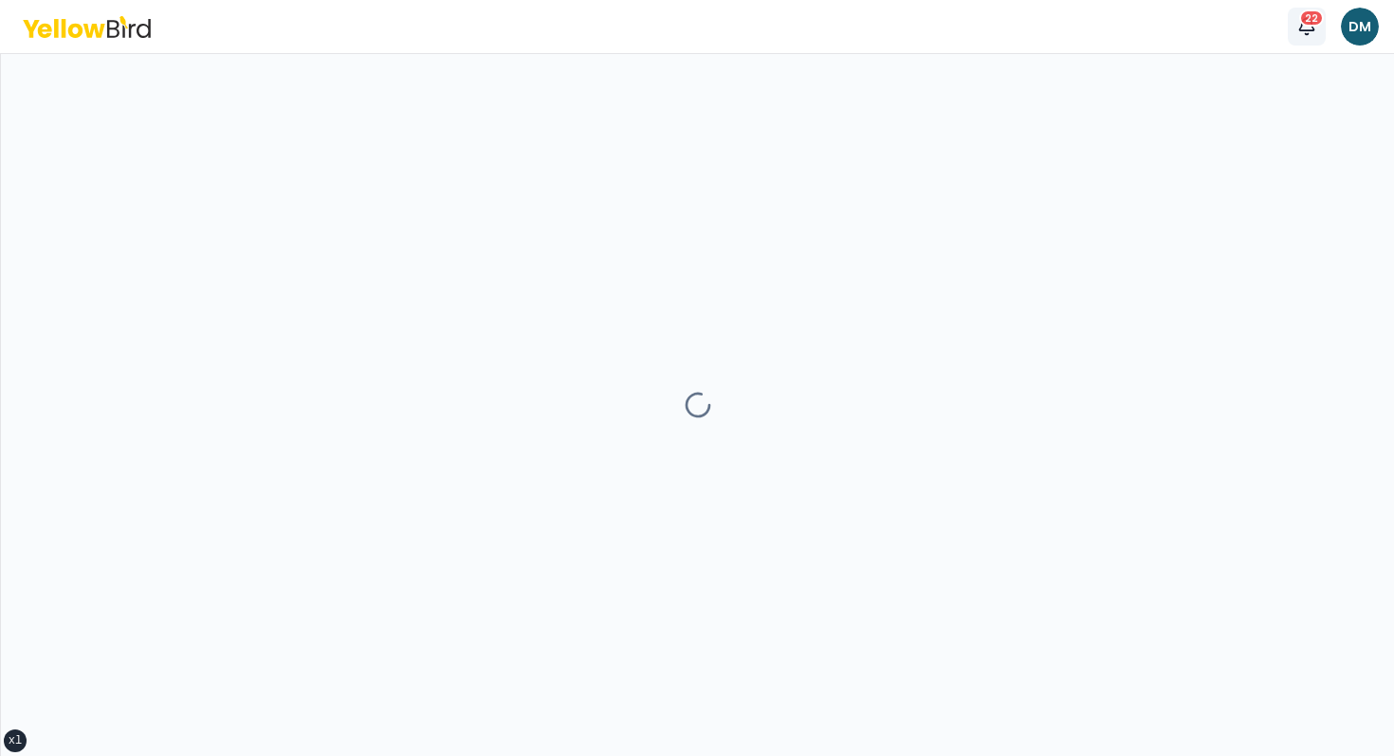
click at [1313, 13] on div "22" at bounding box center [1311, 17] width 25 height 17
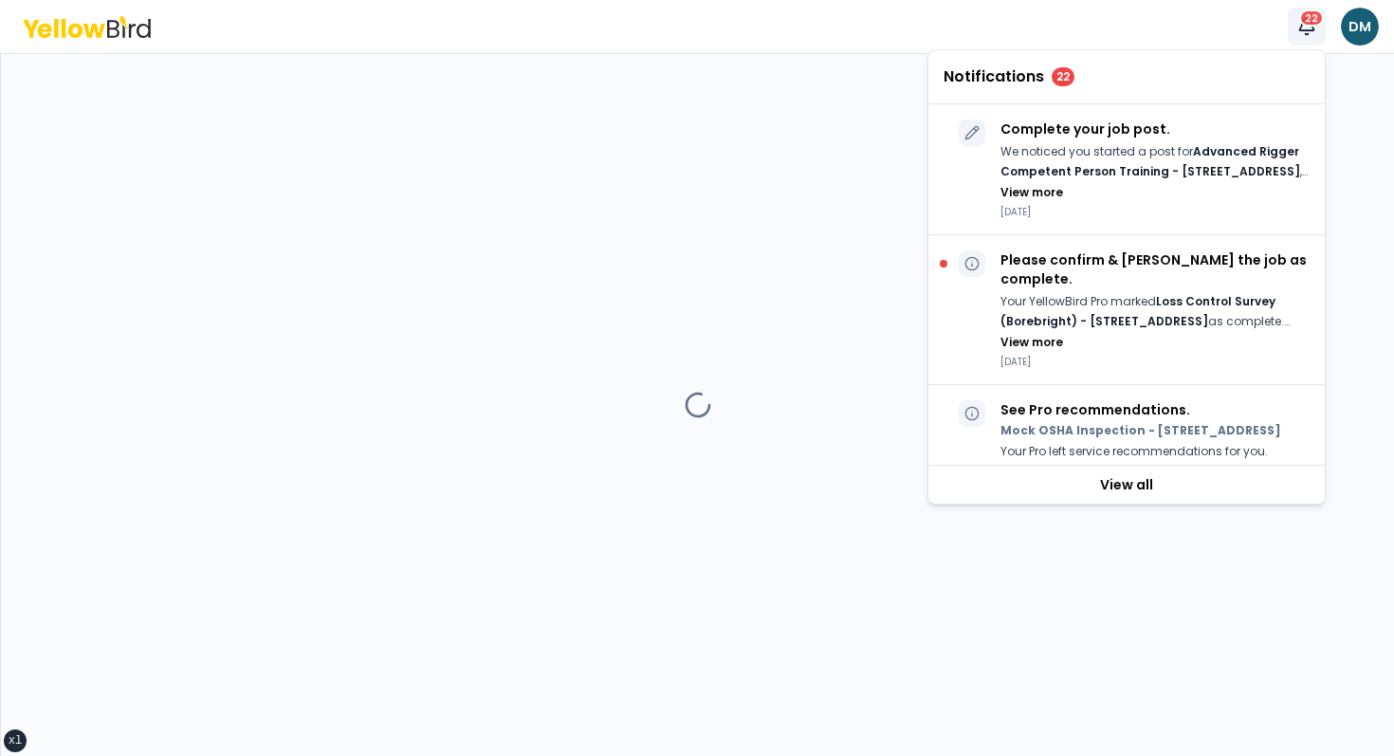
click at [1313, 13] on div "22" at bounding box center [1311, 17] width 25 height 17
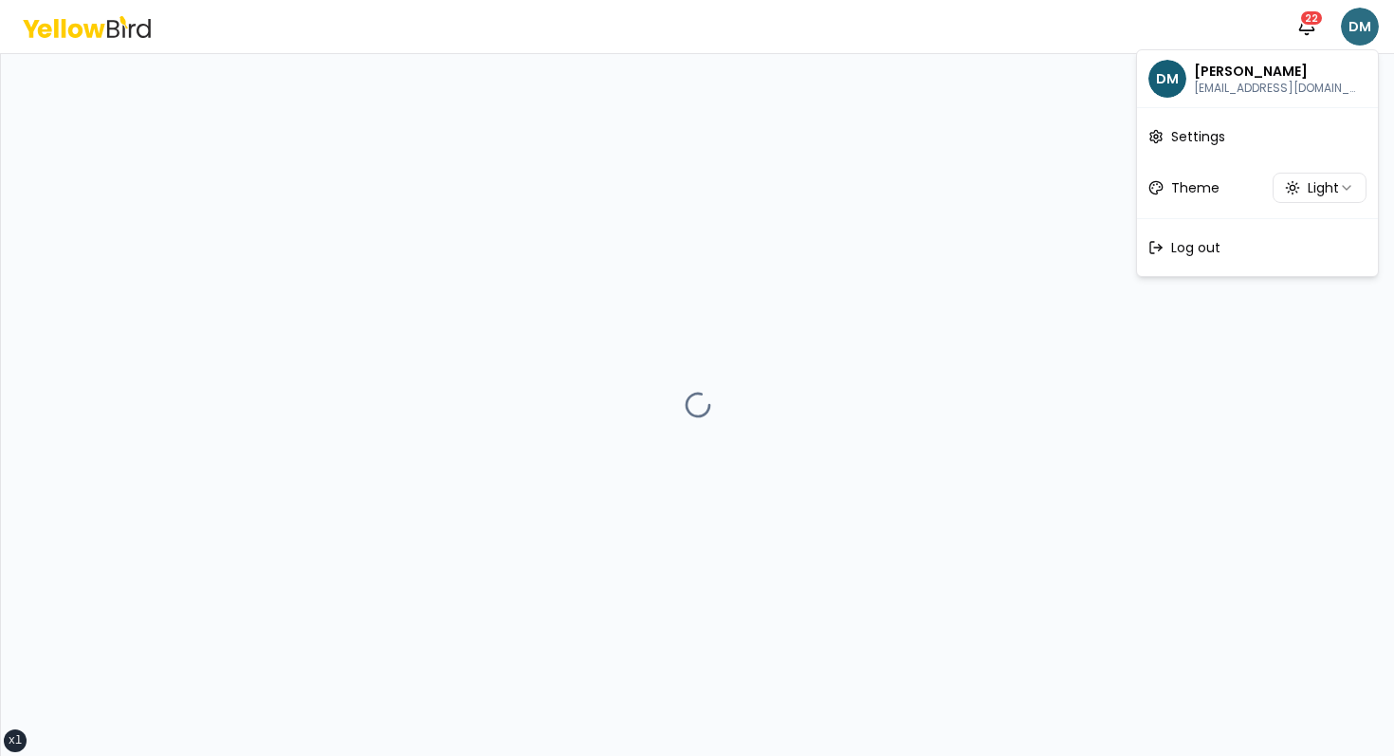
click at [1366, 23] on html "xs sm md lg xl 2xl Notifications 22 DM DM David Madrid dmadrid+codev@goyellowbi…" at bounding box center [697, 378] width 1394 height 756
click at [1191, 26] on html "xs sm md lg xl 2xl Notifications 22 DM DM David Madrid dmadrid+codev@goyellowbi…" at bounding box center [697, 378] width 1394 height 756
click at [1346, 26] on html "xs sm md lg xl 2xl Notifications 22 DM" at bounding box center [697, 378] width 1394 height 756
click at [1176, 26] on html "xs sm md lg xl 2xl Notifications 22 DM DM David Madrid dmadrid+codev@goyellowbi…" at bounding box center [697, 378] width 1394 height 756
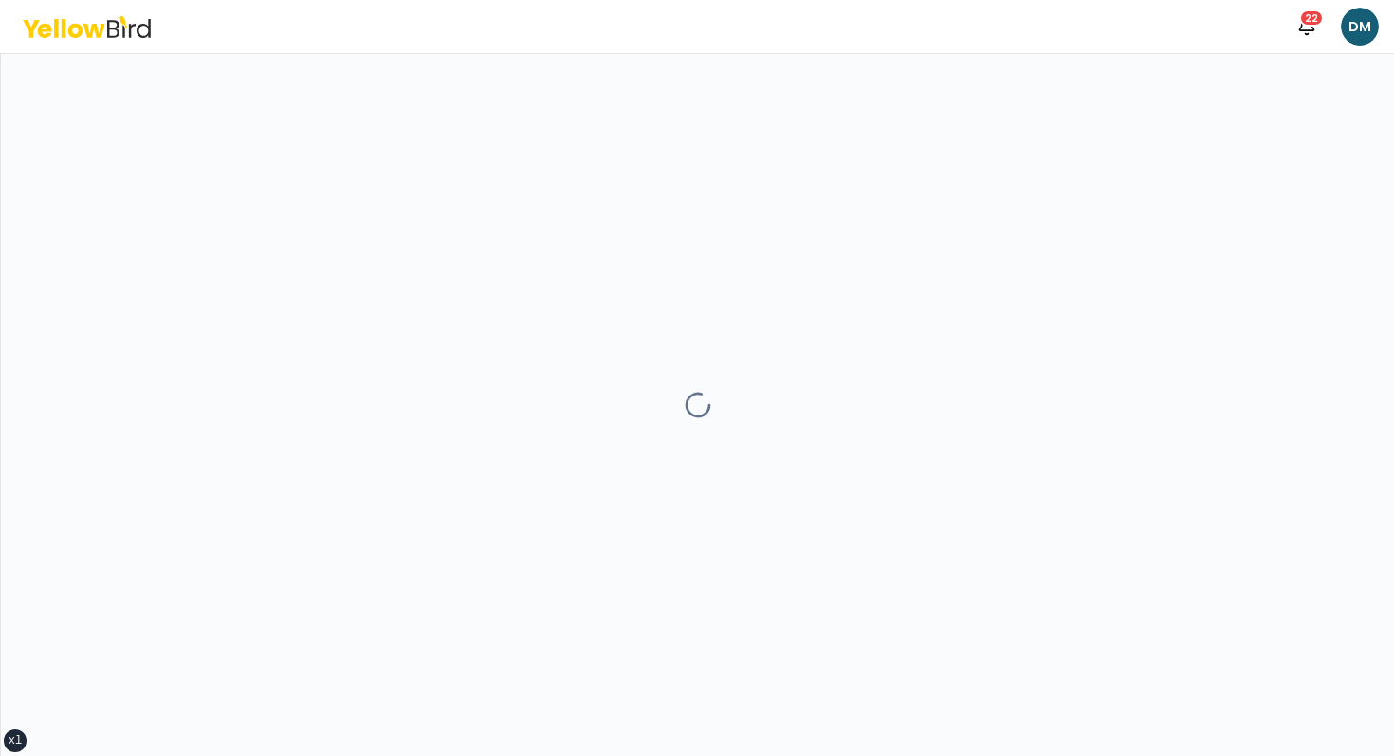
click at [100, 25] on icon at bounding box center [87, 27] width 128 height 22
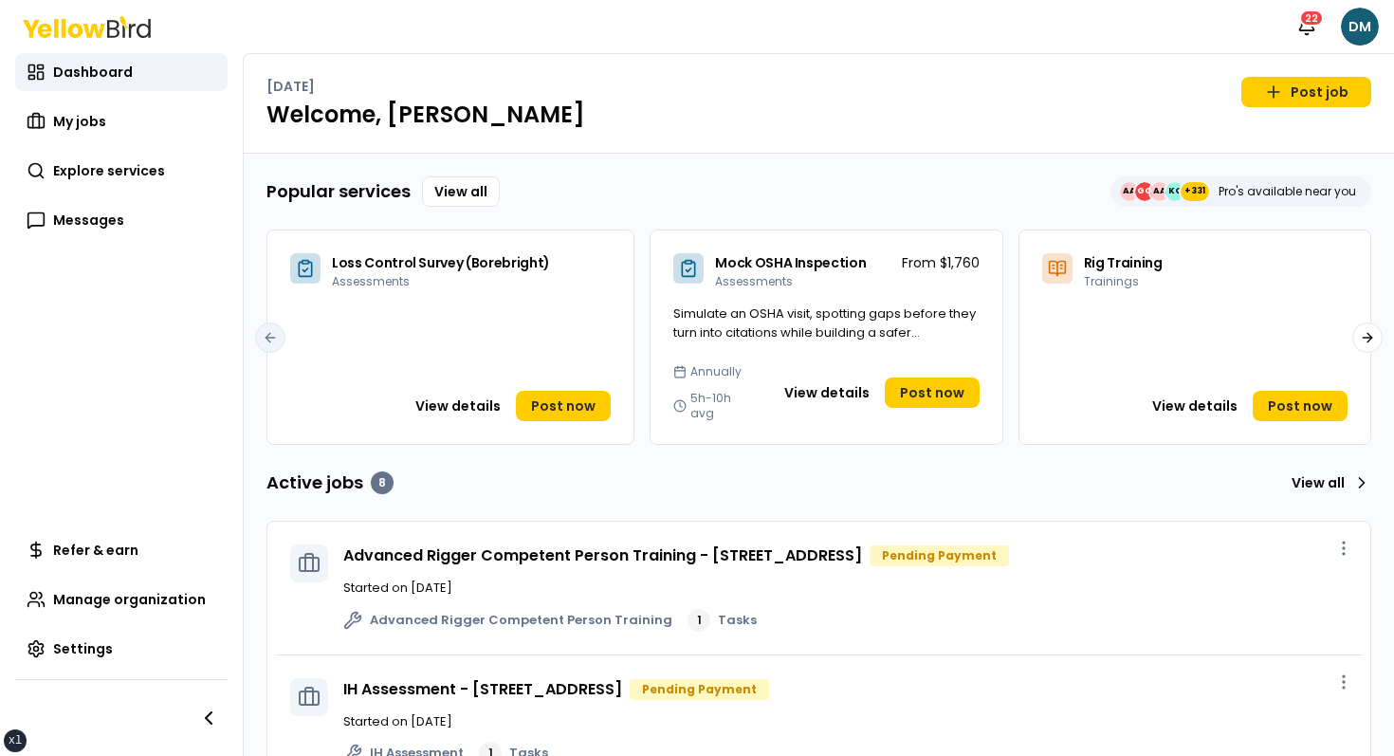
click at [745, 260] on span "Mock OSHA Inspection" at bounding box center [790, 262] width 151 height 19
click at [766, 168] on div "Popular services View all AA GG AA KO +331 Pro's available near you Loss Contro…" at bounding box center [819, 763] width 1150 height 1219
click at [1291, 105] on link "Post job" at bounding box center [1306, 92] width 130 height 30
click at [1253, 98] on link "Post job" at bounding box center [1306, 92] width 130 height 30
click at [1304, 98] on link "Post job" at bounding box center [1306, 92] width 130 height 30
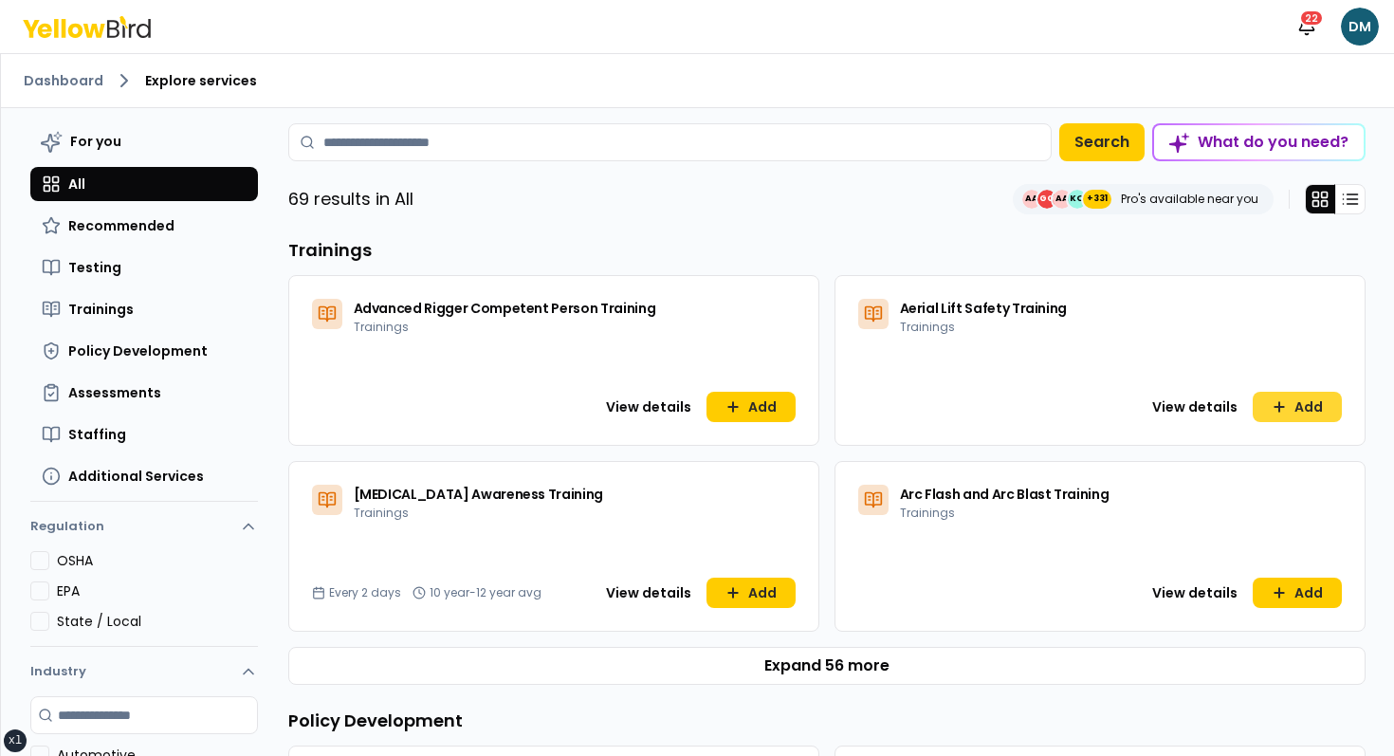
click at [1285, 417] on button "Add" at bounding box center [1297, 407] width 89 height 30
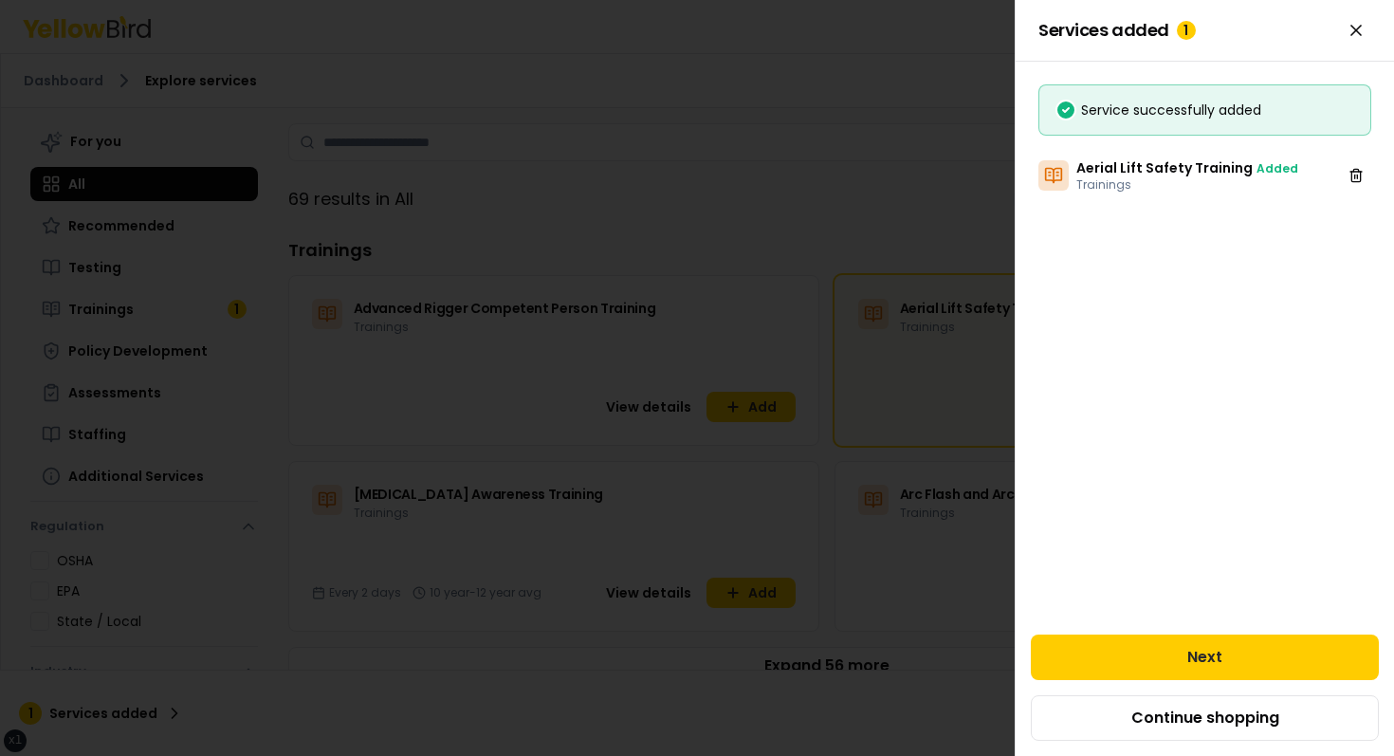
click at [807, 402] on div at bounding box center [697, 378] width 1394 height 756
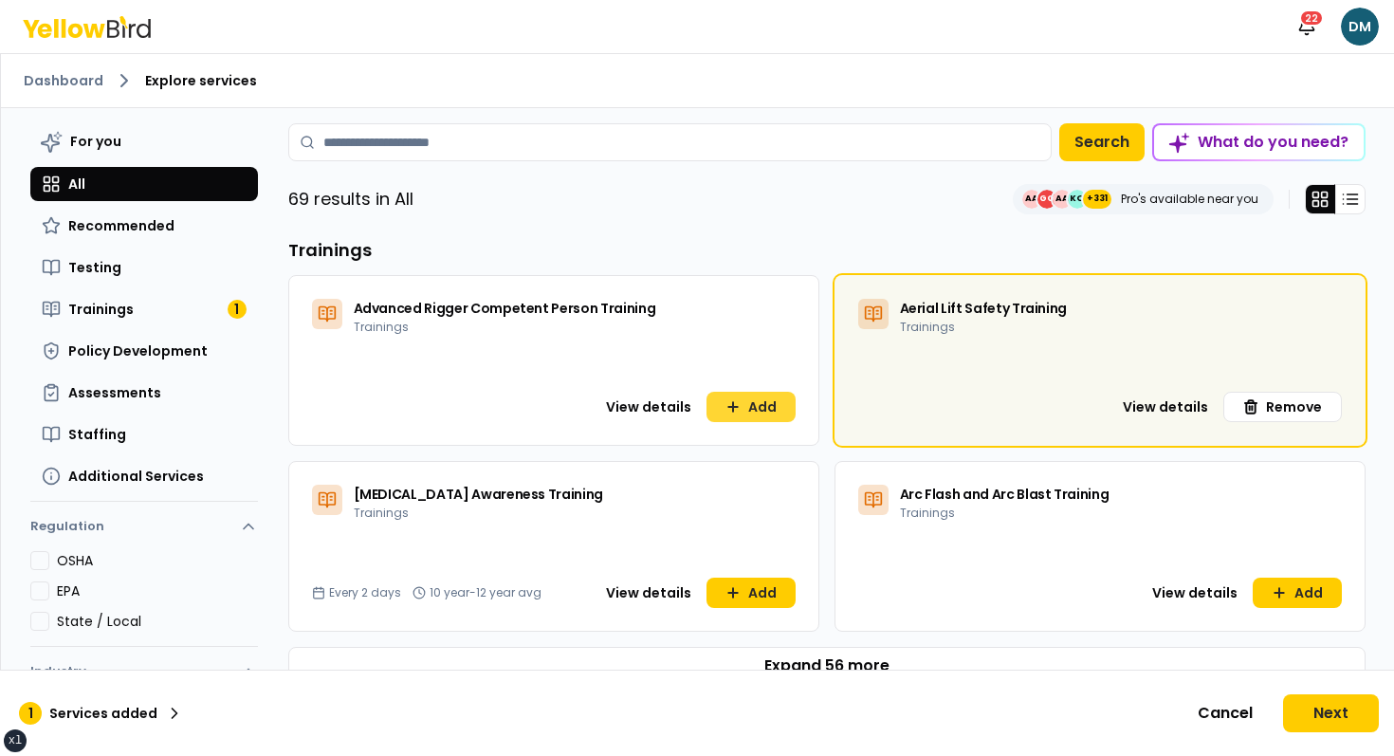
click at [771, 411] on button "Add" at bounding box center [750, 407] width 89 height 30
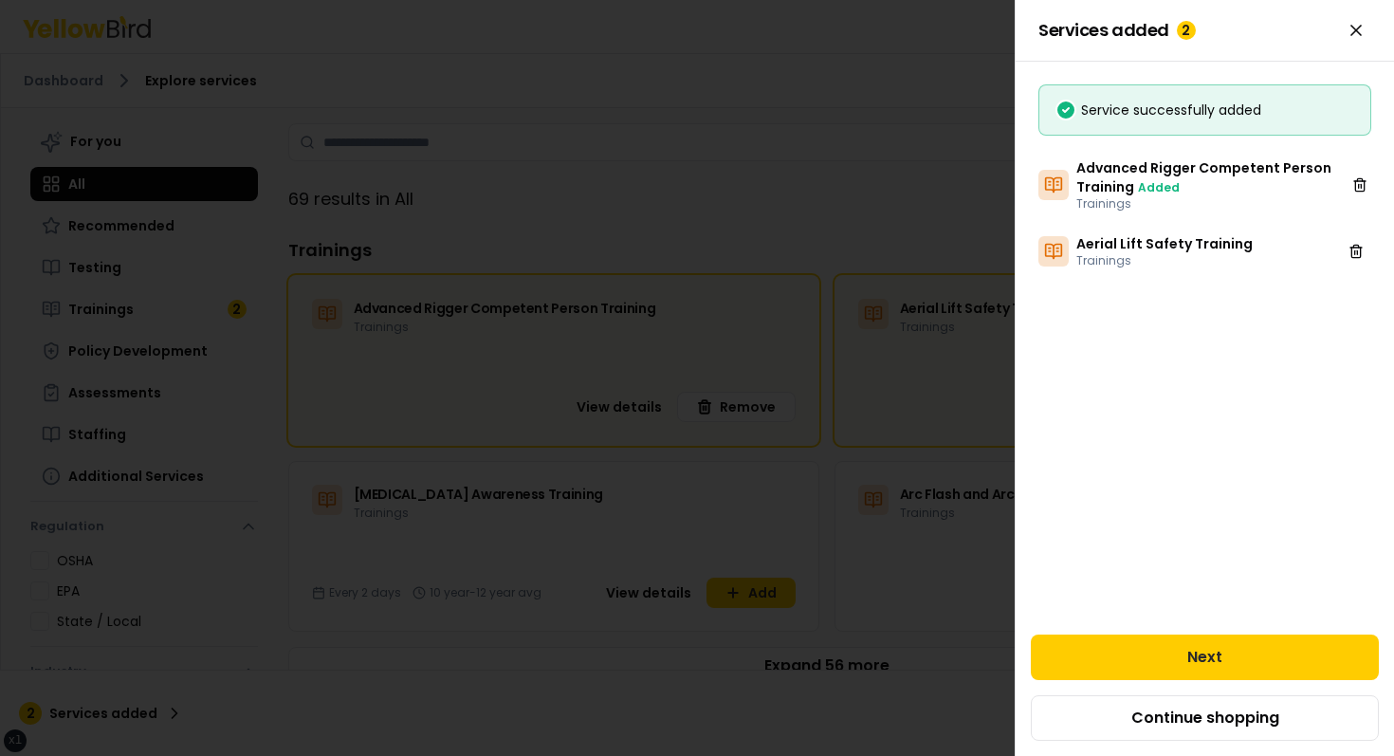
click at [748, 105] on div at bounding box center [697, 378] width 1394 height 756
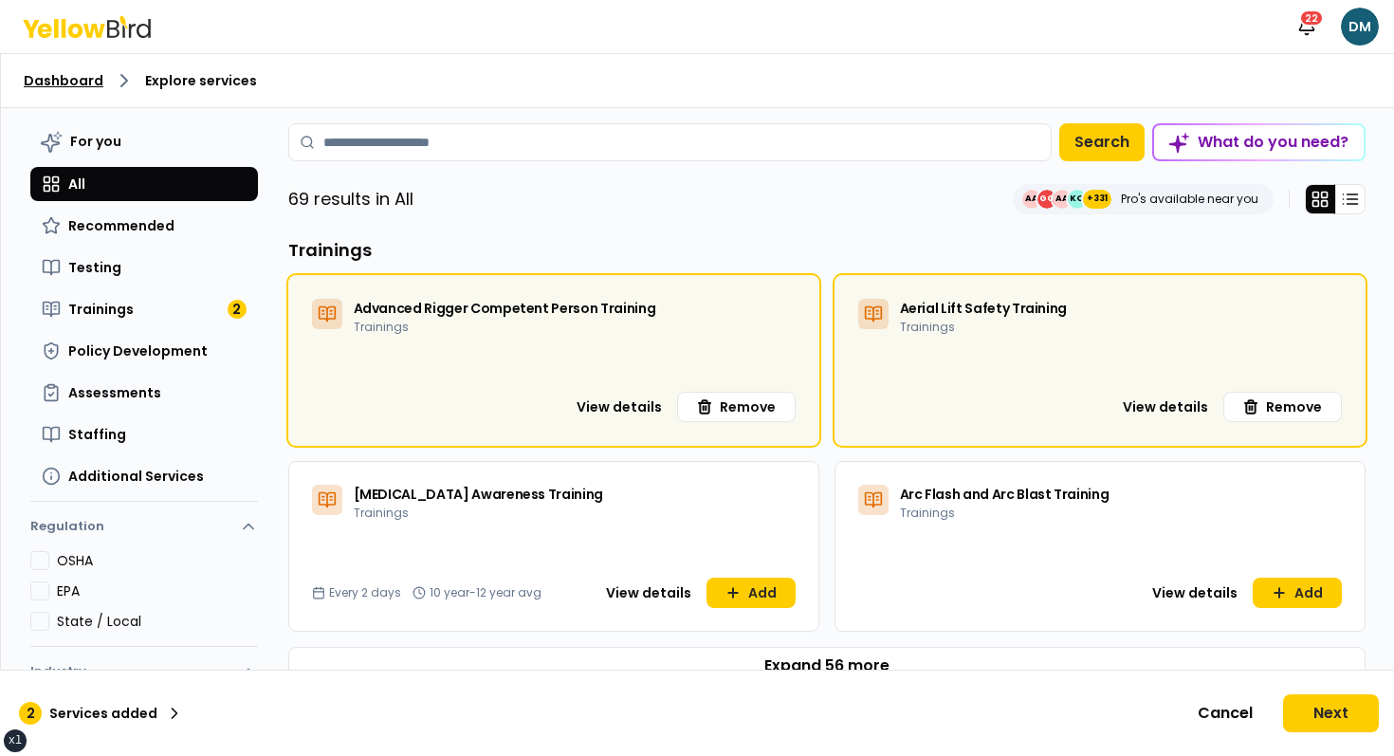
click at [70, 77] on link "Dashboard" at bounding box center [64, 80] width 80 height 19
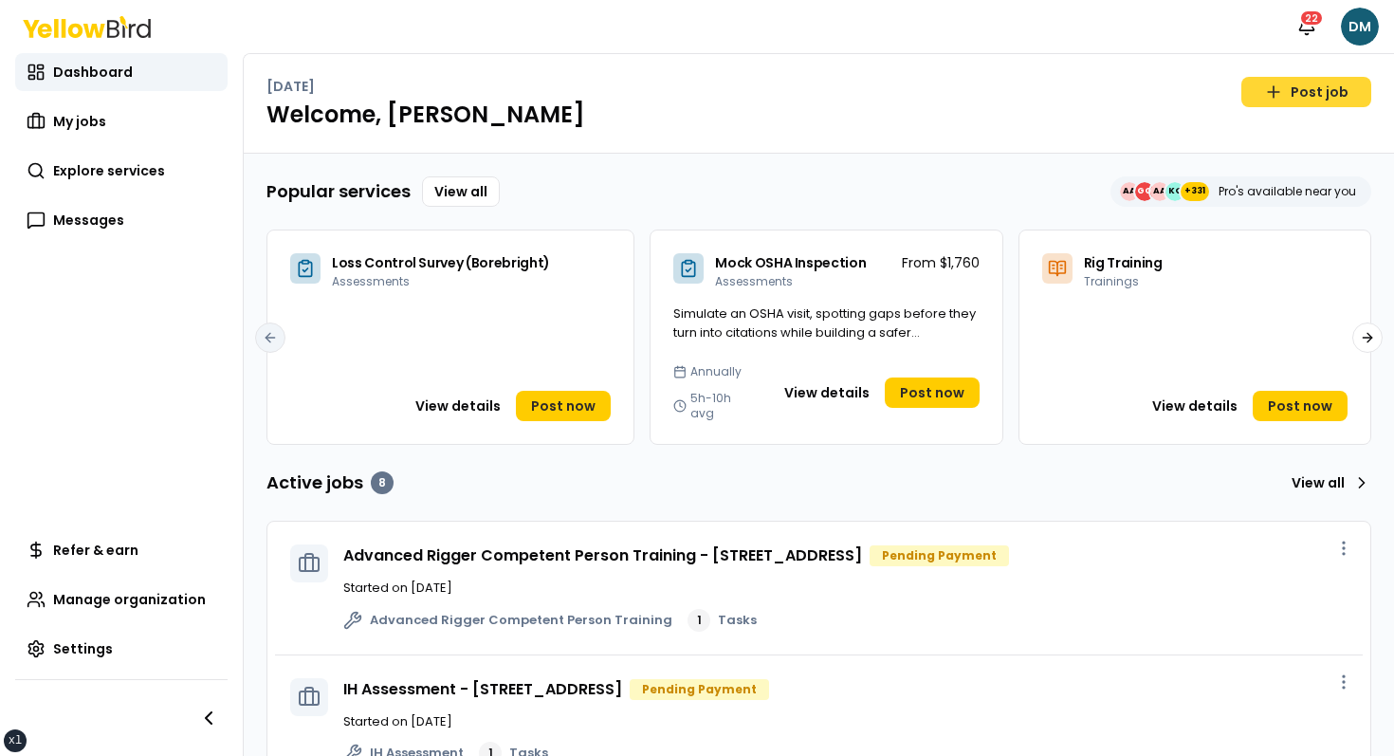
click at [1338, 97] on link "Post job" at bounding box center [1306, 92] width 130 height 30
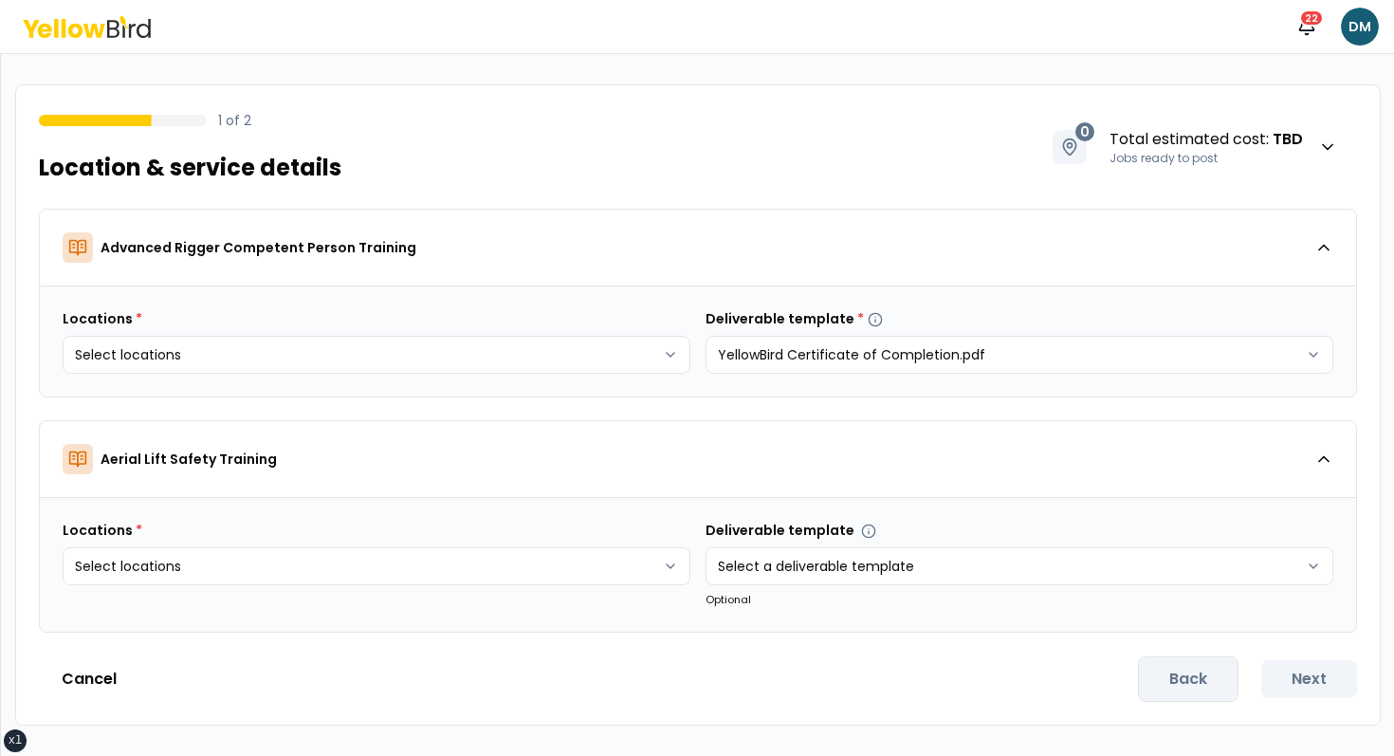
click at [540, 157] on div "1 of 2 Location & service details 0 Total estimated cost : TBD Jobs ready to po…" at bounding box center [698, 135] width 1364 height 101
click at [731, 74] on div "1 of 2 Location & service details 0 Total estimated cost : TBD Jobs ready to po…" at bounding box center [697, 405] width 1393 height 702
click at [465, 44] on div "Notifications 22 DM" at bounding box center [697, 26] width 1394 height 53
click at [663, 99] on div "1 of 2 Location & service details 0 Total estimated cost : TBD Jobs ready to po…" at bounding box center [698, 135] width 1364 height 101
click at [97, 30] on icon at bounding box center [94, 30] width 22 height 14
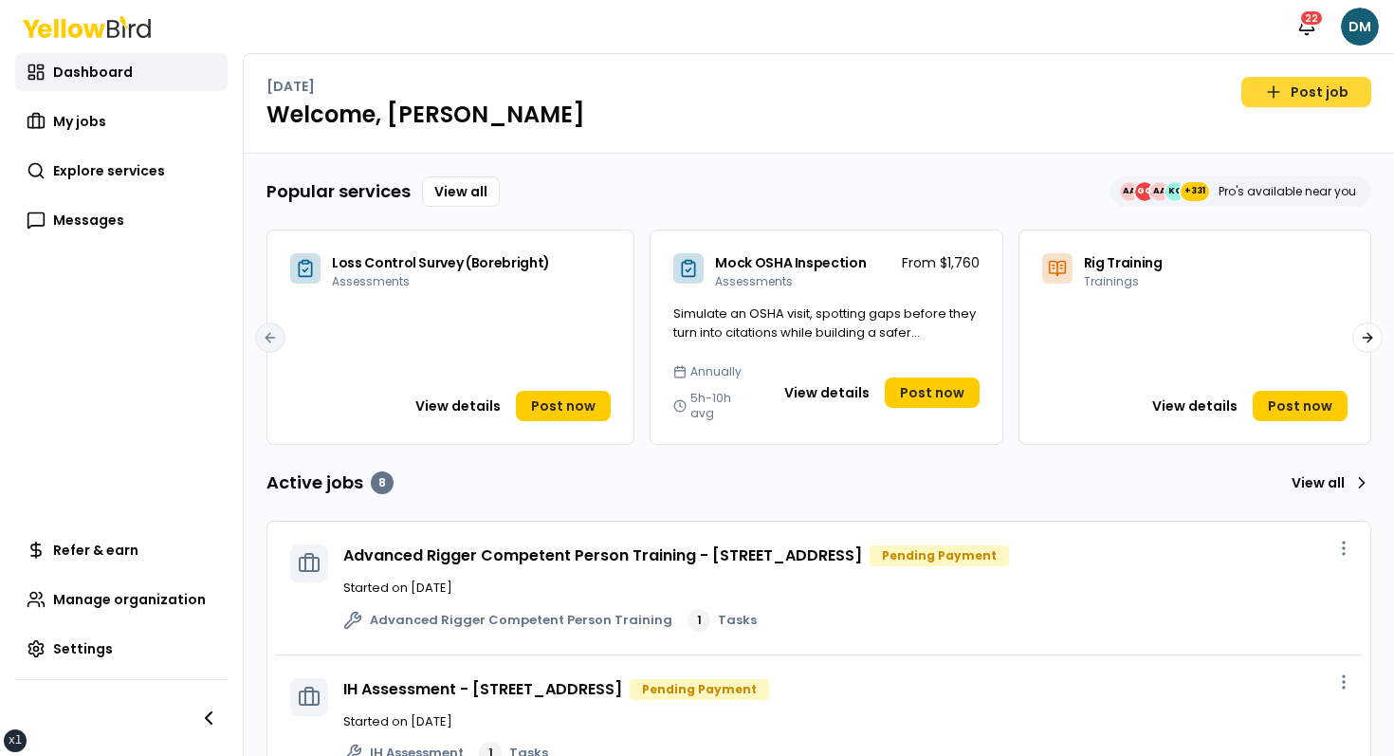
click at [1283, 86] on icon at bounding box center [1273, 92] width 19 height 19
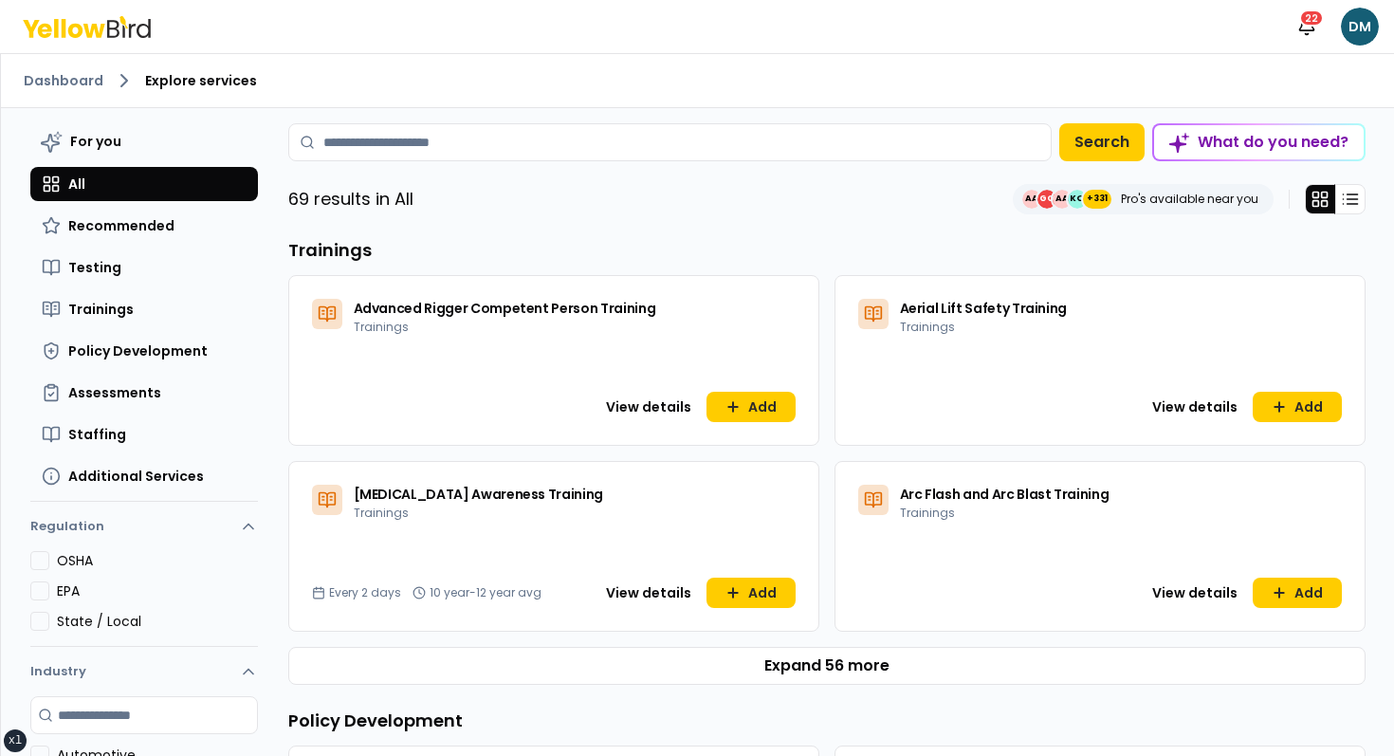
click at [91, 37] on icon at bounding box center [94, 30] width 22 height 14
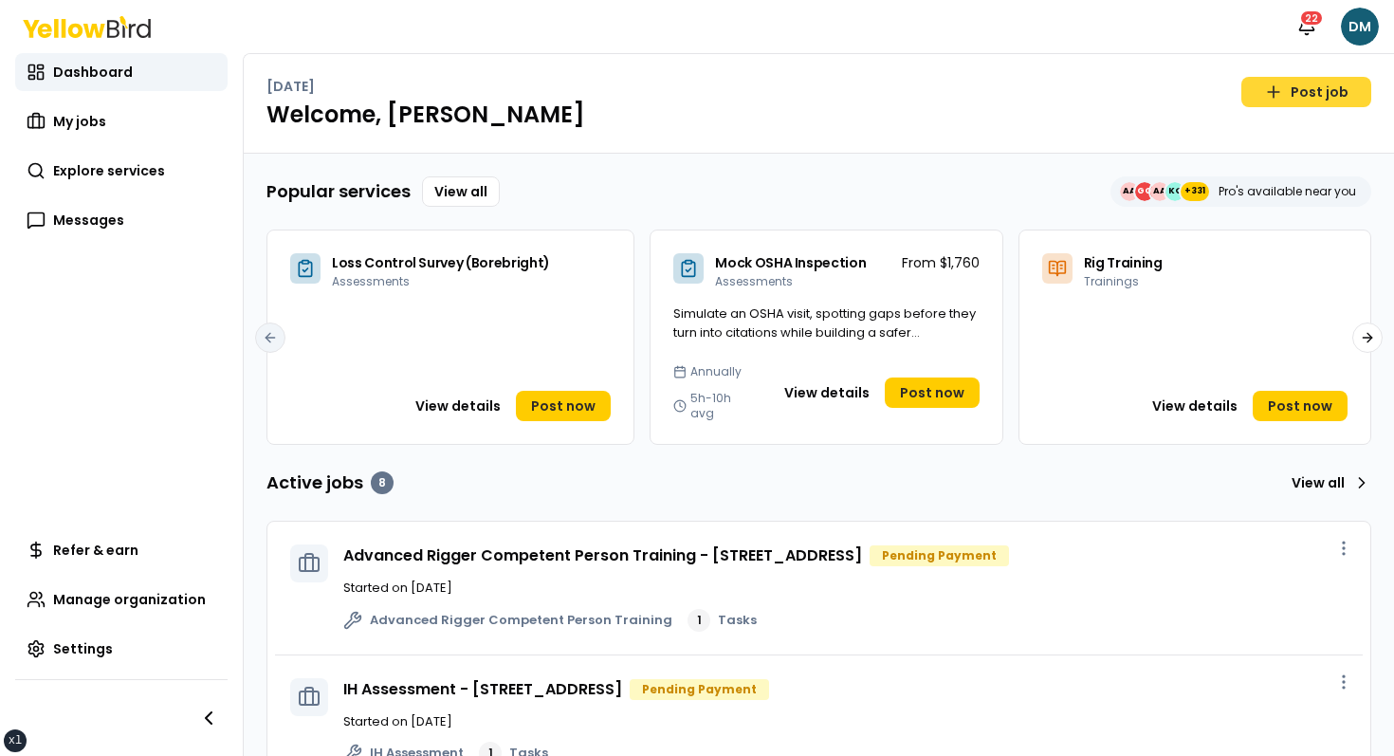
click at [1264, 97] on link "Post job" at bounding box center [1306, 92] width 130 height 30
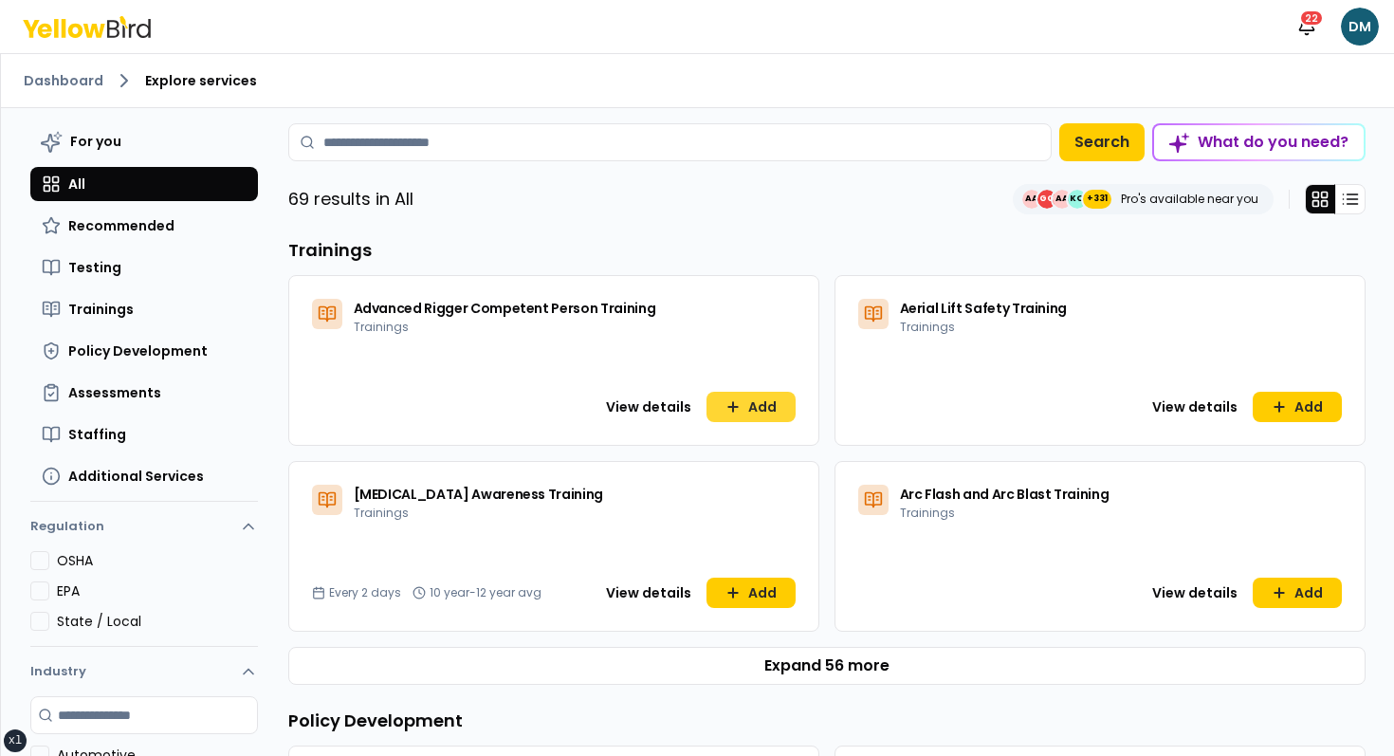
click at [779, 412] on button "Add" at bounding box center [750, 407] width 89 height 30
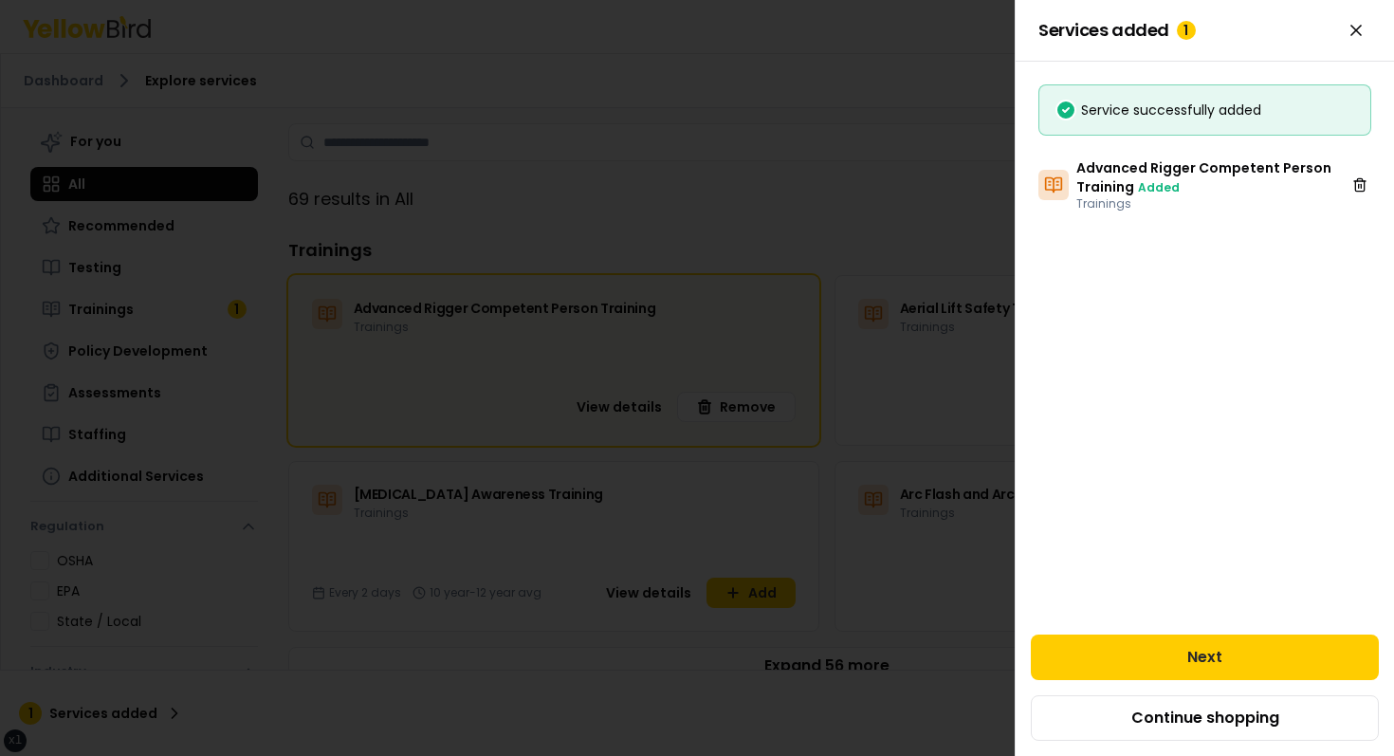
click at [760, 259] on div at bounding box center [697, 378] width 1394 height 756
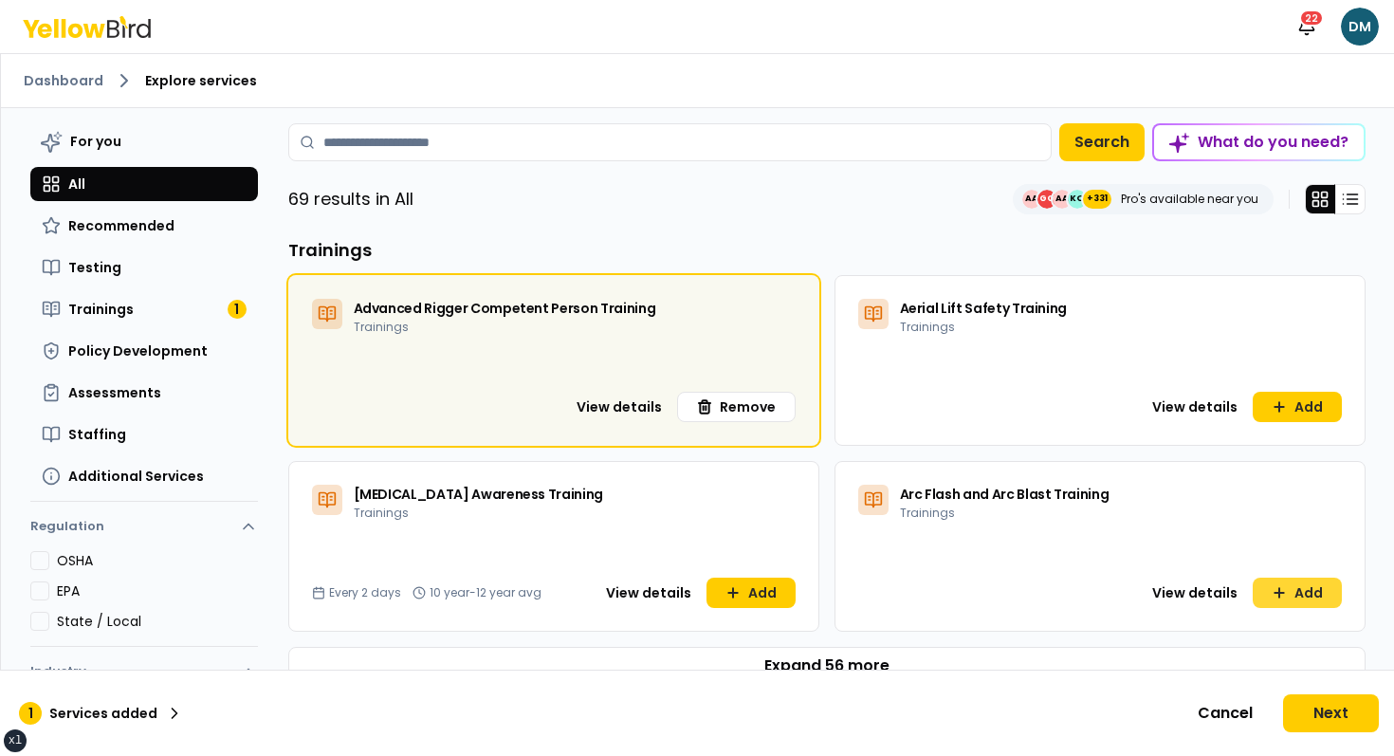
click at [1273, 585] on icon at bounding box center [1279, 592] width 15 height 15
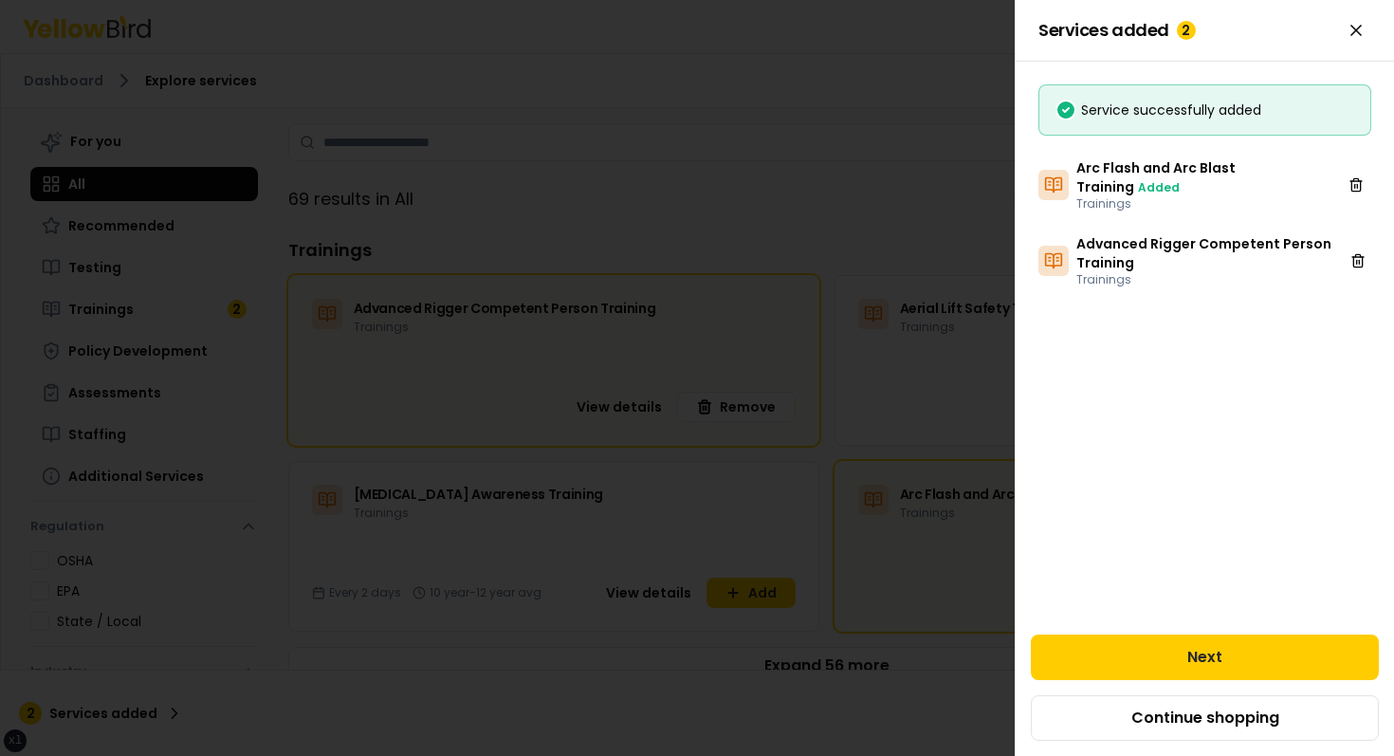
click at [896, 206] on div at bounding box center [697, 378] width 1394 height 756
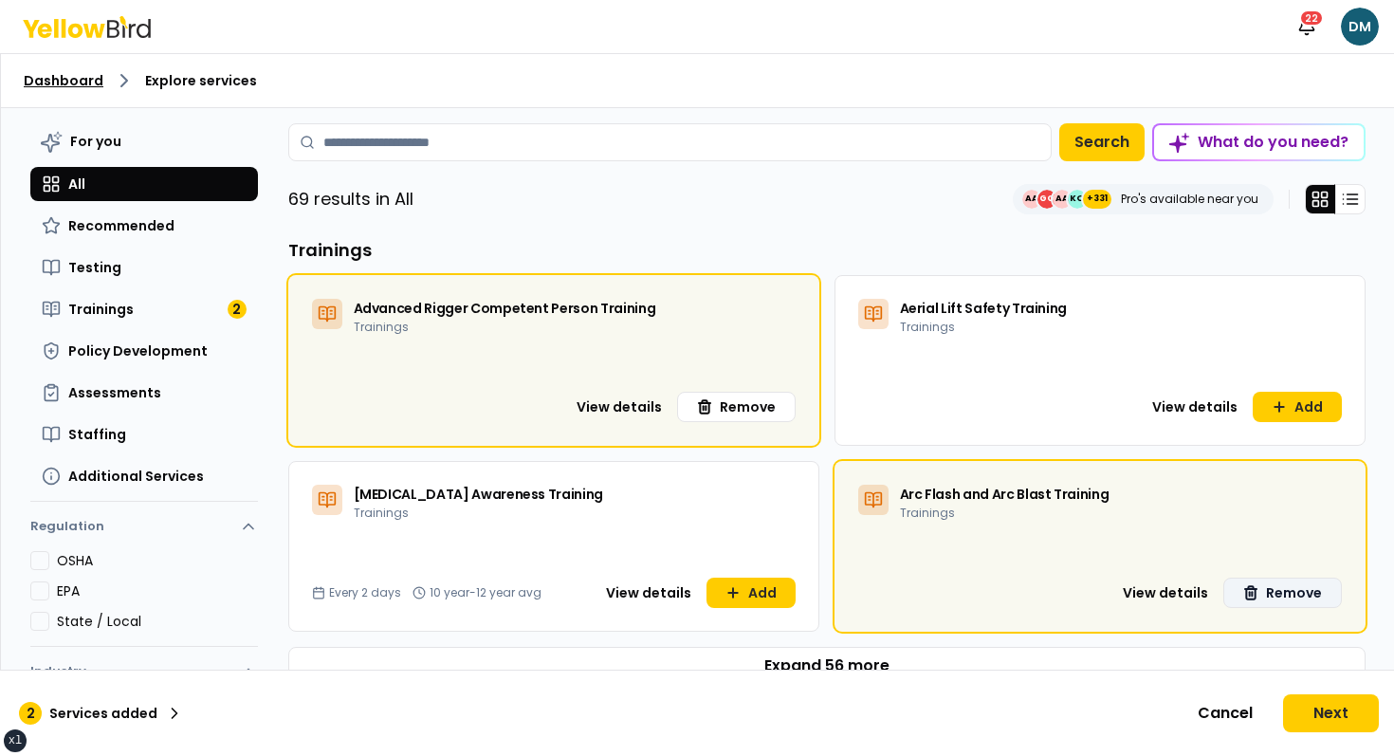
click at [73, 78] on link "Dashboard" at bounding box center [64, 80] width 80 height 19
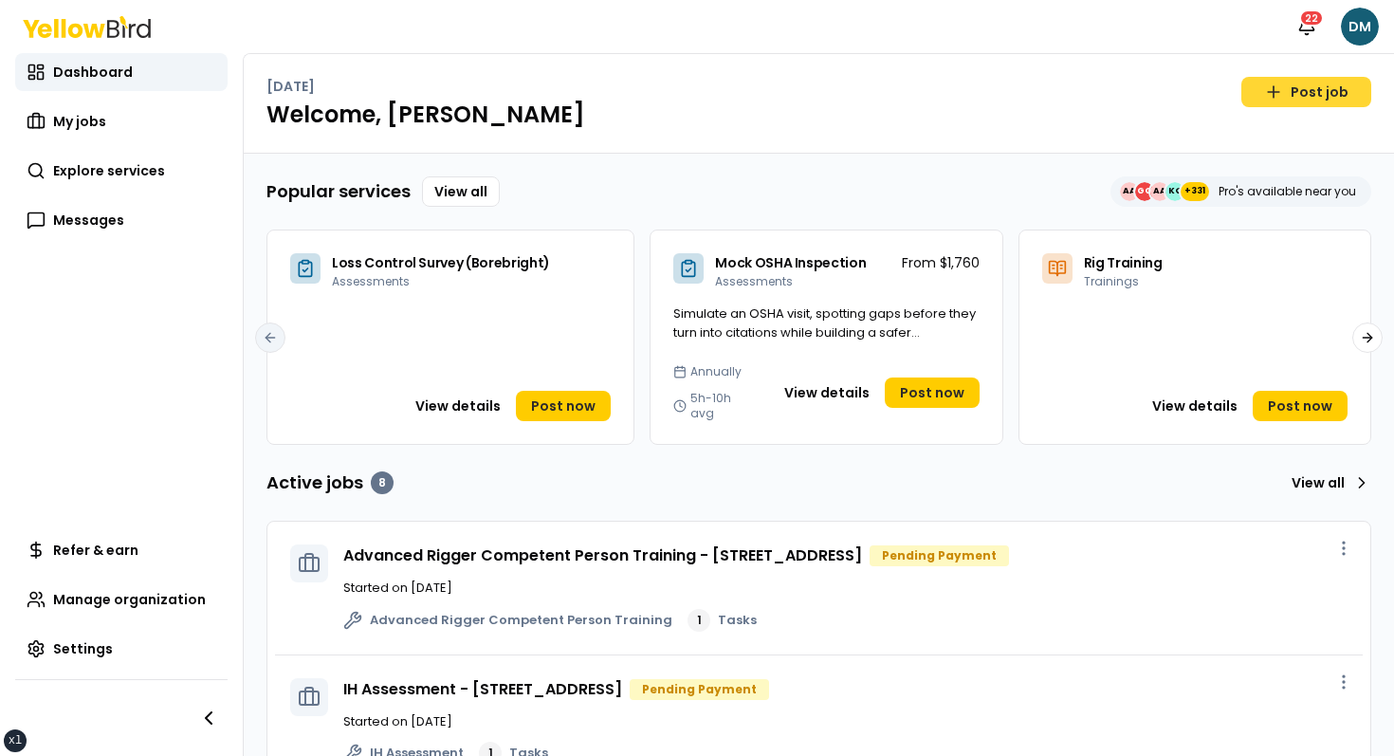
click at [1294, 102] on link "Post job" at bounding box center [1306, 92] width 130 height 30
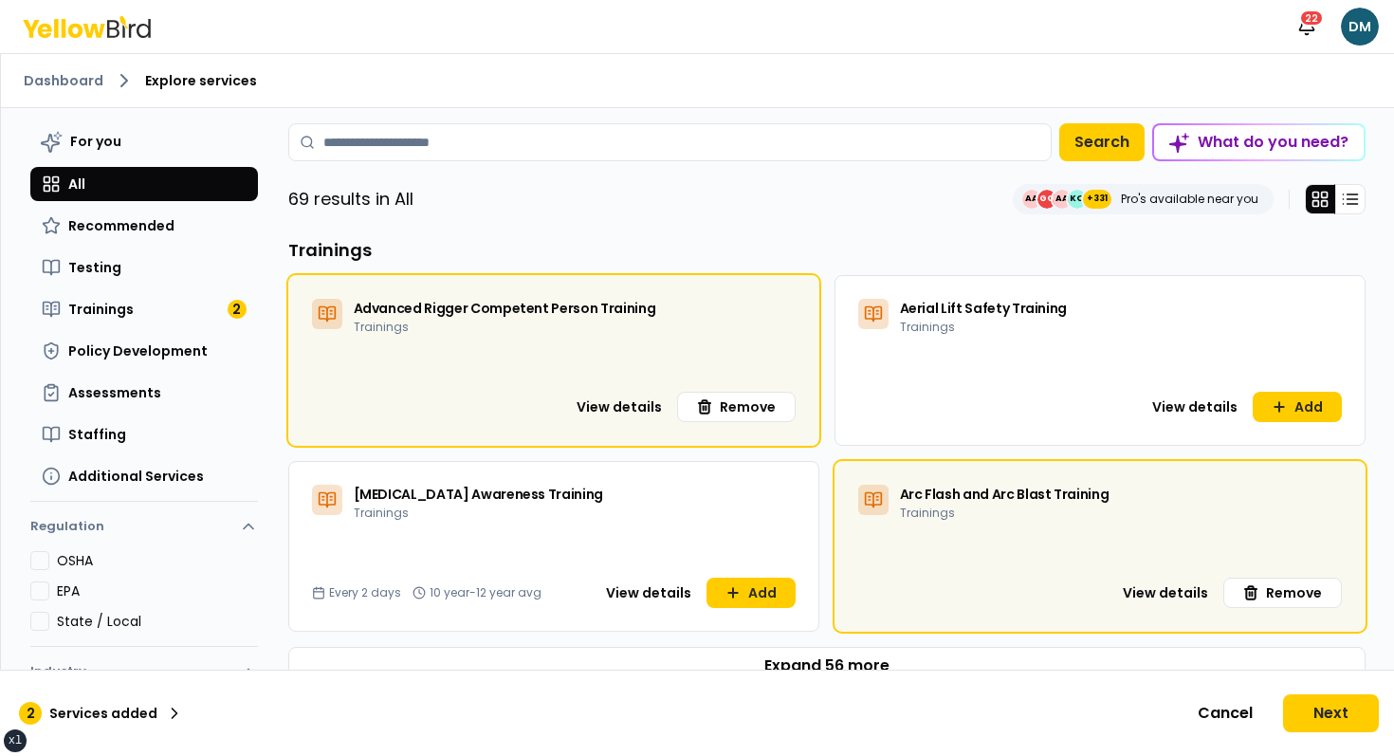
click at [640, 210] on div "69 results in All AA GG AA KO +331 Pro's available near you" at bounding box center [826, 199] width 1077 height 30
click at [46, 90] on ol "Dashboard Explore services" at bounding box center [698, 80] width 1348 height 23
click at [51, 83] on link "Dashboard" at bounding box center [64, 80] width 80 height 19
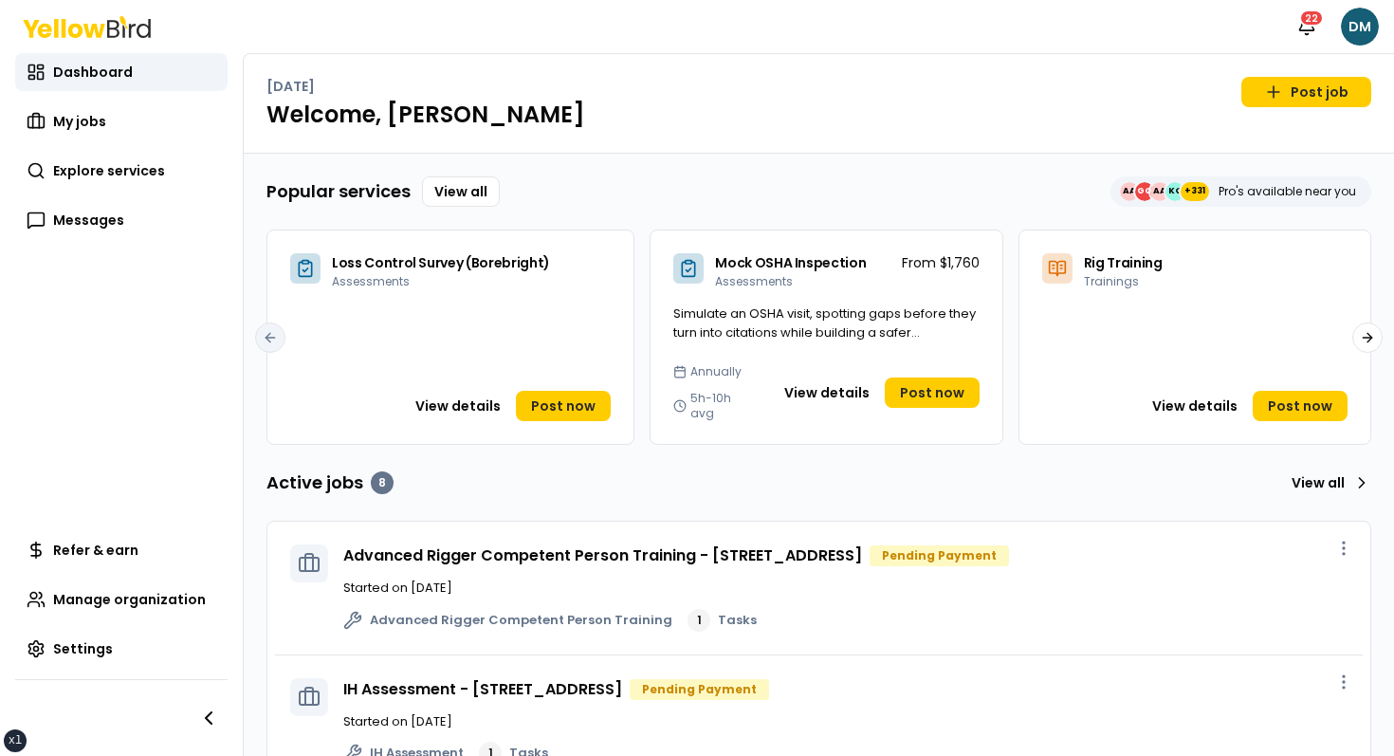
click at [734, 182] on div "Popular services View all AA GG AA KO +331 Pro's available near you" at bounding box center [818, 191] width 1105 height 30
click at [656, 161] on div "Popular services View all AA GG AA KO +331 Pro's available near you Loss Contro…" at bounding box center [819, 763] width 1150 height 1219
click at [619, 127] on h1 "Welcome, [PERSON_NAME]" at bounding box center [818, 115] width 1105 height 30
click at [601, 156] on div "Popular services View all AA GG AA KO +331 Pro's available near you Loss Contro…" at bounding box center [819, 763] width 1150 height 1219
click at [1311, 86] on link "Post job" at bounding box center [1306, 92] width 130 height 30
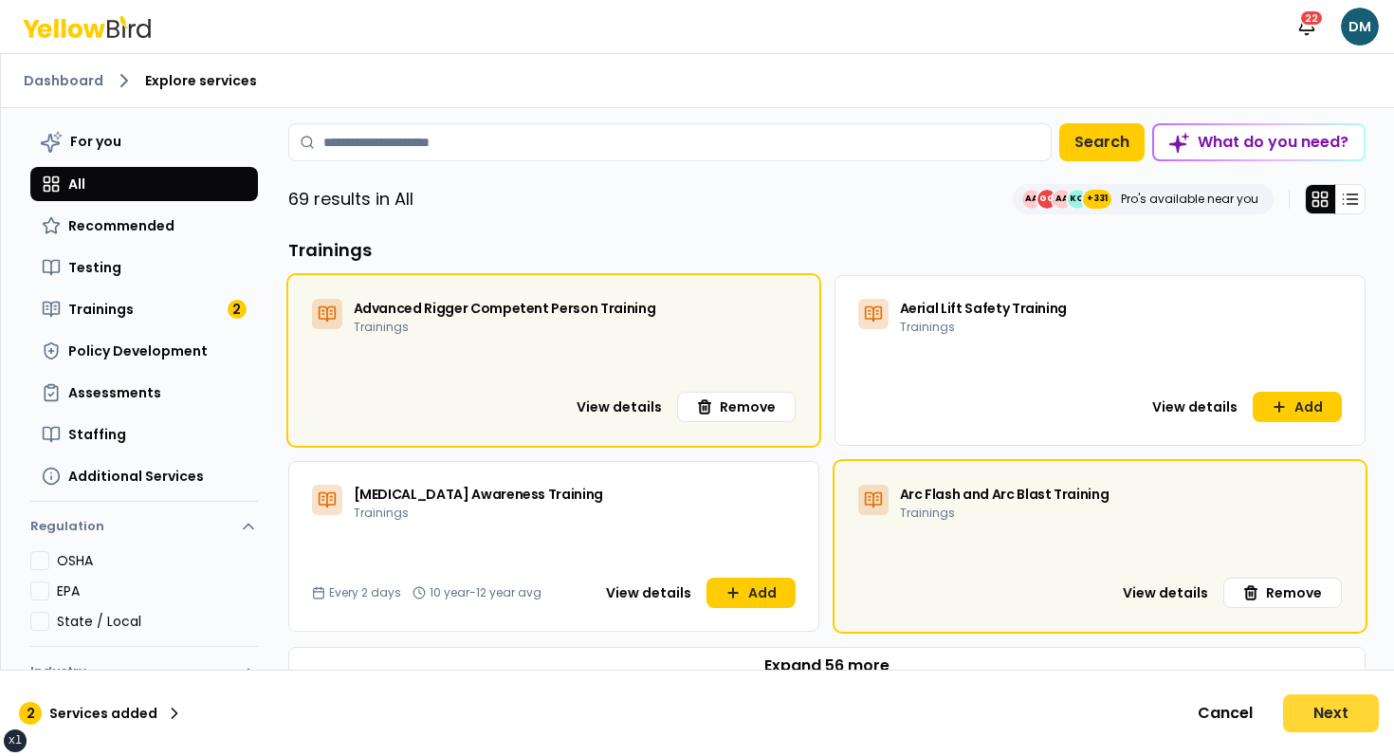
click at [1330, 700] on button "Next" at bounding box center [1331, 713] width 96 height 38
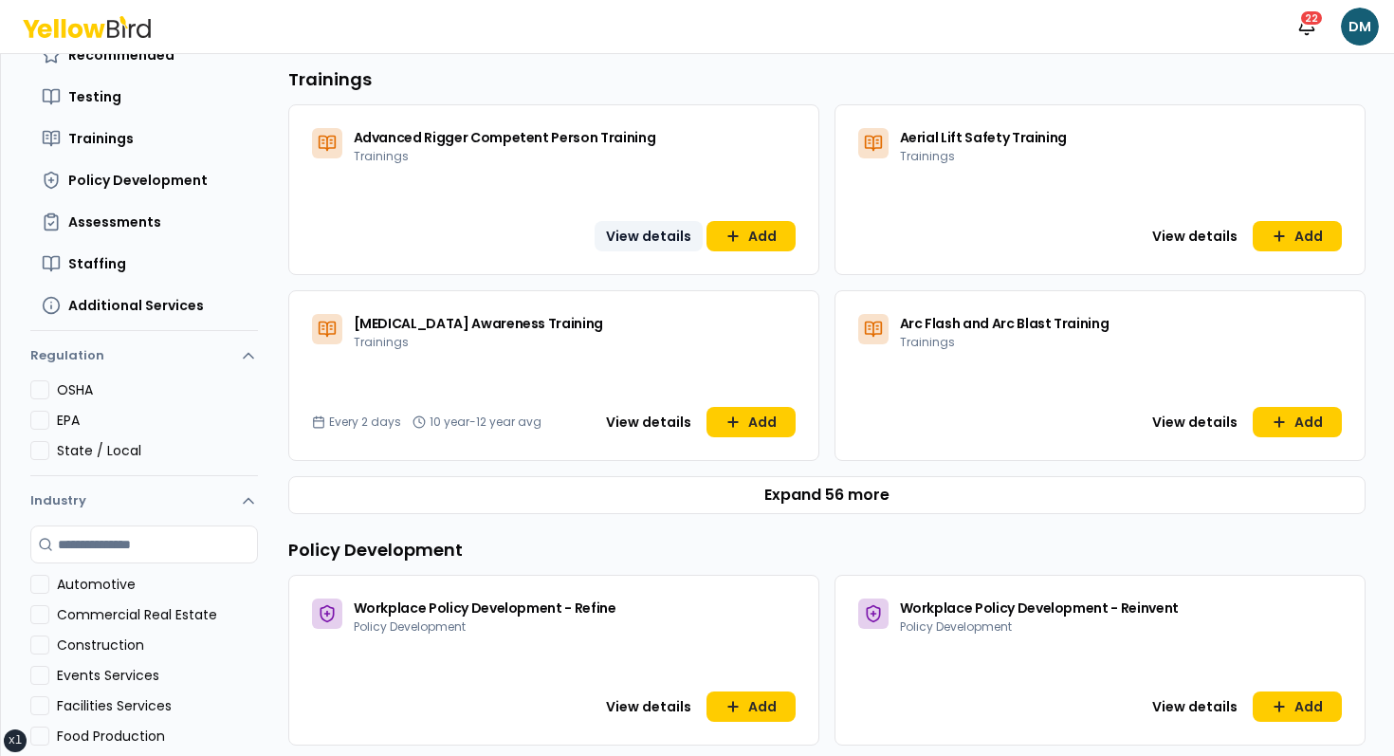
scroll to position [113, 0]
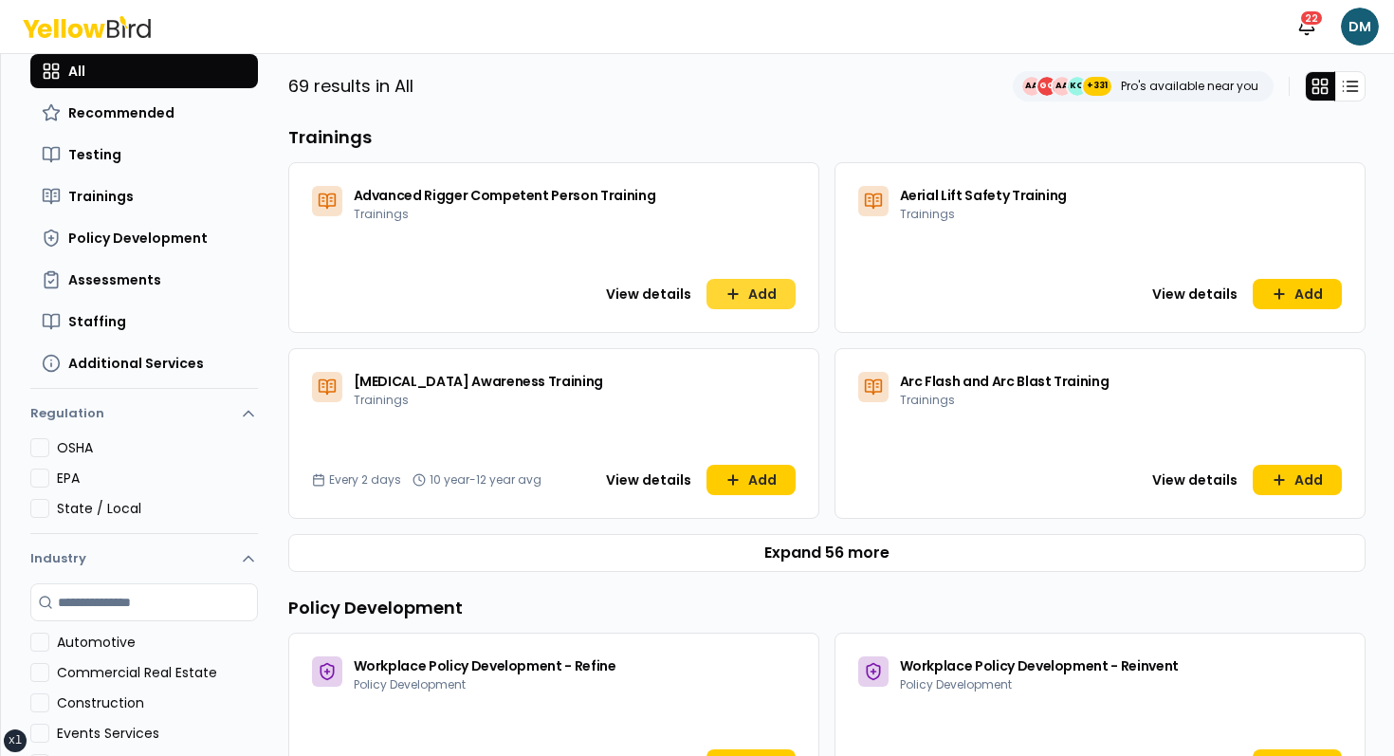
click at [787, 279] on button "Add" at bounding box center [750, 294] width 89 height 30
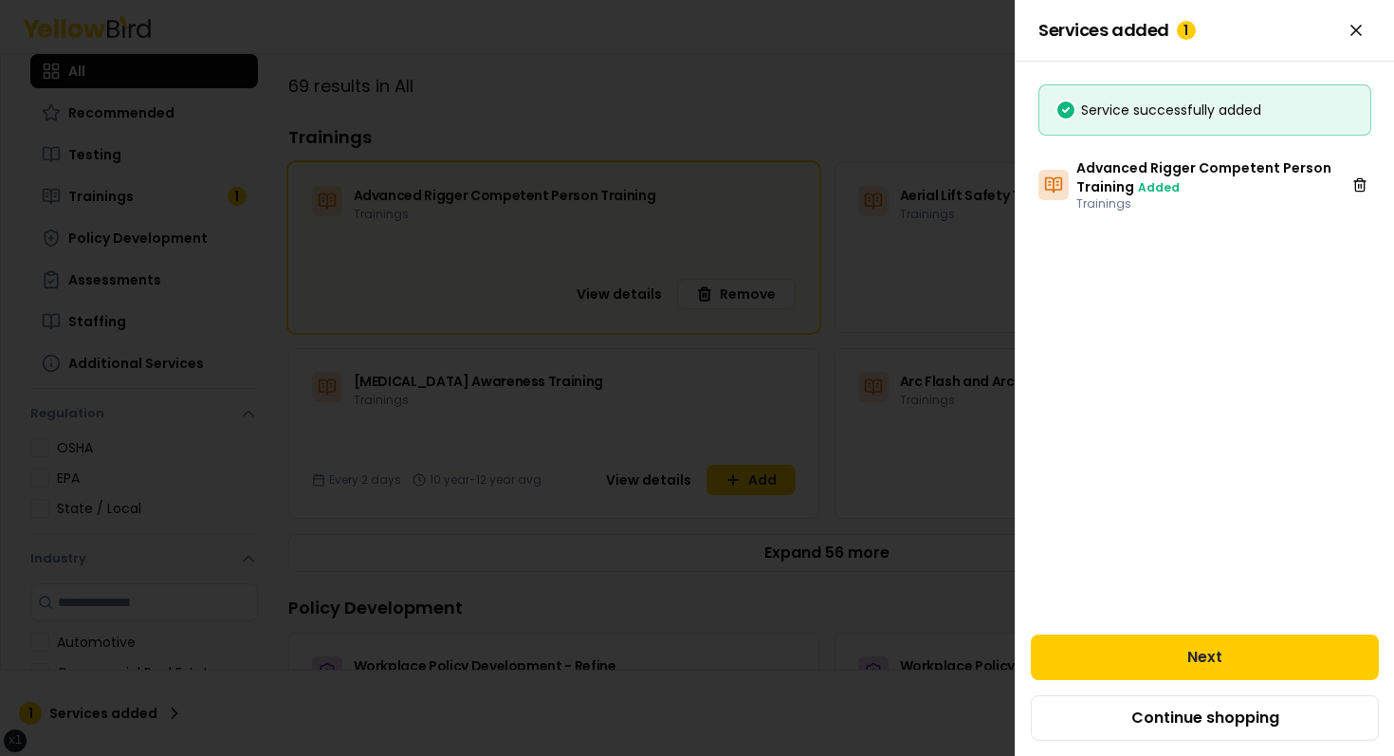
click at [839, 165] on div at bounding box center [697, 378] width 1394 height 756
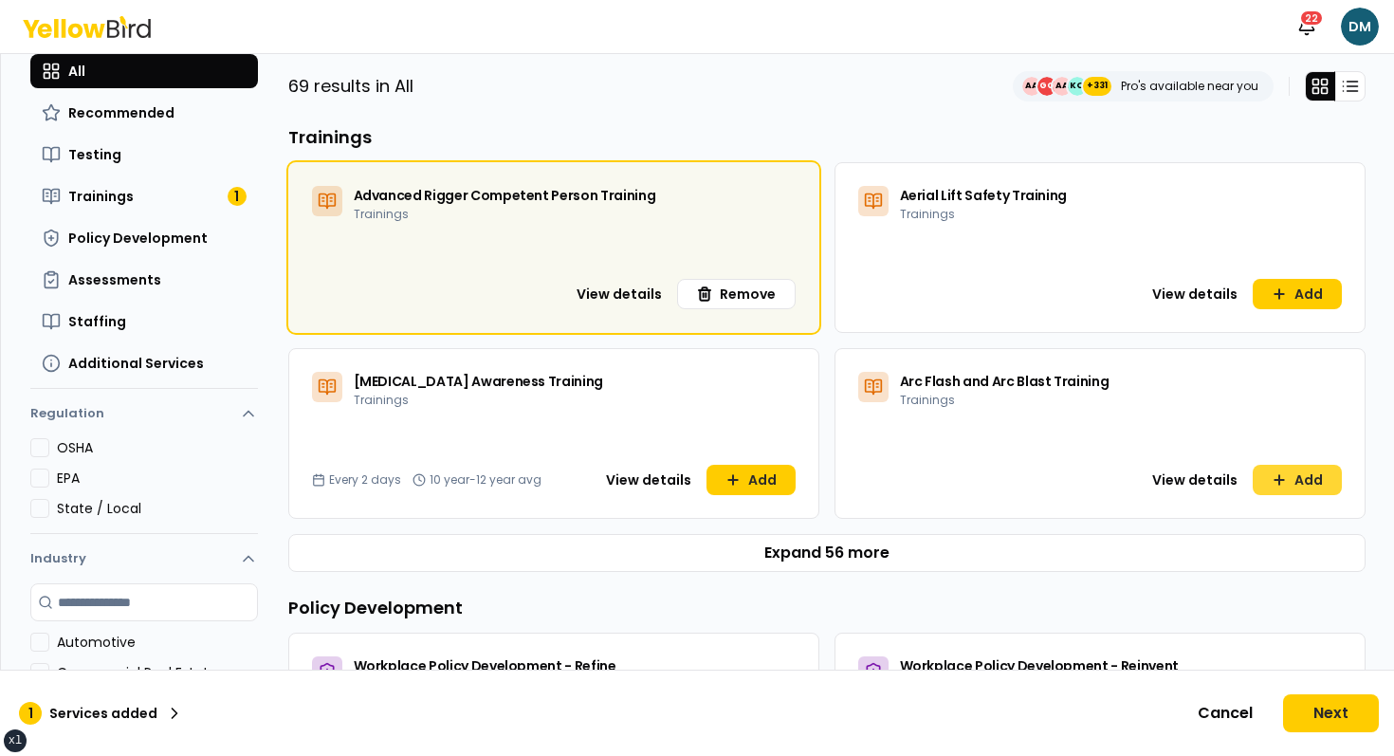
click at [1302, 481] on button "Add" at bounding box center [1297, 480] width 89 height 30
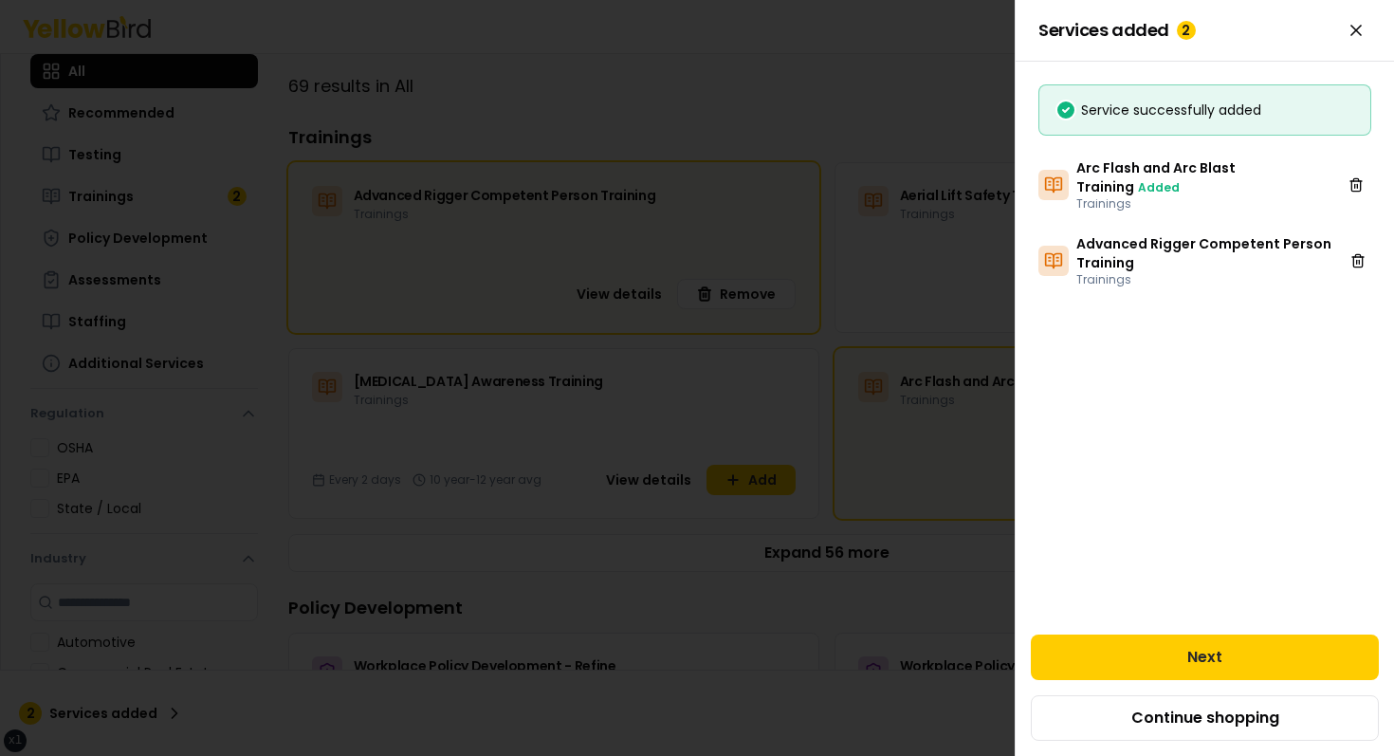
click at [846, 153] on div at bounding box center [697, 378] width 1394 height 756
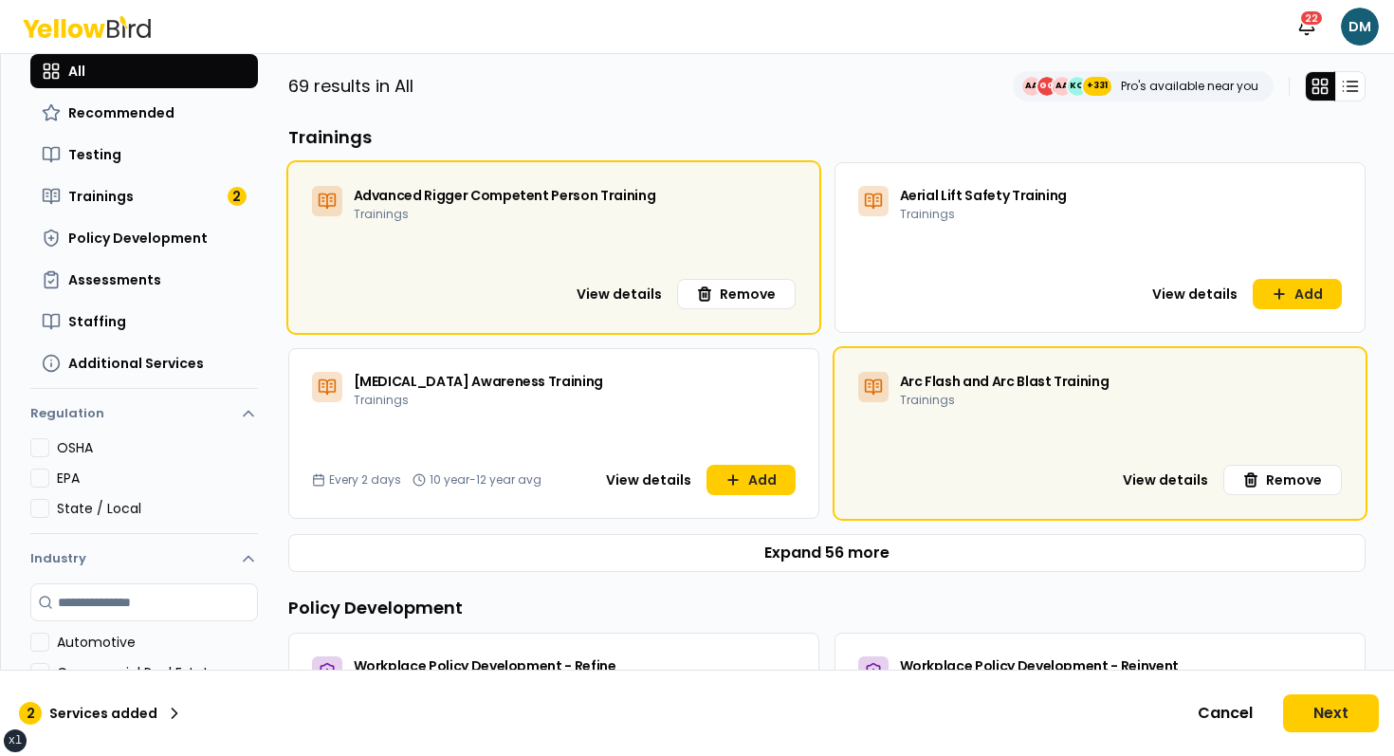
click at [772, 97] on div "69 results in All AA GG AA KO +331 Pro's available near you" at bounding box center [826, 86] width 1077 height 30
click at [1321, 723] on button "Next" at bounding box center [1331, 713] width 96 height 38
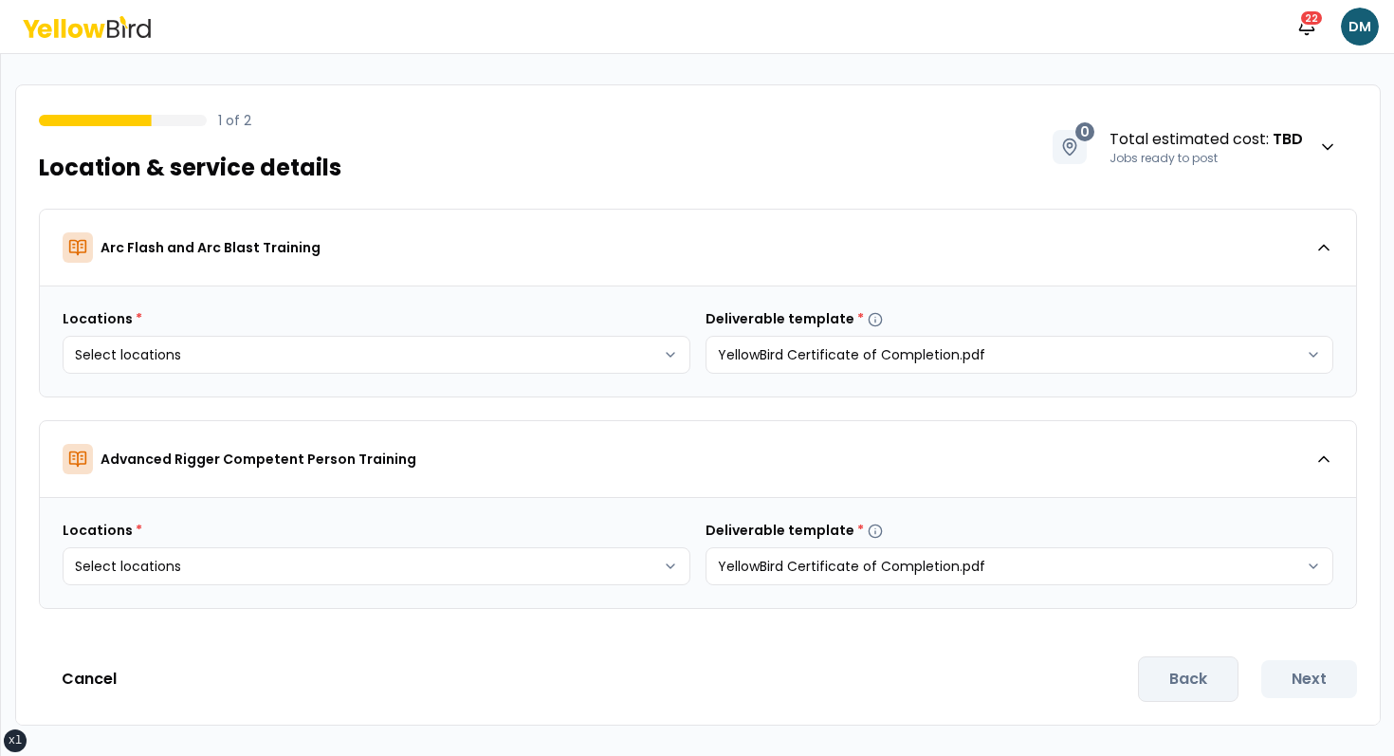
scroll to position [0, 0]
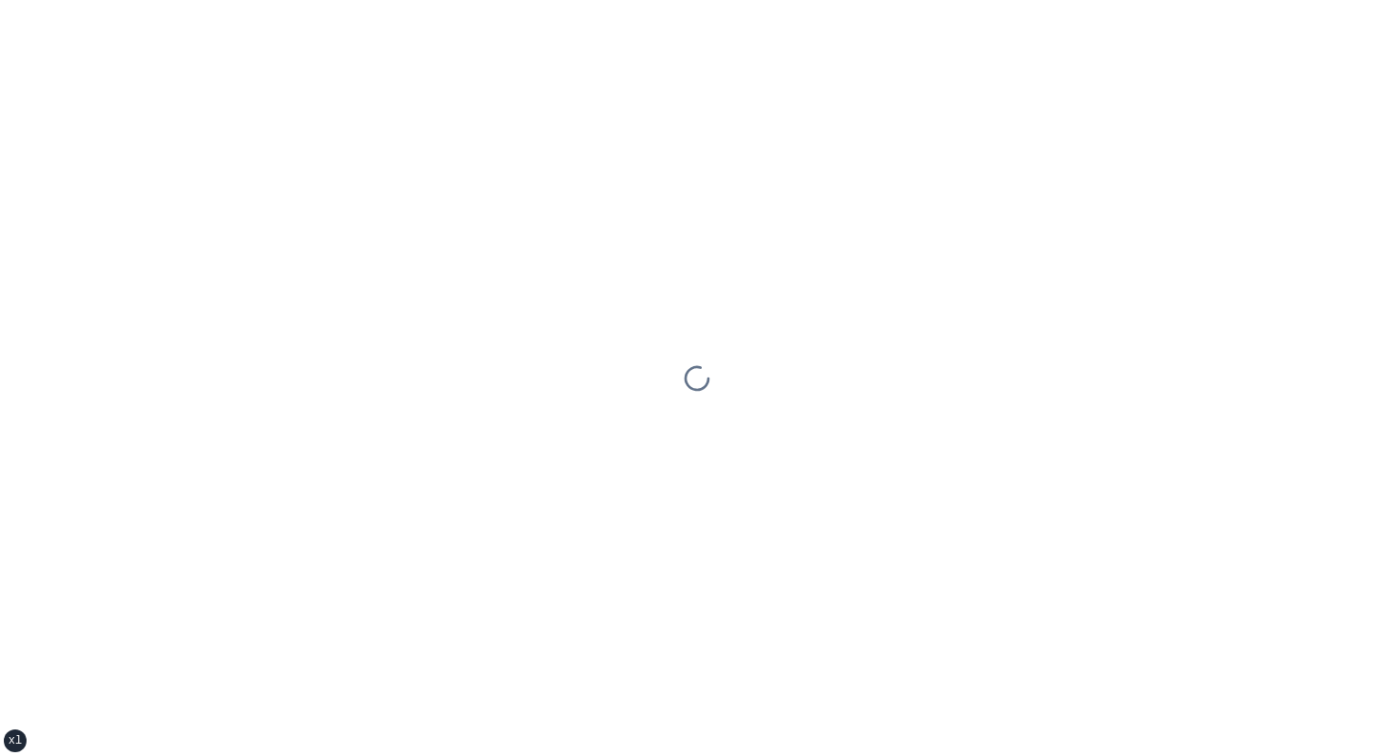
click at [340, 220] on div at bounding box center [697, 378] width 1394 height 756
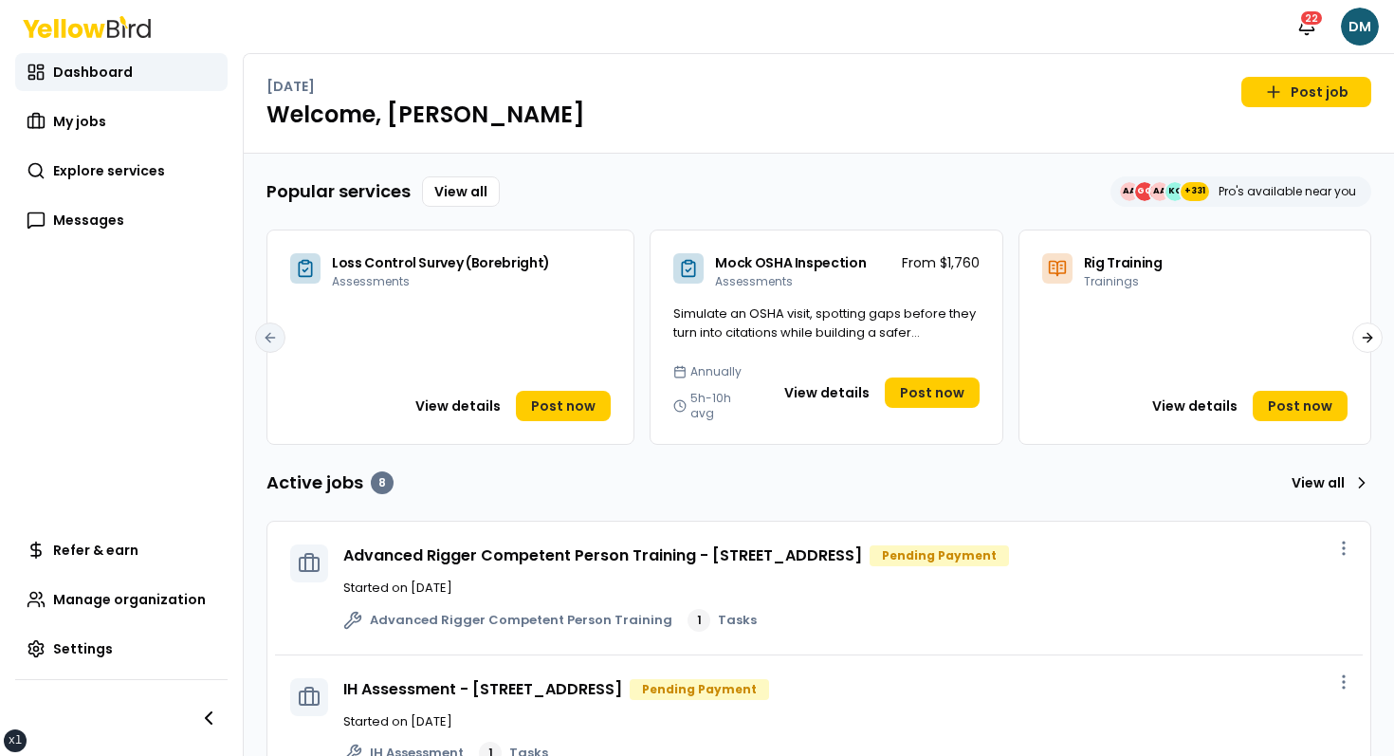
click at [554, 105] on h1 "Welcome, David" at bounding box center [818, 115] width 1105 height 30
click at [1311, 91] on link "Post job" at bounding box center [1306, 92] width 130 height 30
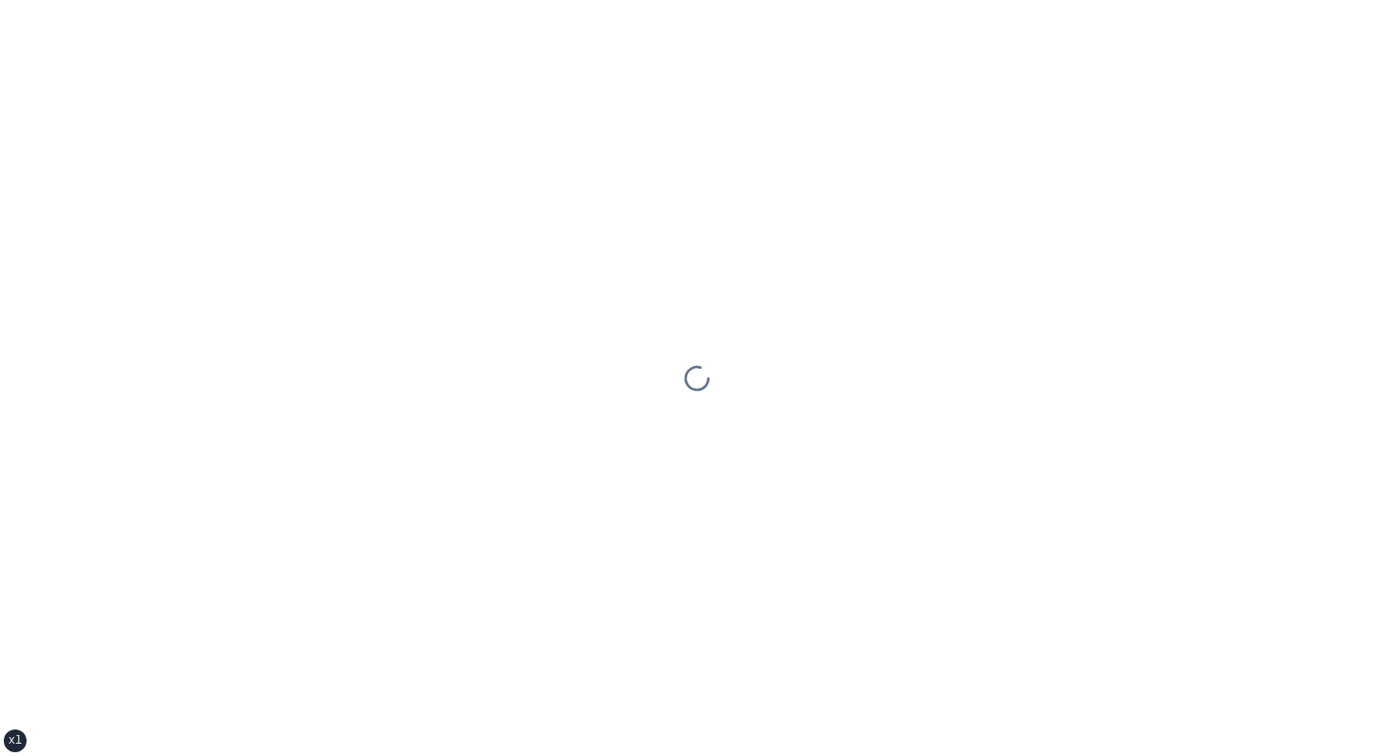
click at [899, 56] on div at bounding box center [697, 378] width 1394 height 756
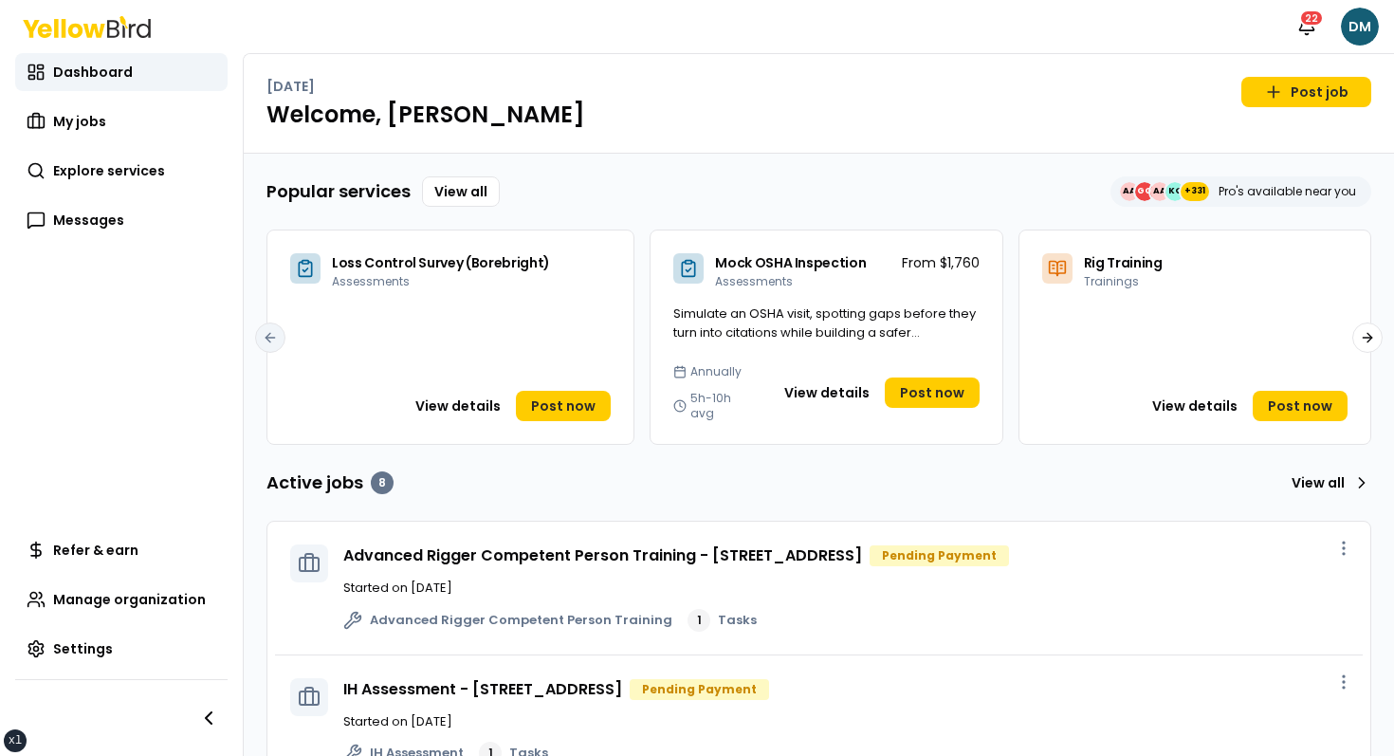
click at [977, 90] on div "[DATE] Post job" at bounding box center [818, 92] width 1105 height 30
click at [1306, 86] on link "Post job" at bounding box center [1306, 92] width 130 height 30
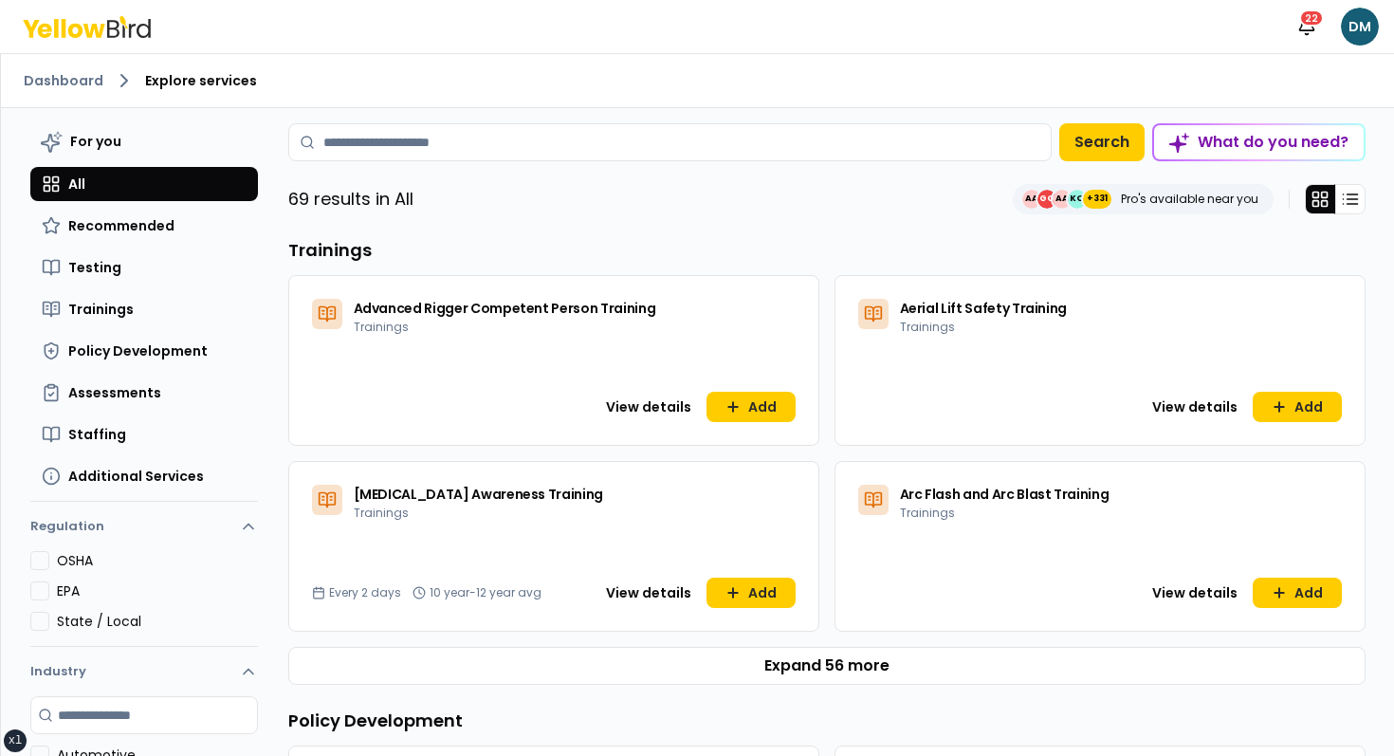
click at [115, 22] on icon at bounding box center [87, 27] width 128 height 22
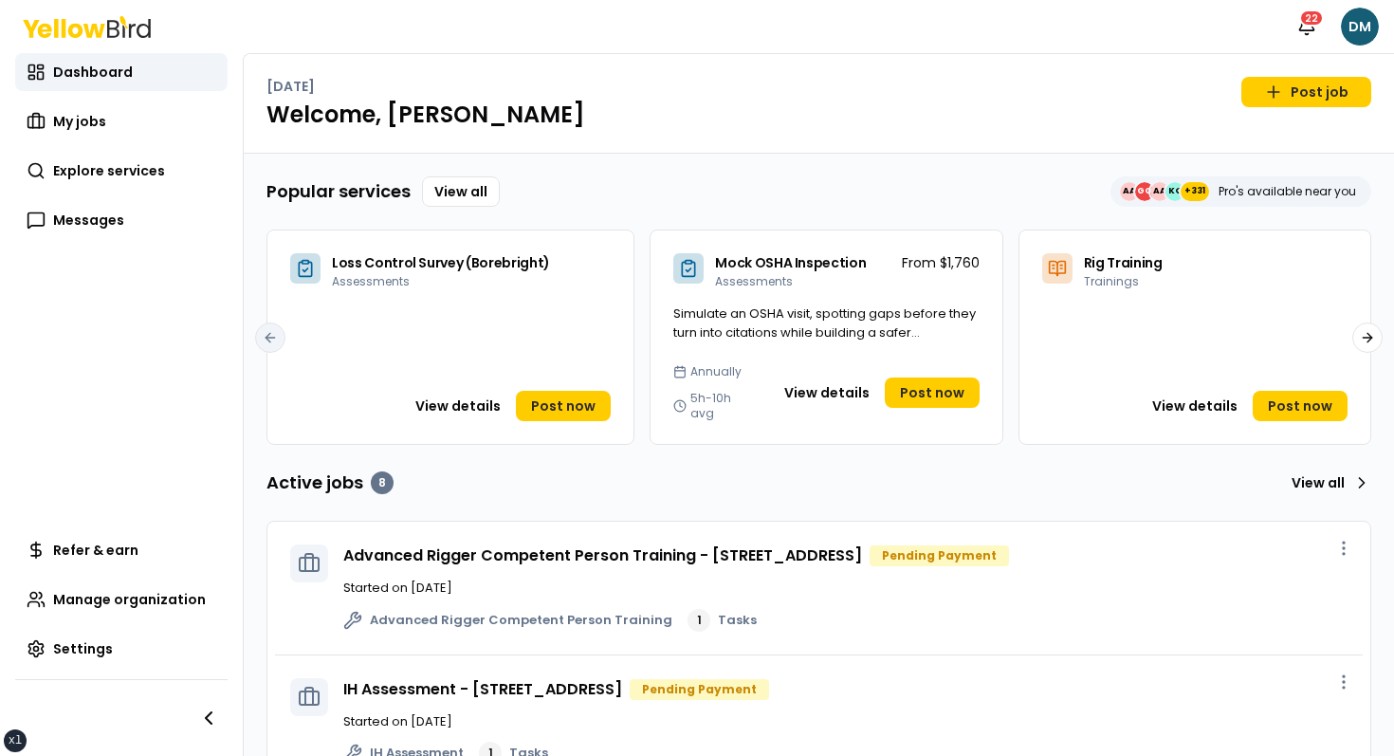
click at [934, 111] on h1 "Welcome, [PERSON_NAME]" at bounding box center [818, 115] width 1105 height 30
click at [1291, 101] on link "Post job" at bounding box center [1306, 92] width 130 height 30
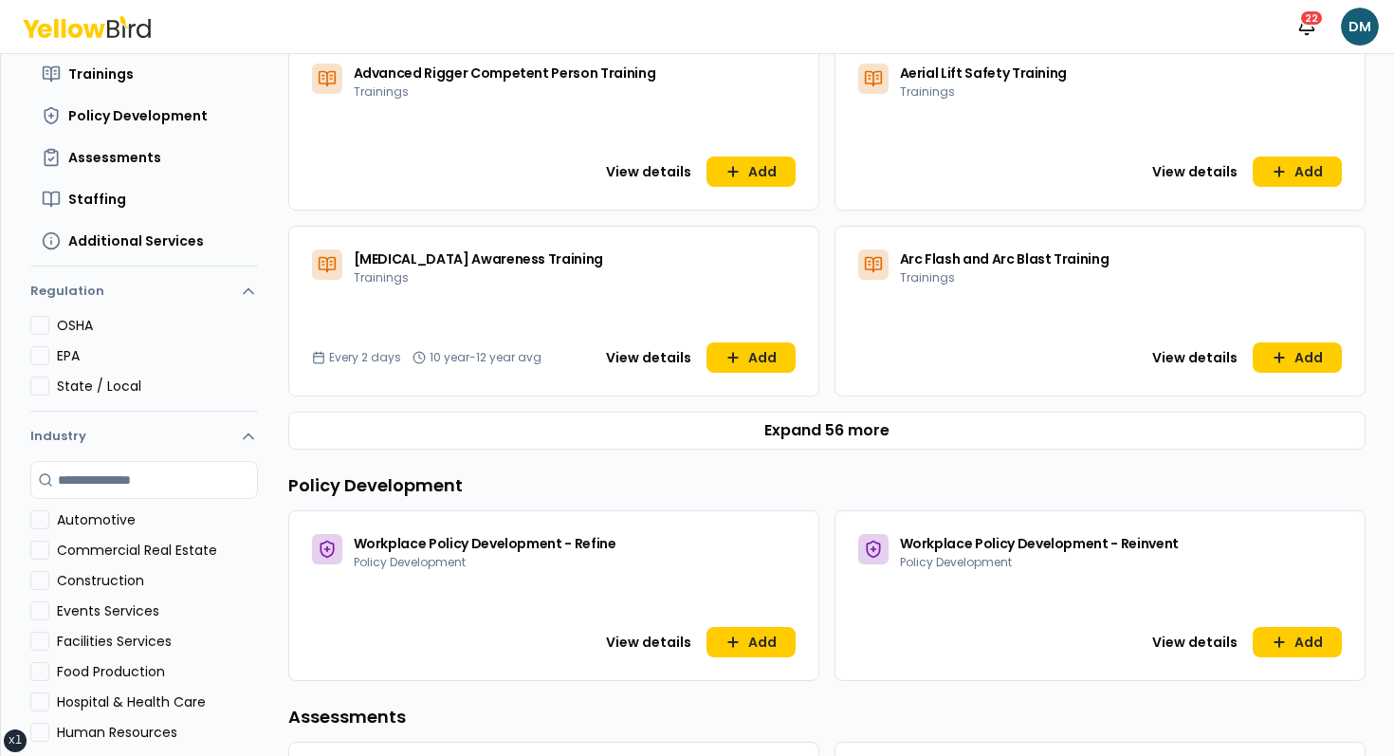
scroll to position [186, 0]
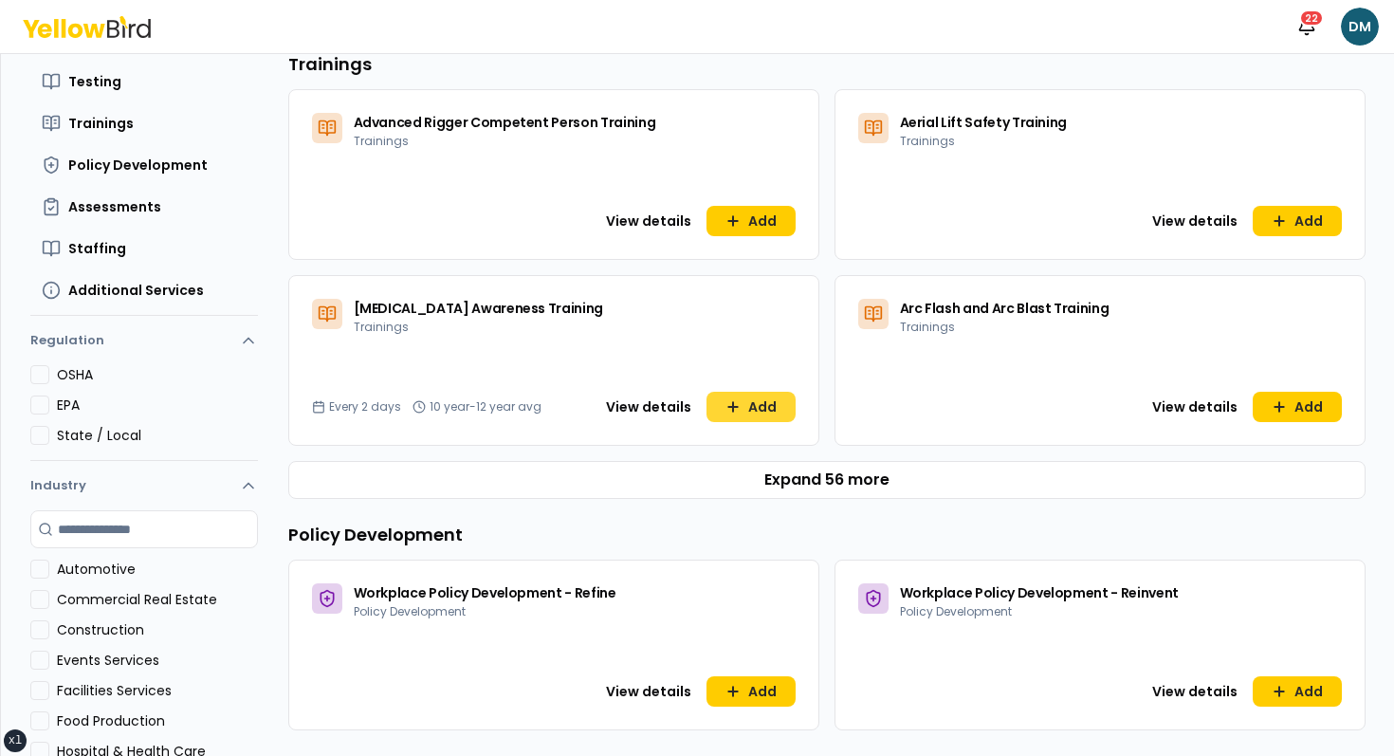
click at [752, 392] on button "Add" at bounding box center [750, 407] width 89 height 30
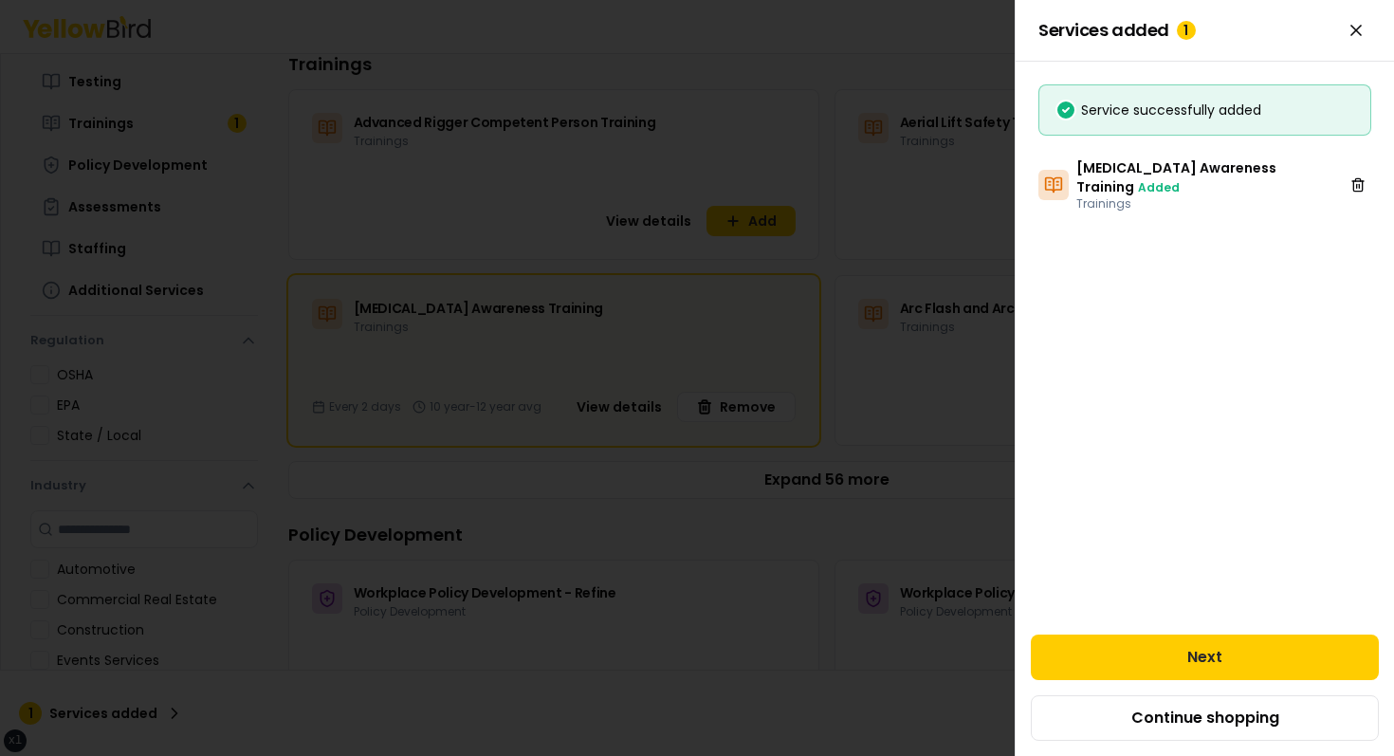
click at [921, 411] on div at bounding box center [697, 378] width 1394 height 756
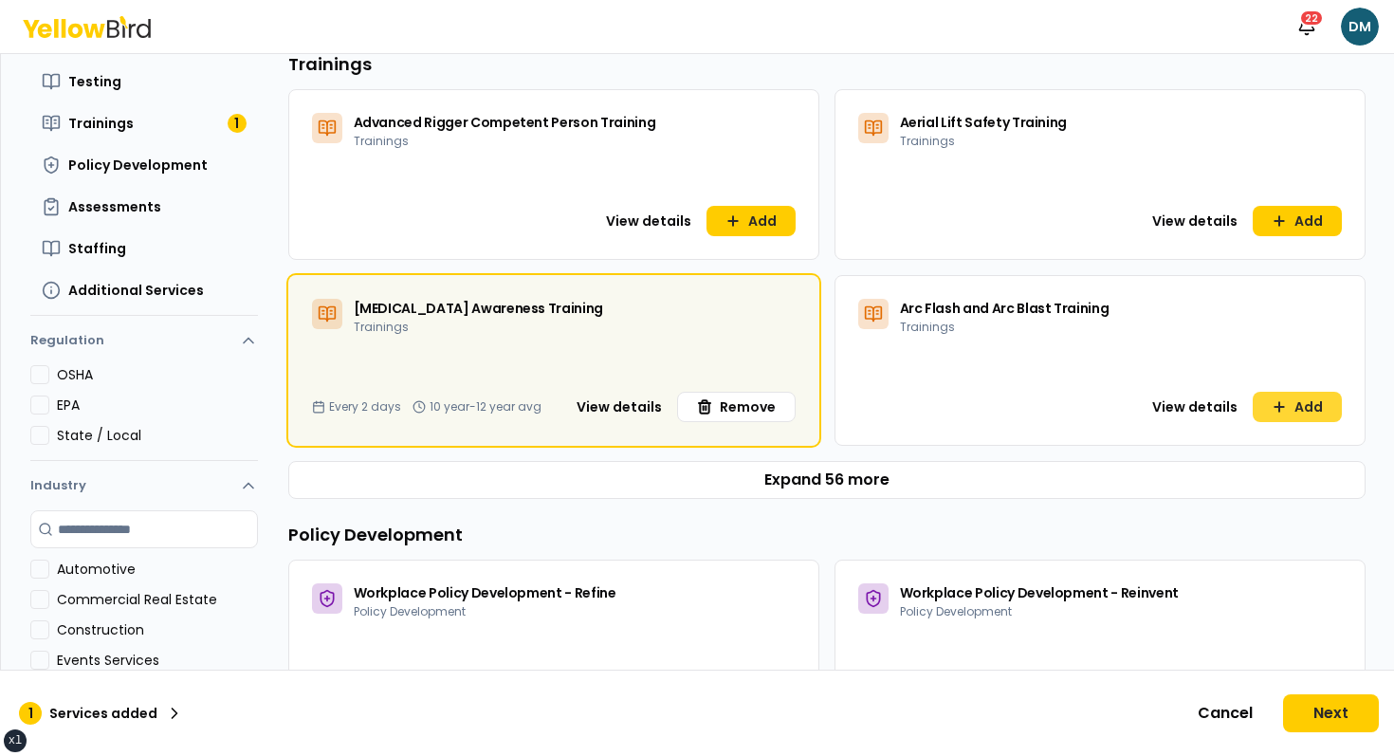
click at [1306, 399] on button "Add" at bounding box center [1297, 407] width 89 height 30
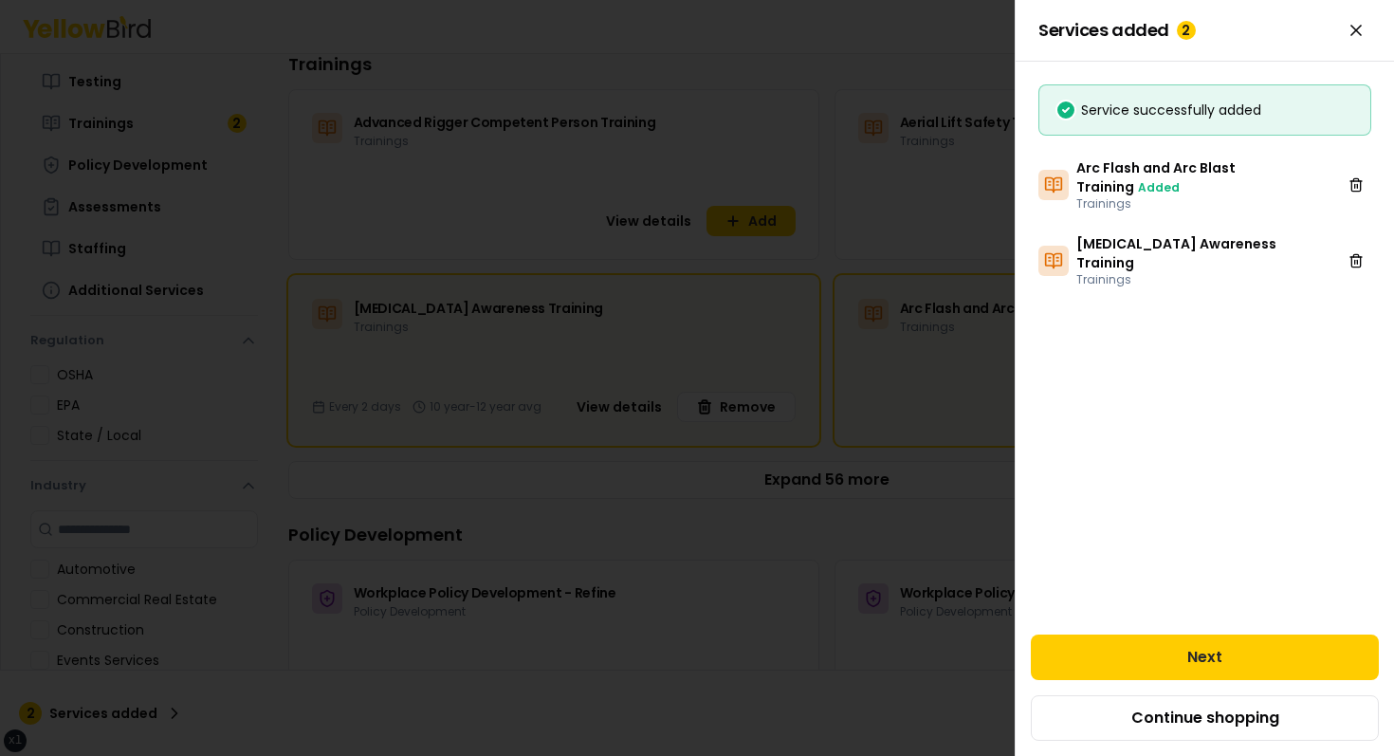
click at [1024, 468] on div "Services added 2 You can add more services to your job. Success Service success…" at bounding box center [1204, 378] width 379 height 756
click at [971, 504] on div at bounding box center [697, 378] width 1394 height 756
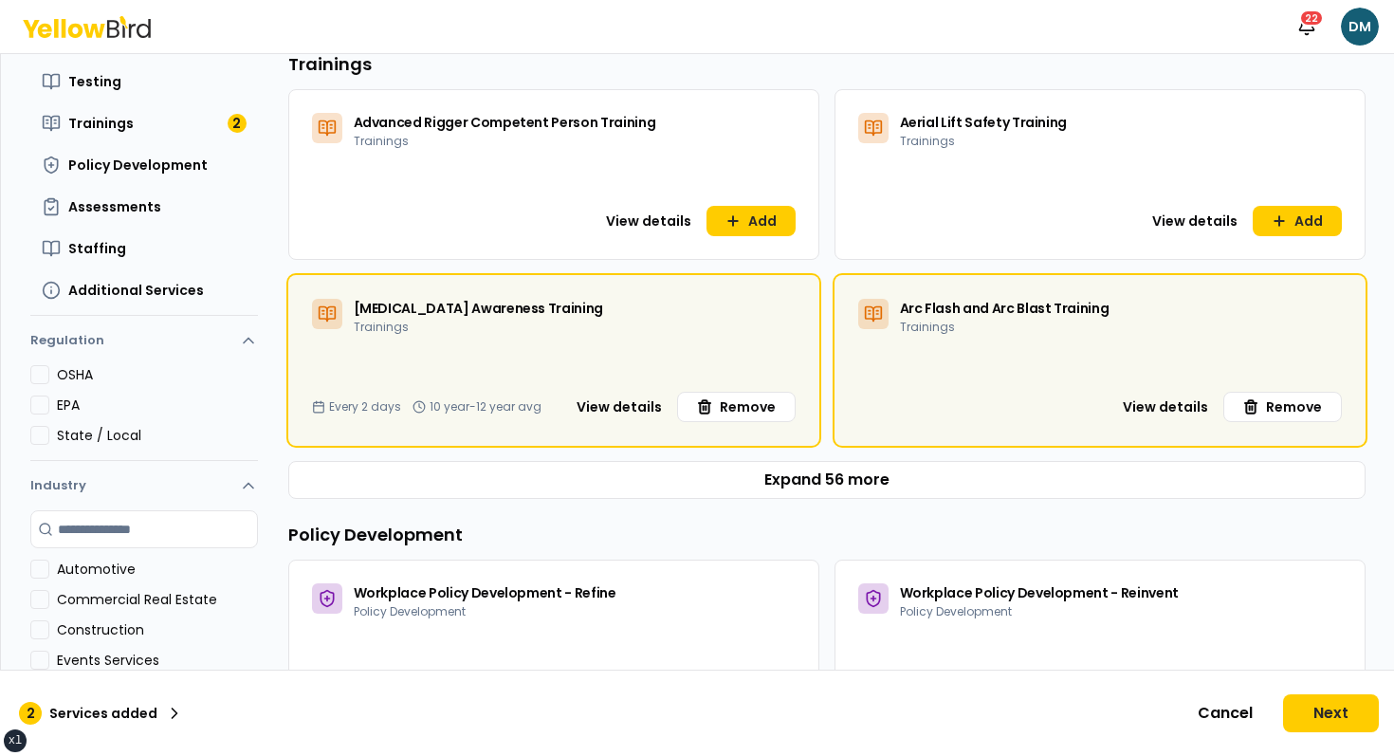
click at [856, 60] on h3 "Trainings" at bounding box center [826, 64] width 1077 height 27
click at [116, 32] on icon at bounding box center [87, 27] width 128 height 22
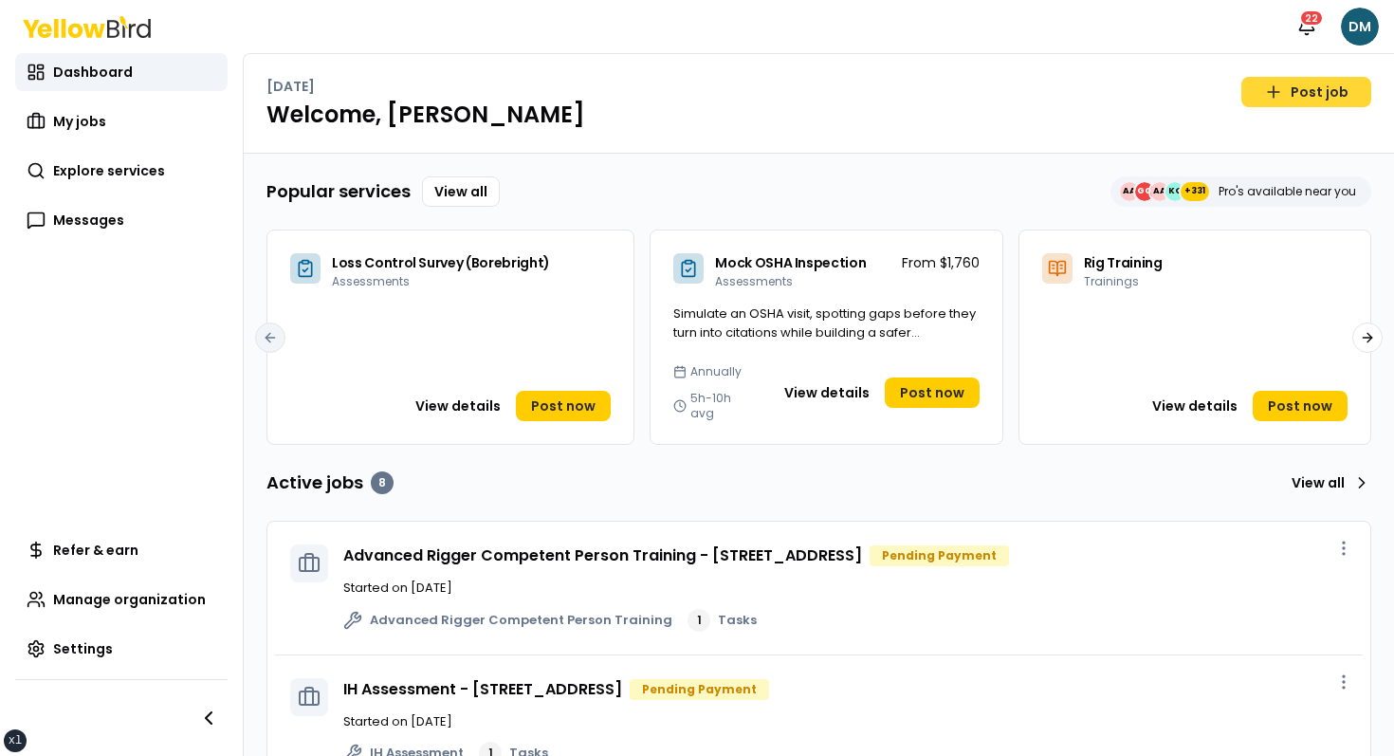
click at [1307, 87] on link "Post job" at bounding box center [1306, 92] width 130 height 30
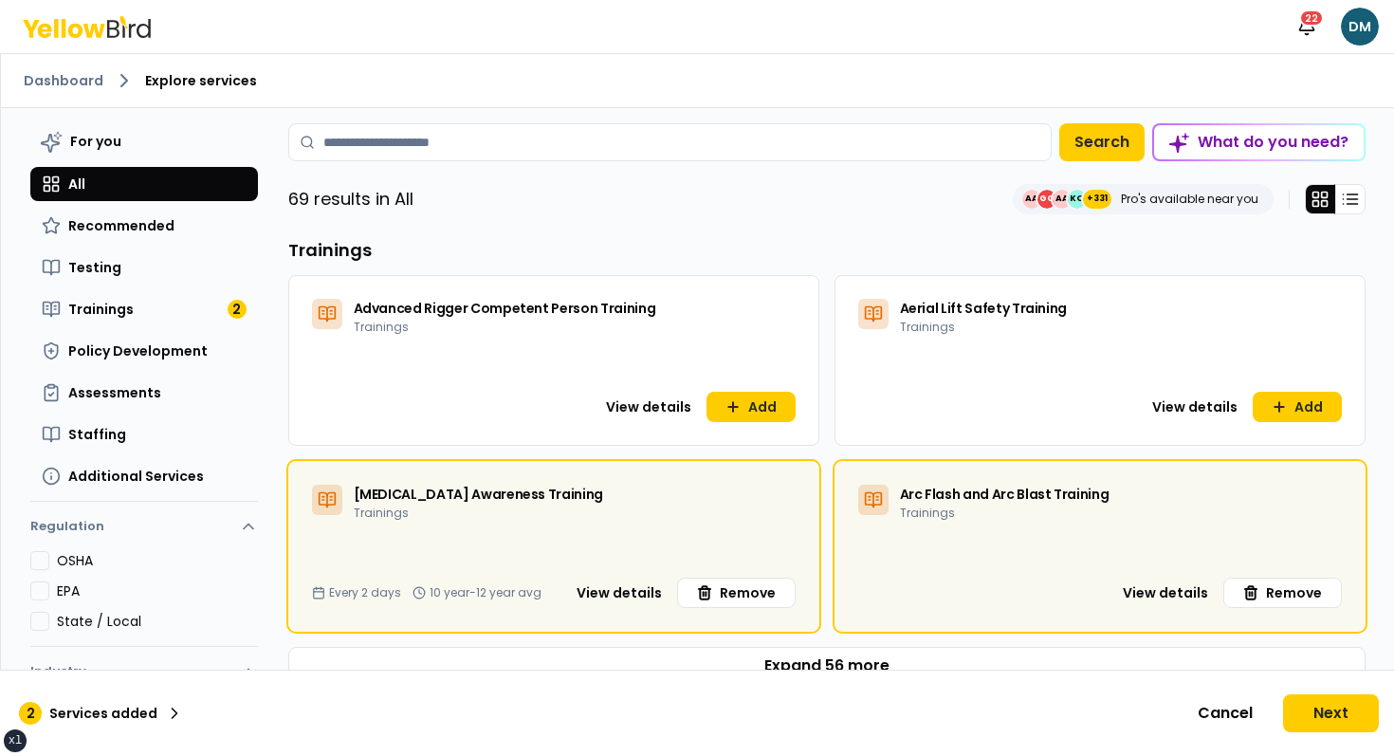
click at [108, 26] on icon at bounding box center [113, 29] width 12 height 18
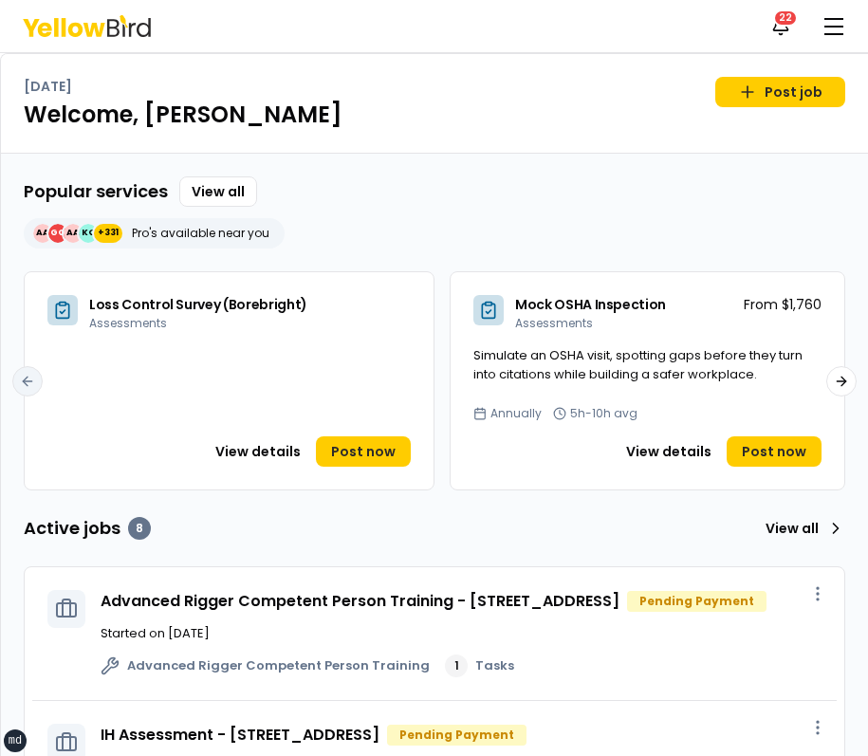
click at [148, 25] on icon at bounding box center [144, 27] width 14 height 19
click at [113, 23] on icon at bounding box center [87, 26] width 128 height 22
click at [791, 448] on span "Post now" at bounding box center [774, 451] width 64 height 19
click at [360, 454] on span "Post now" at bounding box center [363, 451] width 64 height 19
click at [438, 263] on div "Popular services View all AA GG AA KO +331 Pro's available near you Loss Contro…" at bounding box center [434, 333] width 821 height 314
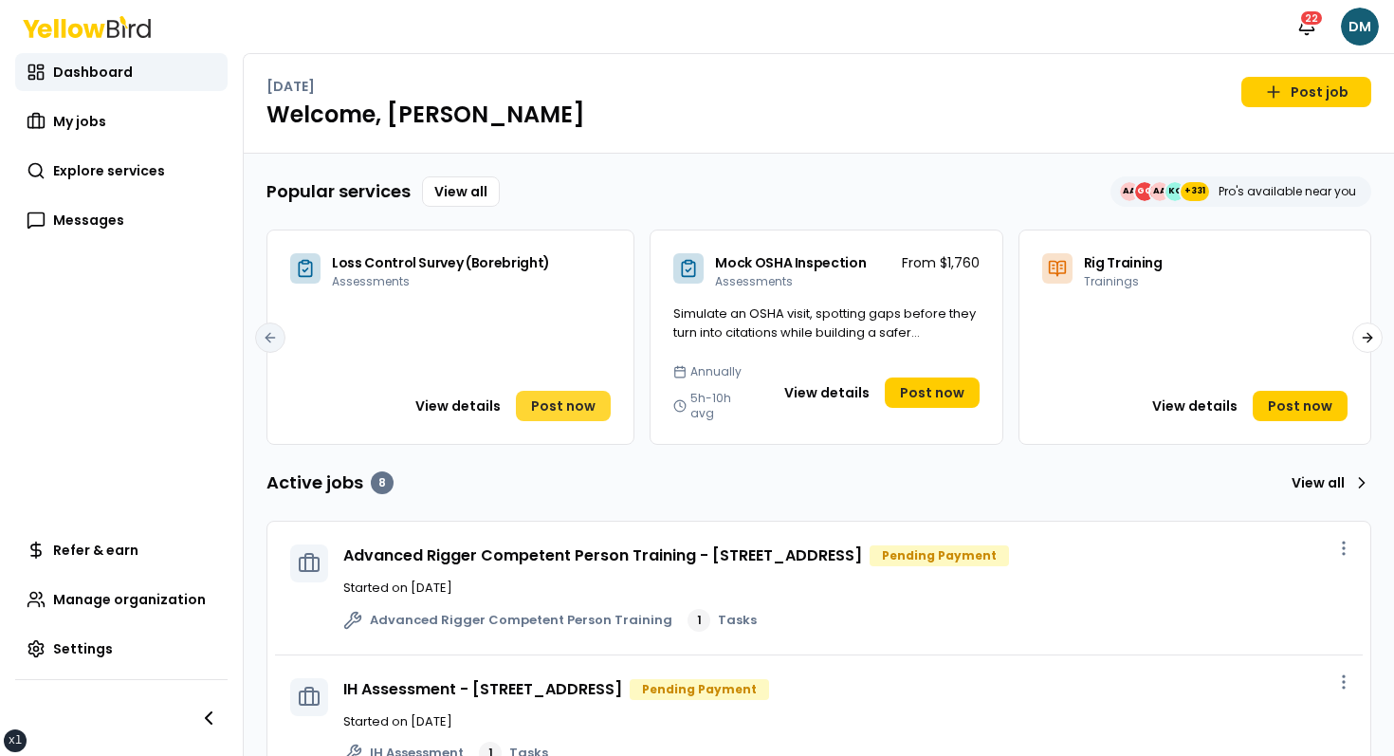
click at [586, 396] on span "Post now" at bounding box center [563, 405] width 64 height 19
click at [469, 274] on div "Loss Control Survey (Borebright) Assessments" at bounding box center [441, 271] width 218 height 36
click at [462, 391] on button "View details" at bounding box center [458, 406] width 108 height 30
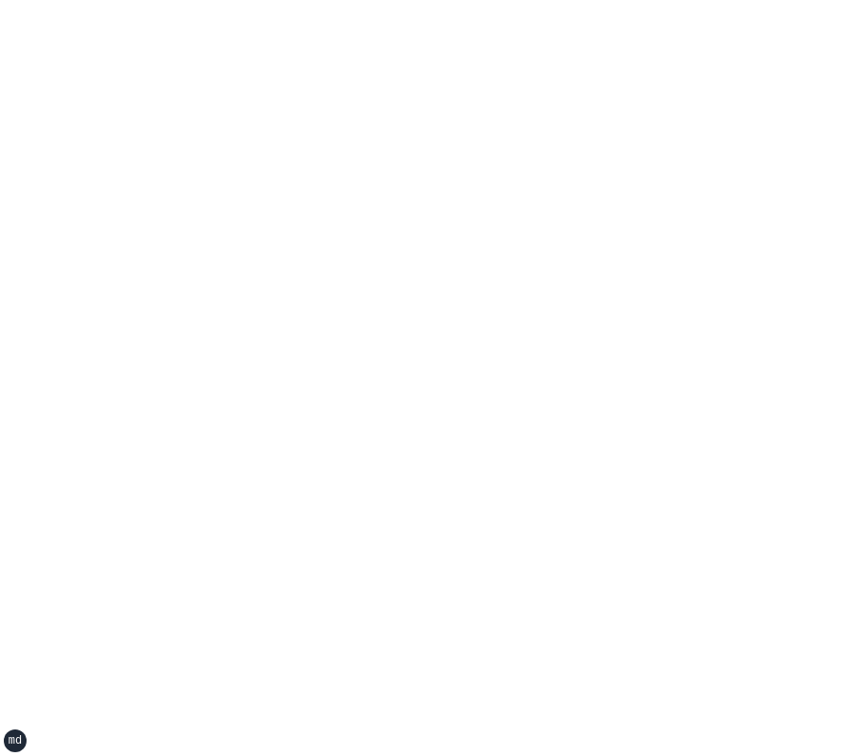
click at [764, 363] on div "xs sm md lg xl 2xl" at bounding box center [434, 378] width 868 height 756
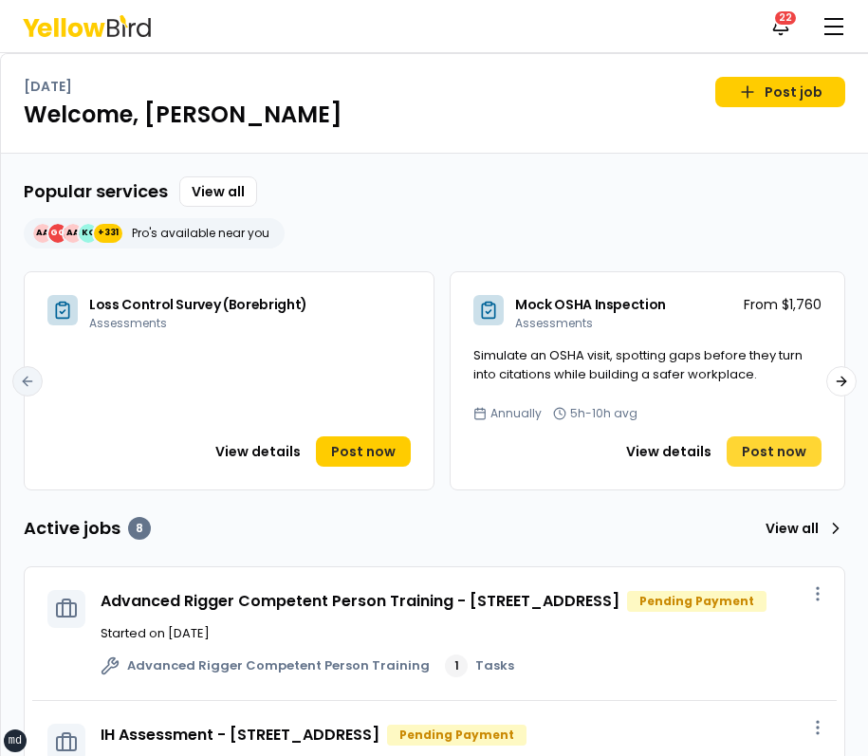
click at [766, 439] on link "Post now" at bounding box center [773, 451] width 95 height 30
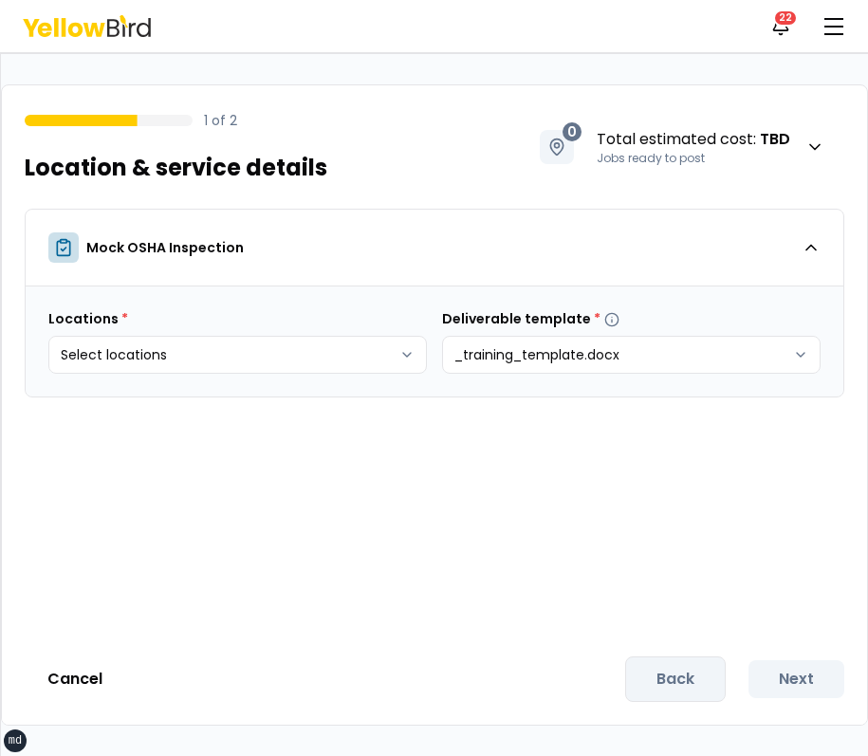
click at [573, 48] on div "Notifications 22 DM" at bounding box center [434, 26] width 868 height 52
click at [529, 33] on div "Notifications 22 DM" at bounding box center [434, 26] width 868 height 52
click at [421, 32] on div "Notifications 22 DM" at bounding box center [434, 26] width 868 height 52
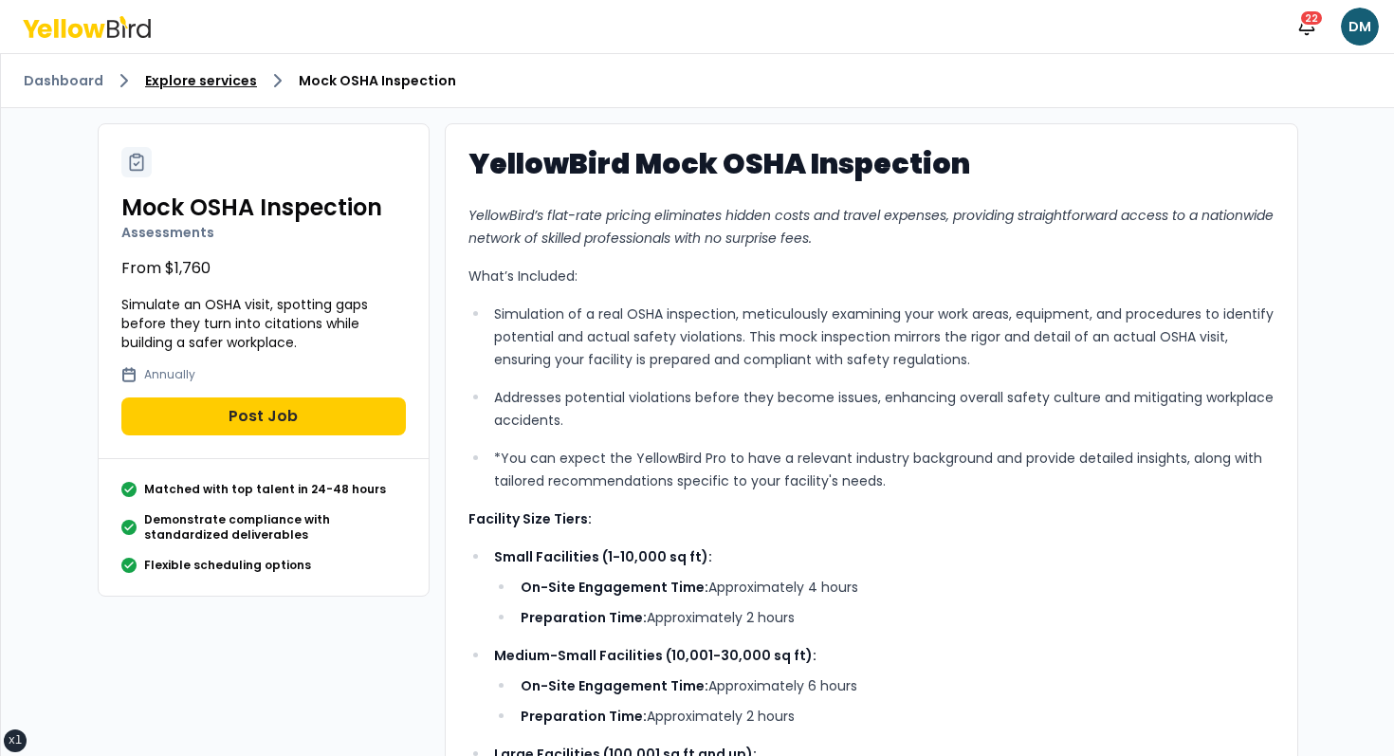
click at [204, 74] on link "Explore services" at bounding box center [201, 80] width 112 height 19
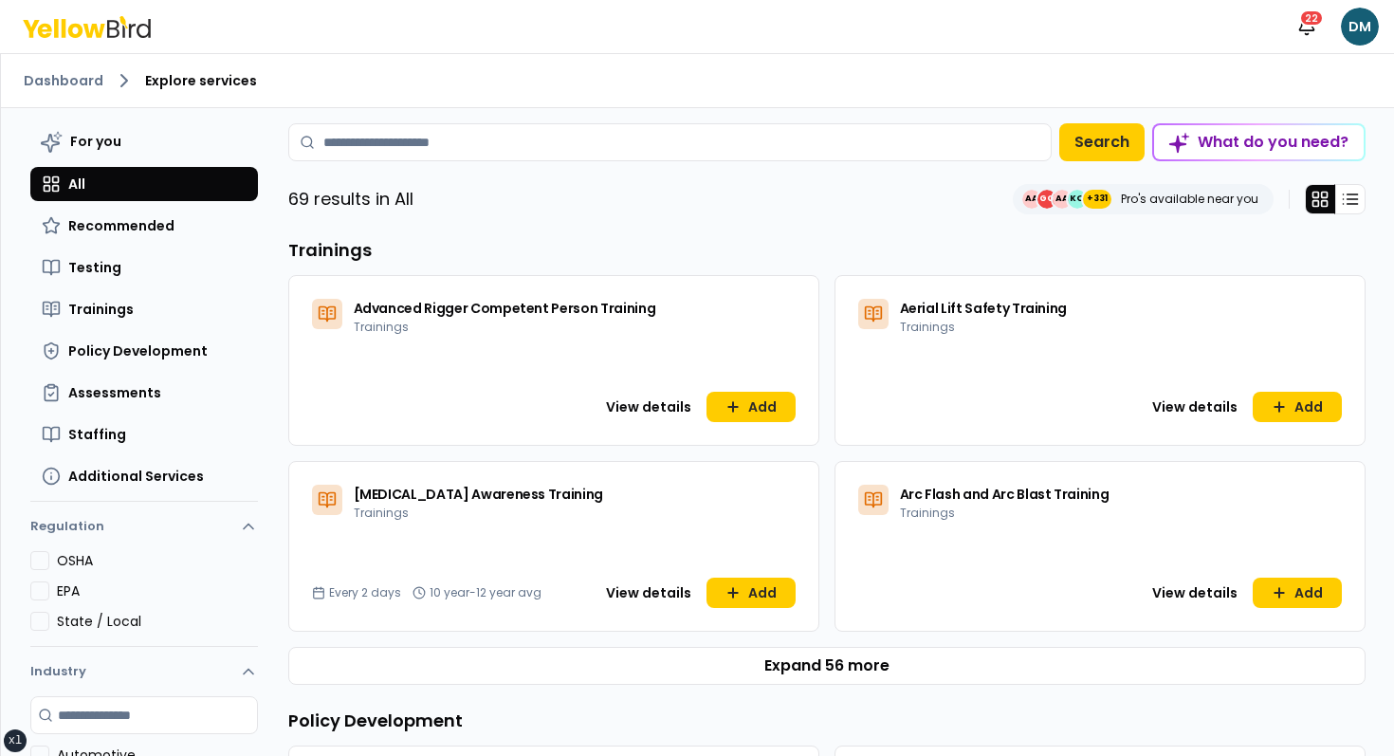
click at [628, 390] on div "Advanced Rigger Competent Person Training Trainings View details Add" at bounding box center [553, 360] width 531 height 171
click at [628, 399] on button "View details" at bounding box center [649, 407] width 108 height 30
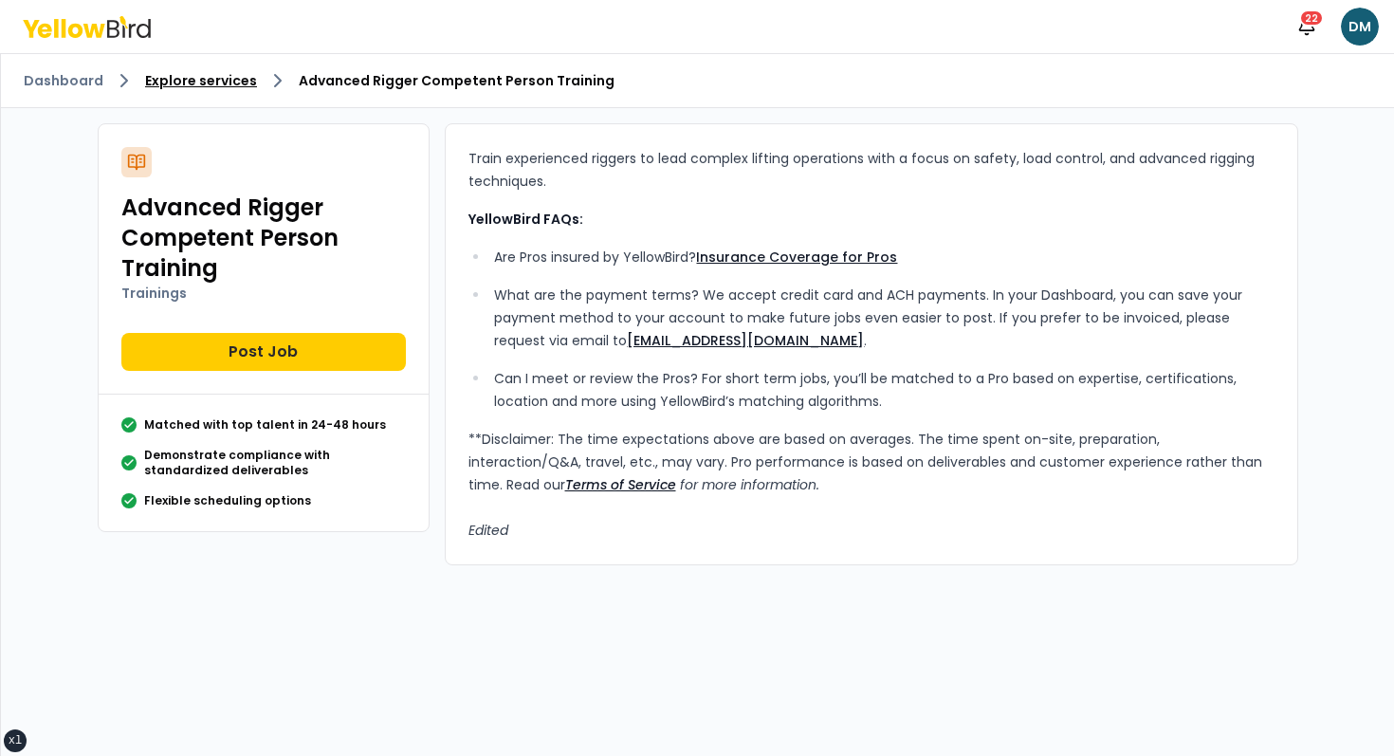
click at [215, 79] on link "Explore services" at bounding box center [201, 80] width 112 height 19
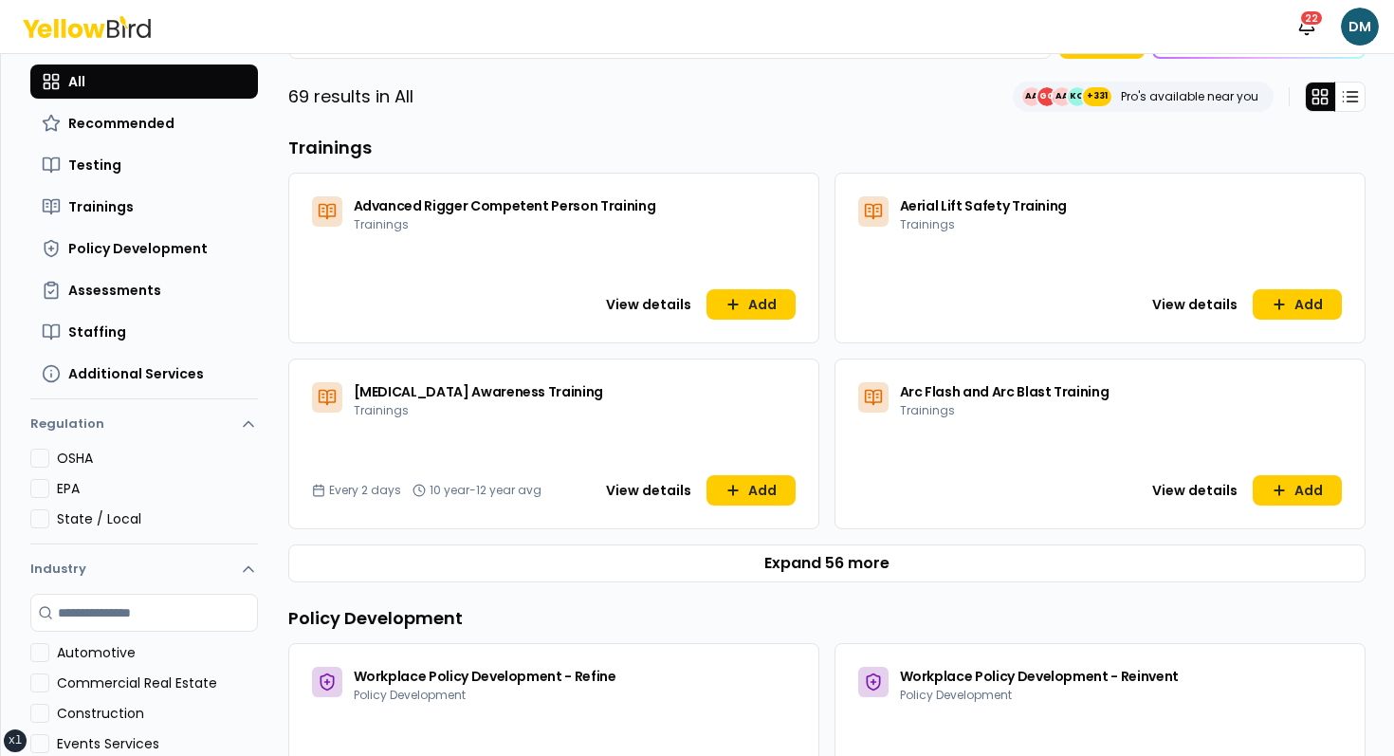
scroll to position [387, 0]
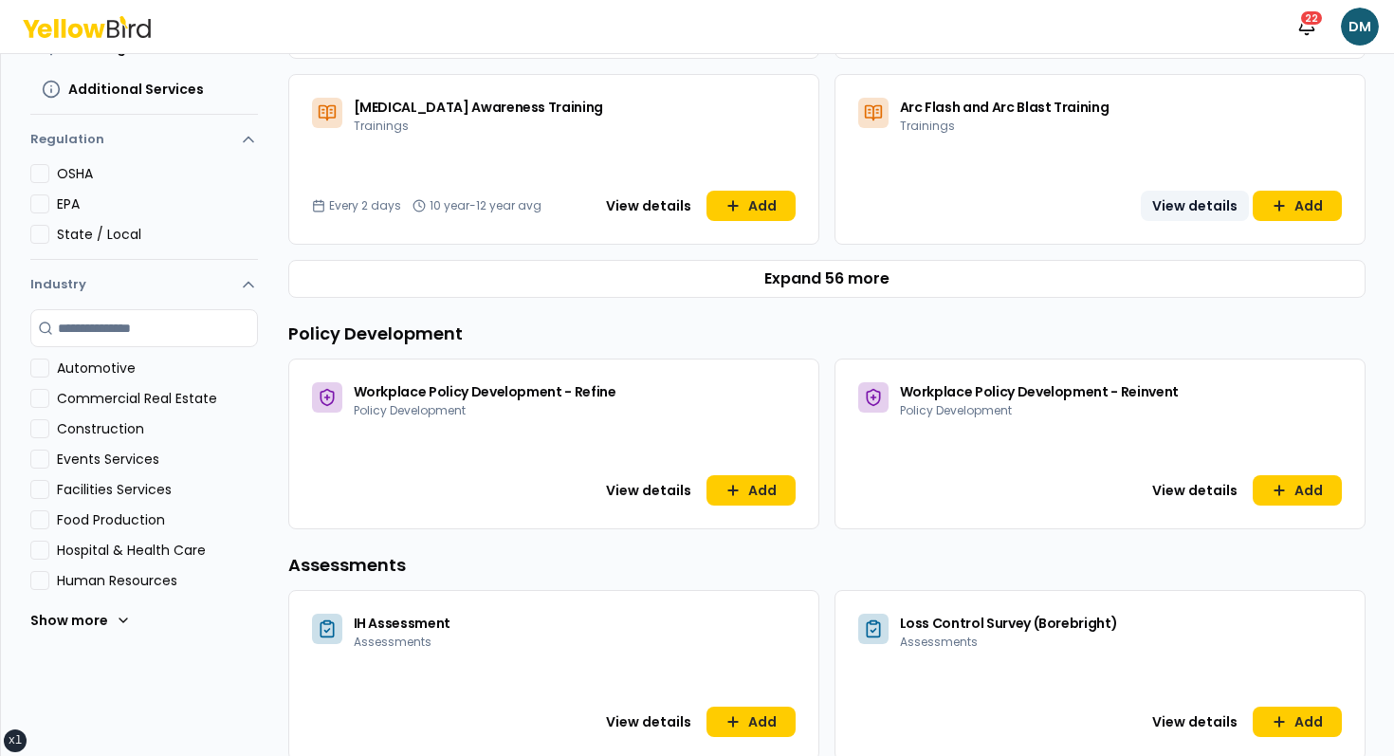
click at [867, 197] on button "View details" at bounding box center [1195, 206] width 108 height 30
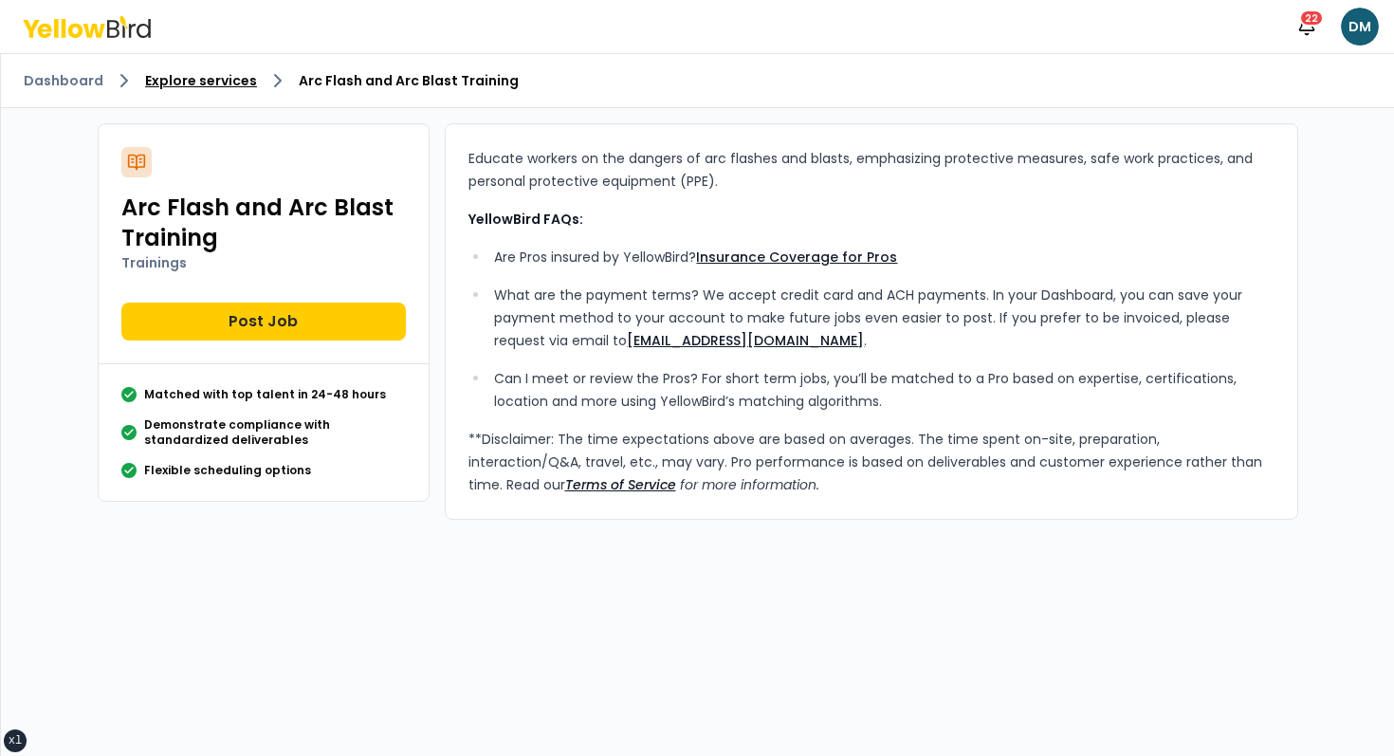
click at [230, 80] on link "Explore services" at bounding box center [201, 80] width 112 height 19
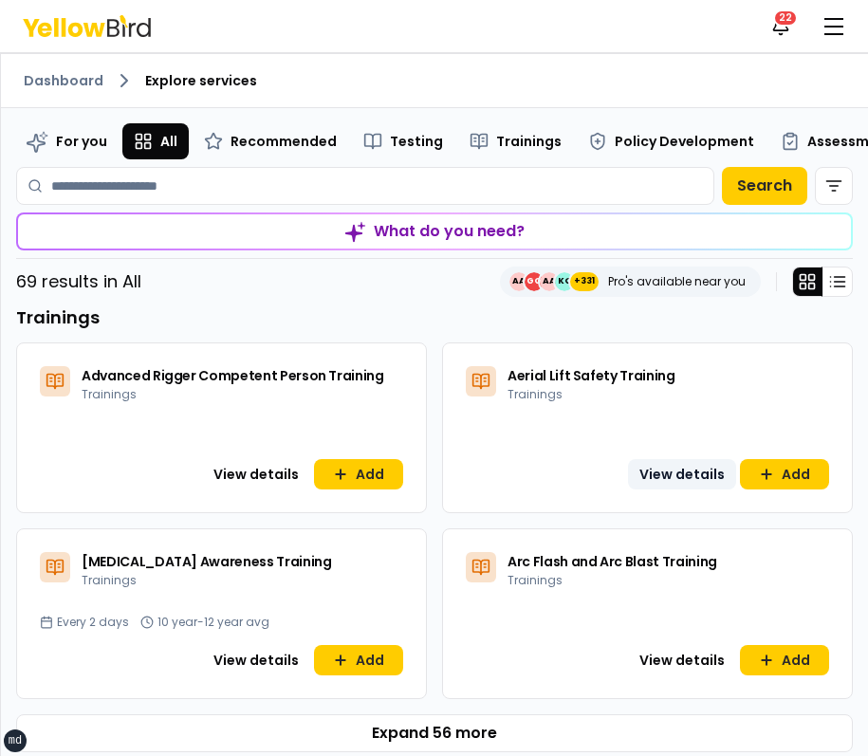
click at [704, 486] on button "View details" at bounding box center [682, 474] width 108 height 30
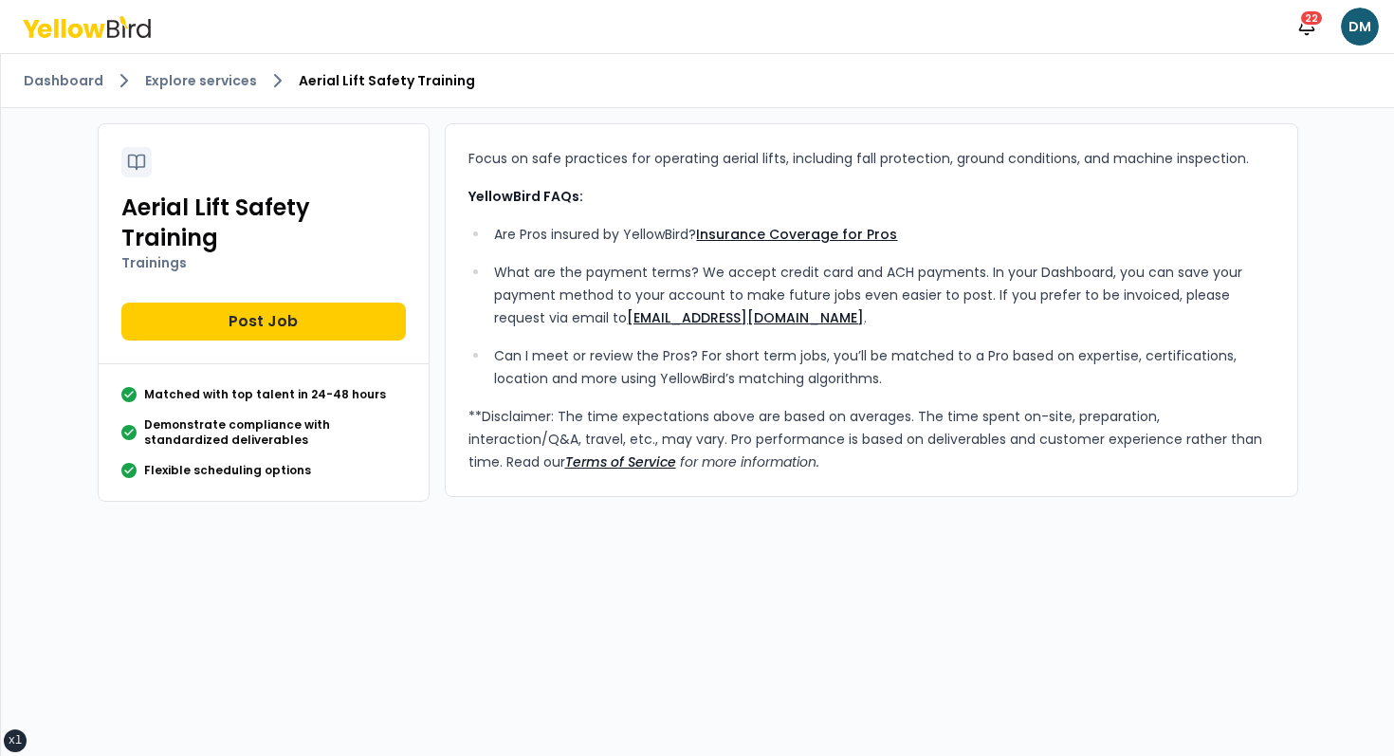
click at [363, 228] on h2 "Aerial Lift Safety Training" at bounding box center [263, 223] width 284 height 61
click at [500, 228] on p "Are Pros insured by YellowBird? Insurance Coverage for Pros" at bounding box center [883, 234] width 779 height 23
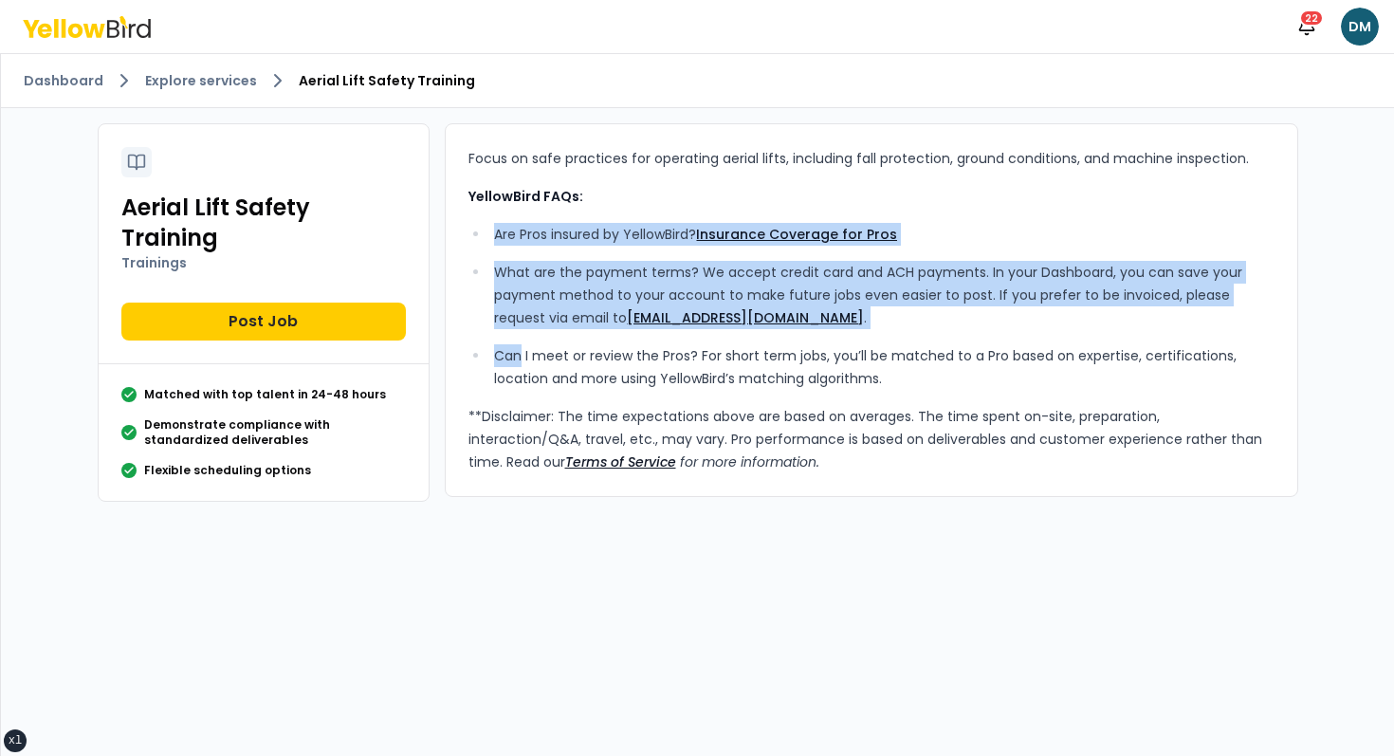
drag, startPoint x: 500, startPoint y: 228, endPoint x: 571, endPoint y: 376, distance: 165.0
click at [571, 376] on ul "Are Pros insured by YellowBird? Insurance Coverage for Pros What are the paymen…" at bounding box center [871, 306] width 806 height 167
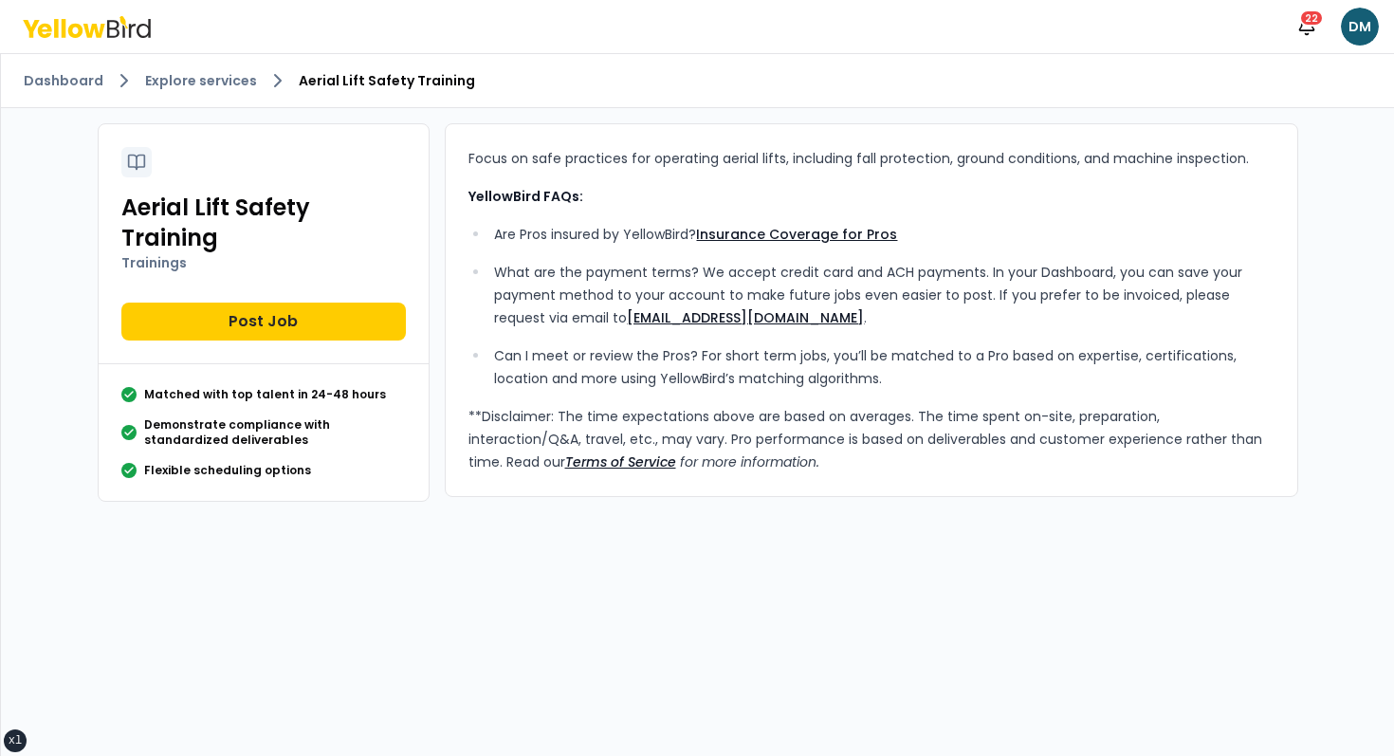
click at [677, 439] on p "**Disclaimer: The time expectations above are based on averages. The time spent…" at bounding box center [871, 439] width 806 height 68
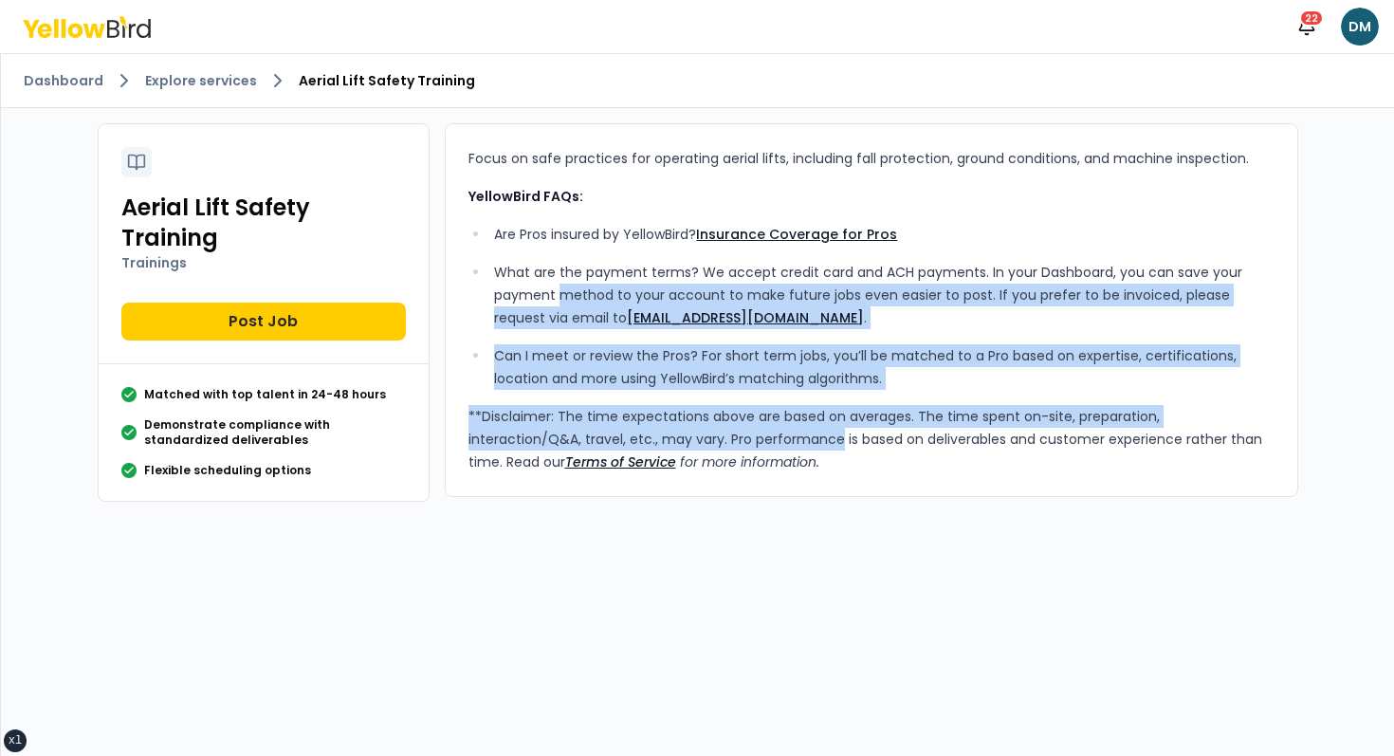
drag, startPoint x: 677, startPoint y: 439, endPoint x: 566, endPoint y: 270, distance: 202.0
click at [569, 274] on div "Focus on safe practices for operating aerial lifts, including fall protection, …" at bounding box center [871, 310] width 806 height 326
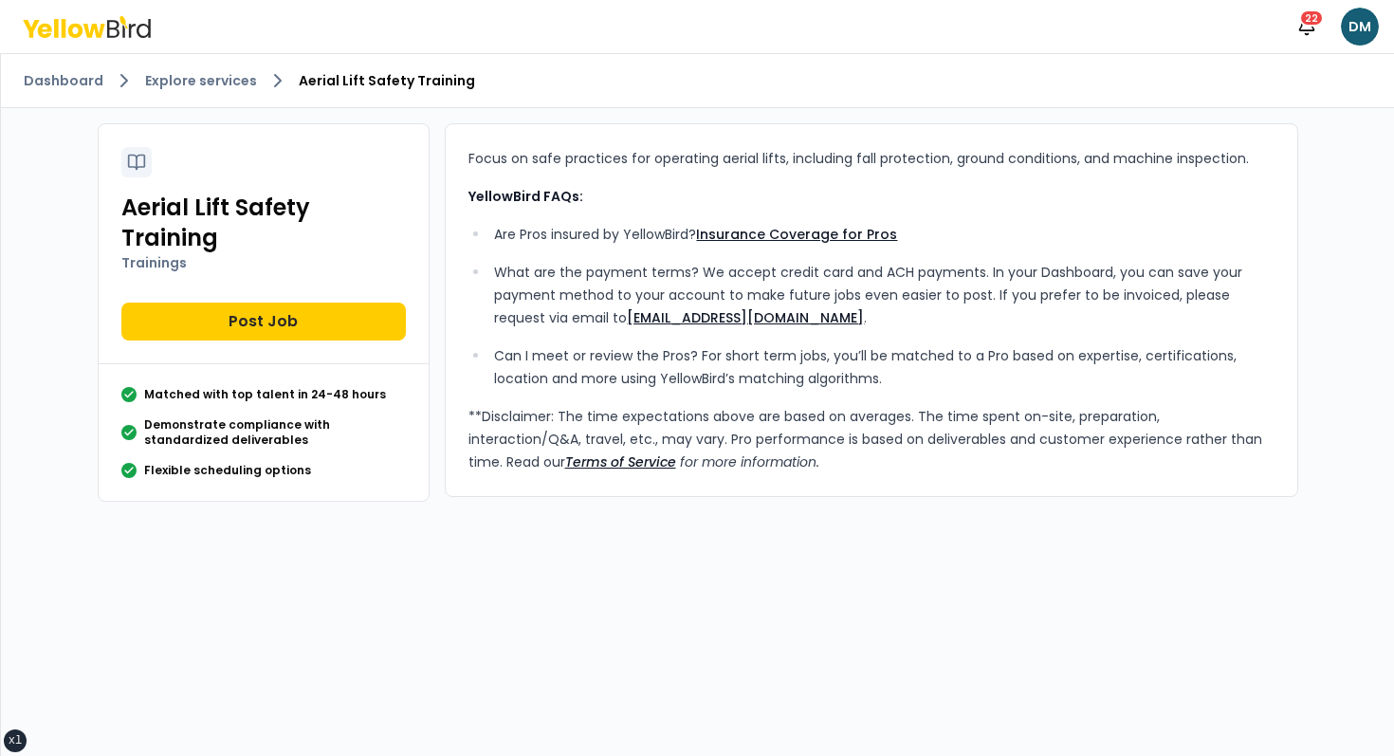
click at [468, 144] on div "Focus on safe practices for operating aerial lifts, including fall protection, …" at bounding box center [871, 310] width 853 height 374
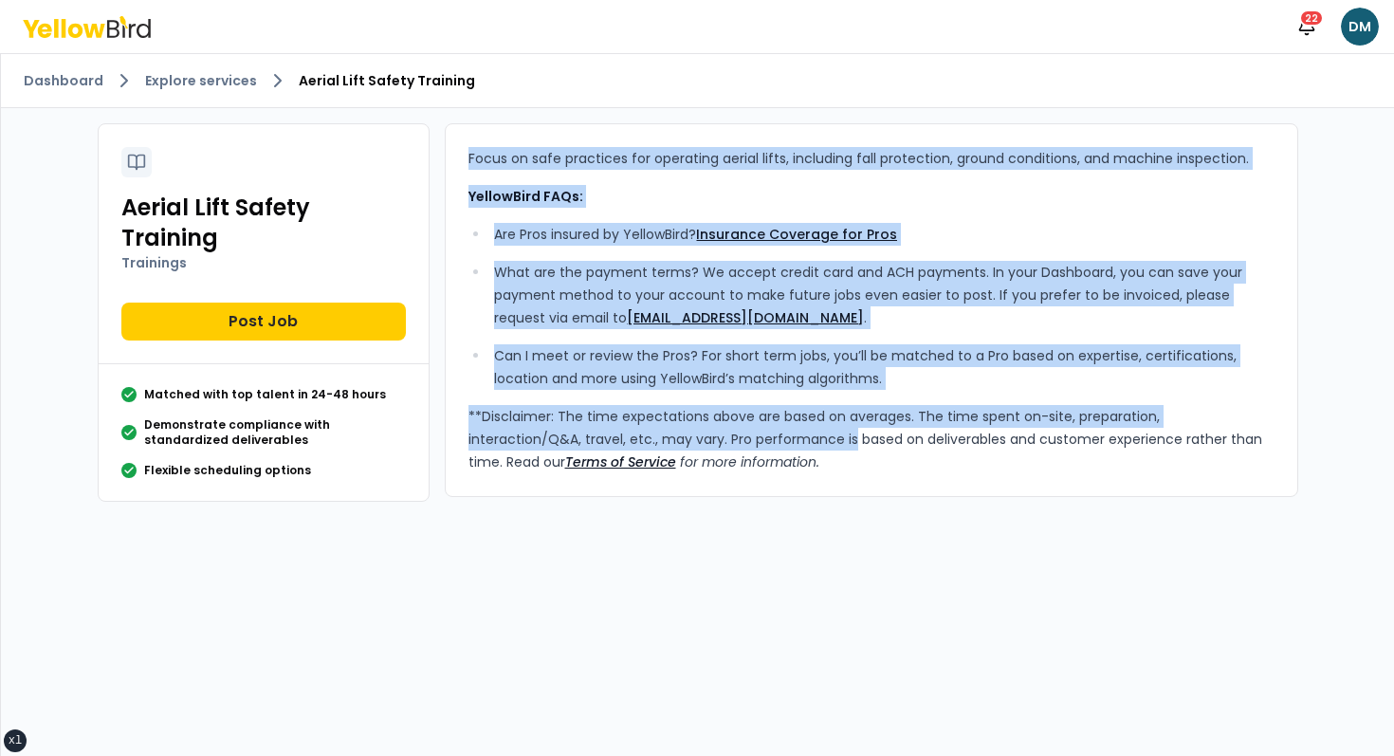
drag, startPoint x: 468, startPoint y: 144, endPoint x: 743, endPoint y: 442, distance: 404.7
click at [740, 438] on div "Focus on safe practices for operating aerial lifts, including fall protection, …" at bounding box center [871, 310] width 853 height 374
click at [743, 442] on p "**Disclaimer: The time expectations above are based on averages. The time spent…" at bounding box center [871, 439] width 806 height 68
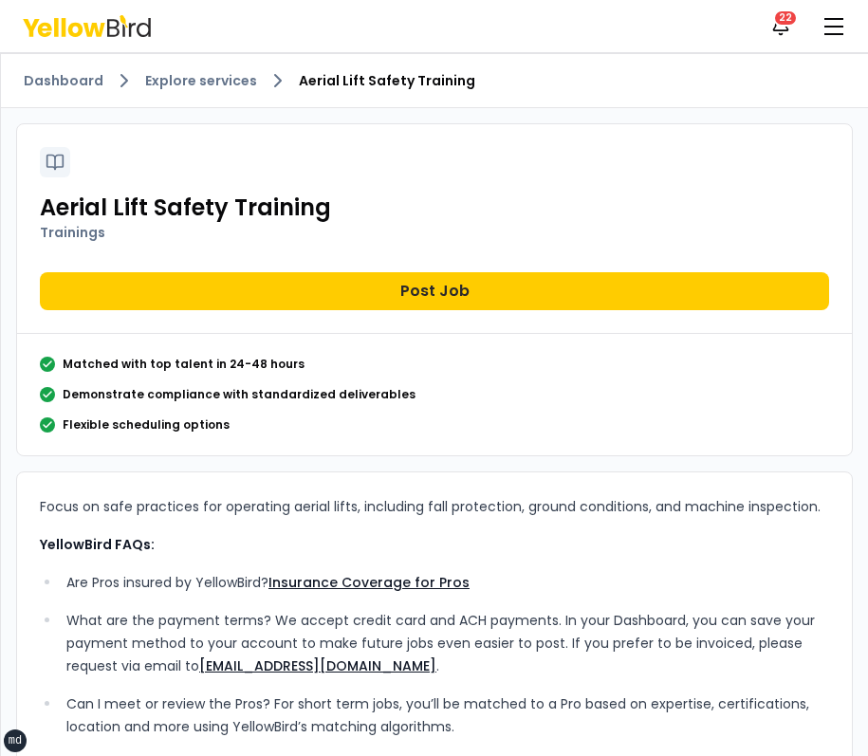
click at [639, 202] on h2 "Aerial Lift Safety Training" at bounding box center [434, 208] width 789 height 30
click at [478, 97] on div "Dashboard Explore services Aerial Lift Safety Training" at bounding box center [434, 81] width 867 height 54
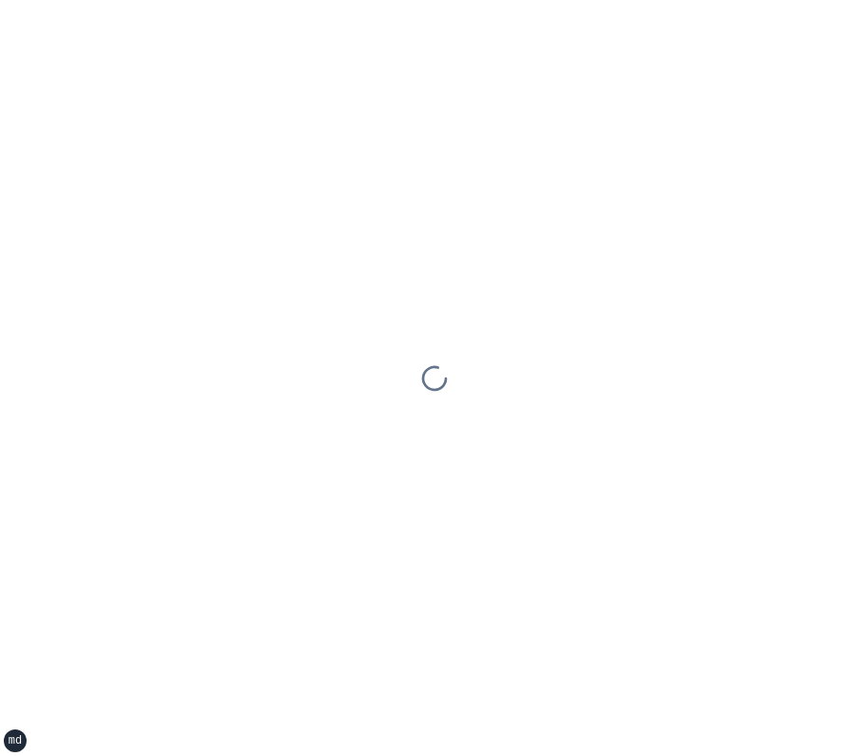
click at [496, 273] on div at bounding box center [434, 378] width 868 height 756
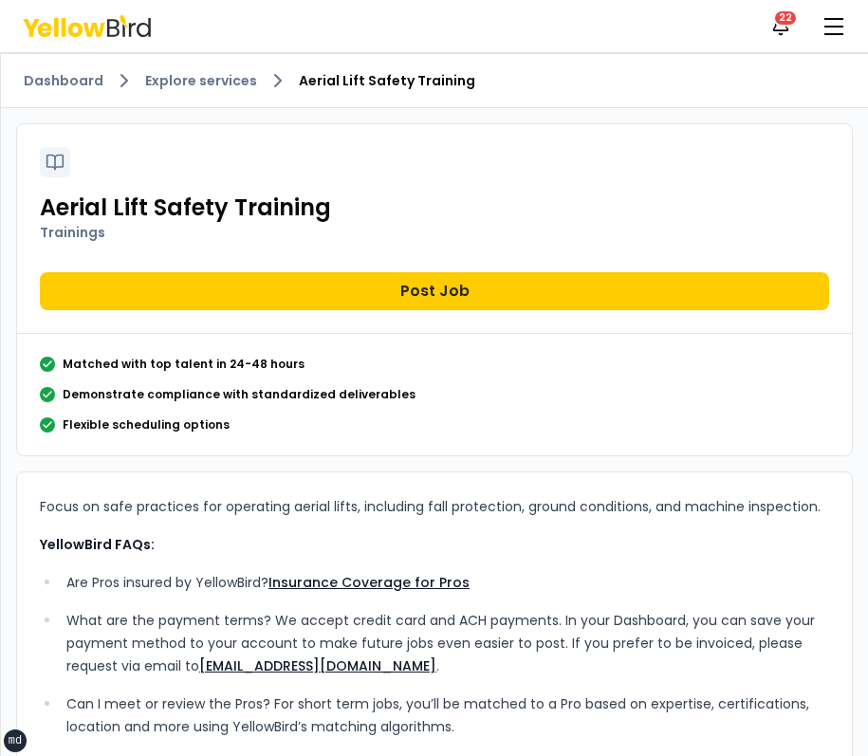
click at [498, 175] on div "Aerial Lift Safety Training Trainings Post Job" at bounding box center [434, 229] width 834 height 210
click at [672, 208] on h2 "Aerial Lift Safety Training" at bounding box center [434, 208] width 789 height 30
click at [829, 28] on button "button" at bounding box center [834, 27] width 38 height 38
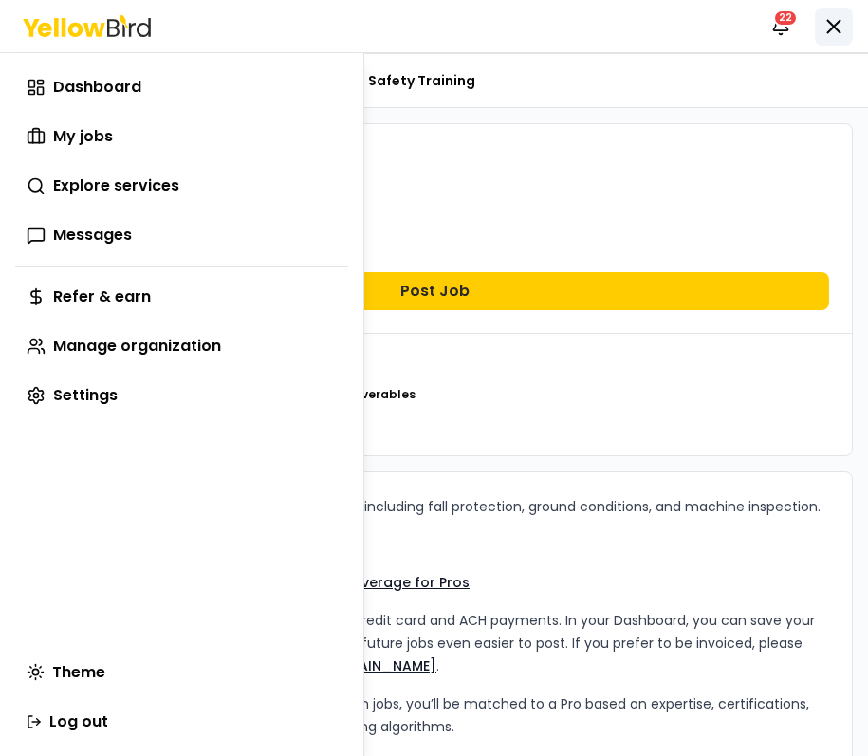
click at [829, 28] on html "xs sm md lg xl 2xl Notifications 22 DM Dashboard Explore services Aerial Lift S…" at bounding box center [434, 378] width 868 height 756
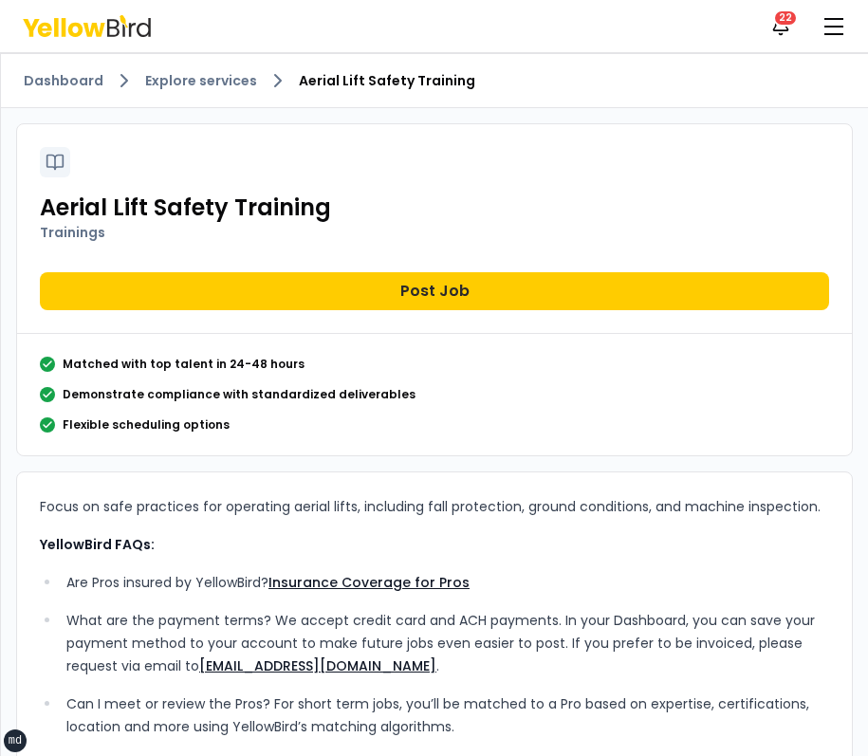
click at [761, 24] on div "Notifications 22 DM" at bounding box center [434, 26] width 868 height 52
click at [777, 24] on icon "button" at bounding box center [780, 26] width 19 height 19
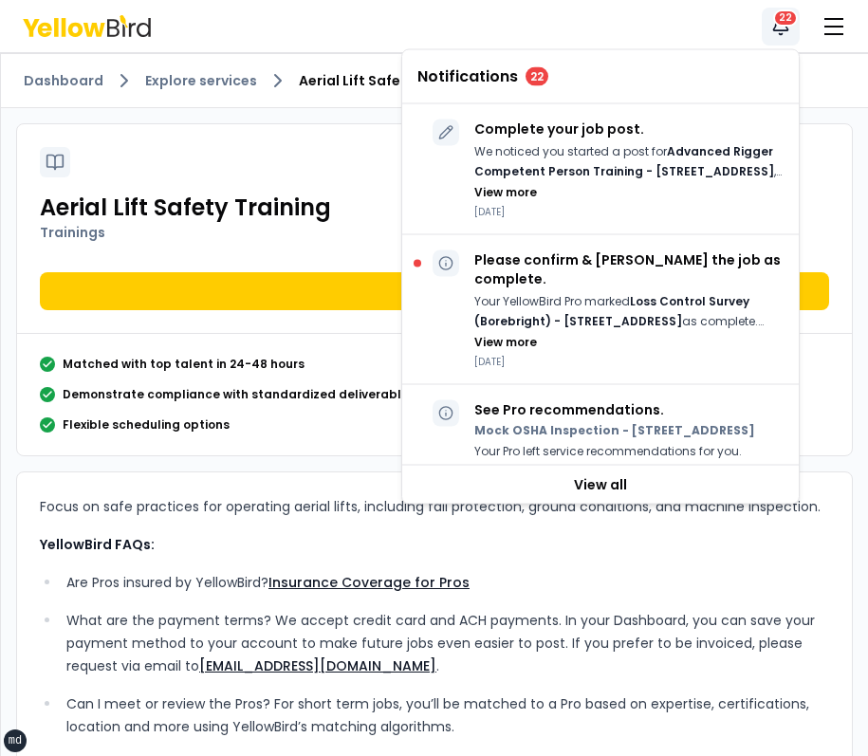
click at [777, 24] on icon "button" at bounding box center [780, 26] width 19 height 19
